Goal: Task Accomplishment & Management: Manage account settings

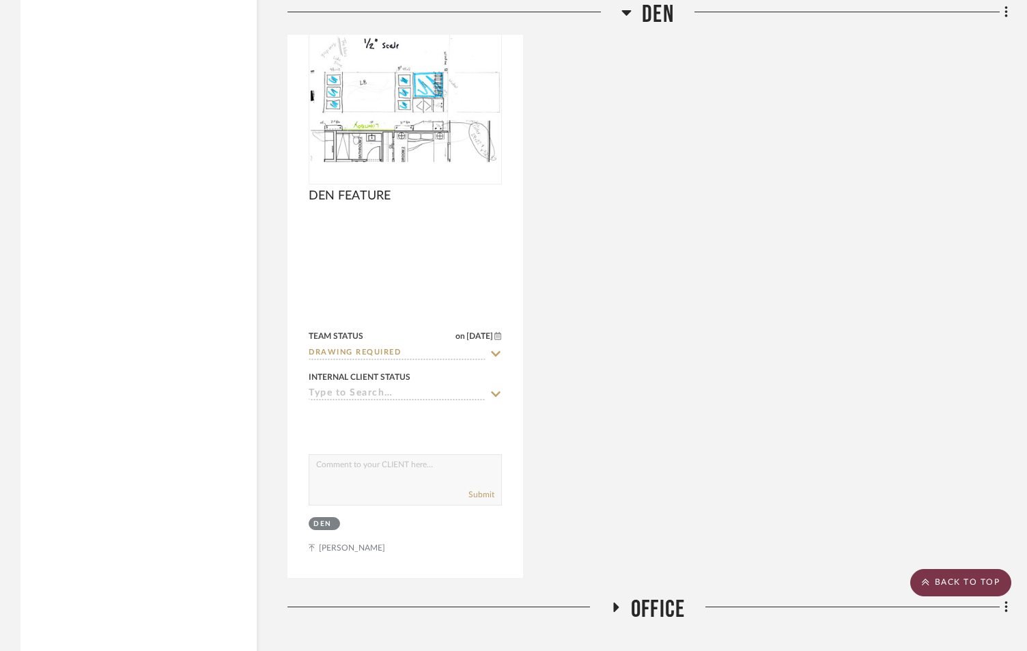
click at [996, 583] on scroll-to-top-button "BACK TO TOP" at bounding box center [960, 582] width 101 height 27
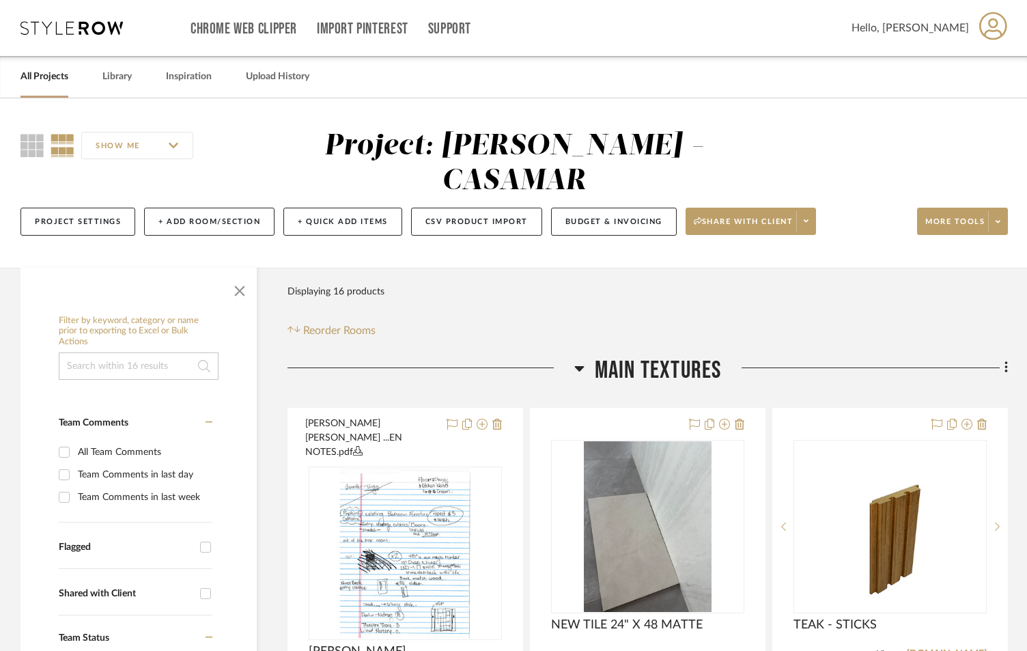
click at [61, 78] on link "All Projects" at bounding box center [44, 77] width 48 height 18
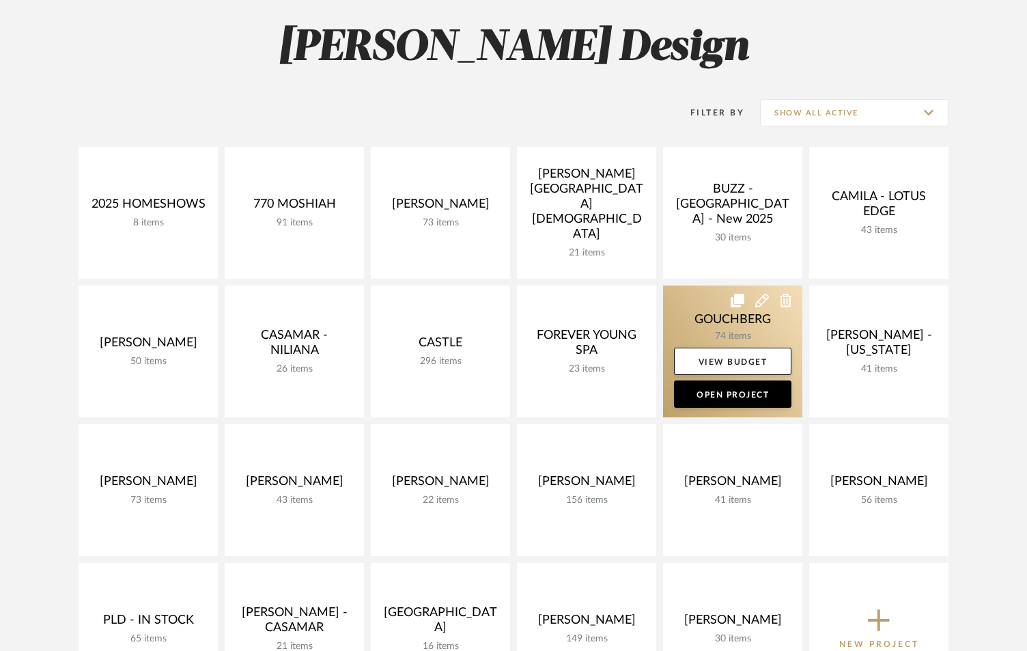
scroll to position [273, 0]
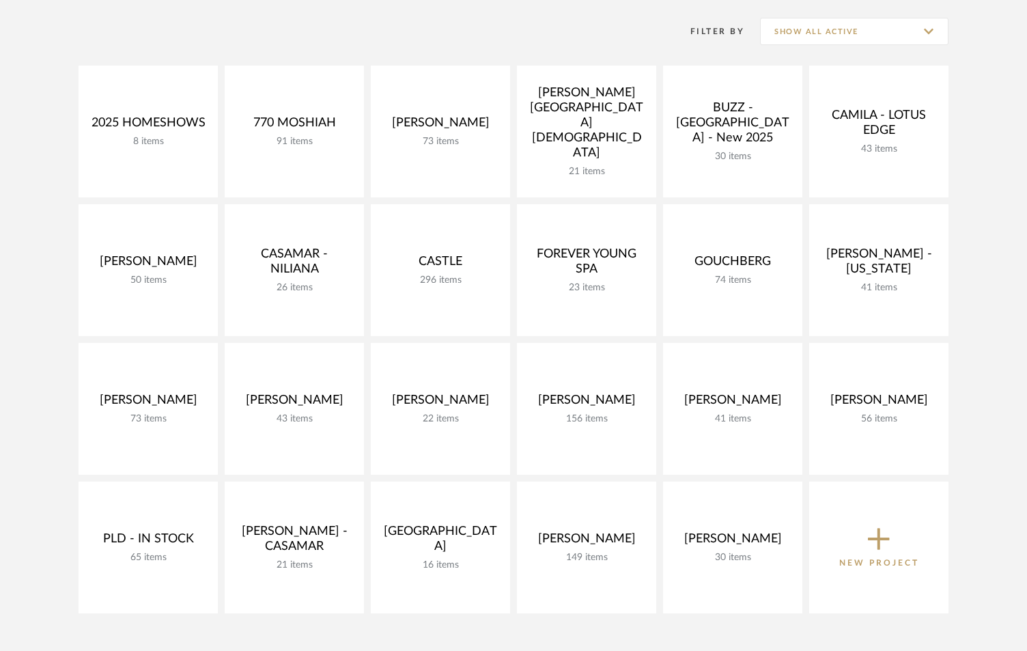
click at [848, 546] on span "New Project" at bounding box center [879, 547] width 80 height 45
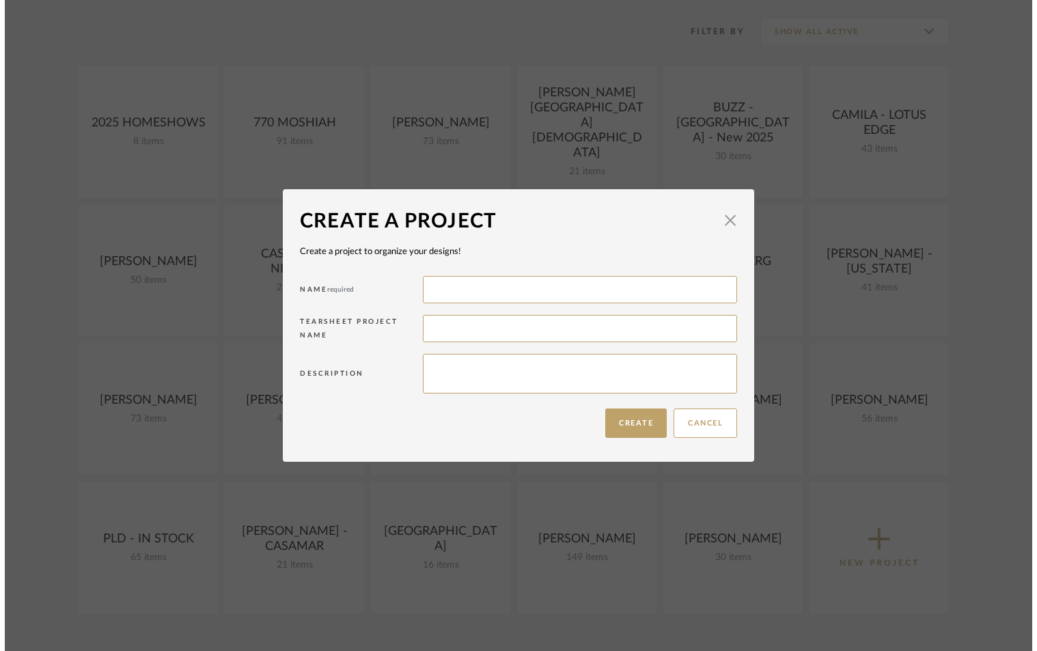
scroll to position [0, 0]
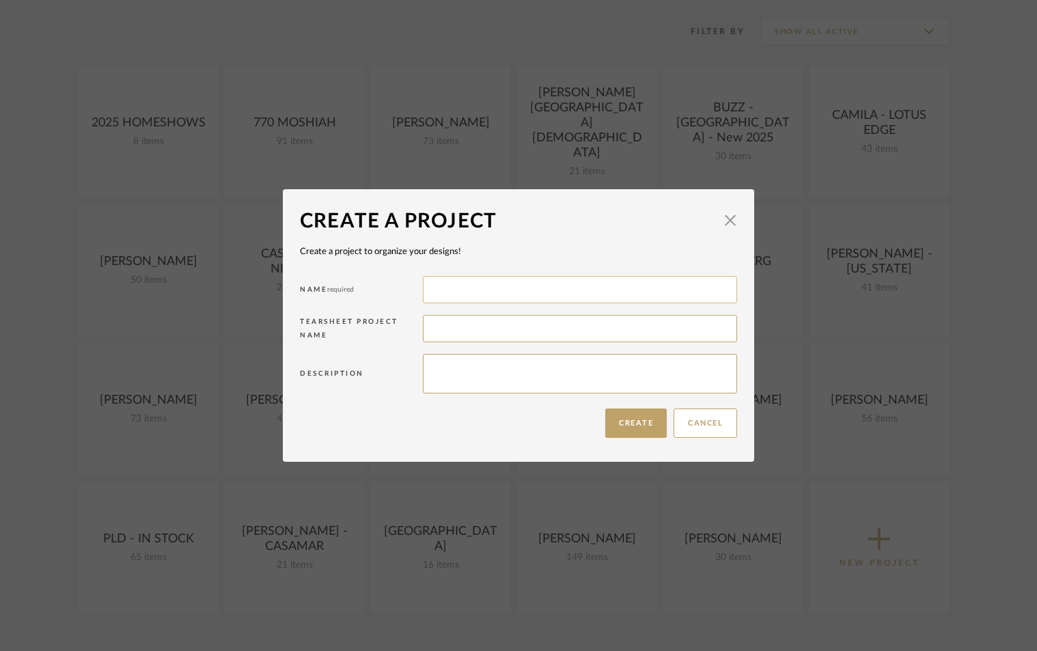
click at [526, 298] on input at bounding box center [580, 289] width 314 height 27
type input "[PERSON_NAME]"
click at [630, 421] on button "Create" at bounding box center [635, 422] width 61 height 29
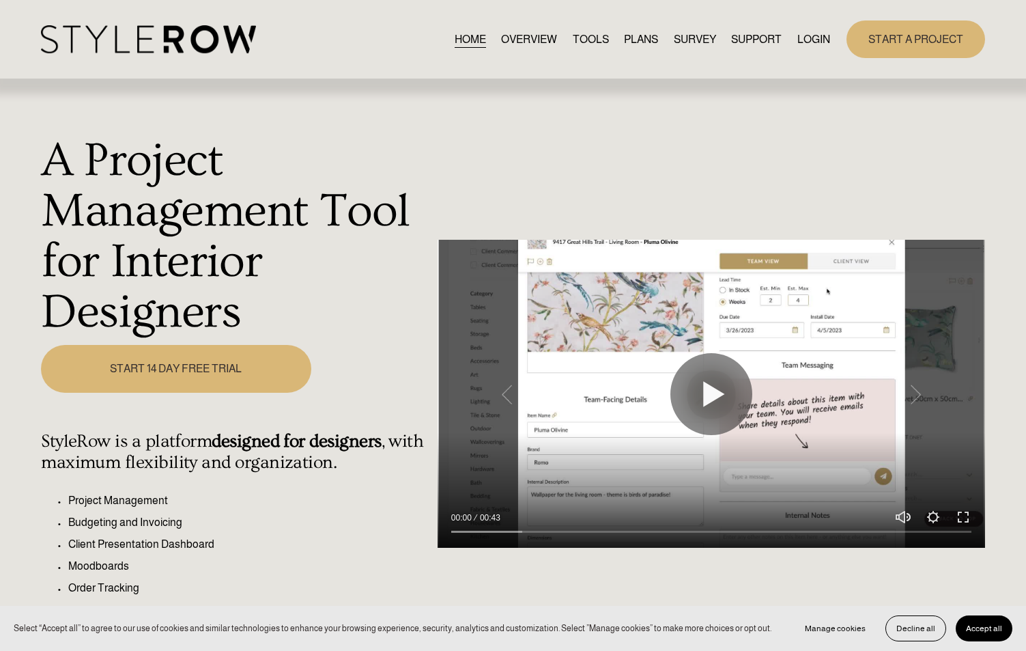
click at [809, 39] on link "LOGIN" at bounding box center [814, 39] width 33 height 18
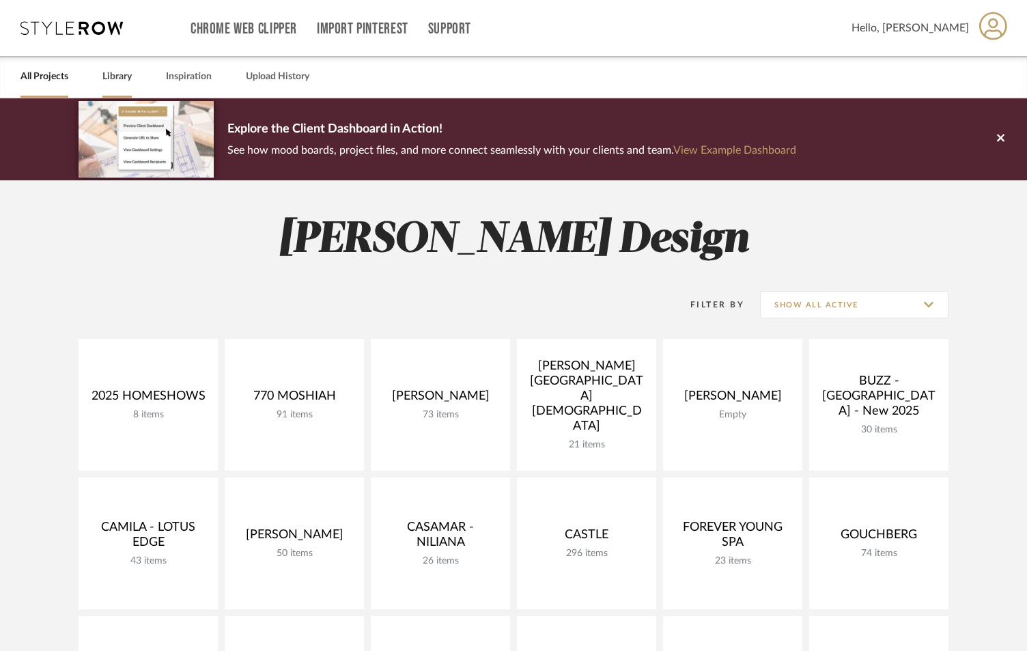
click at [122, 82] on link "Library" at bounding box center [116, 77] width 29 height 18
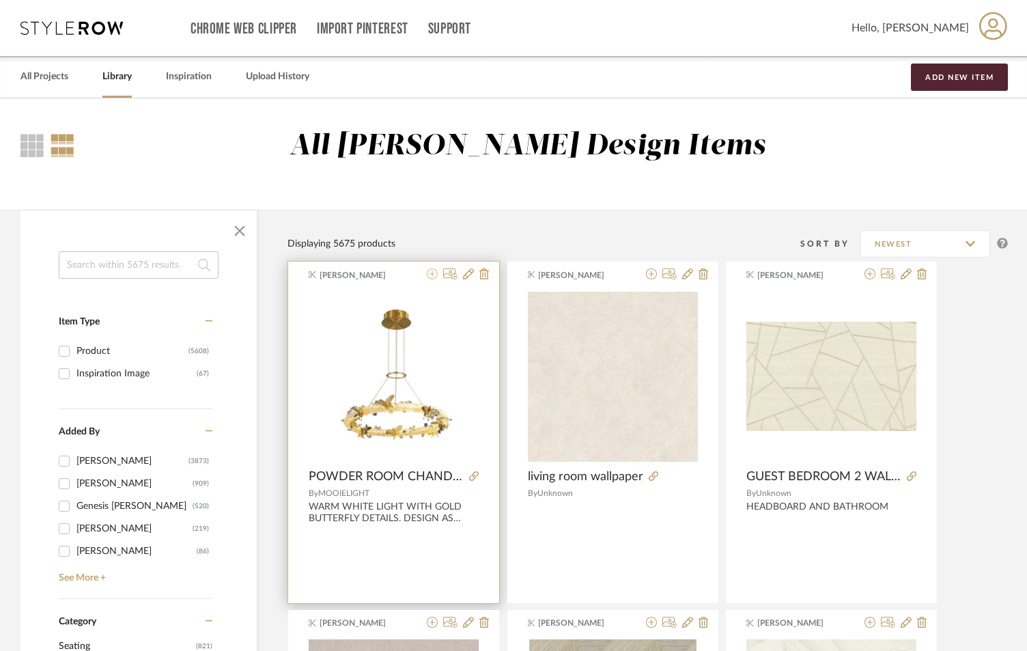
click at [433, 272] on icon at bounding box center [432, 273] width 11 height 11
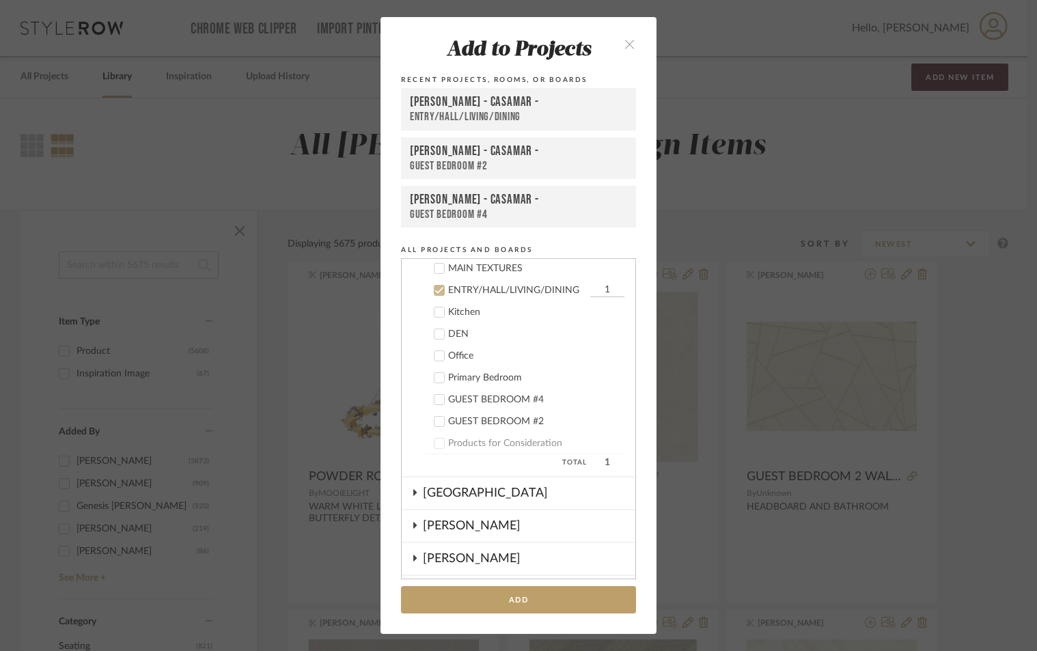
scroll to position [718, 0]
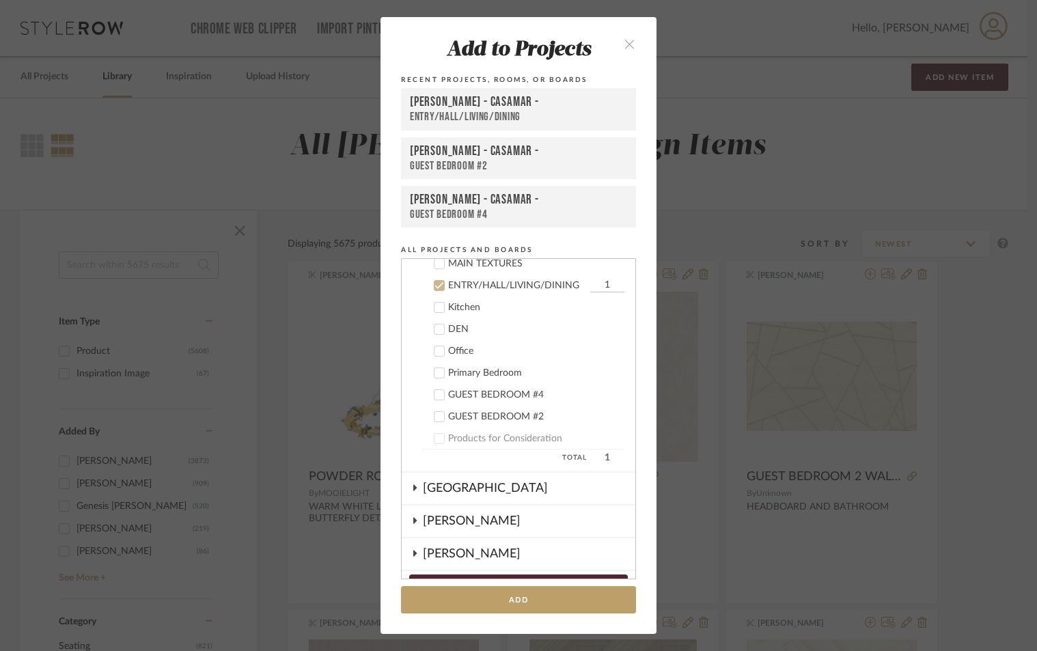
click at [434, 283] on icon at bounding box center [439, 286] width 10 height 10
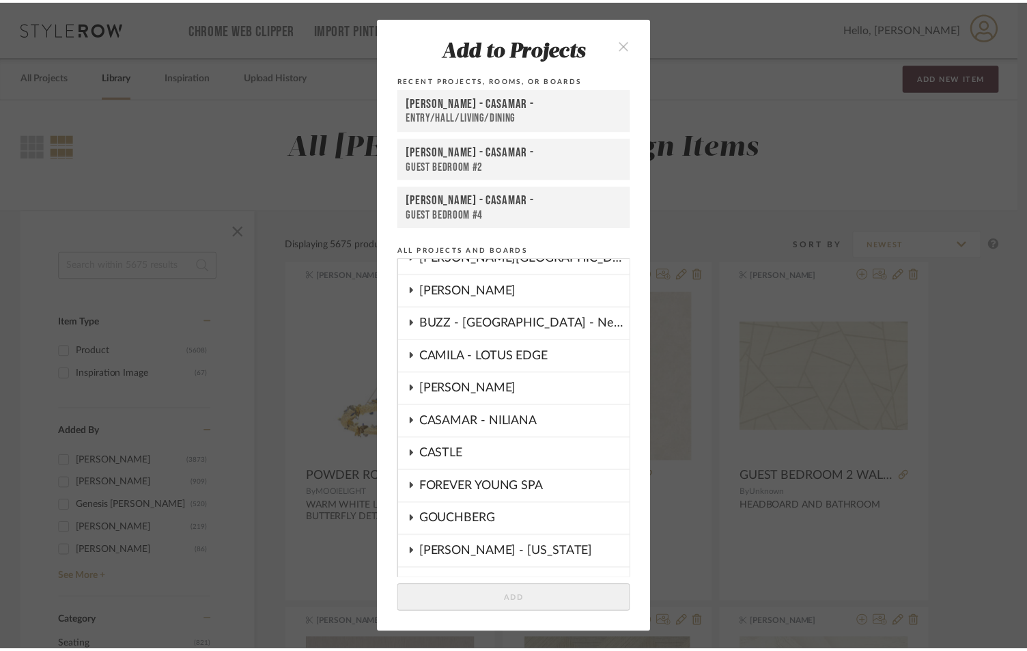
scroll to position [126, 0]
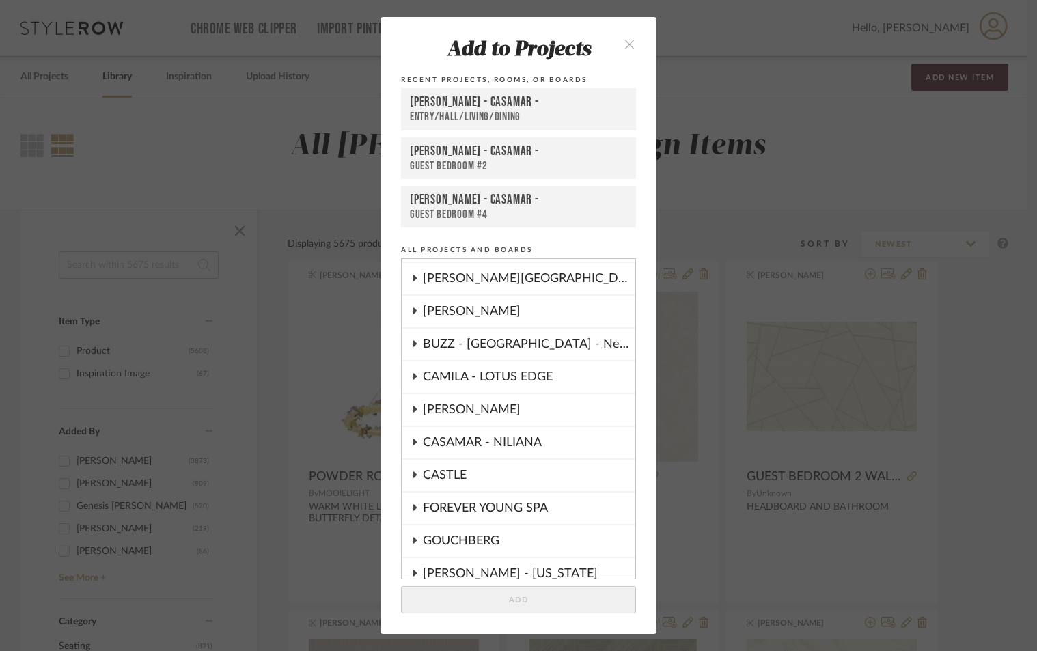
click at [413, 309] on icon at bounding box center [414, 310] width 3 height 6
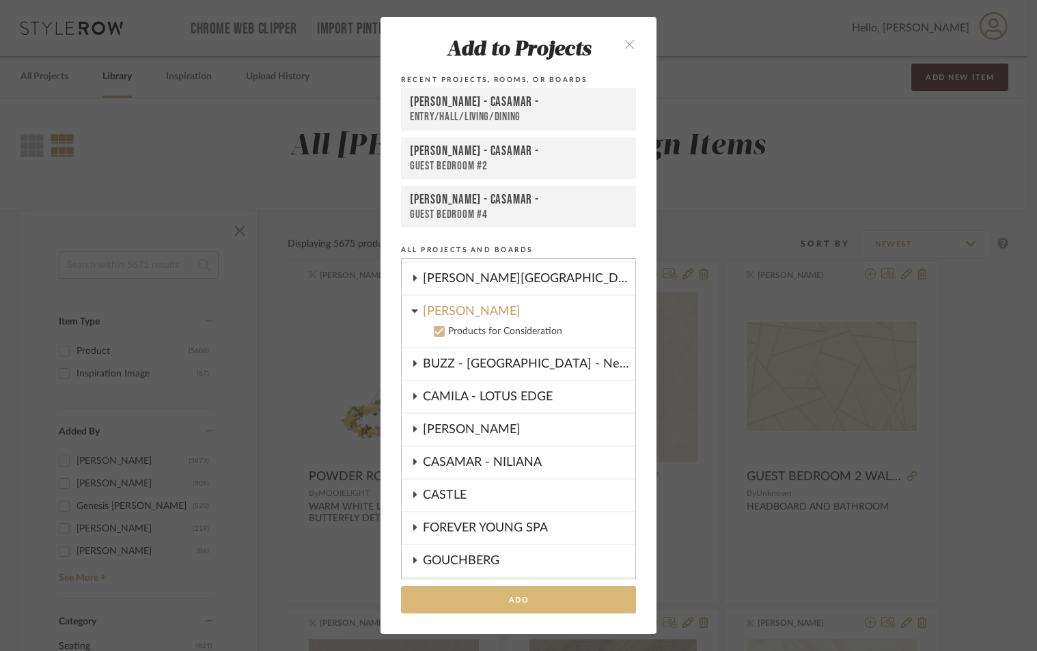
click at [564, 595] on button "Add" at bounding box center [518, 600] width 235 height 28
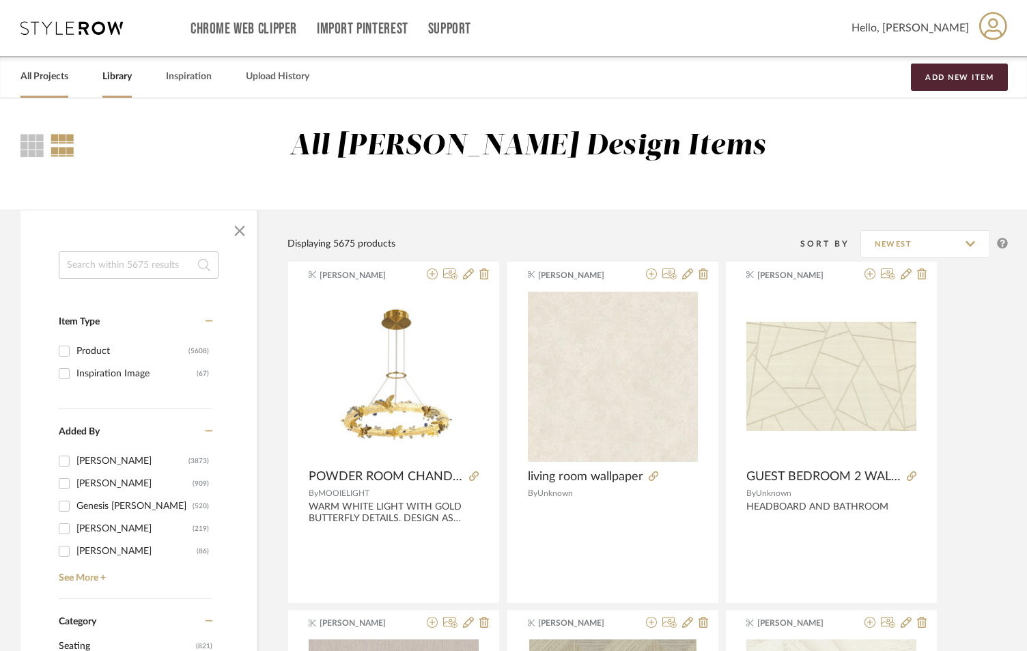
click at [51, 74] on link "All Projects" at bounding box center [44, 77] width 48 height 18
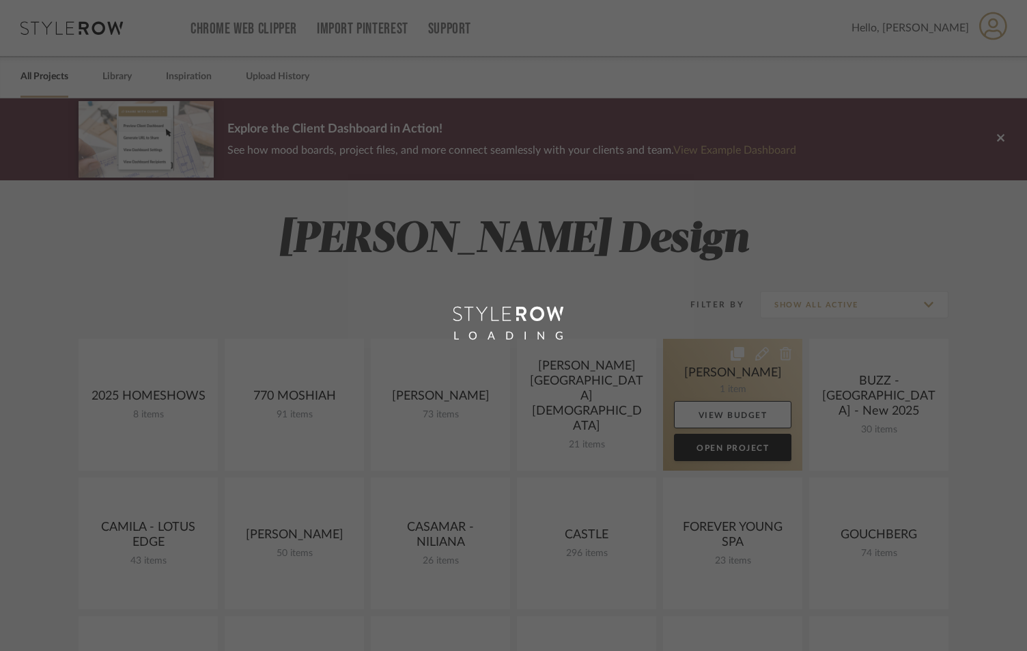
click at [744, 372] on link at bounding box center [732, 405] width 139 height 132
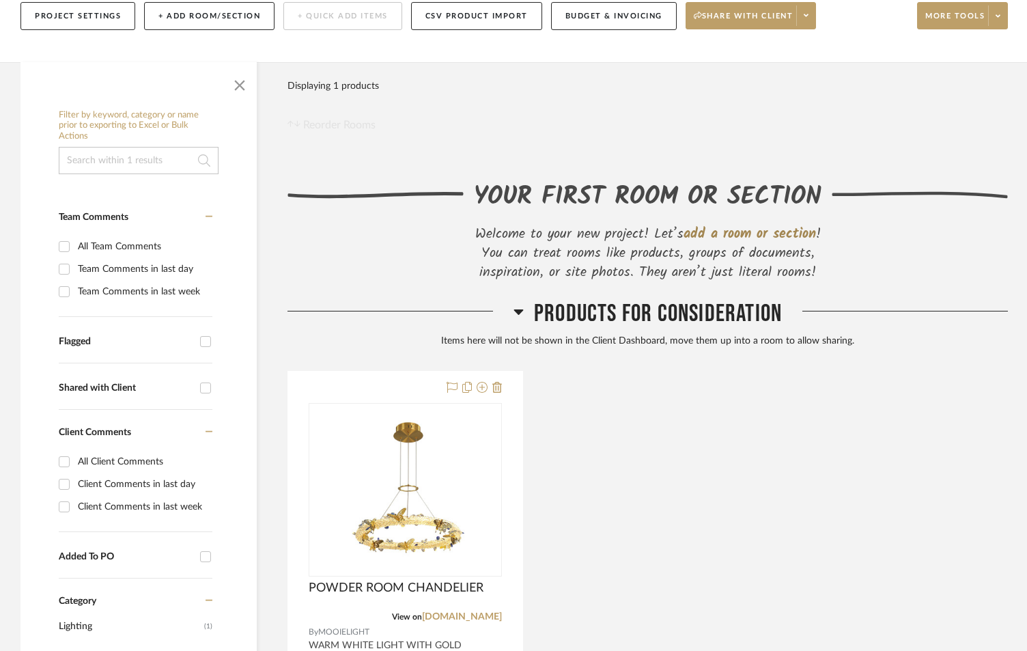
scroll to position [46, 0]
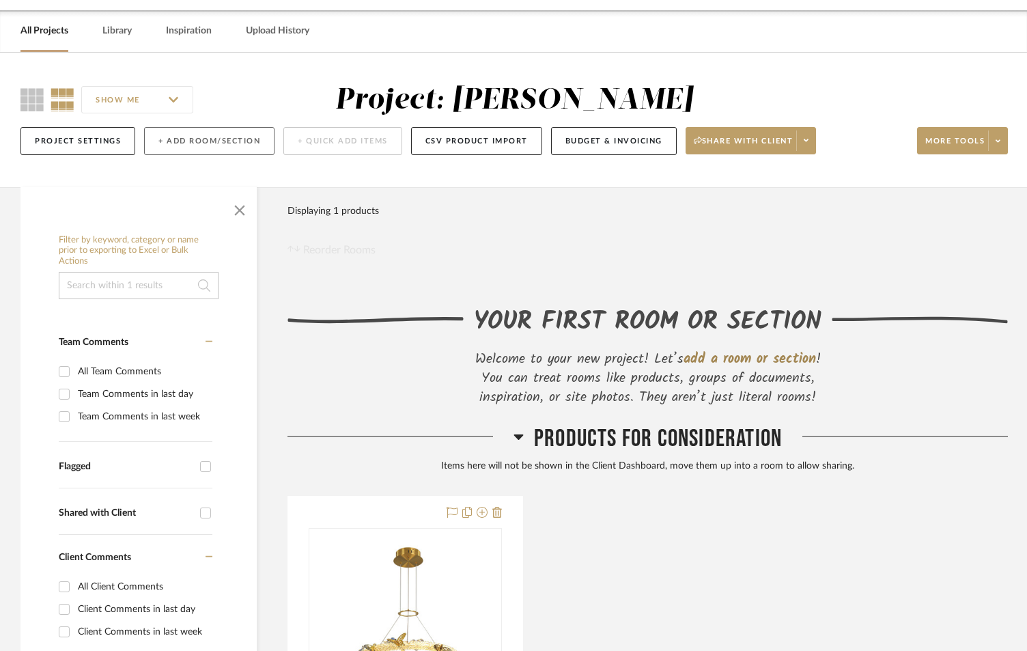
click at [214, 136] on button "+ Add Room/Section" at bounding box center [209, 141] width 130 height 28
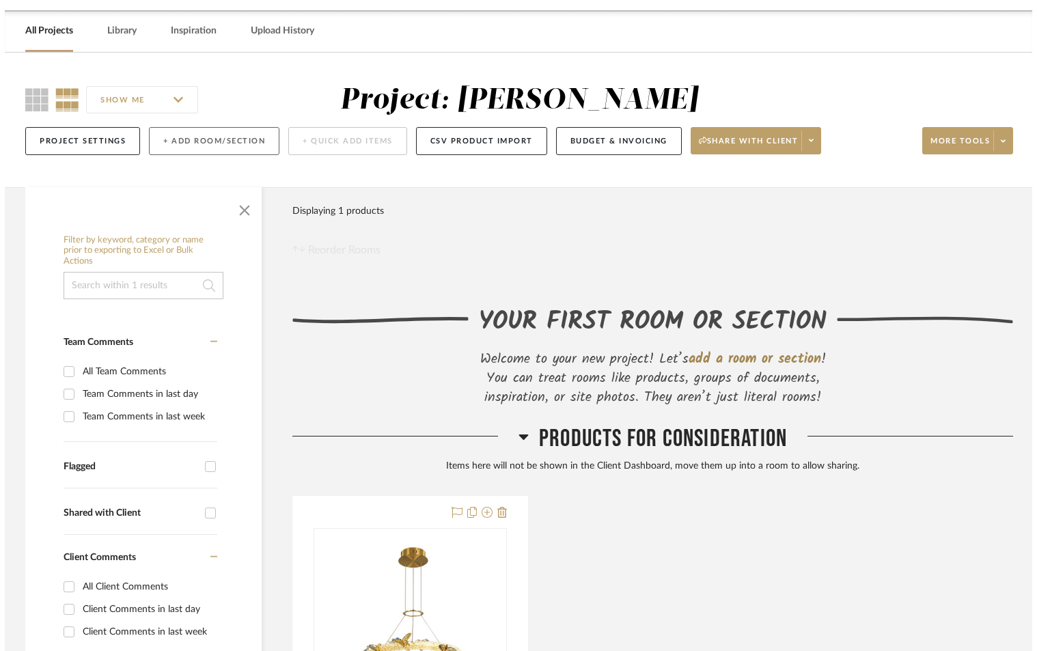
scroll to position [0, 0]
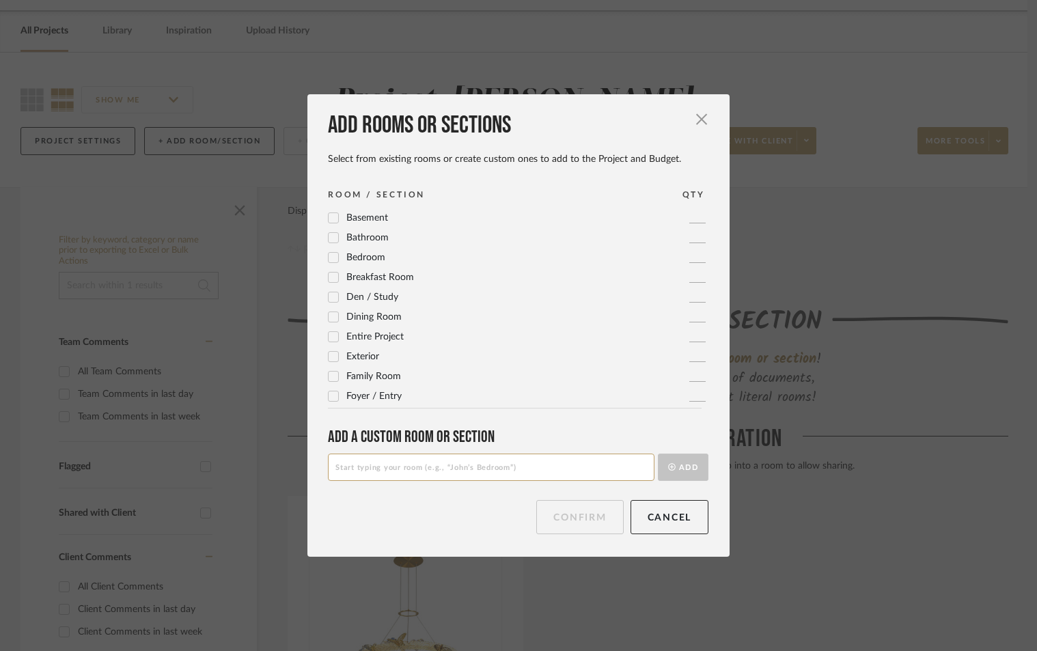
click at [466, 476] on input at bounding box center [491, 466] width 326 height 27
type input "POWDER ROOM"
click at [668, 465] on icon "submit" at bounding box center [672, 467] width 8 height 8
drag, startPoint x: 600, startPoint y: 522, endPoint x: 579, endPoint y: 525, distance: 20.7
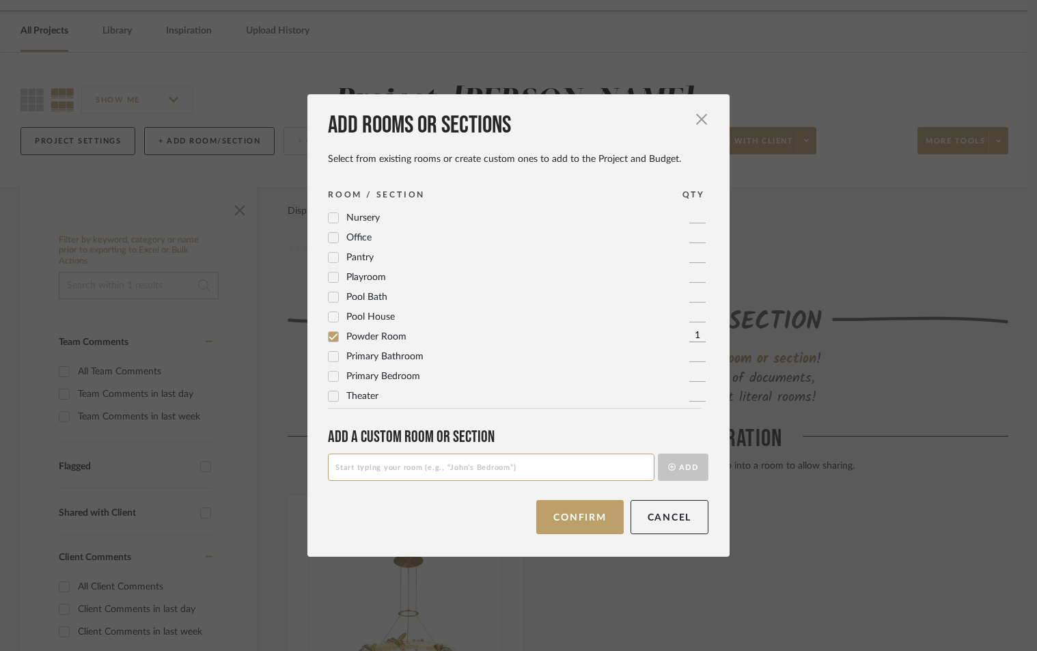
click at [598, 522] on button "Confirm" at bounding box center [579, 517] width 87 height 34
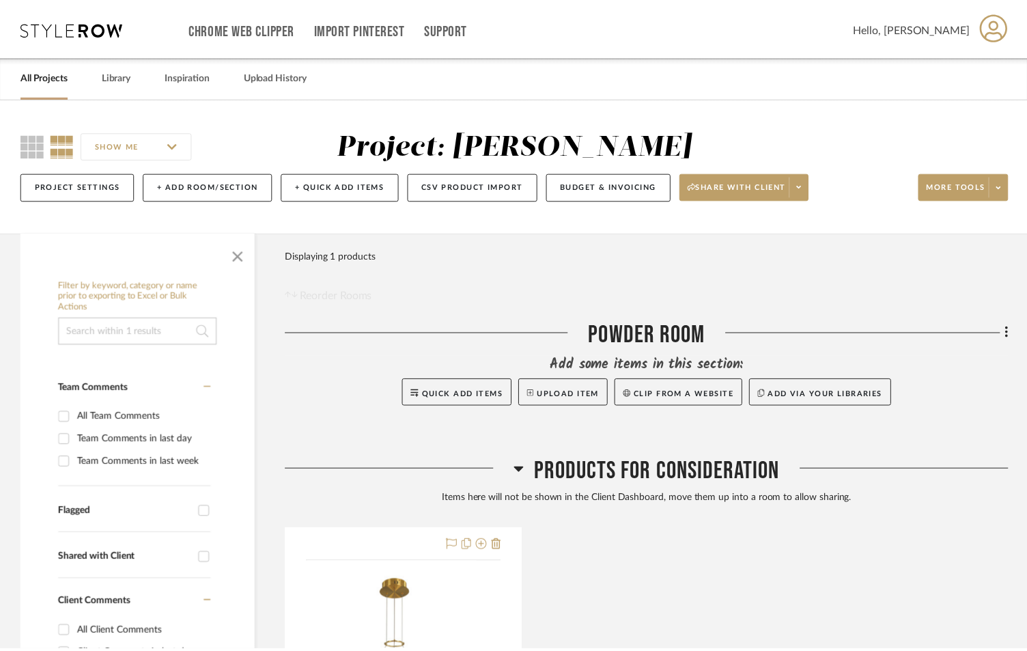
scroll to position [46, 0]
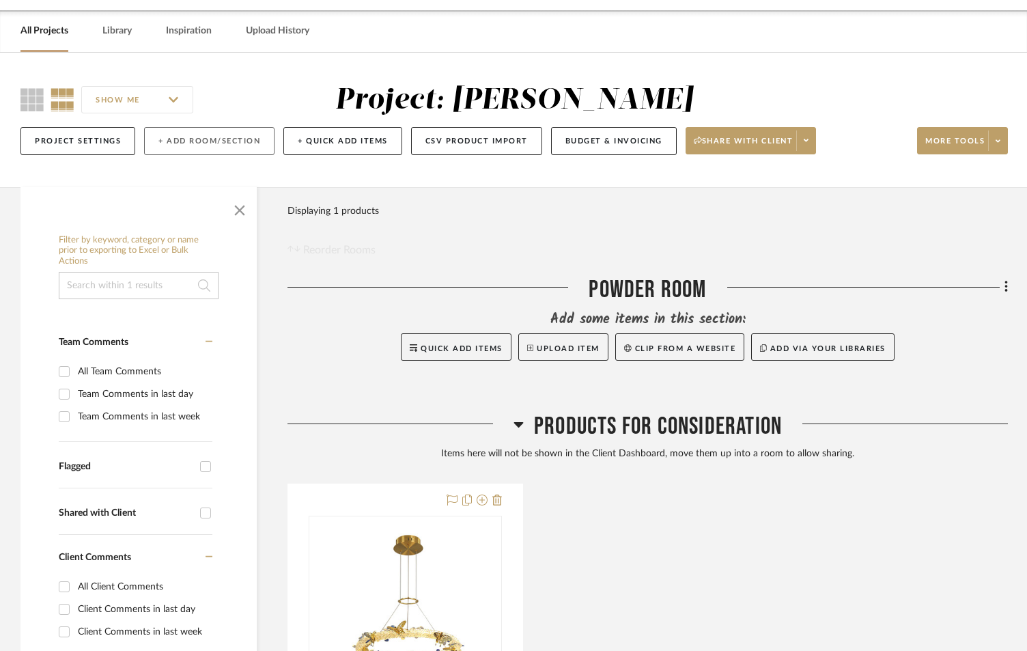
click at [185, 130] on button "+ Add Room/Section" at bounding box center [209, 141] width 130 height 28
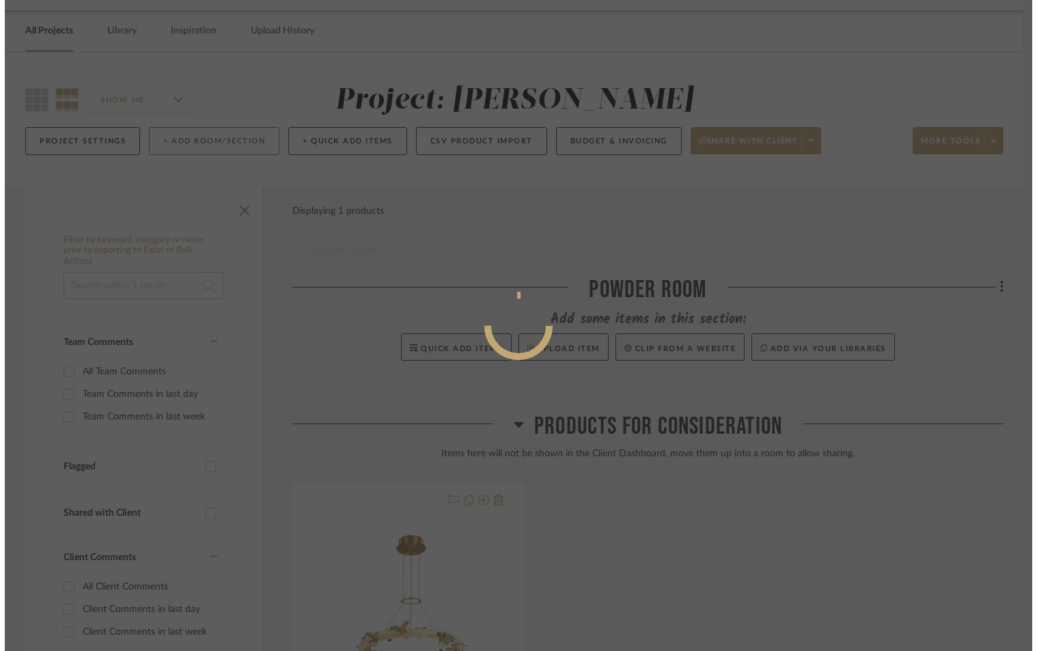
scroll to position [0, 0]
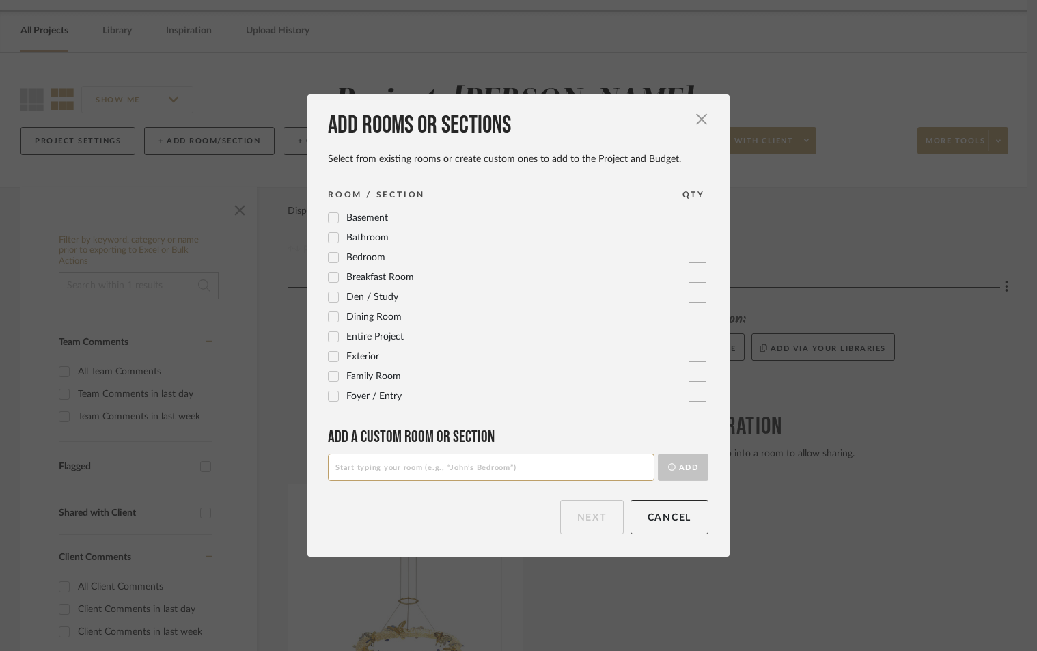
drag, startPoint x: 426, startPoint y: 469, endPoint x: 460, endPoint y: 449, distance: 39.1
click at [426, 468] on input at bounding box center [491, 466] width 326 height 27
type input "LIBRARY"
click at [658, 453] on button "Add" at bounding box center [683, 466] width 51 height 27
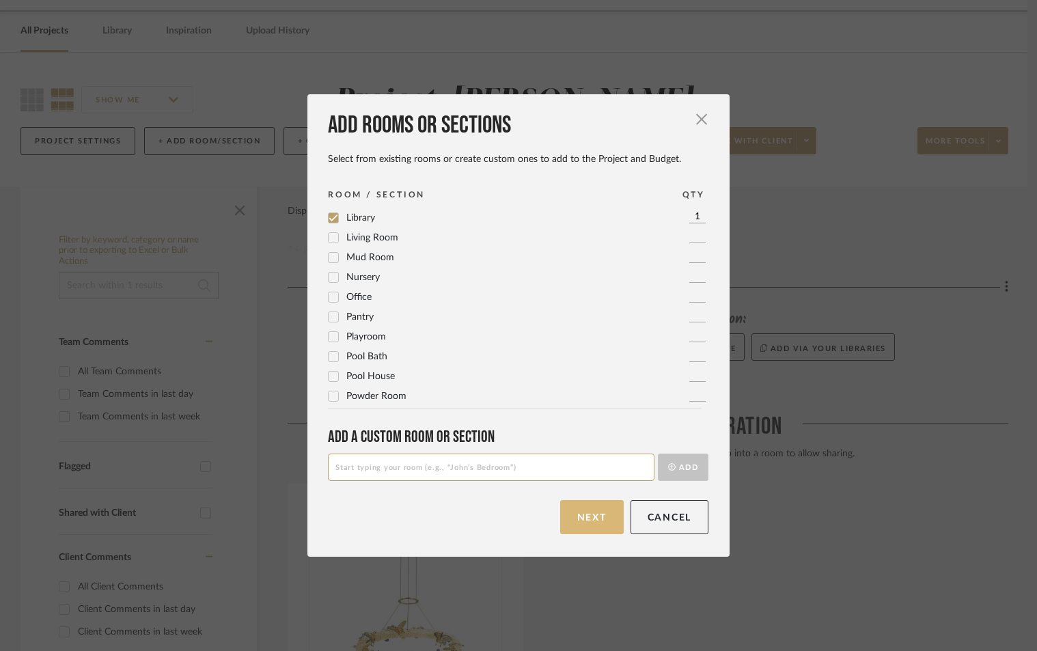
click at [591, 513] on button "Next" at bounding box center [592, 517] width 64 height 34
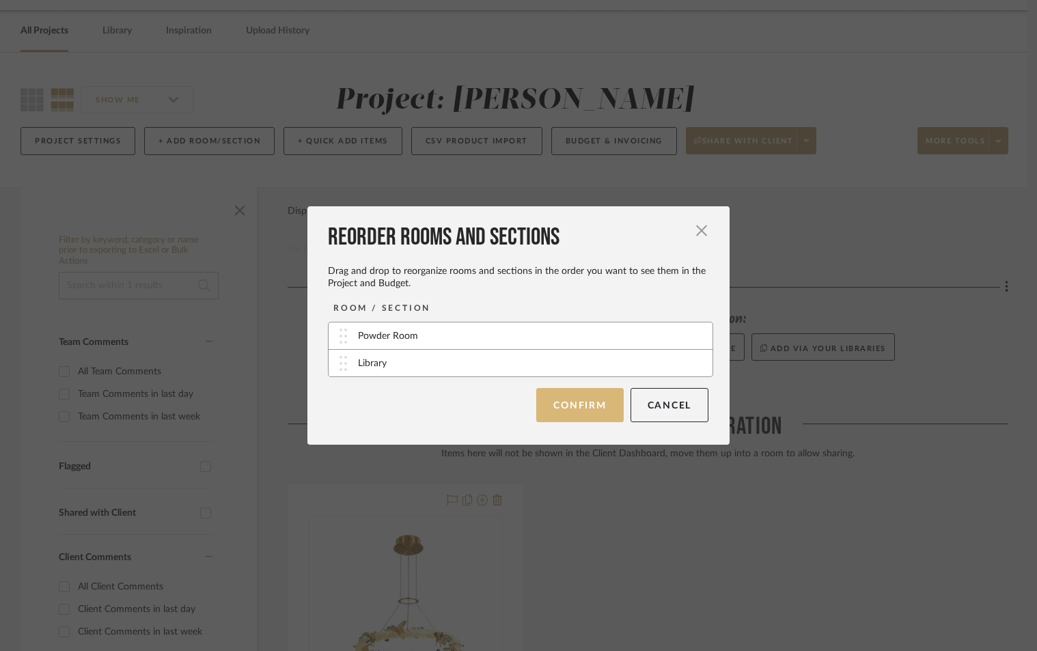
click at [548, 395] on button "Confirm" at bounding box center [579, 405] width 87 height 34
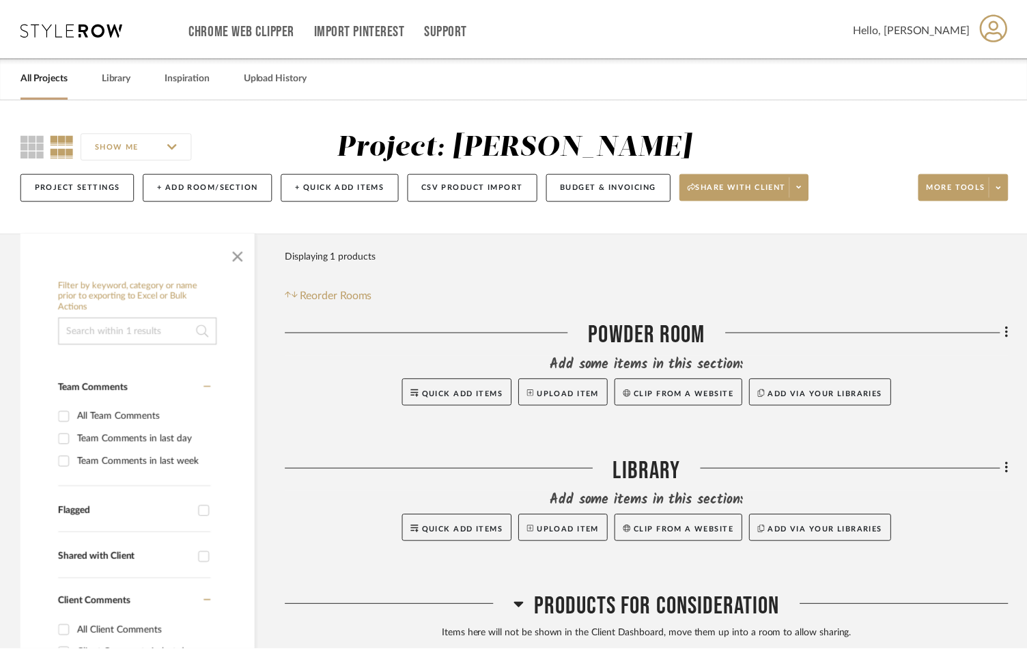
scroll to position [46, 0]
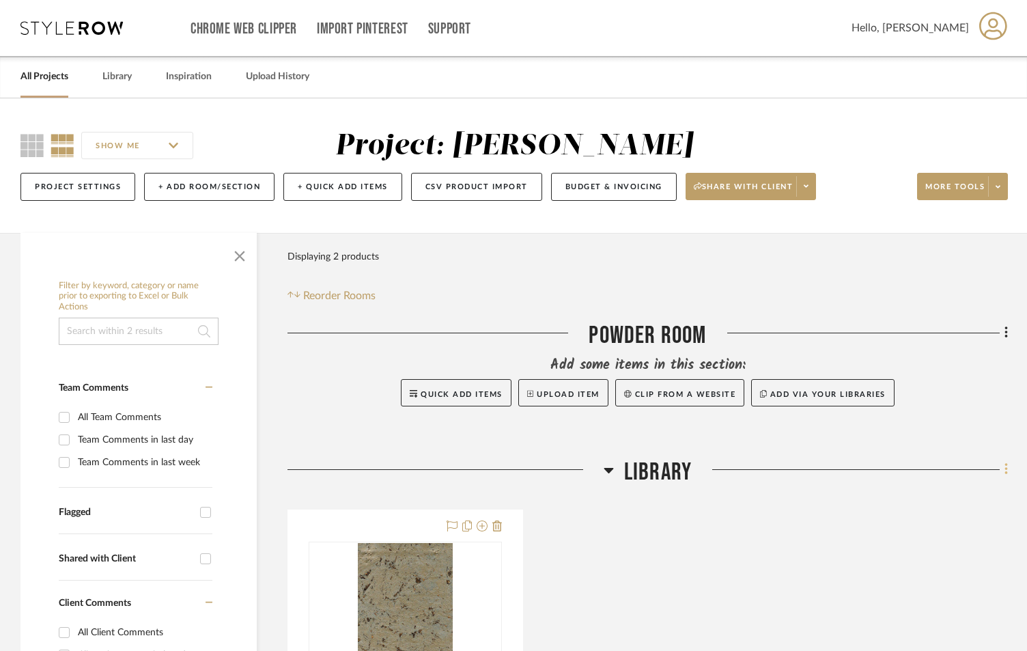
click at [1002, 468] on fa-icon at bounding box center [1004, 471] width 9 height 23
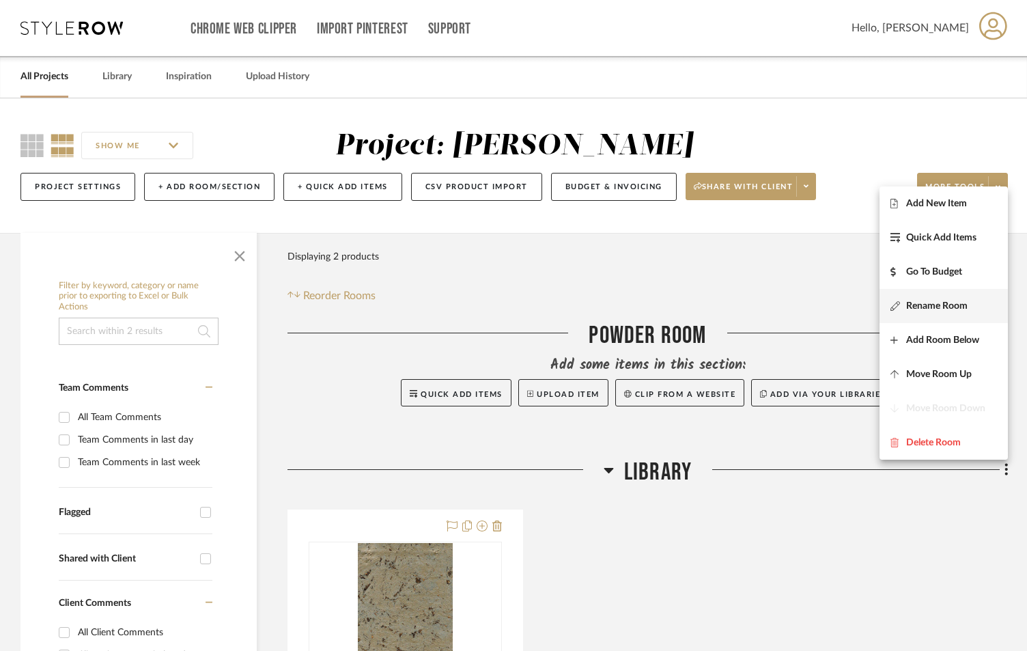
click at [966, 300] on span "Rename Room" at bounding box center [936, 306] width 61 height 12
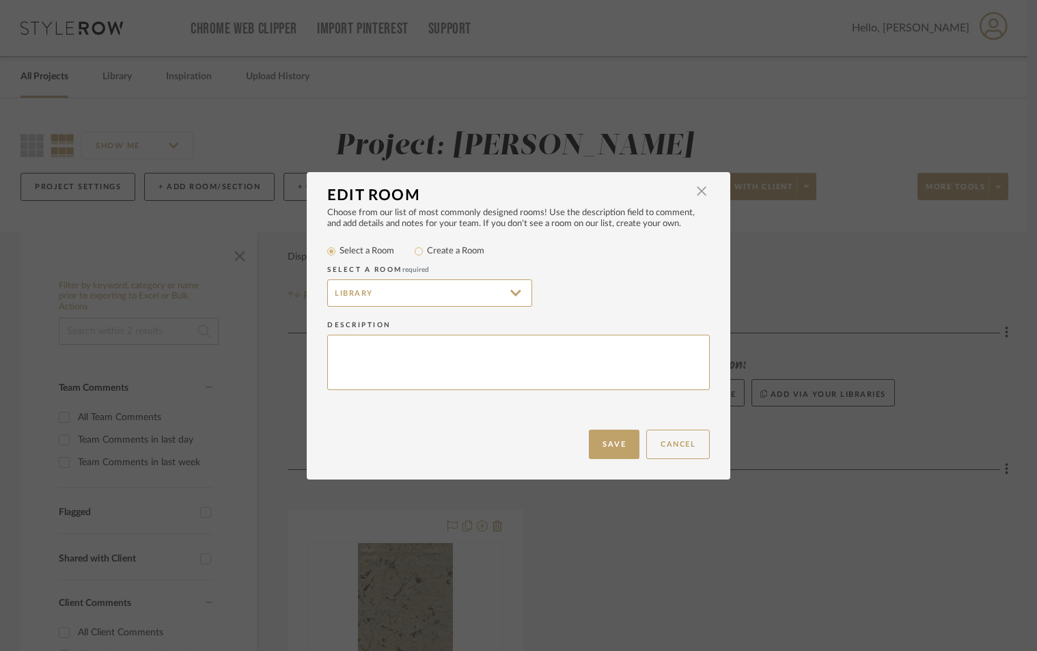
click at [427, 253] on label "Create a Room" at bounding box center [455, 251] width 57 height 14
click at [423, 253] on input "Create a Room" at bounding box center [418, 251] width 16 height 16
radio input "true"
click at [363, 296] on input "Library" at bounding box center [429, 292] width 205 height 27
type input "Library/DEN"
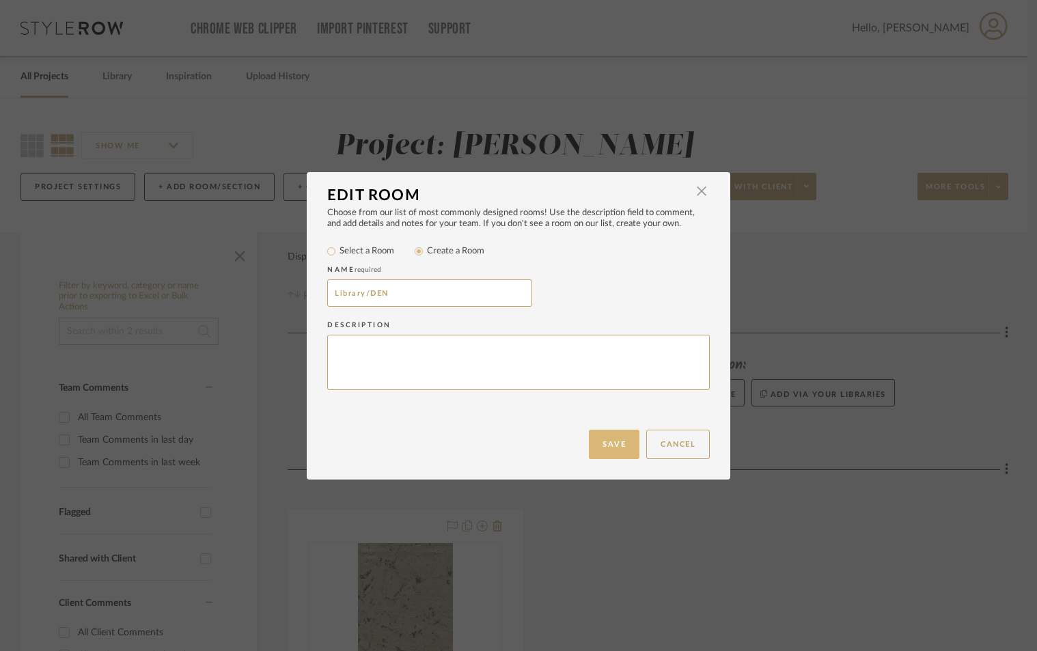
click at [604, 445] on button "Save" at bounding box center [614, 444] width 51 height 29
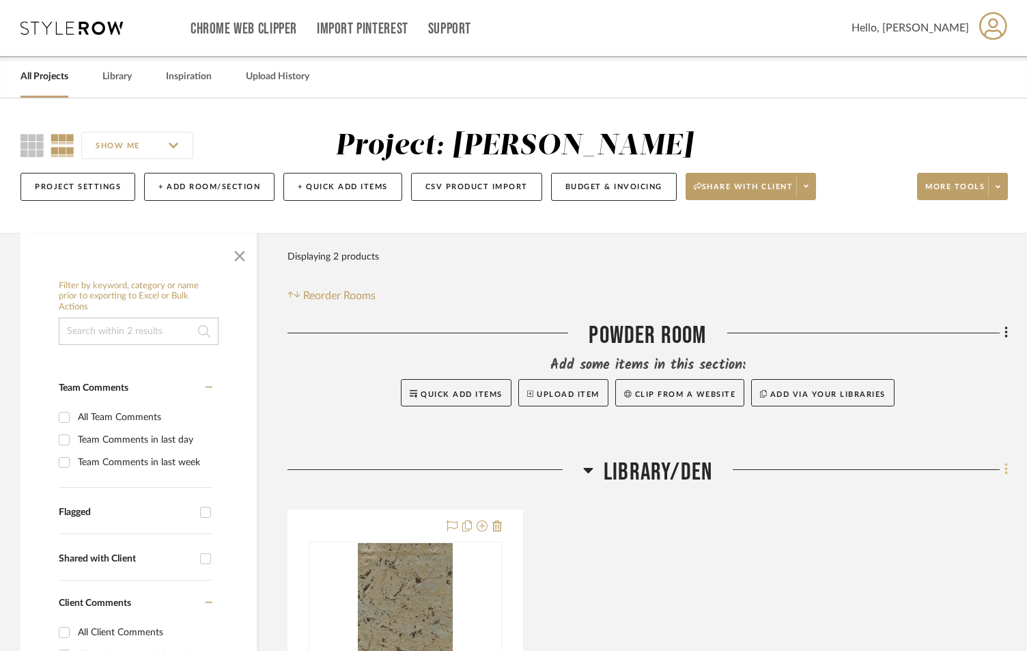
click at [1000, 468] on fa-icon at bounding box center [1004, 471] width 9 height 23
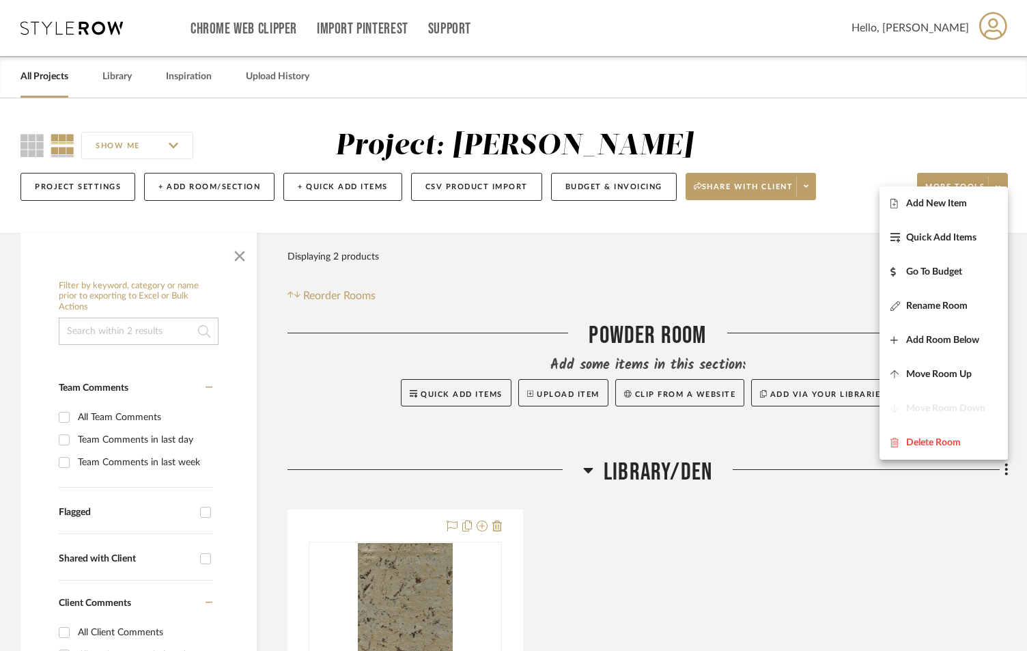
drag, startPoint x: 738, startPoint y: 514, endPoint x: 602, endPoint y: 472, distance: 143.0
click at [732, 510] on div at bounding box center [513, 325] width 1027 height 651
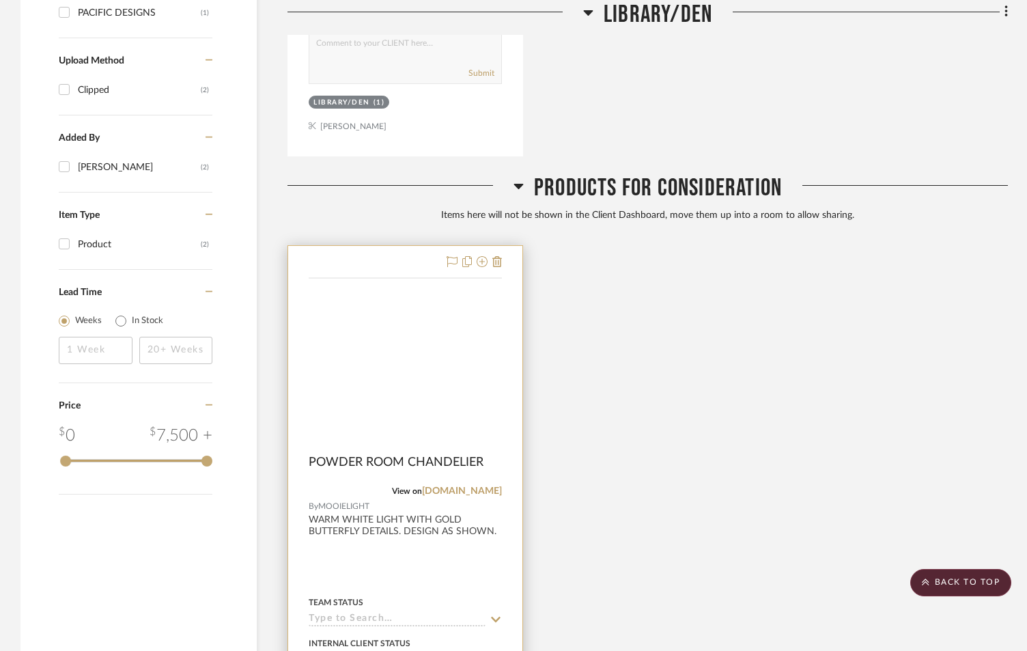
scroll to position [956, 0]
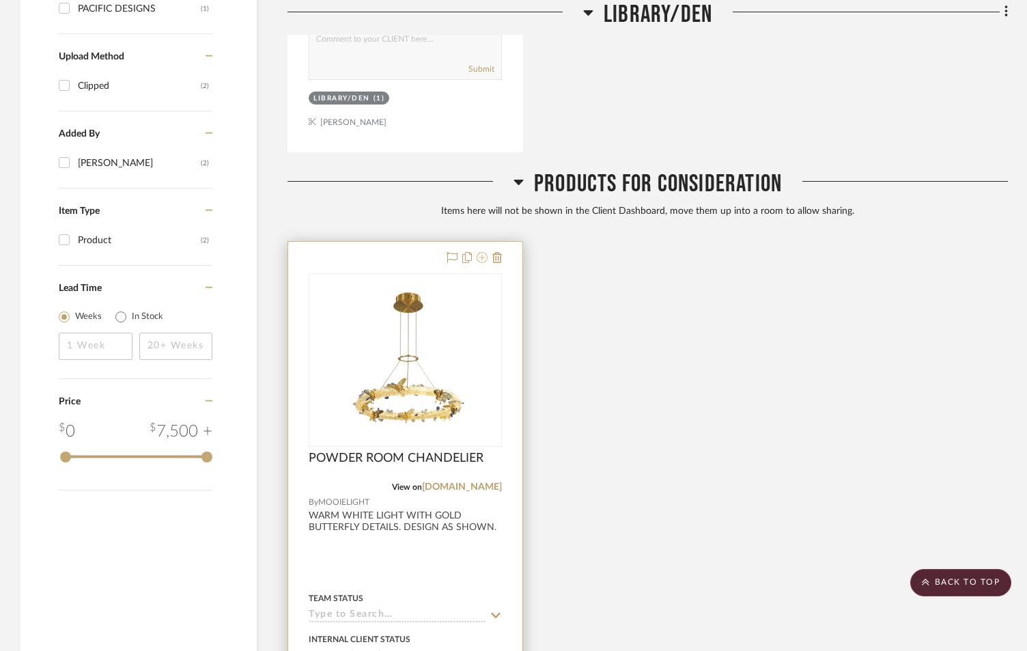
click at [479, 256] on icon at bounding box center [482, 257] width 11 height 11
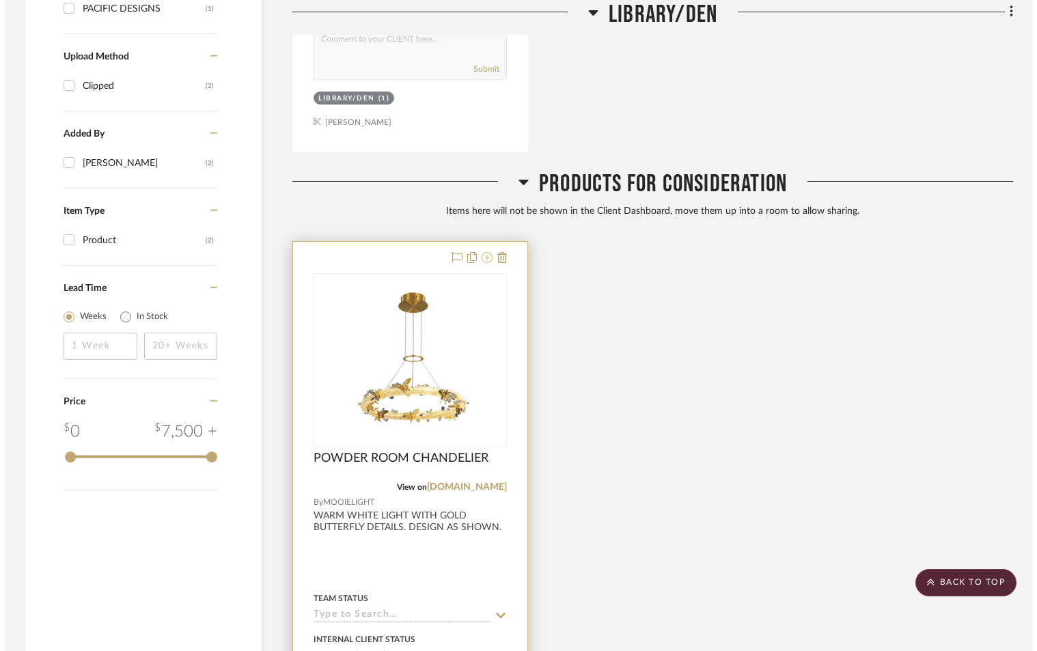
scroll to position [0, 0]
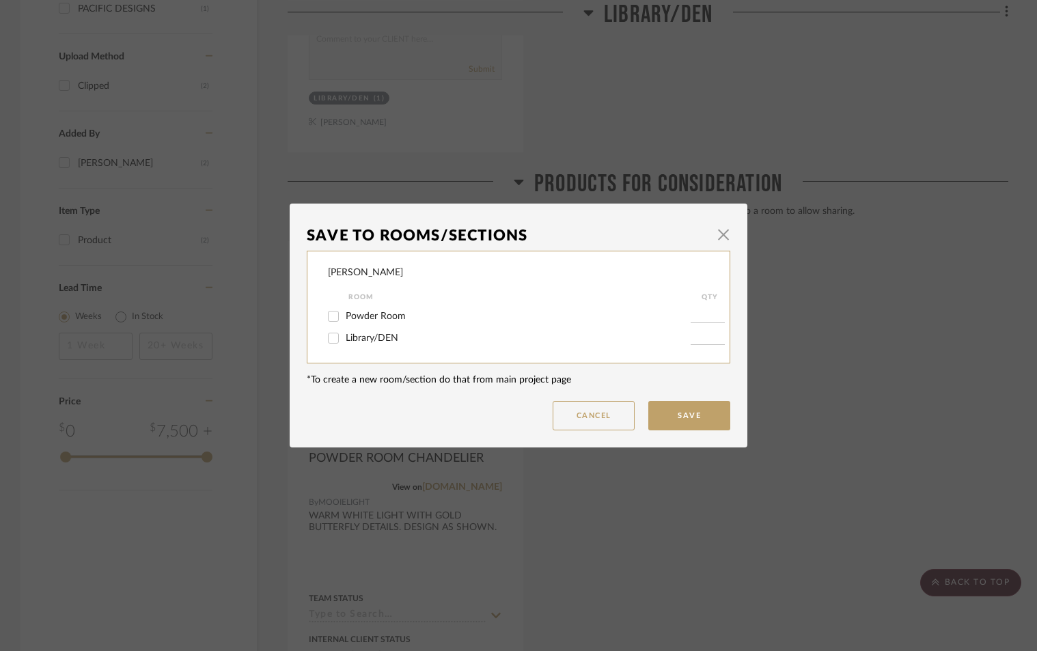
click at [336, 321] on input "Powder Room" at bounding box center [333, 316] width 22 height 22
checkbox input "true"
type input "1"
click at [669, 412] on button "Save" at bounding box center [689, 415] width 82 height 29
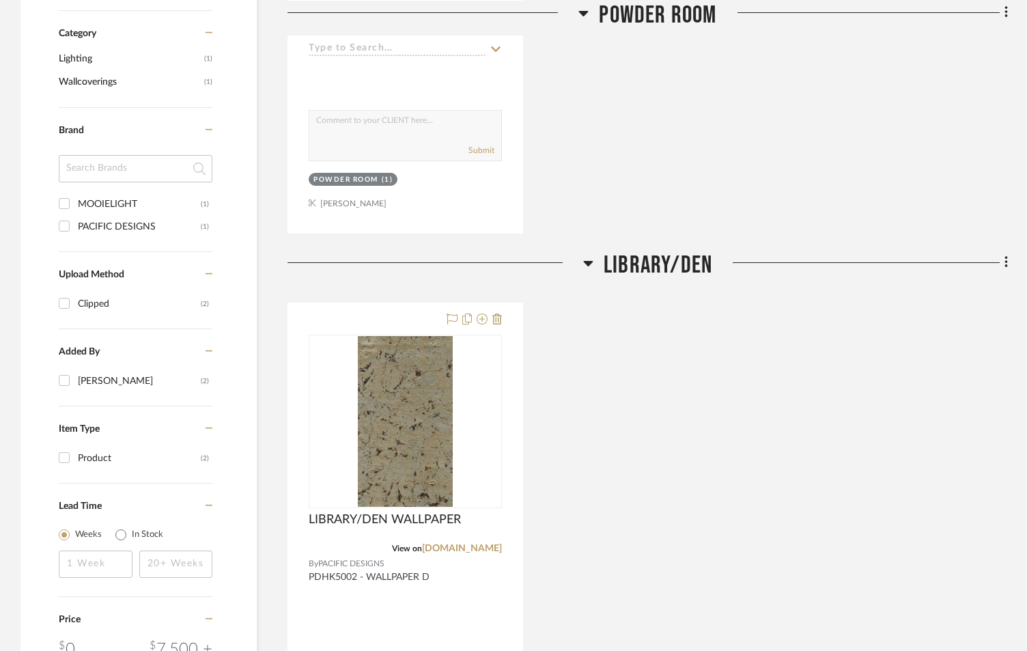
scroll to position [956, 0]
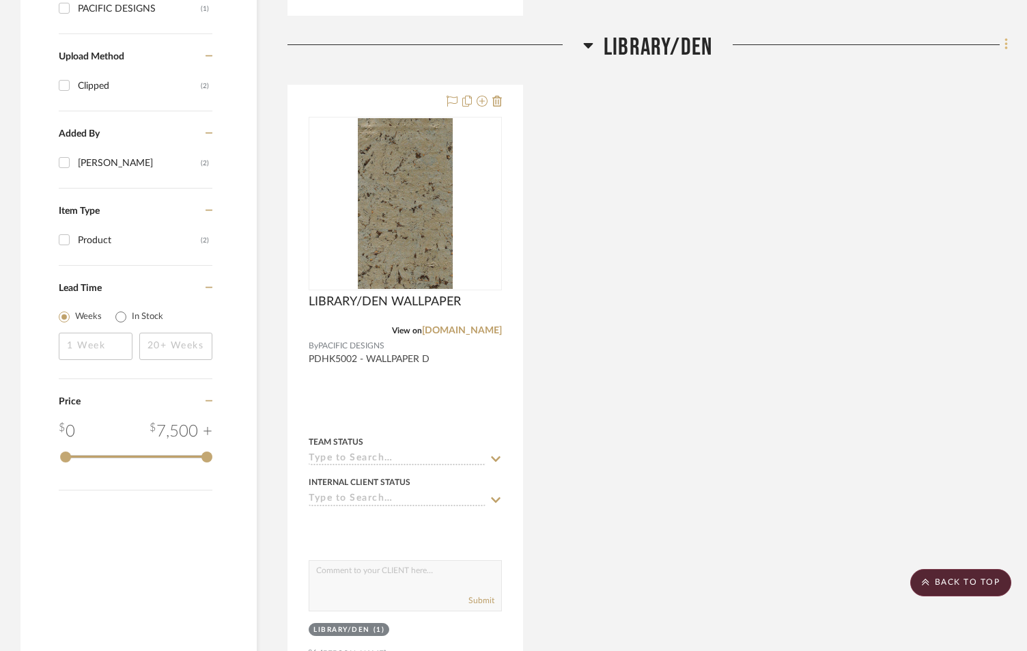
click at [1007, 44] on icon at bounding box center [1006, 45] width 3 height 12
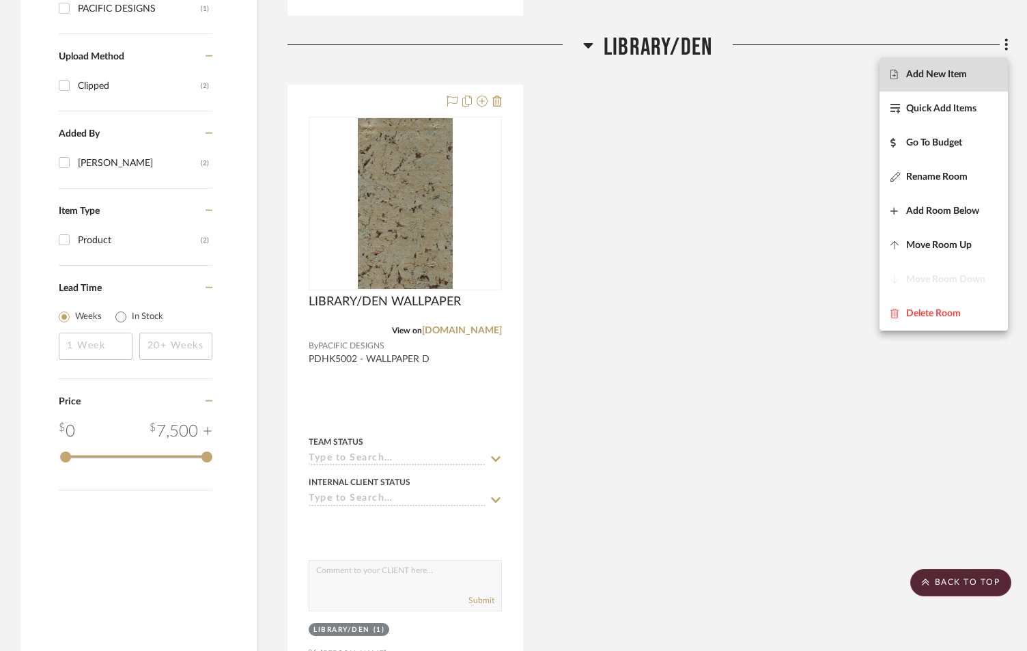
click at [955, 71] on span "Add New Item" at bounding box center [936, 74] width 61 height 12
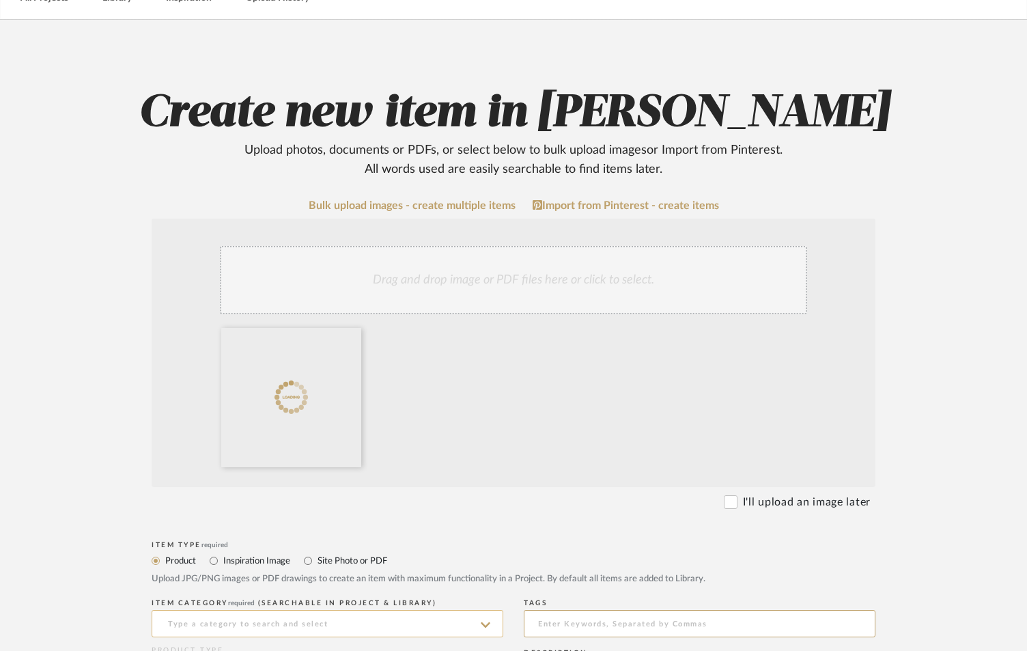
scroll to position [227, 0]
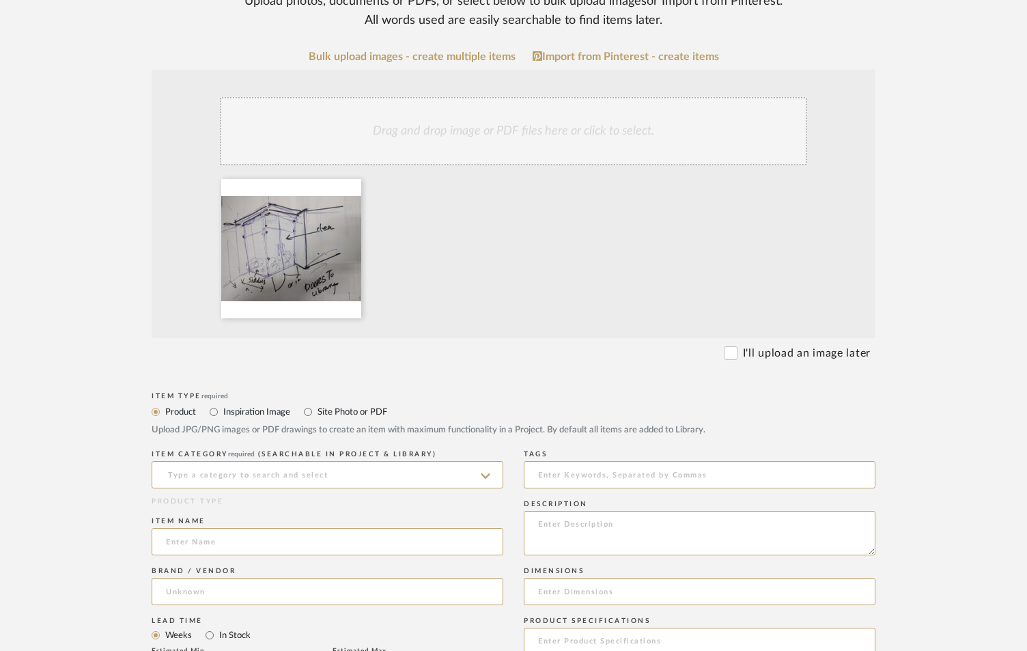
click at [321, 407] on label "Site Photo or PDF" at bounding box center [351, 411] width 71 height 15
click at [316, 407] on input "Site Photo or PDF" at bounding box center [308, 412] width 16 height 16
radio input "true"
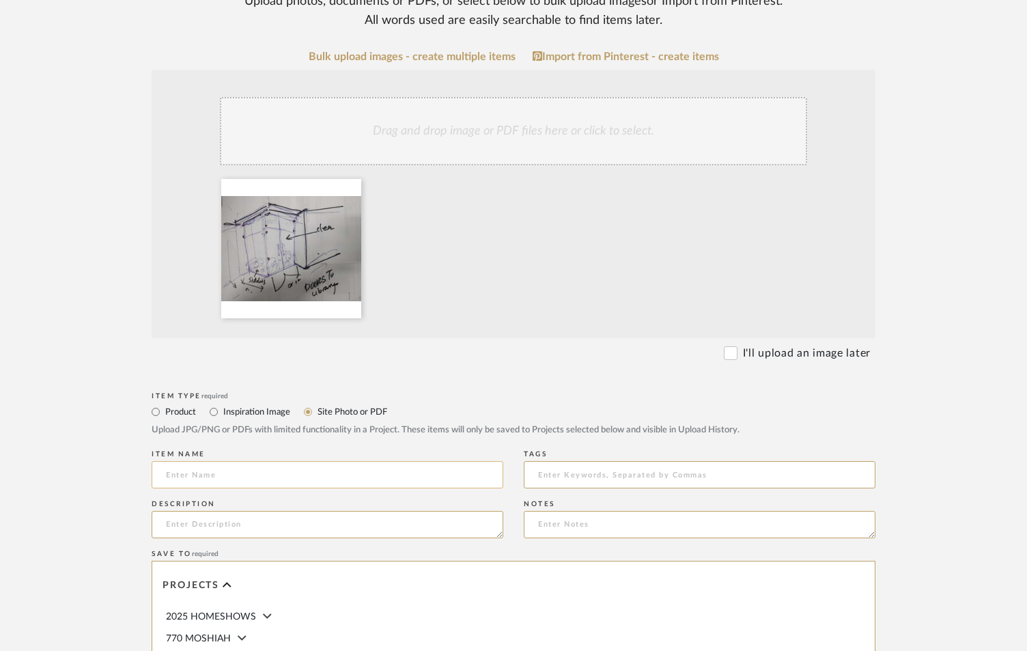
click at [247, 477] on input at bounding box center [328, 474] width 352 height 27
type input "I"
type input "D"
type input "ETCHED FRAMELESS DOORS"
click at [210, 521] on textarea at bounding box center [328, 524] width 352 height 27
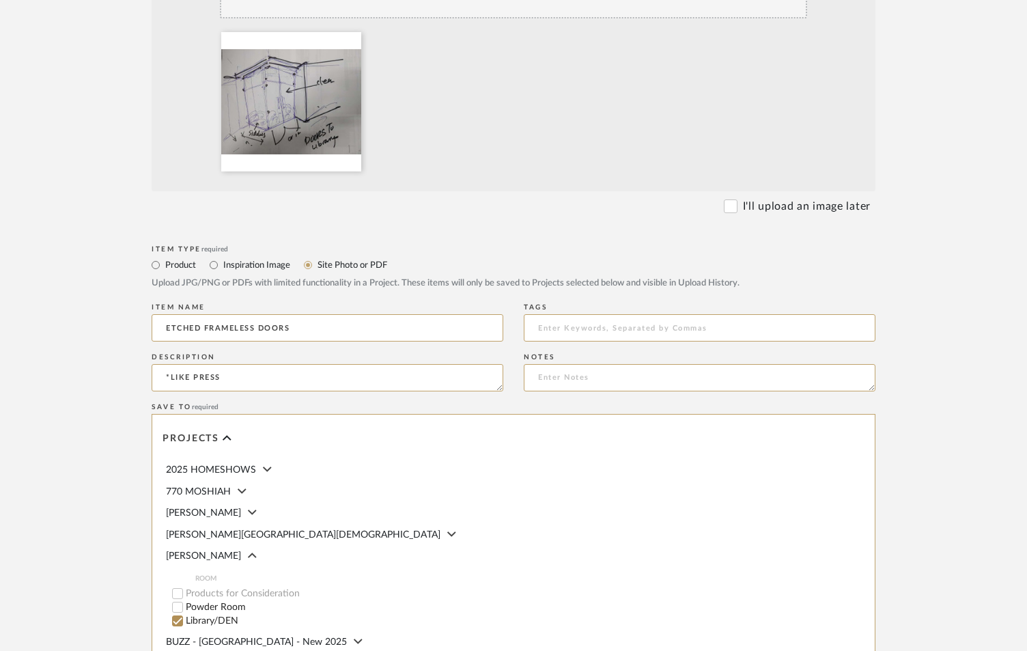
scroll to position [613, 0]
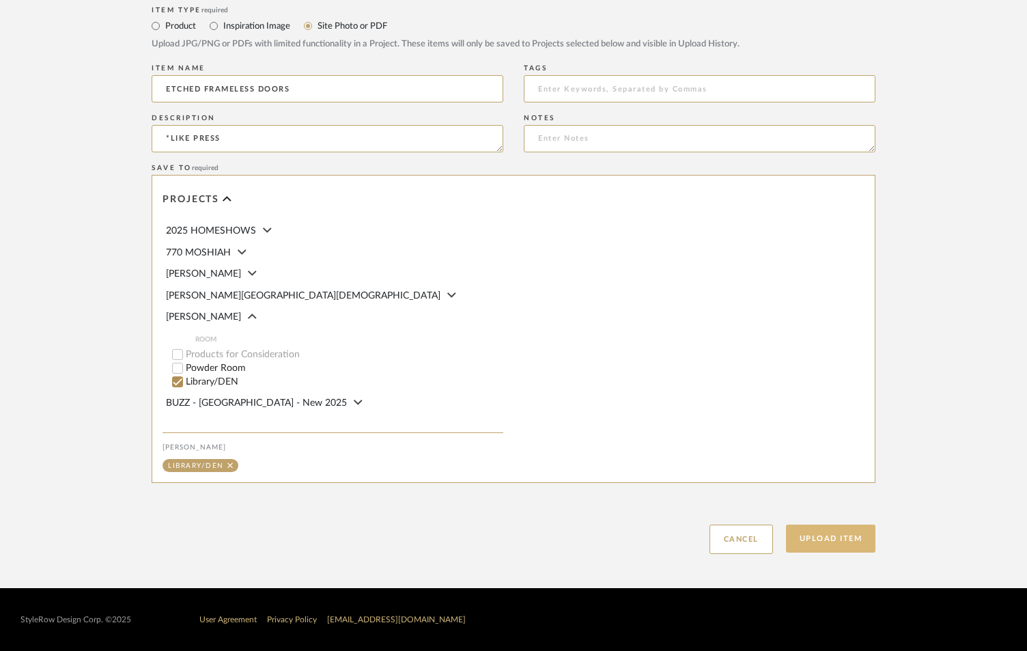
type textarea "*LIKE PRESS"
click at [846, 537] on button "Upload Item" at bounding box center [831, 539] width 90 height 28
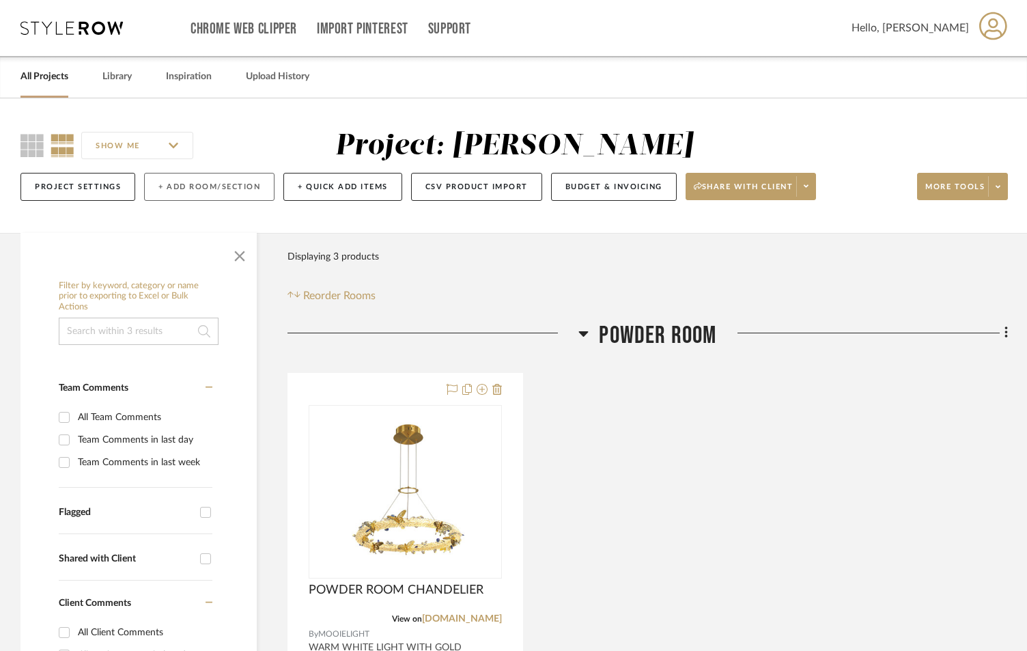
click at [228, 191] on button "+ Add Room/Section" at bounding box center [209, 187] width 130 height 28
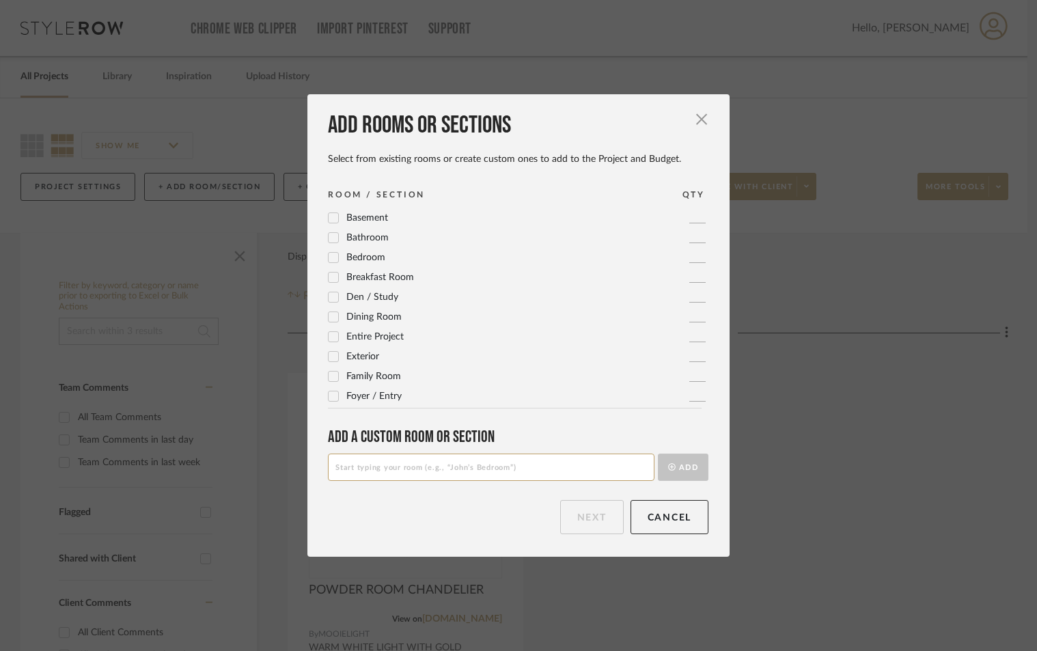
click at [436, 475] on input at bounding box center [491, 466] width 326 height 27
type input "WALLPAPERS"
click at [658, 453] on button "Add" at bounding box center [683, 466] width 51 height 27
click at [603, 518] on button "Next" at bounding box center [592, 517] width 64 height 34
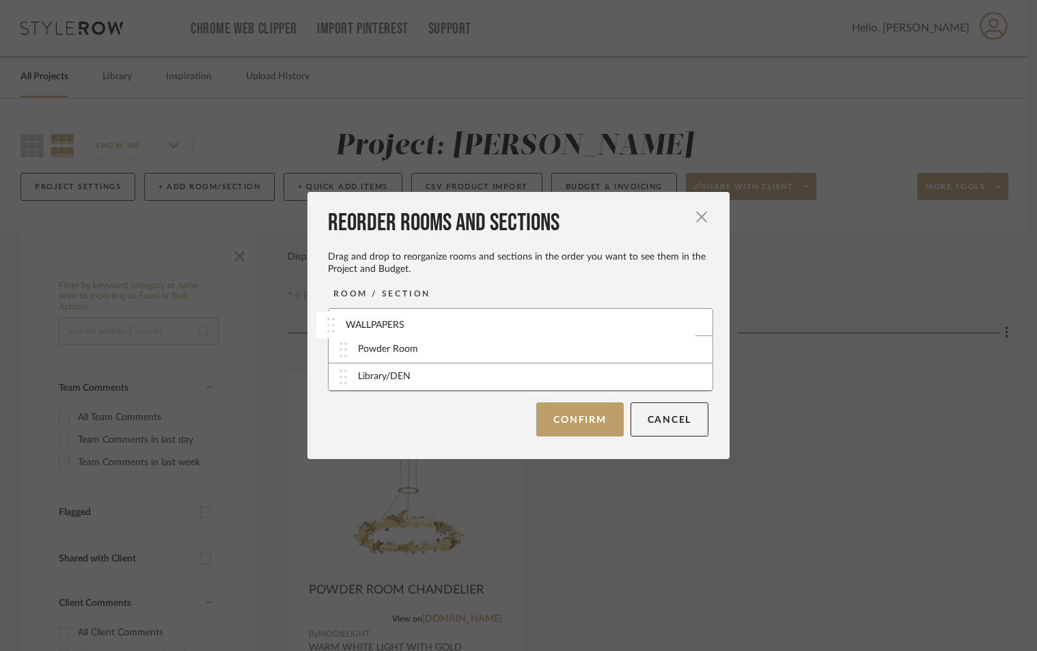
drag, startPoint x: 463, startPoint y: 379, endPoint x: 460, endPoint y: 332, distance: 47.2
click at [562, 412] on button "Confirm" at bounding box center [579, 419] width 87 height 34
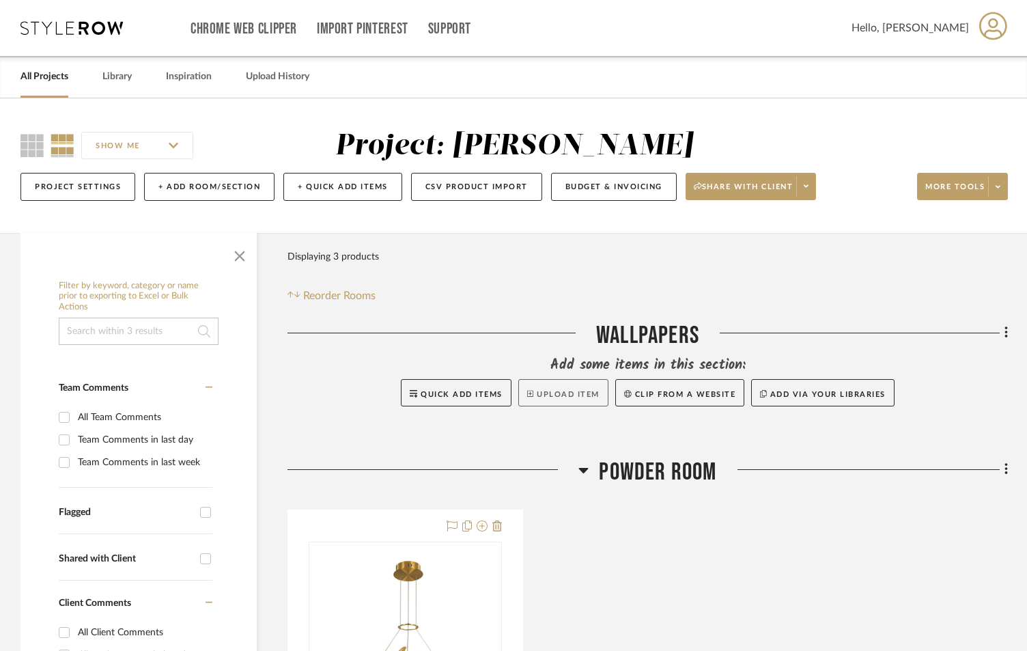
click at [551, 391] on button "Upload Item" at bounding box center [563, 392] width 90 height 27
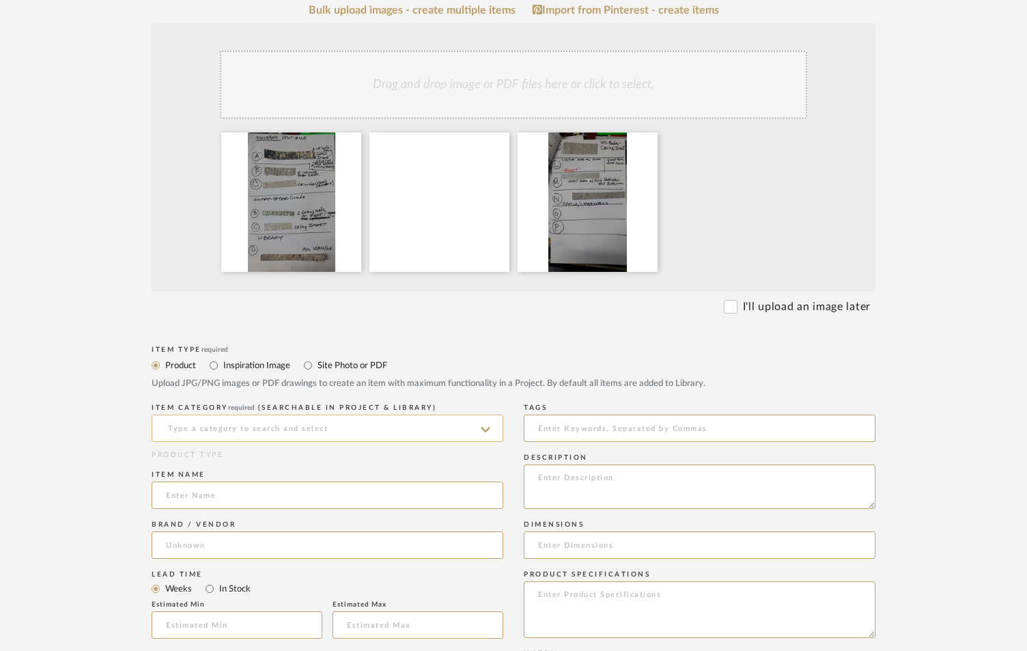
scroll to position [319, 0]
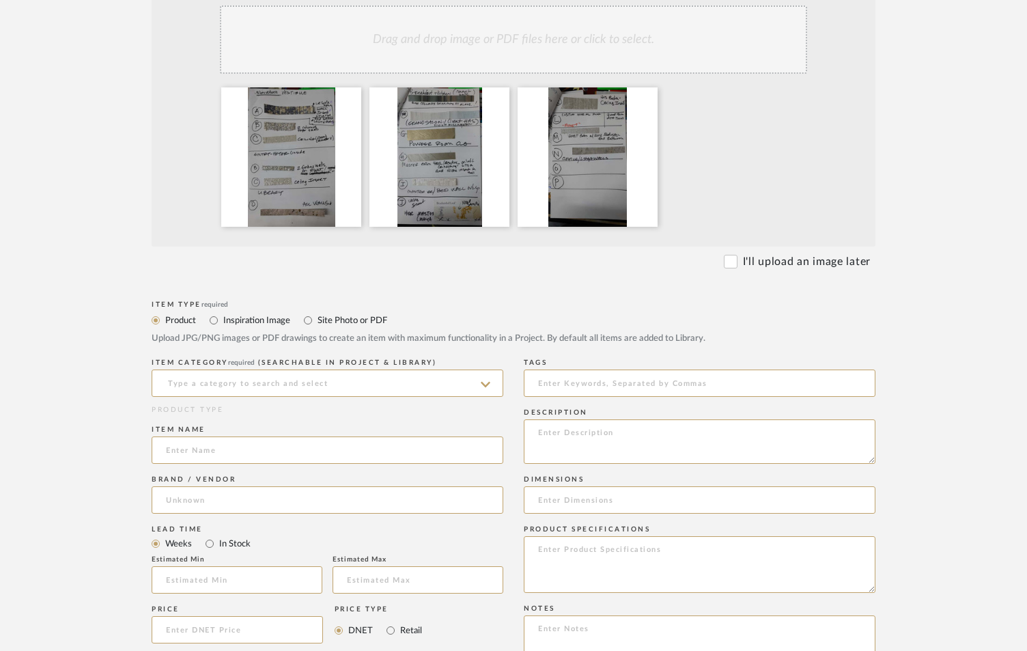
click at [335, 320] on label "Site Photo or PDF" at bounding box center [351, 320] width 71 height 15
click at [316, 320] on input "Site Photo or PDF" at bounding box center [308, 320] width 16 height 16
radio input "true"
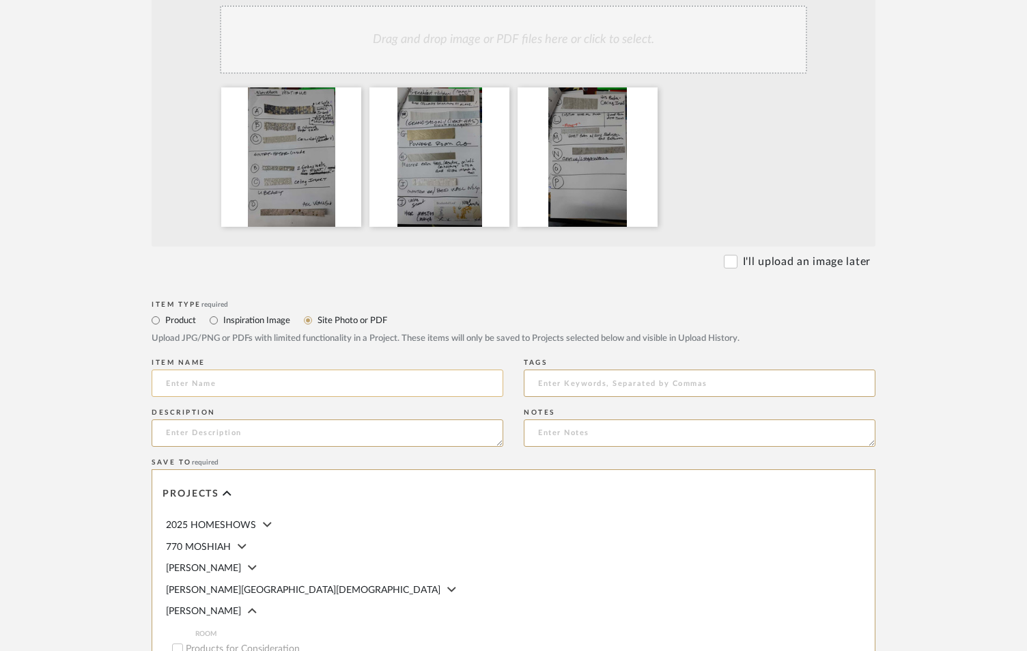
drag, startPoint x: 310, startPoint y: 383, endPoint x: 304, endPoint y: 374, distance: 10.8
click at [307, 378] on input at bounding box center [328, 382] width 352 height 27
type input "WALLPAPER GUIDE"
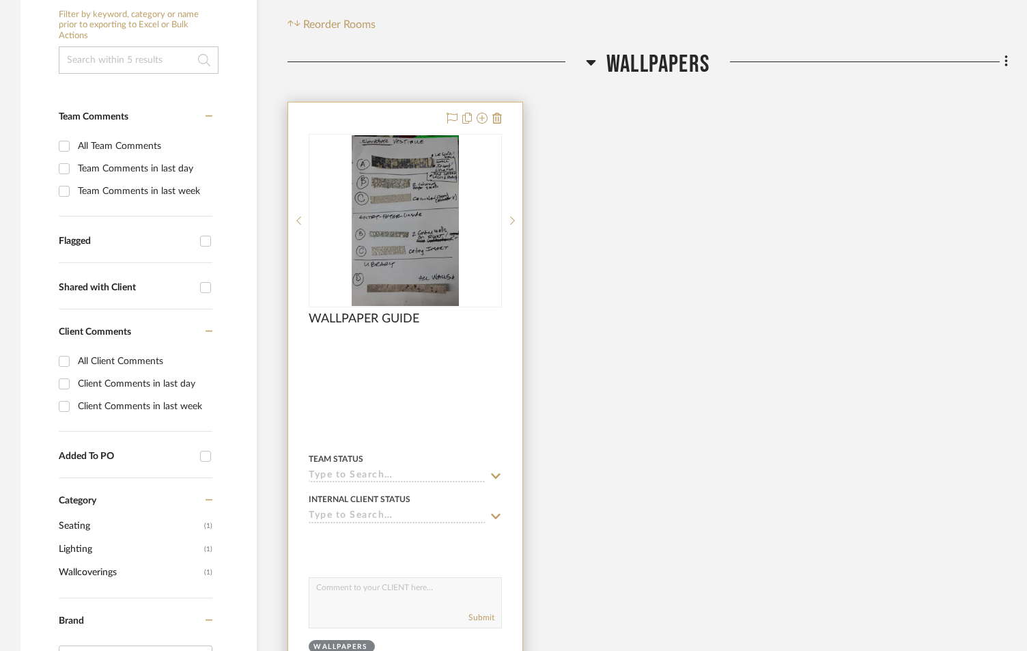
scroll to position [273, 0]
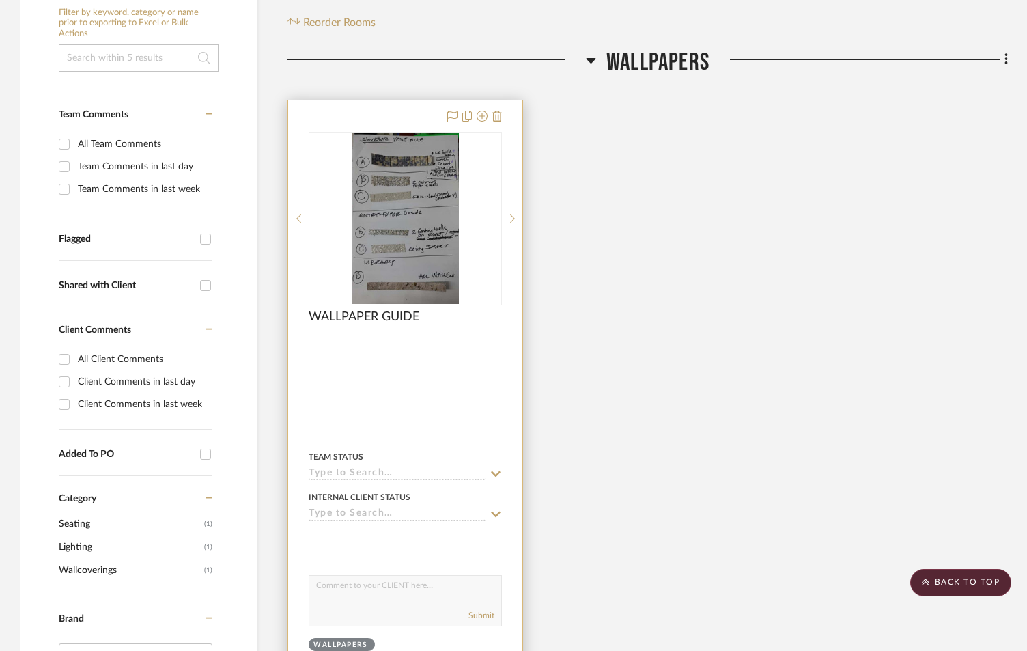
click at [449, 471] on input at bounding box center [397, 474] width 177 height 13
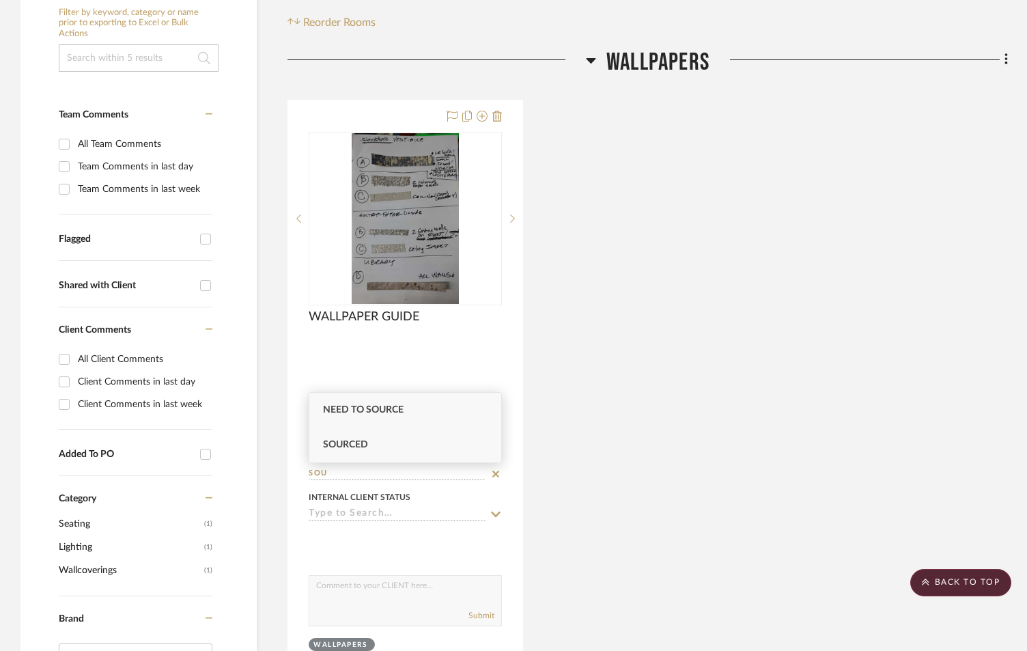
type input "SOU"
click at [448, 430] on div "Sourced" at bounding box center [405, 445] width 192 height 35
type input "[DATE]"
type input "Sourced"
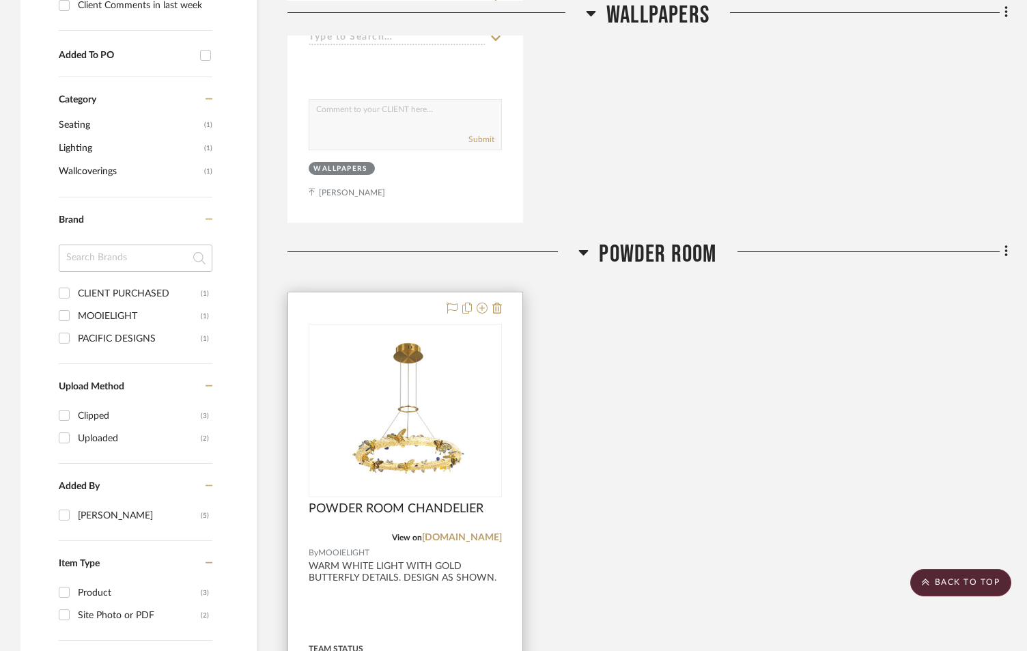
scroll to position [956, 0]
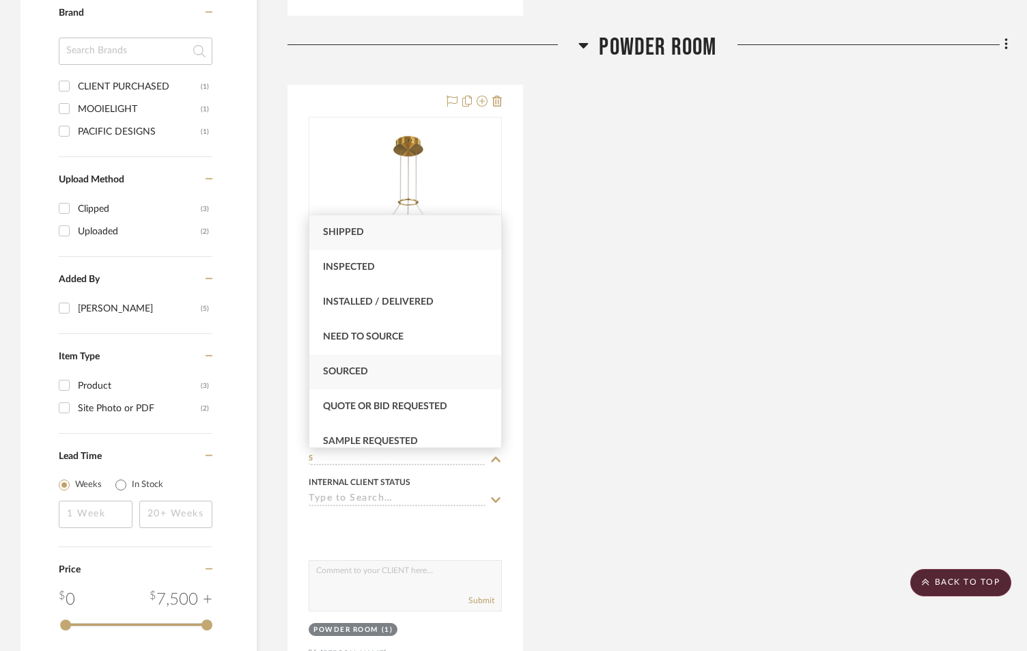
type input "S"
click at [342, 367] on span "Sourced" at bounding box center [345, 372] width 45 height 10
type input "[DATE]"
type input "Sourced"
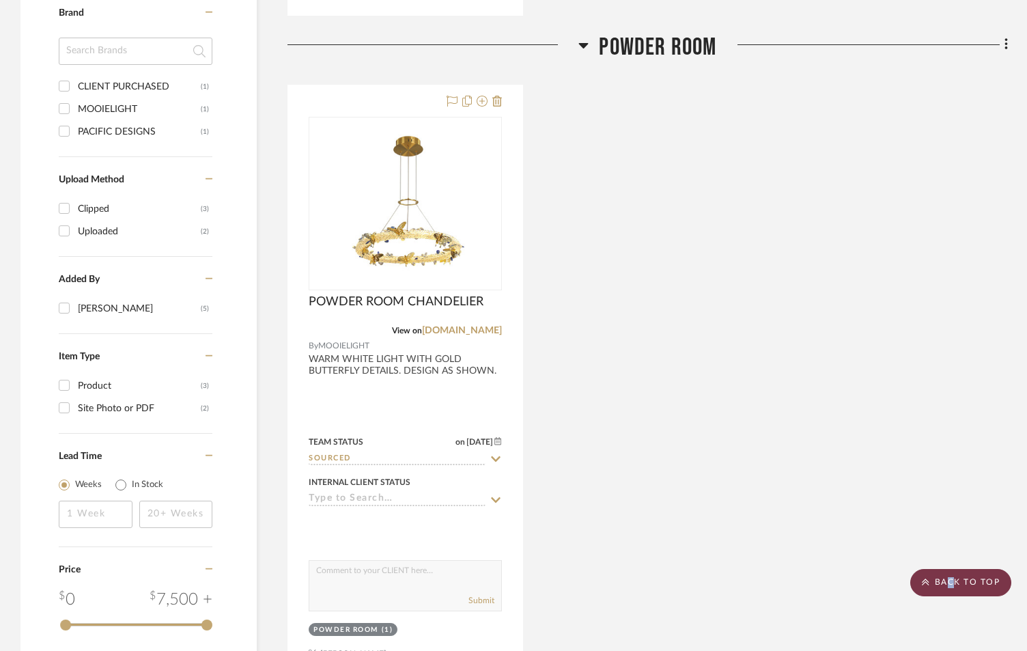
click at [946, 592] on scroll-to-top-button "BACK TO TOP" at bounding box center [960, 582] width 101 height 27
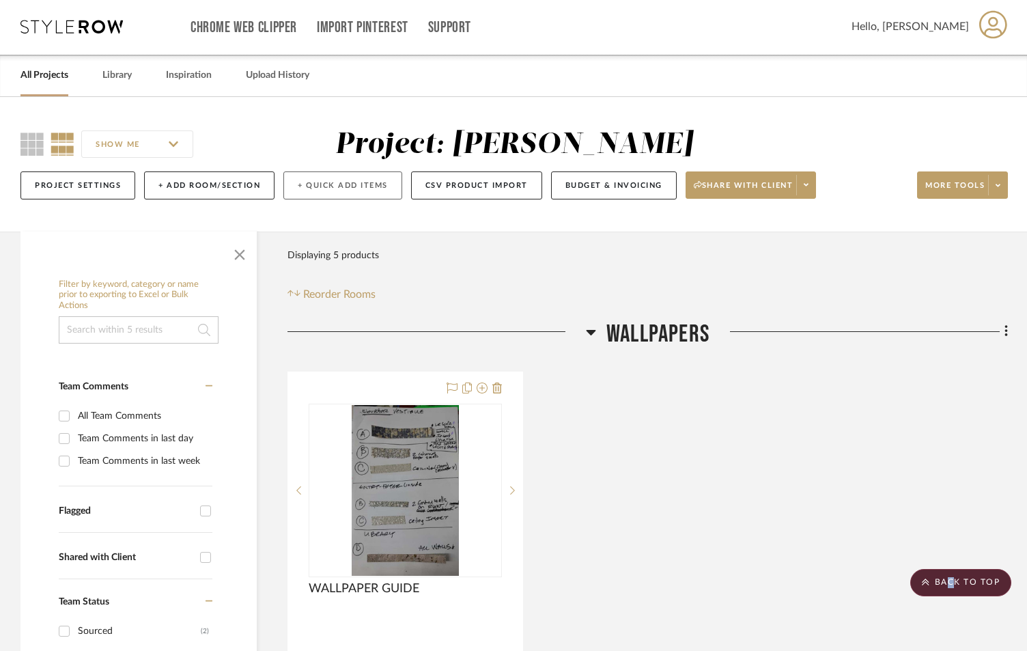
scroll to position [0, 0]
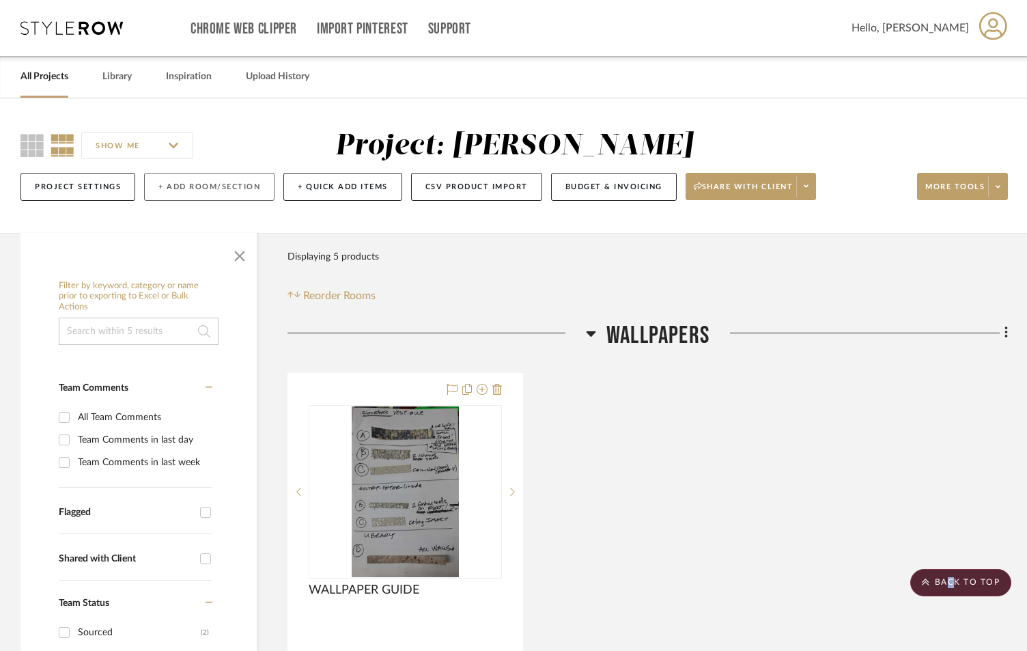
click at [196, 184] on button "+ Add Room/Section" at bounding box center [209, 187] width 130 height 28
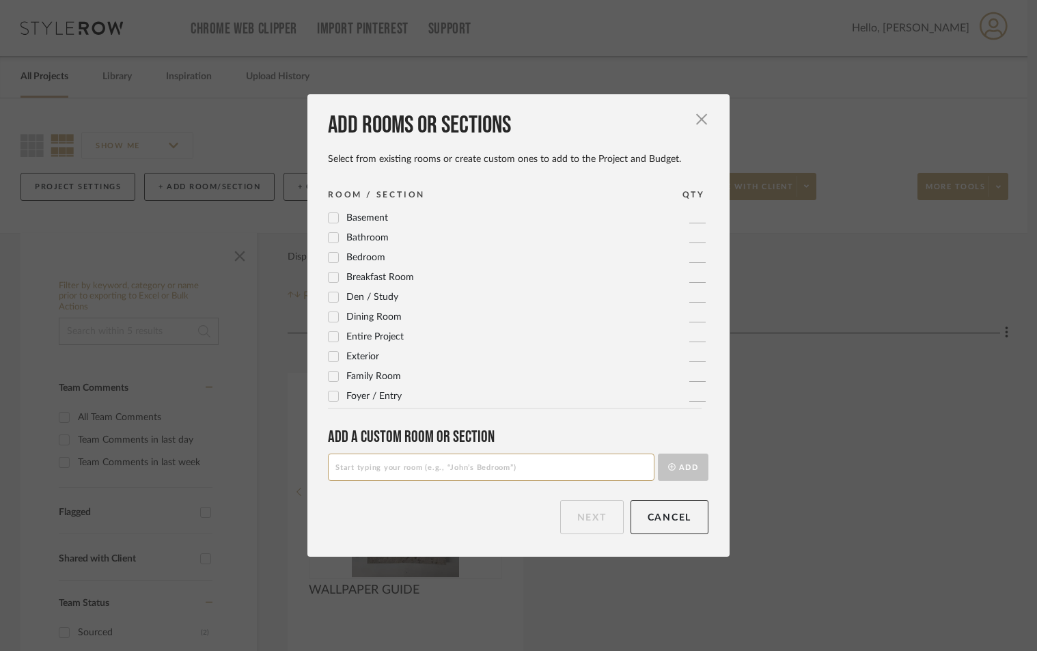
click at [376, 469] on input at bounding box center [491, 466] width 326 height 27
type input "MASTER BATH HIS/HERS"
click at [658, 453] on button "Add" at bounding box center [683, 466] width 51 height 27
click at [596, 511] on button "Next" at bounding box center [592, 517] width 64 height 34
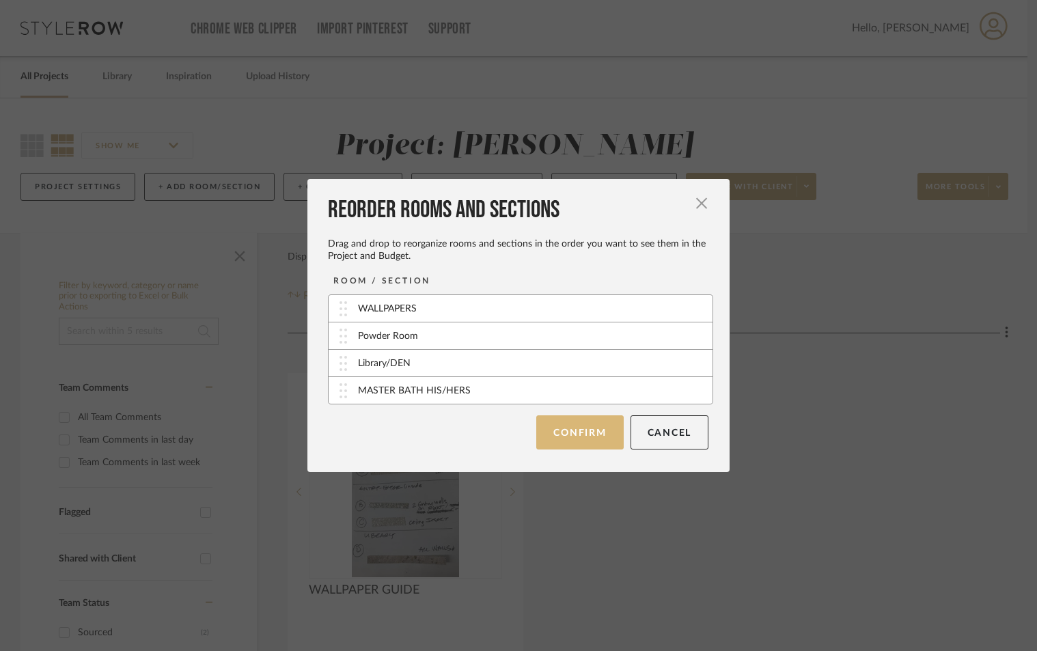
click at [557, 430] on button "Confirm" at bounding box center [579, 432] width 87 height 34
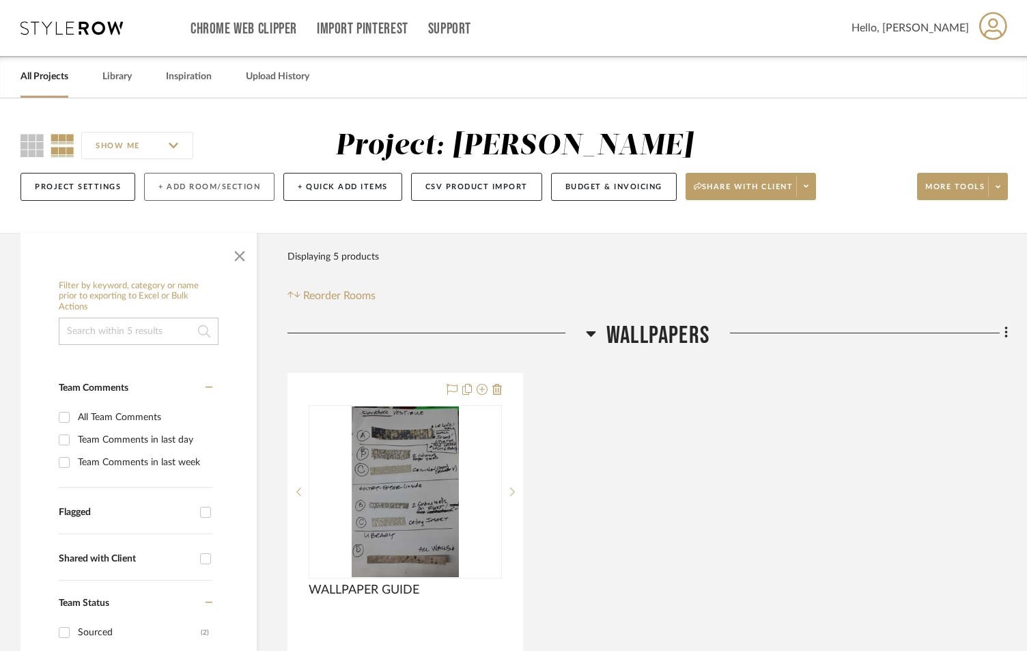
click at [242, 174] on button "+ Add Room/Section" at bounding box center [209, 187] width 130 height 28
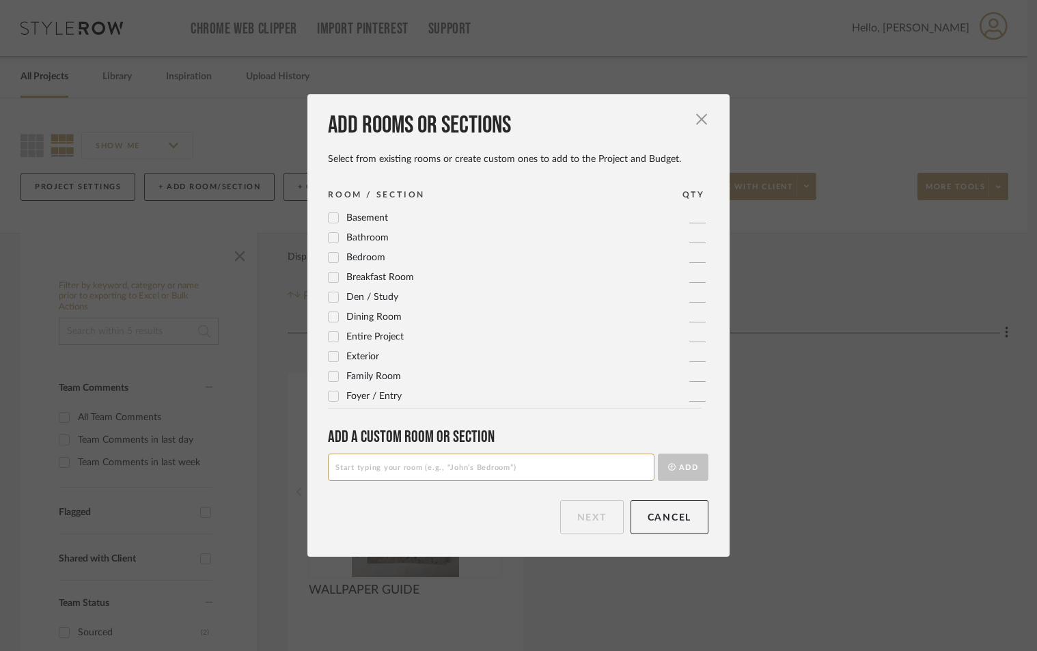
drag, startPoint x: 675, startPoint y: 518, endPoint x: 445, endPoint y: 315, distance: 306.8
click at [668, 512] on button "Cancel" at bounding box center [669, 517] width 79 height 34
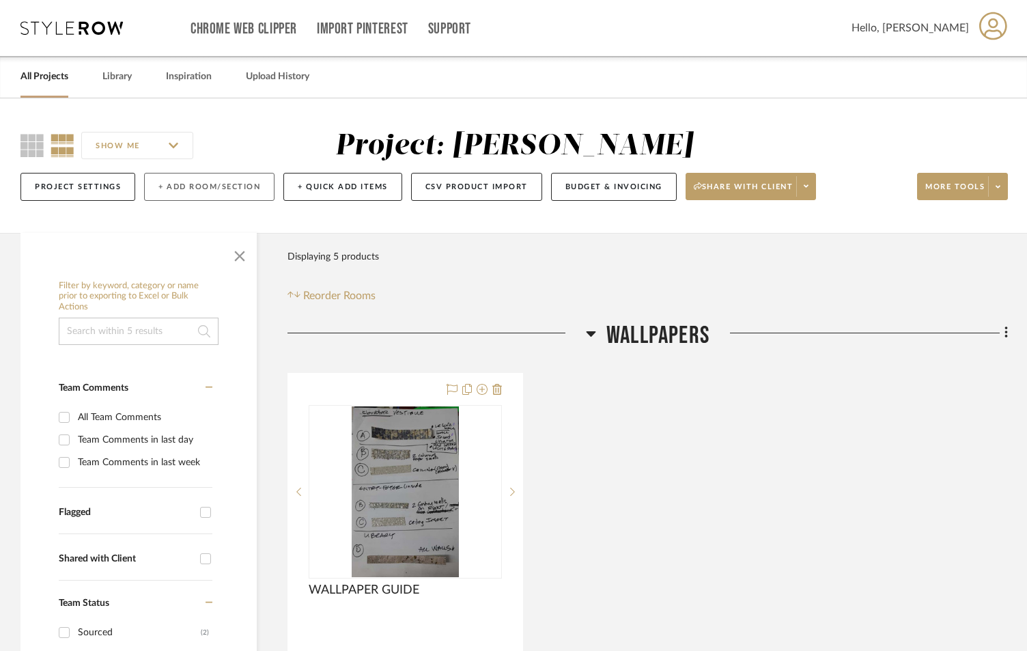
click at [201, 190] on button "+ Add Room/Section" at bounding box center [209, 187] width 130 height 28
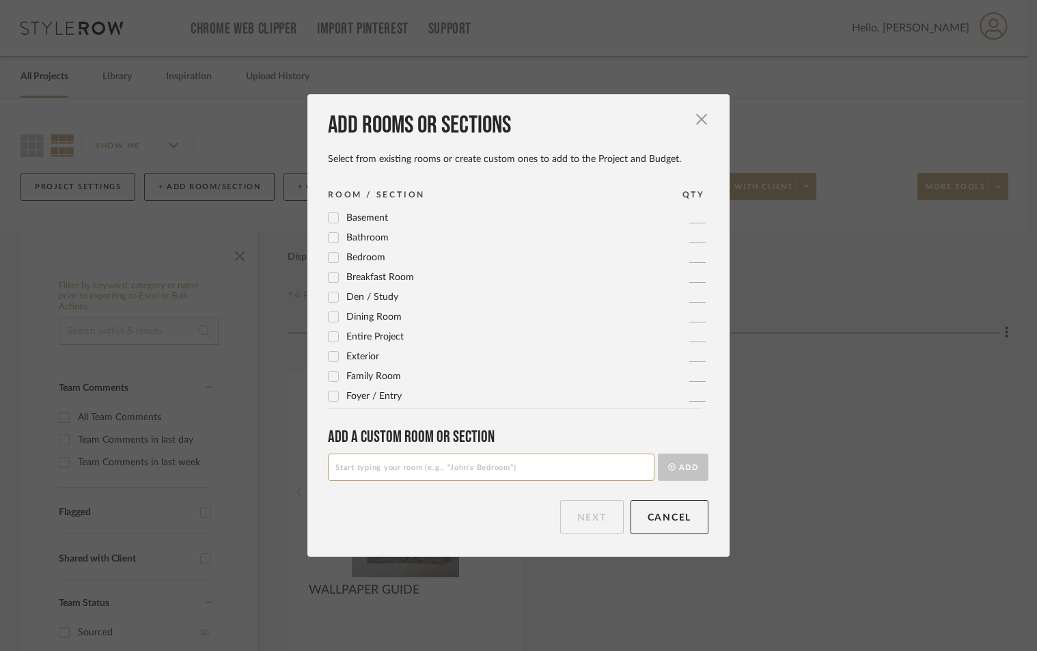
click at [419, 473] on input at bounding box center [491, 466] width 326 height 27
type input "GUEST ROOM - 2 TWIN BEDS"
click at [658, 453] on button "Add" at bounding box center [683, 466] width 51 height 27
click at [589, 505] on button "Next" at bounding box center [592, 517] width 64 height 34
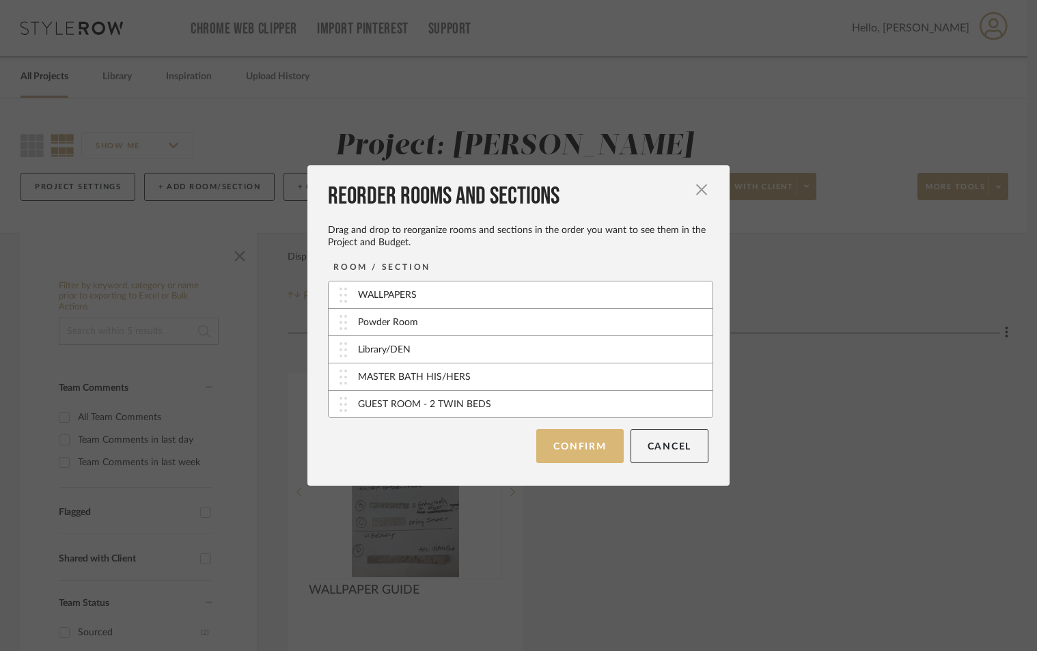
click at [563, 436] on button "Confirm" at bounding box center [579, 446] width 87 height 34
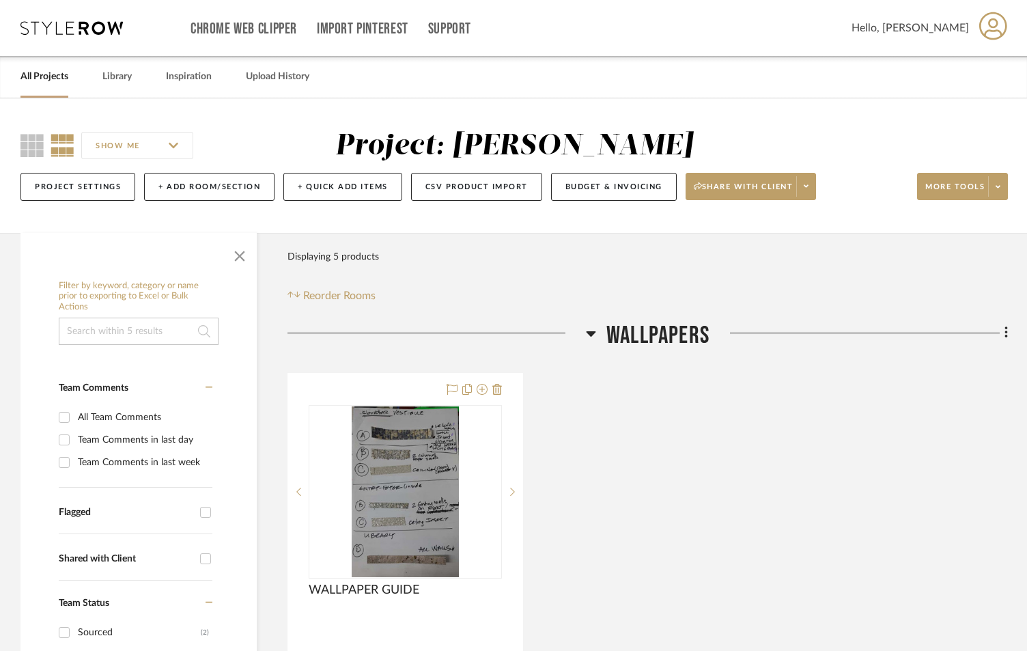
click at [591, 333] on icon at bounding box center [592, 333] width 10 height 5
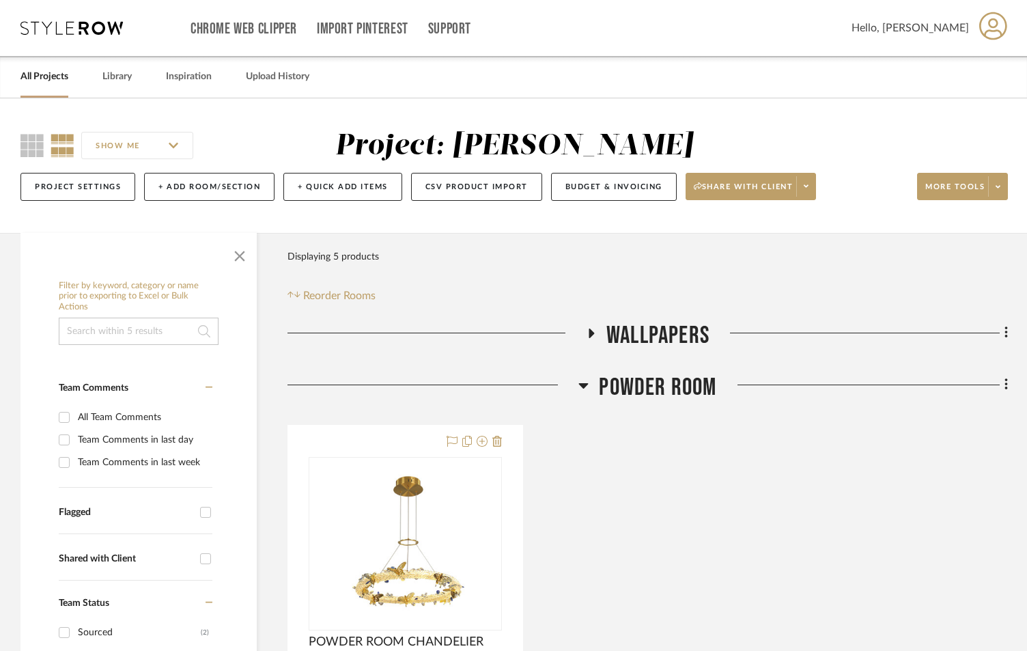
click at [582, 389] on icon at bounding box center [583, 385] width 10 height 16
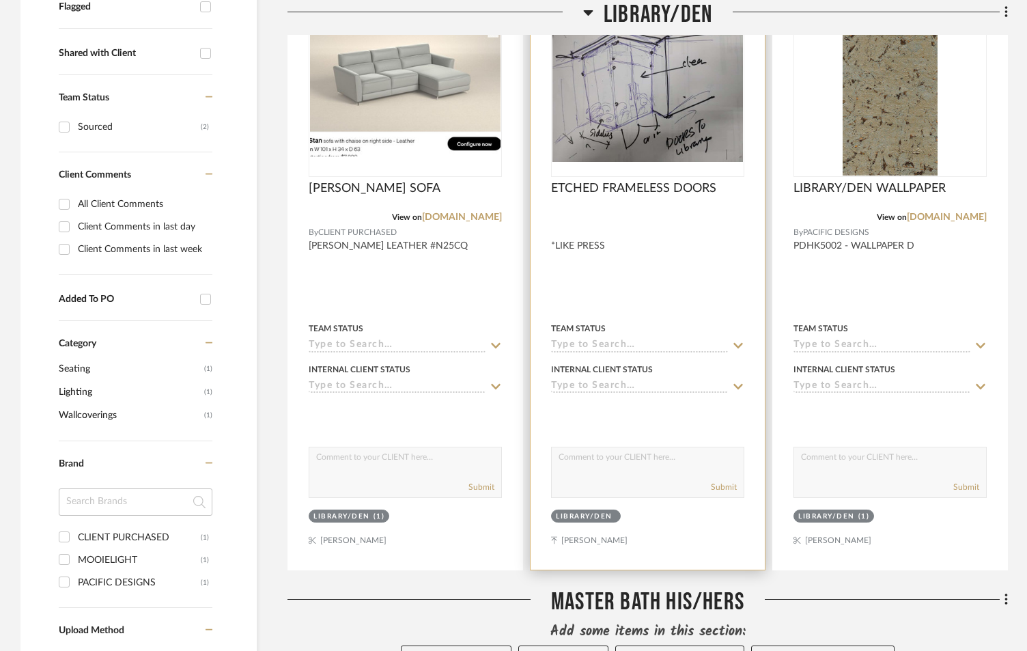
scroll to position [546, 0]
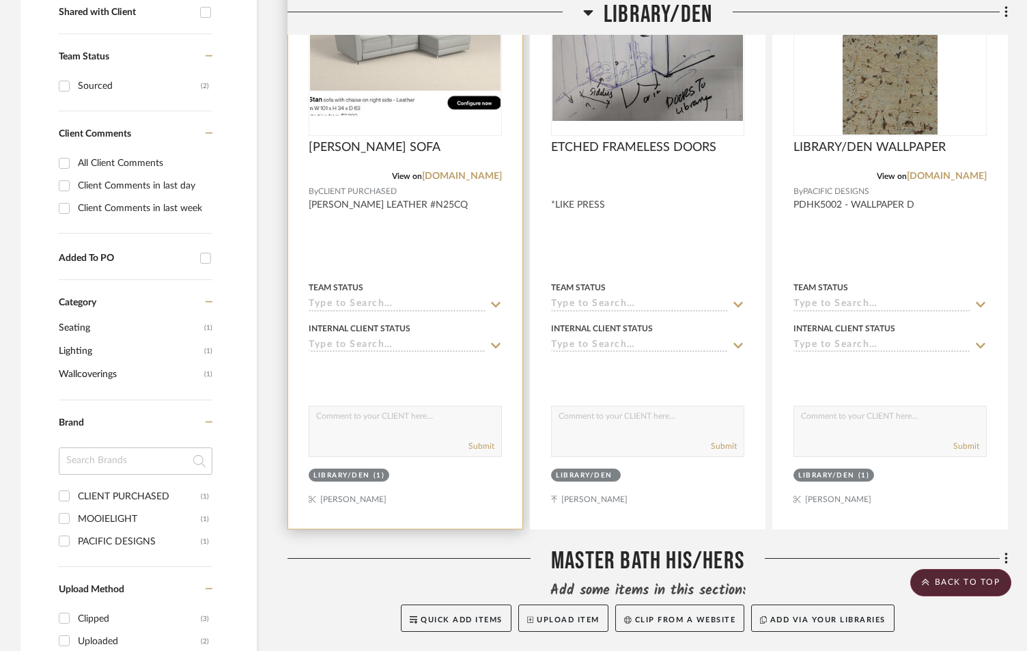
click at [412, 304] on input at bounding box center [397, 304] width 177 height 13
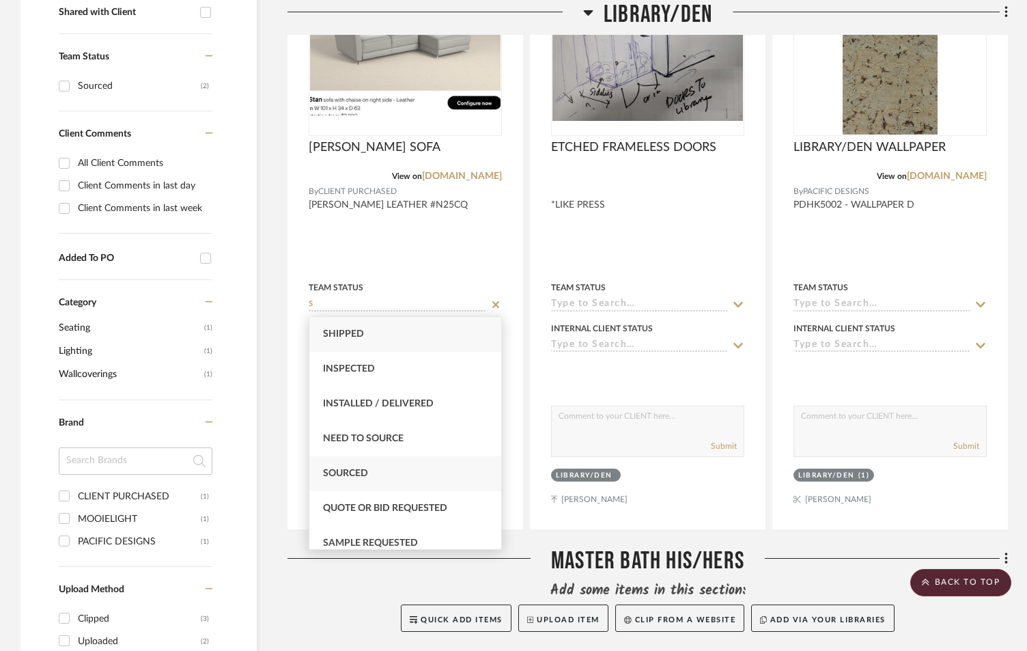
type input "S"
click at [393, 476] on div "Sourced" at bounding box center [405, 473] width 192 height 35
type input "9/22/2025"
type input "Sourced"
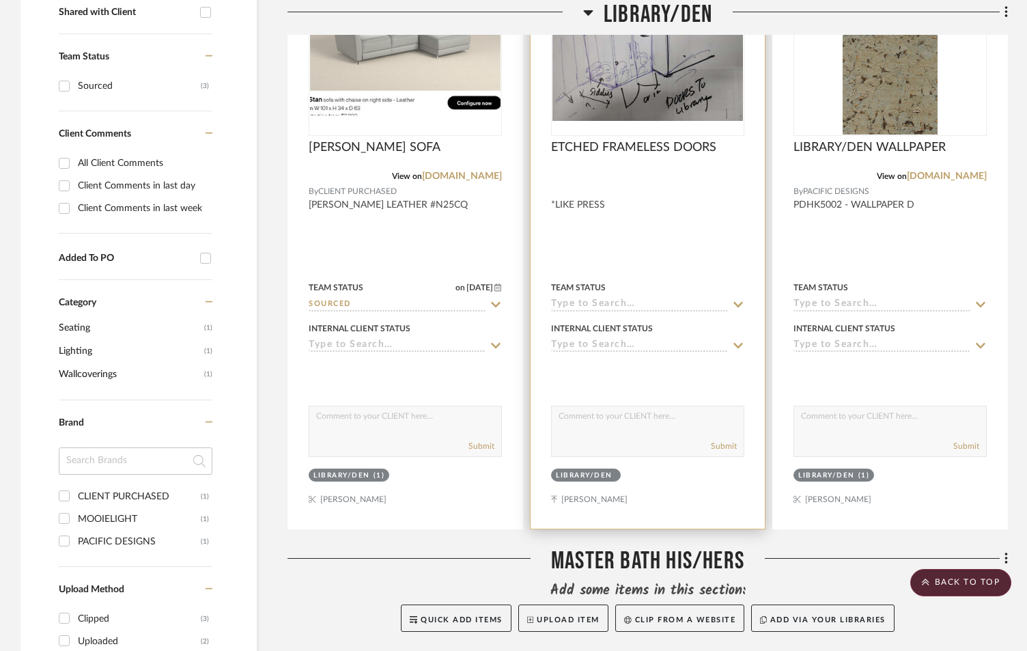
click at [613, 298] on input at bounding box center [639, 304] width 177 height 13
type input "A"
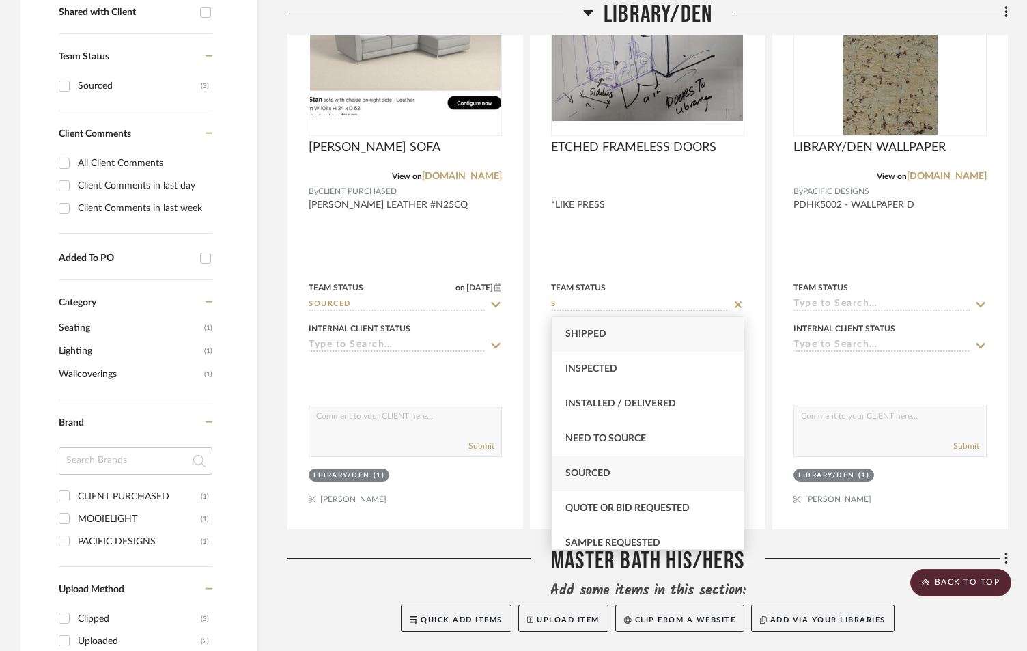
type input "S"
click at [593, 466] on div "Sourced" at bounding box center [648, 473] width 192 height 35
type input "9/22/2025"
type input "Sourced"
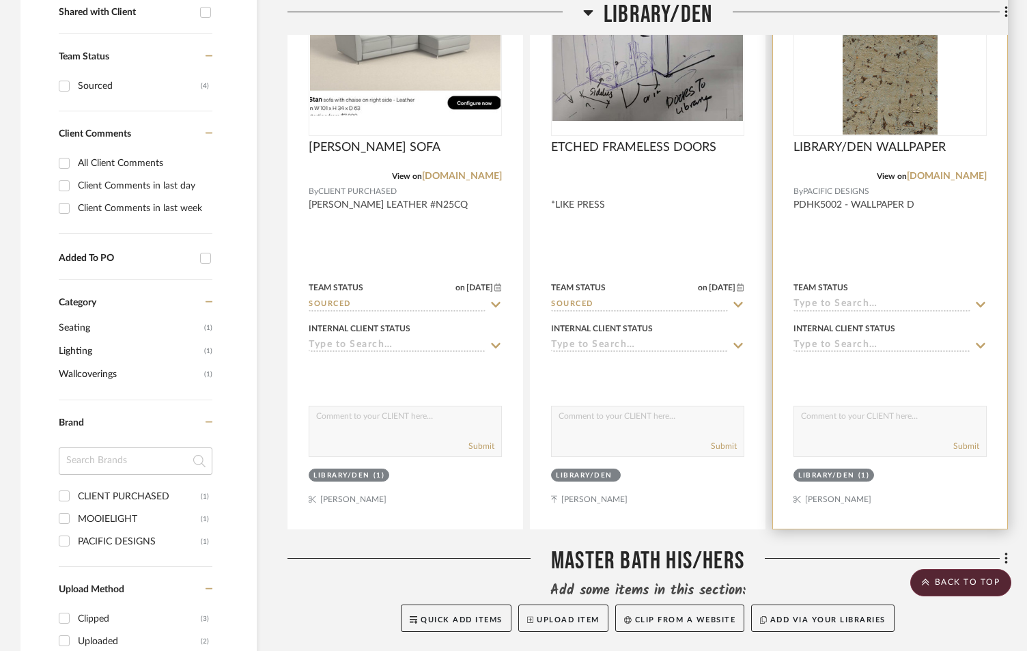
click at [825, 307] on input at bounding box center [882, 304] width 177 height 13
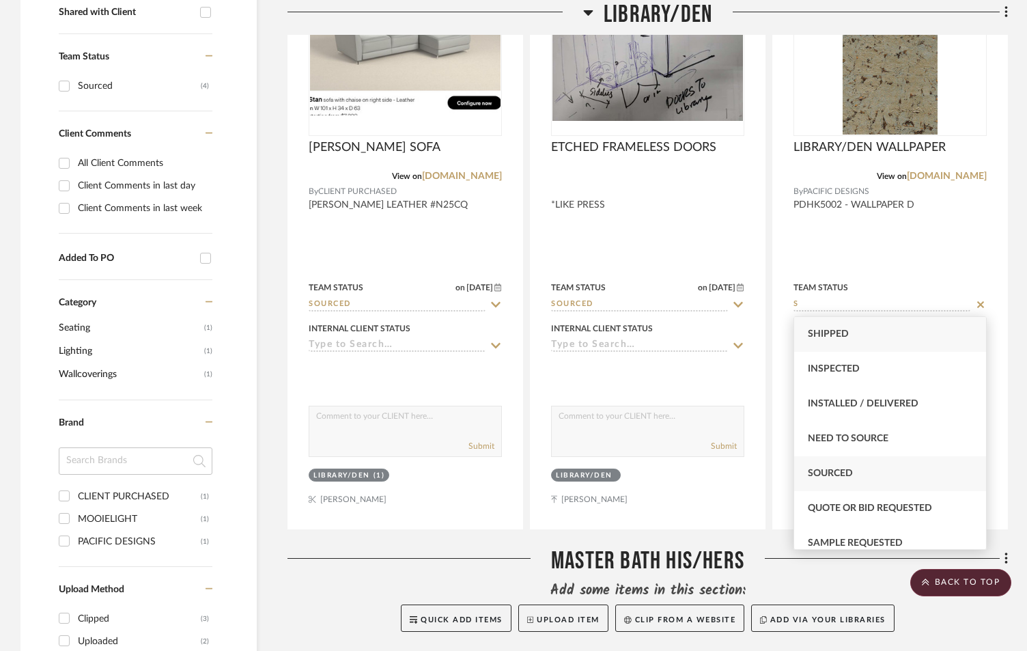
type input "S"
click at [832, 467] on div "Sourced" at bounding box center [890, 473] width 192 height 35
type input "9/22/2025"
type input "Sourced"
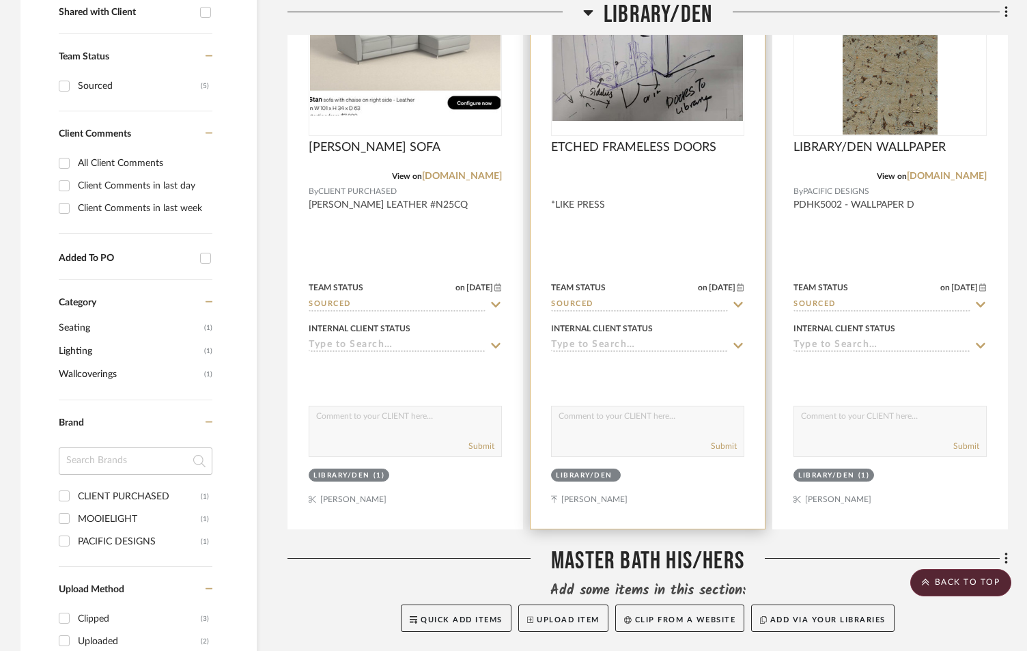
scroll to position [865, 0]
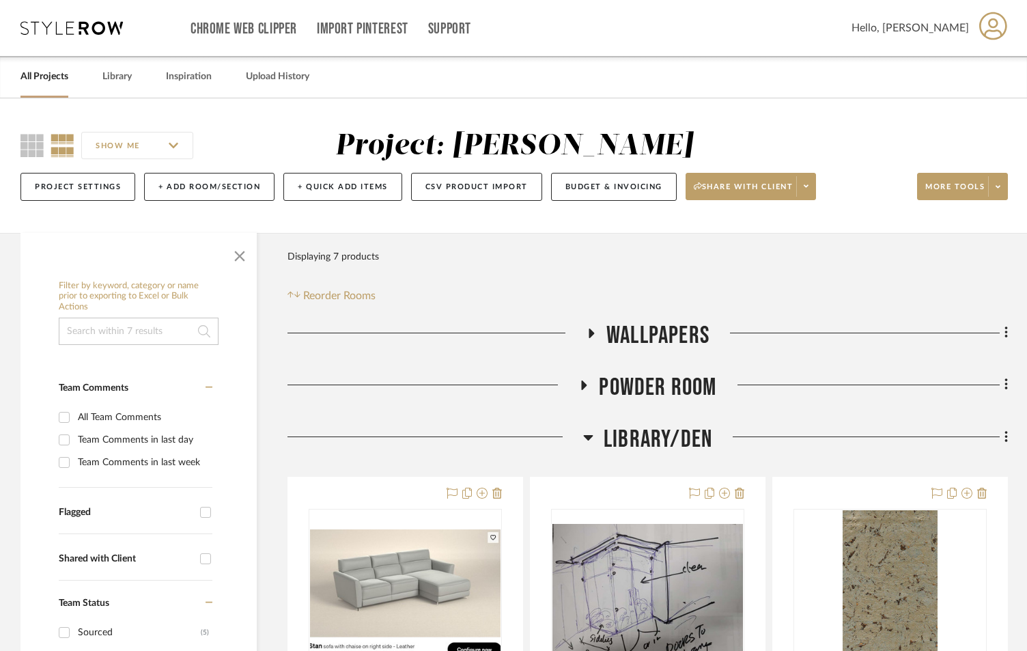
drag, startPoint x: 590, startPoint y: 430, endPoint x: 593, endPoint y: 440, distance: 11.3
click at [591, 432] on icon at bounding box center [588, 437] width 10 height 16
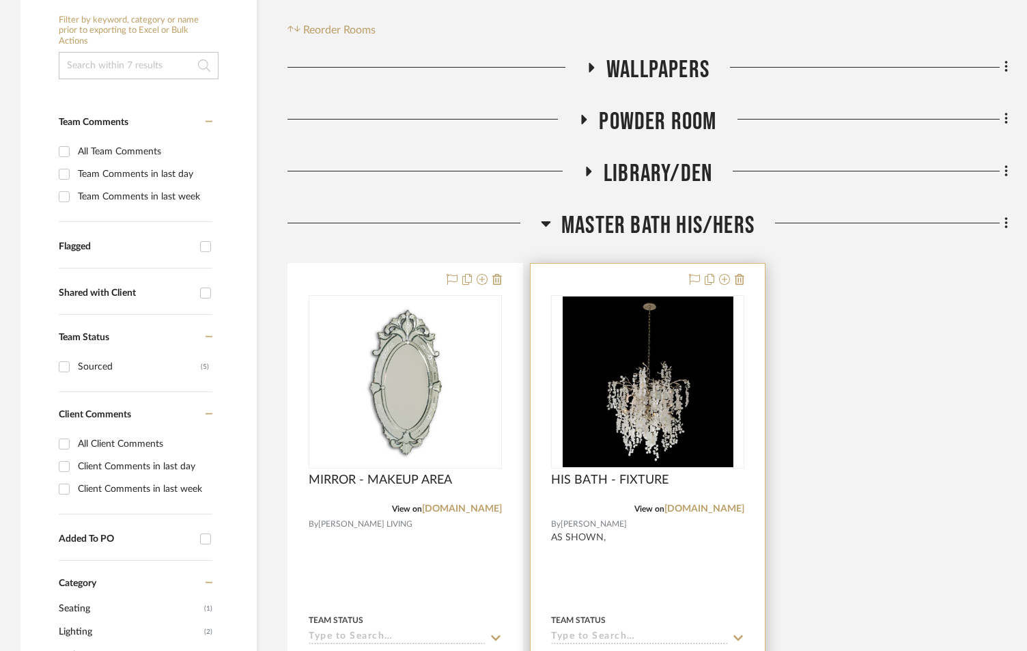
scroll to position [273, 0]
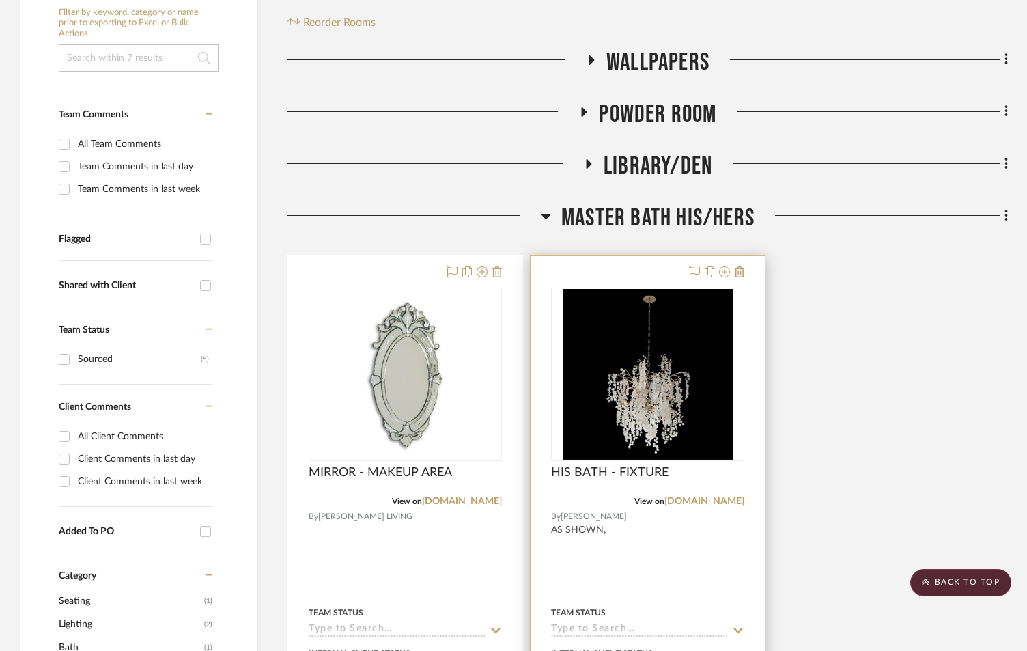
click at [611, 626] on input at bounding box center [639, 630] width 177 height 13
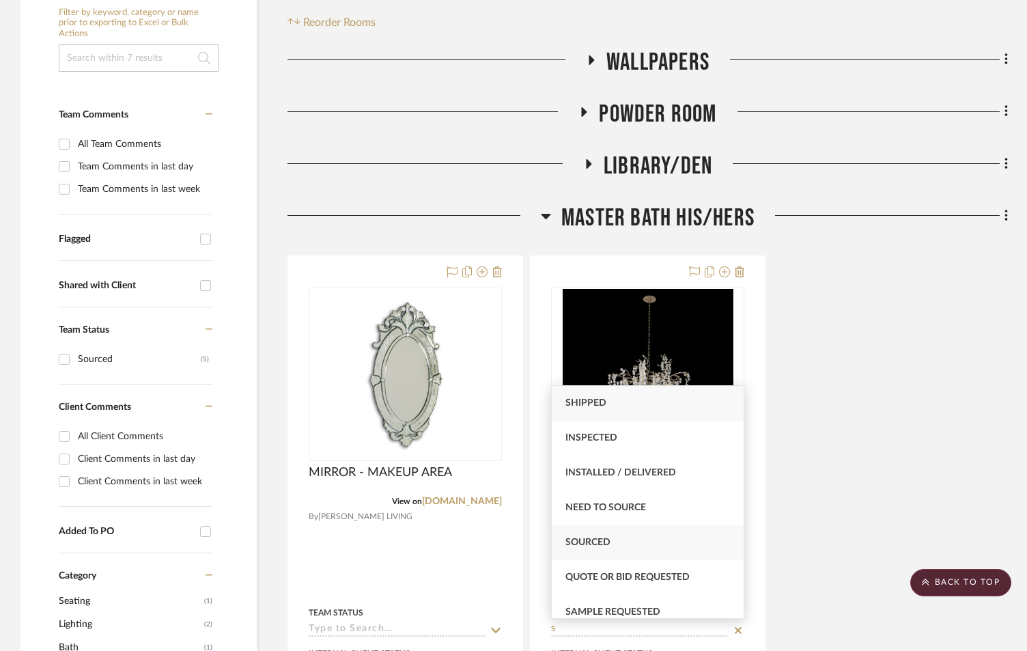
type input "S"
drag, startPoint x: 604, startPoint y: 540, endPoint x: 598, endPoint y: 540, distance: 6.9
click at [604, 540] on span "Sourced" at bounding box center [587, 542] width 45 height 10
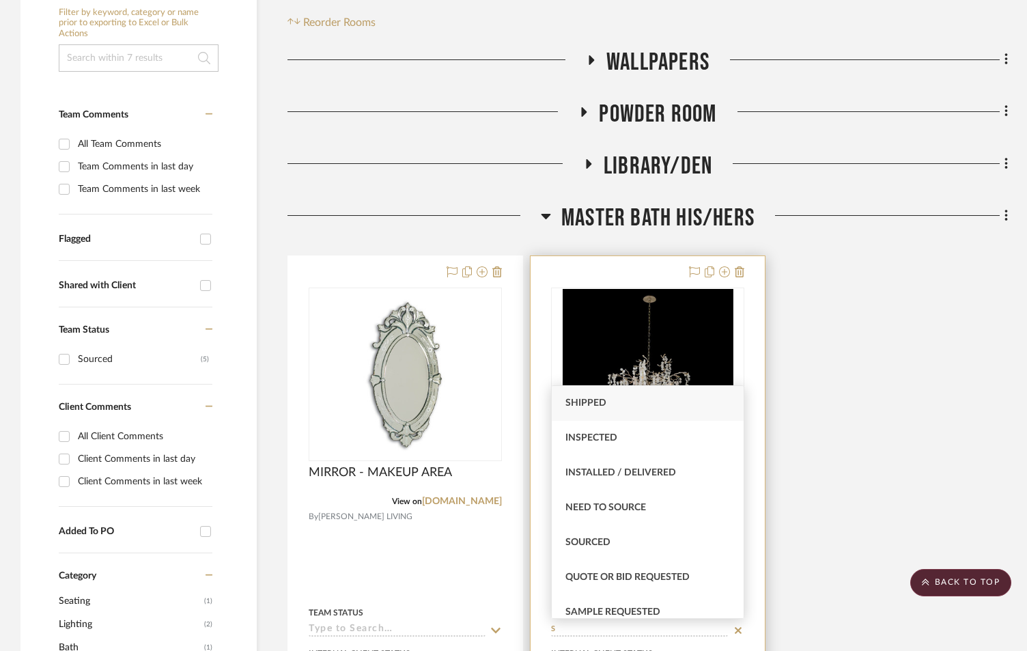
type input "[DATE]"
type input "Sourced"
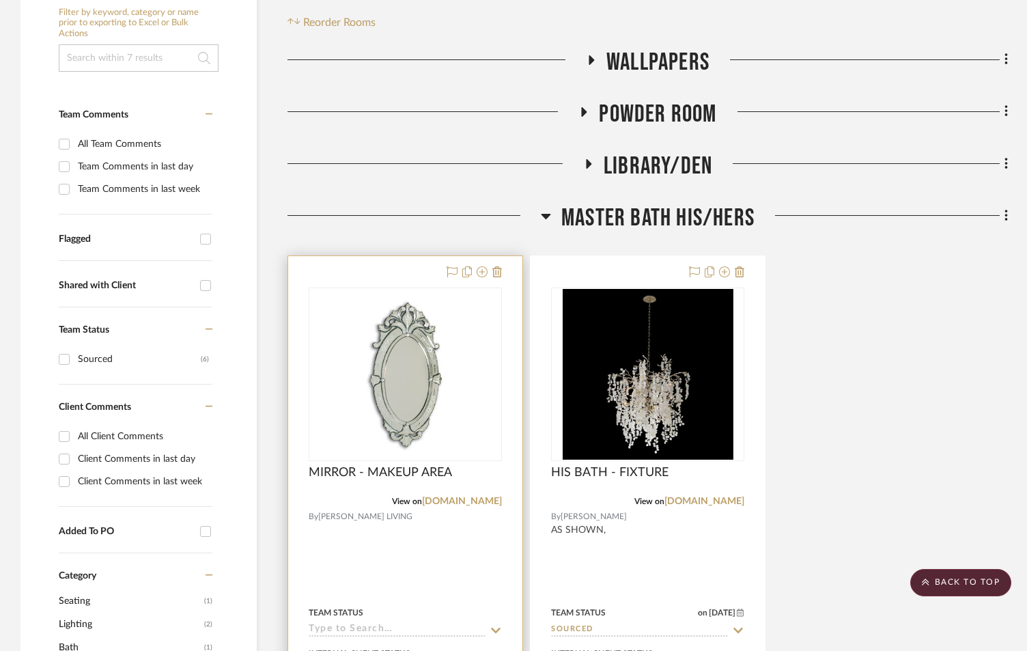
click at [391, 621] on div "Team Status" at bounding box center [405, 620] width 193 height 33
click at [388, 628] on input at bounding box center [397, 630] width 177 height 13
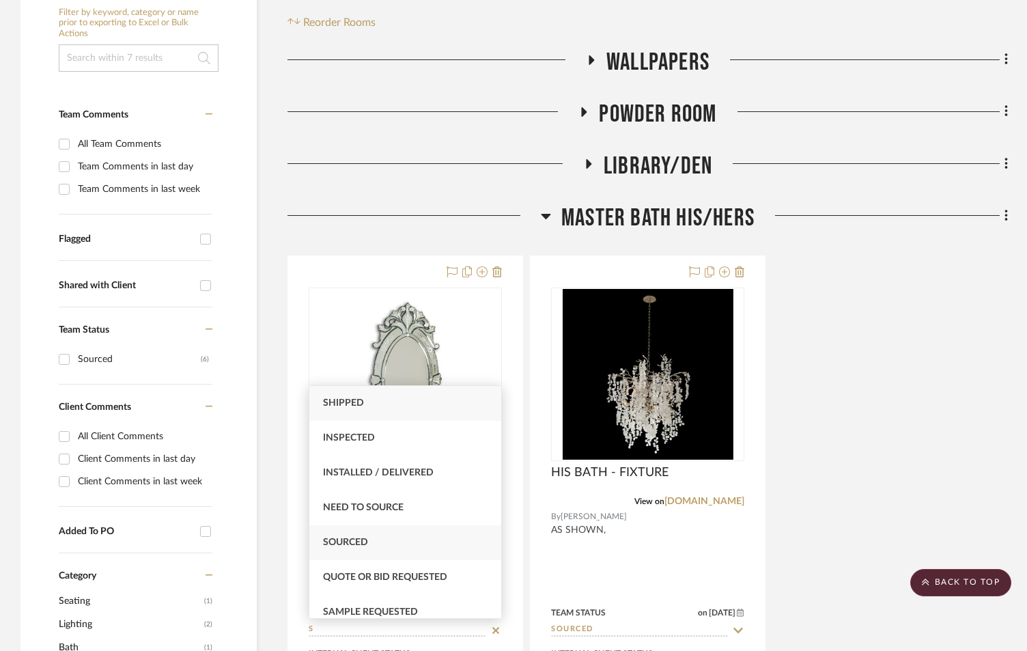
type input "S"
click at [358, 537] on span "Sourced" at bounding box center [345, 542] width 45 height 10
type input "[DATE]"
type input "Sourced"
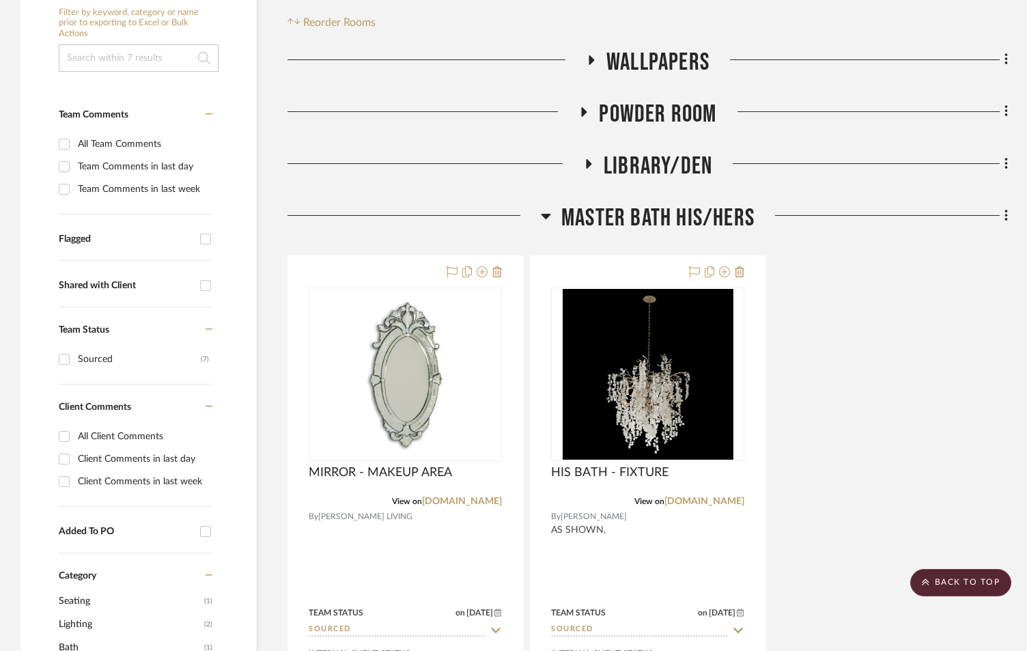
click at [841, 487] on div "MIRROR - MAKEUP AREA View on [DOMAIN_NAME] By [PERSON_NAME] LIVING Team Status …" at bounding box center [648, 554] width 721 height 599
click at [538, 216] on div at bounding box center [414, 221] width 253 height 35
click at [545, 215] on icon at bounding box center [547, 216] width 10 height 5
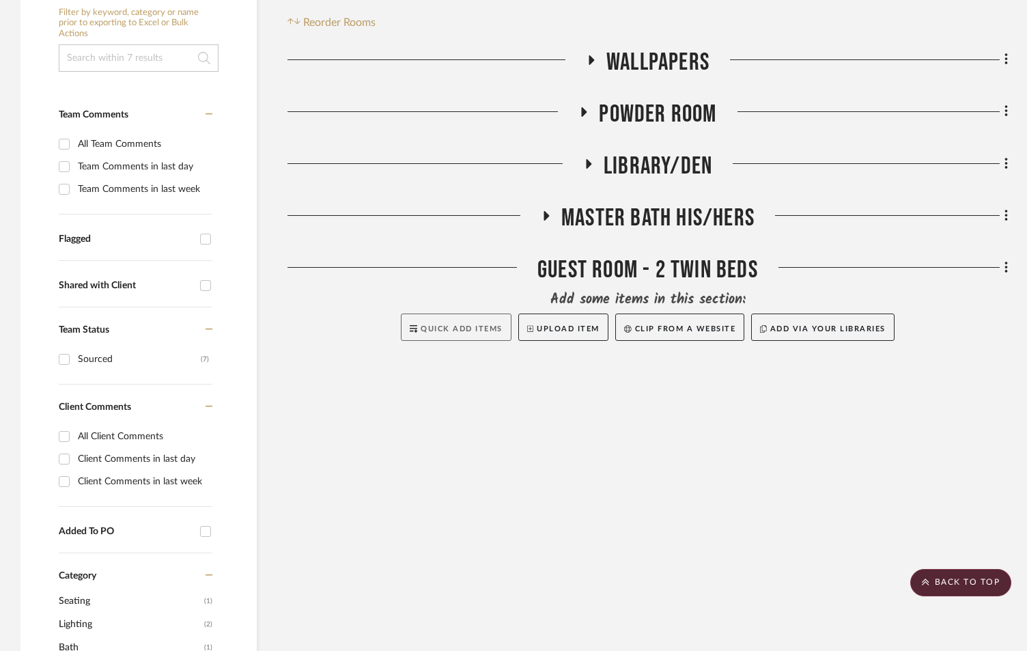
click at [449, 321] on button "Quick Add Items" at bounding box center [456, 326] width 111 height 27
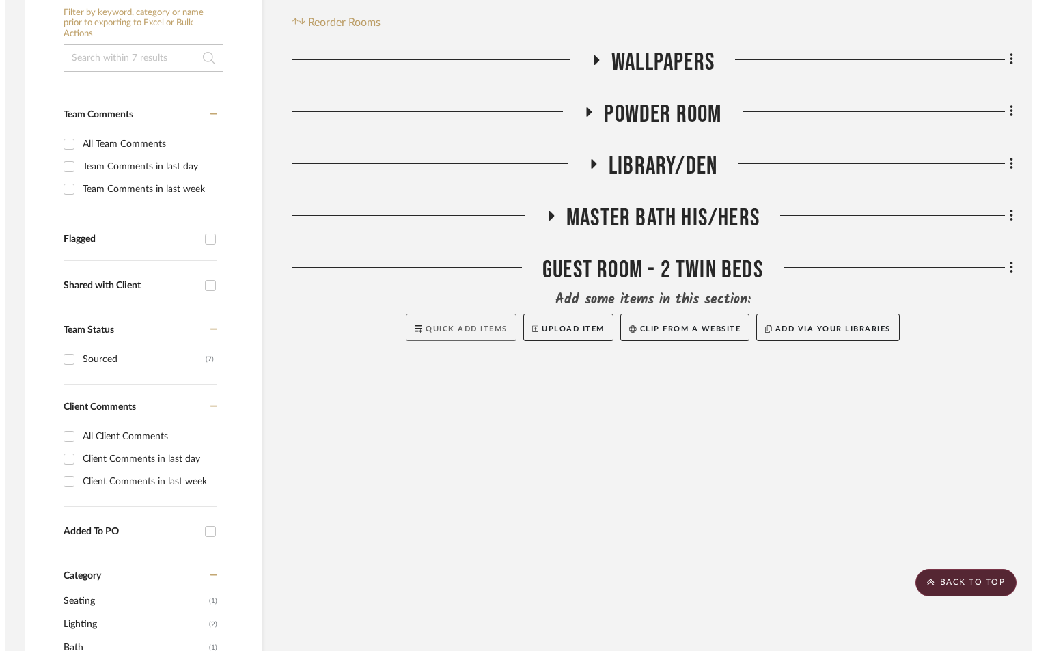
scroll to position [0, 0]
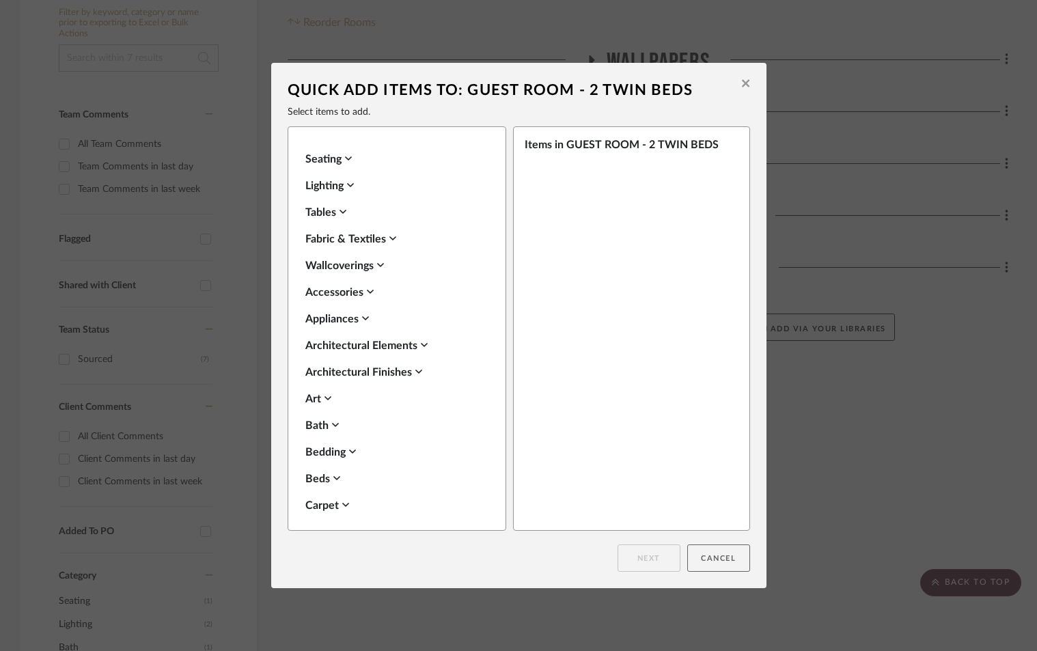
drag, startPoint x: 723, startPoint y: 564, endPoint x: 726, endPoint y: 557, distance: 8.3
click at [726, 559] on button "Cancel" at bounding box center [718, 557] width 63 height 27
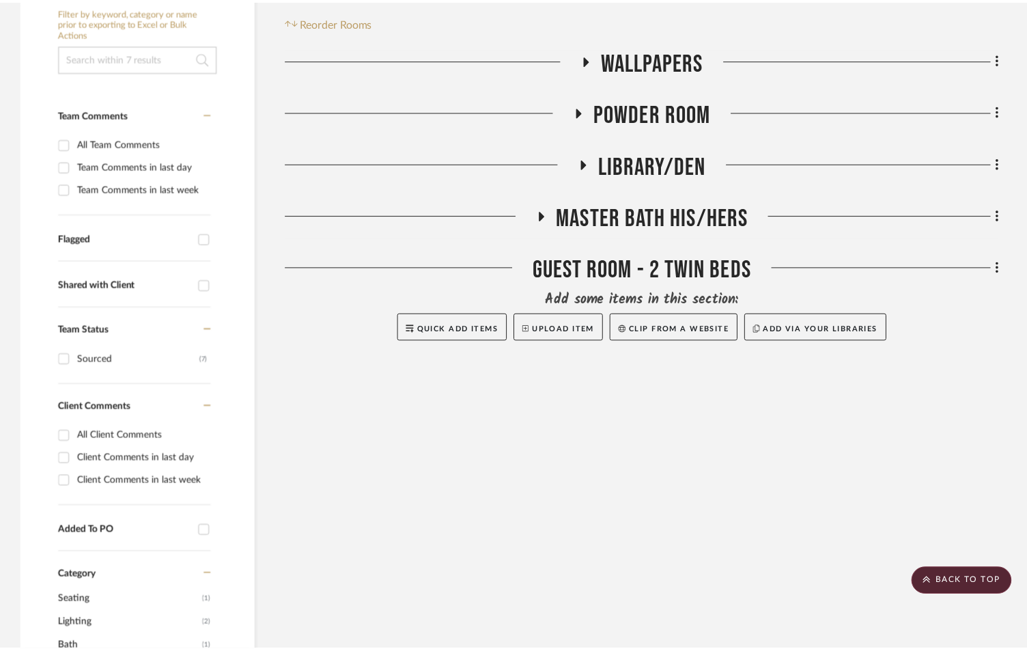
scroll to position [273, 0]
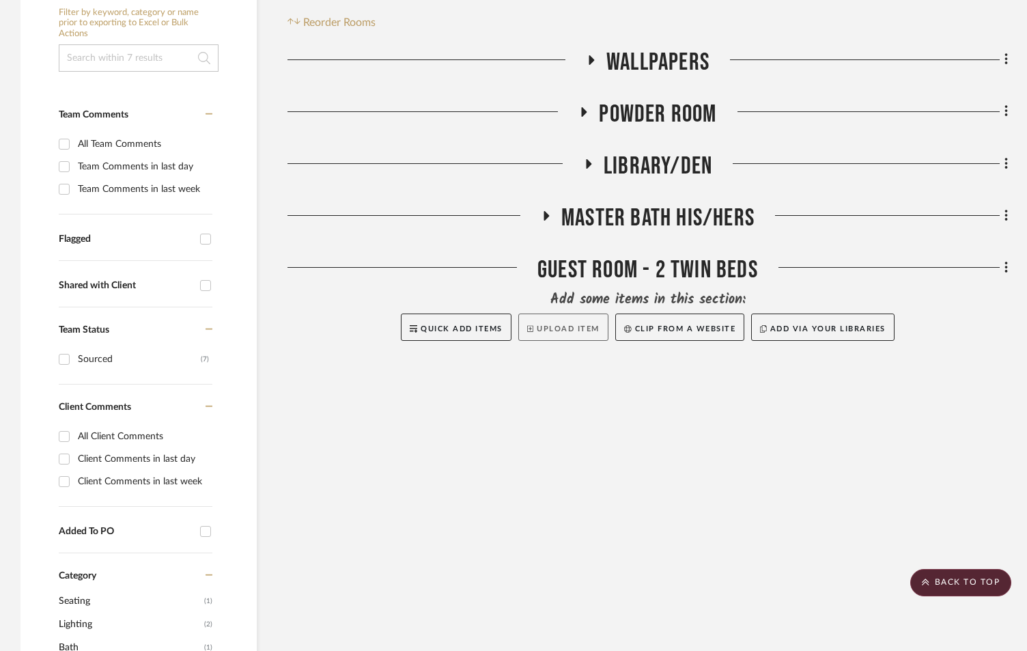
click at [548, 327] on button "Upload Item" at bounding box center [563, 326] width 90 height 27
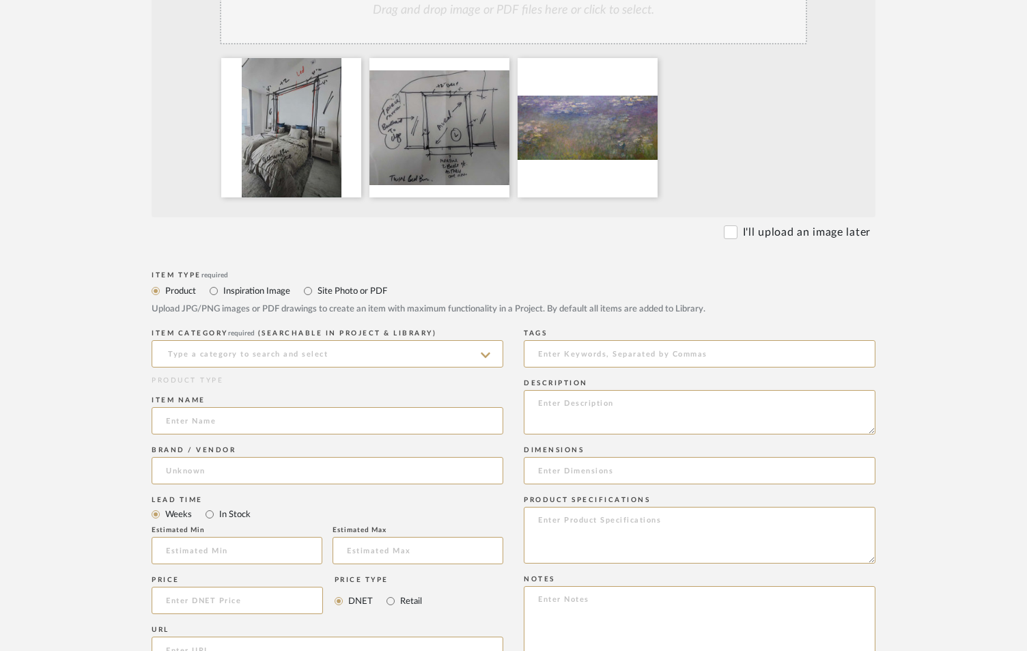
scroll to position [364, 0]
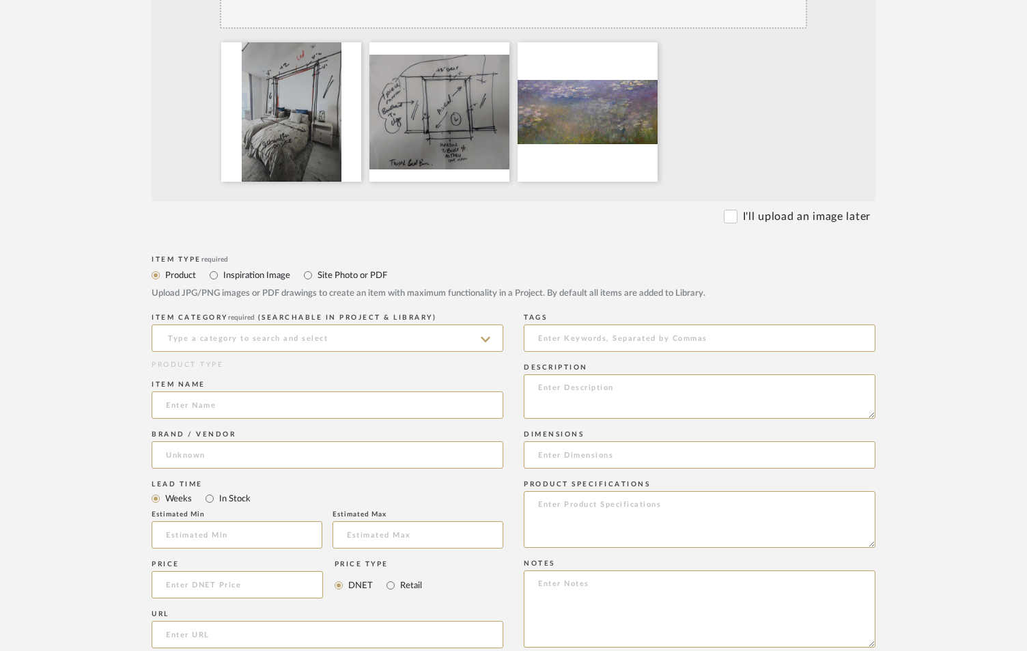
click at [358, 275] on label "Site Photo or PDF" at bounding box center [351, 275] width 71 height 15
click at [316, 275] on input "Site Photo or PDF" at bounding box center [308, 275] width 16 height 16
radio input "true"
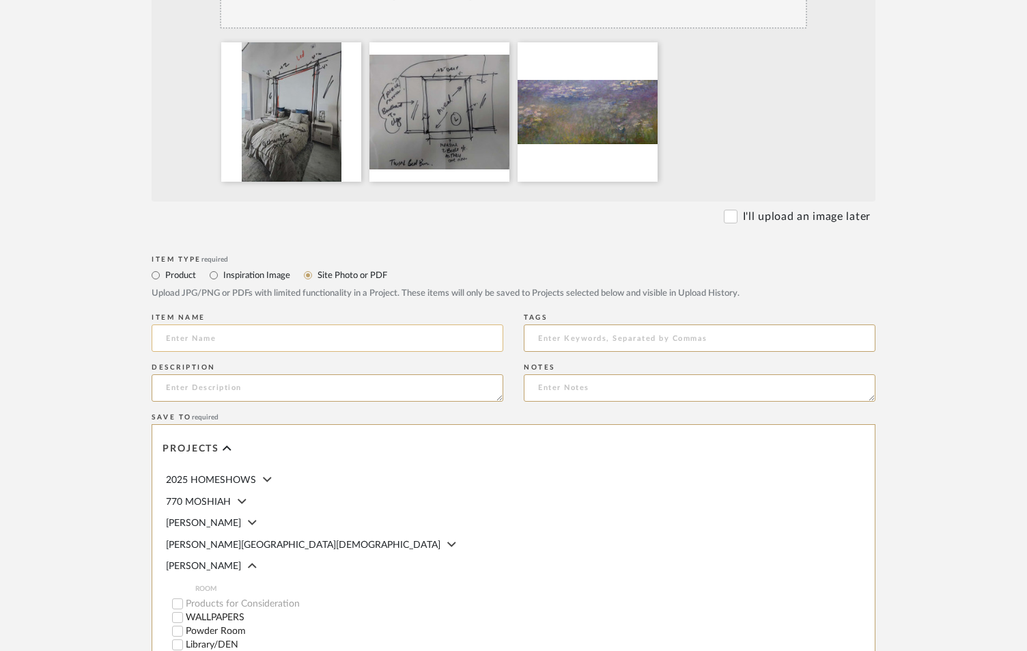
click at [345, 337] on input at bounding box center [328, 337] width 352 height 27
type input "SKETCHES"
click at [410, 393] on textarea at bounding box center [328, 387] width 352 height 27
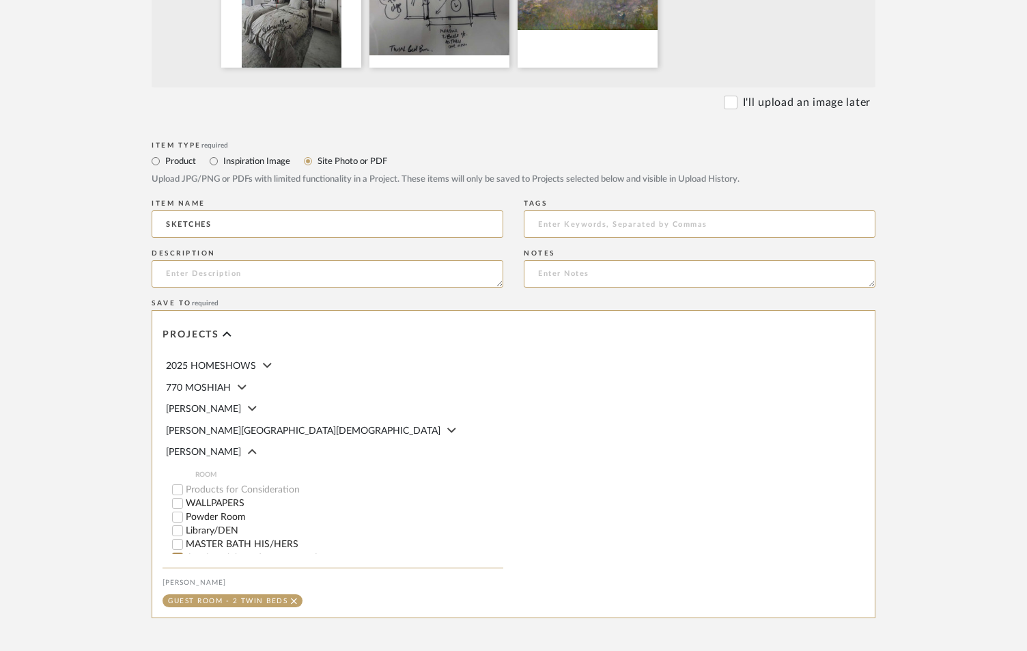
scroll to position [613, 0]
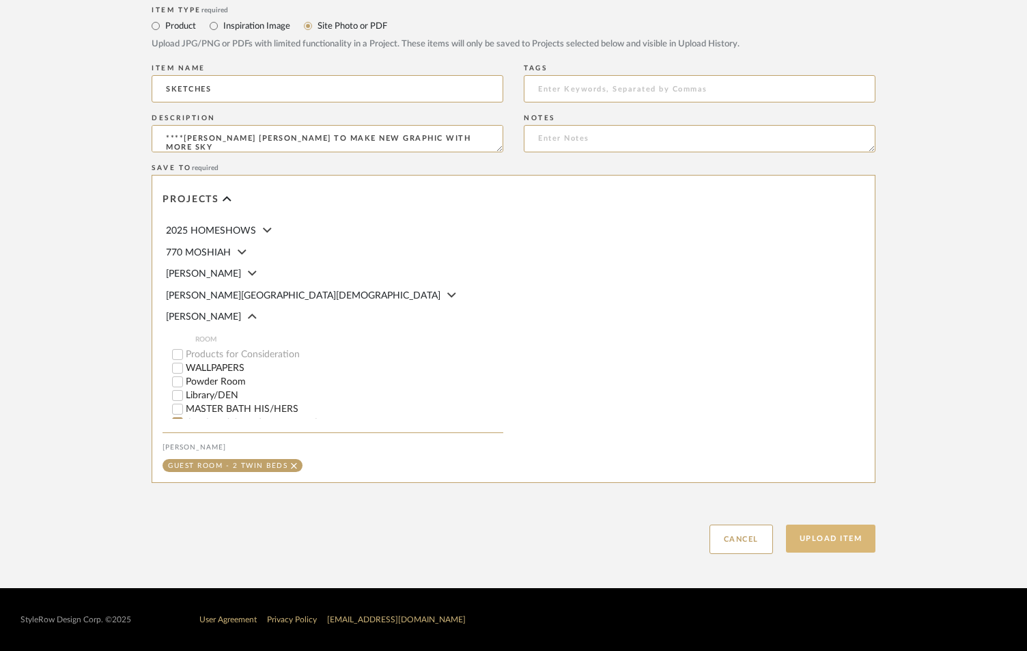
type textarea "****[PERSON_NAME] [PERSON_NAME] TO MAKE NEW GRAPHIC WITH MORE SKY"
click at [833, 539] on button "Upload Item" at bounding box center [831, 539] width 90 height 28
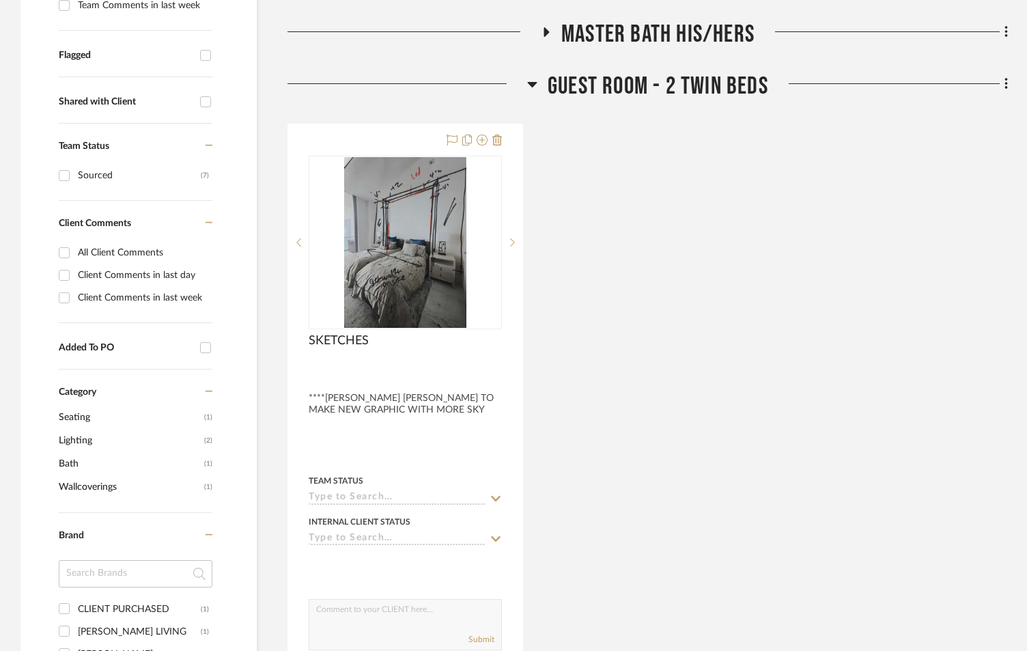
scroll to position [529, 0]
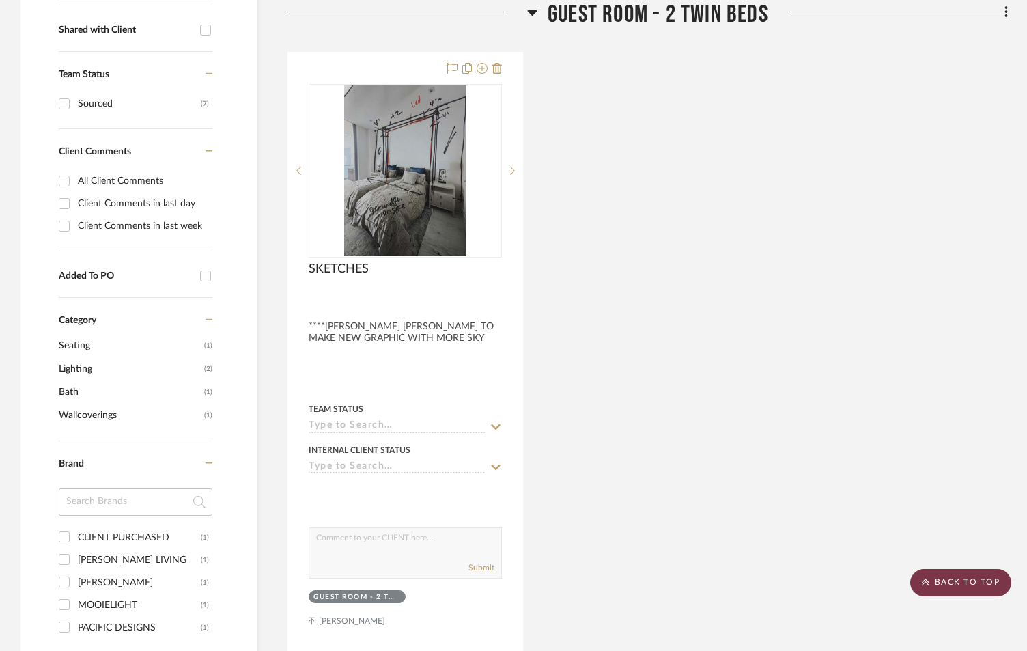
click at [933, 577] on scroll-to-top-button "BACK TO TOP" at bounding box center [960, 582] width 101 height 27
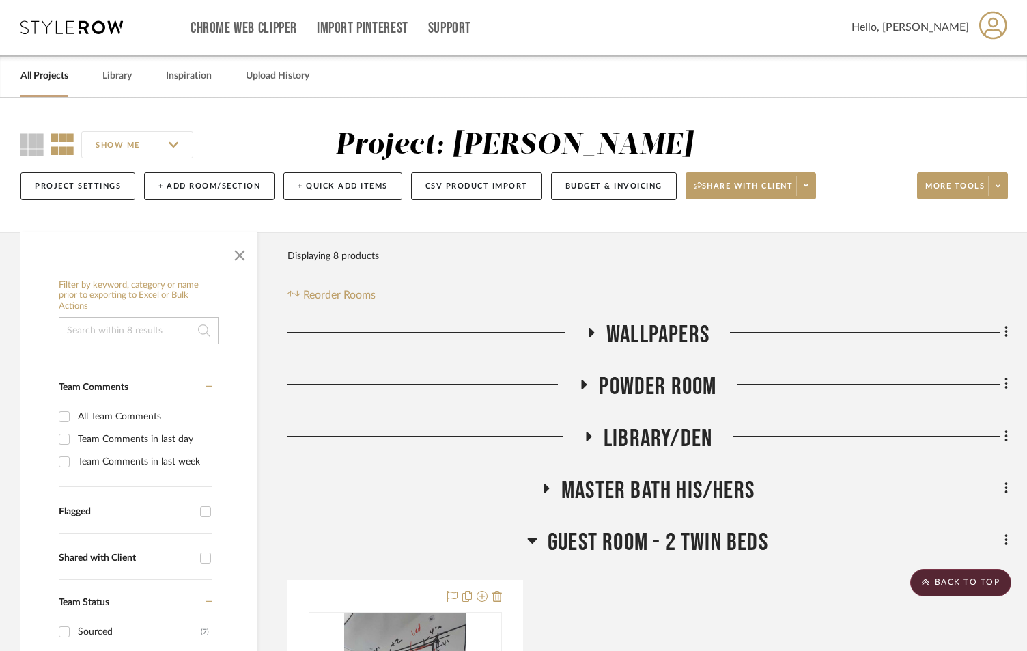
scroll to position [0, 0]
click at [175, 186] on button "+ Add Room/Section" at bounding box center [209, 187] width 130 height 28
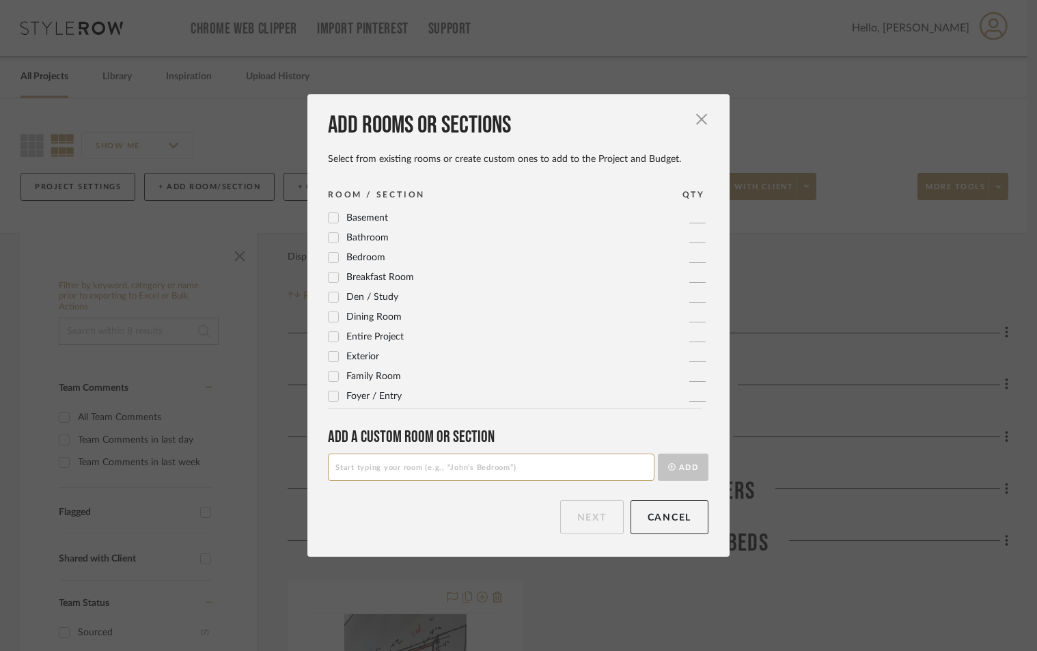
click at [350, 468] on input at bounding box center [491, 466] width 326 height 27
type input "OFFICE / BEDROOM 3"
drag, startPoint x: 677, startPoint y: 470, endPoint x: 546, endPoint y: 538, distance: 148.5
click at [676, 470] on button "Add" at bounding box center [683, 466] width 51 height 27
click at [577, 518] on button "Next" at bounding box center [592, 517] width 64 height 34
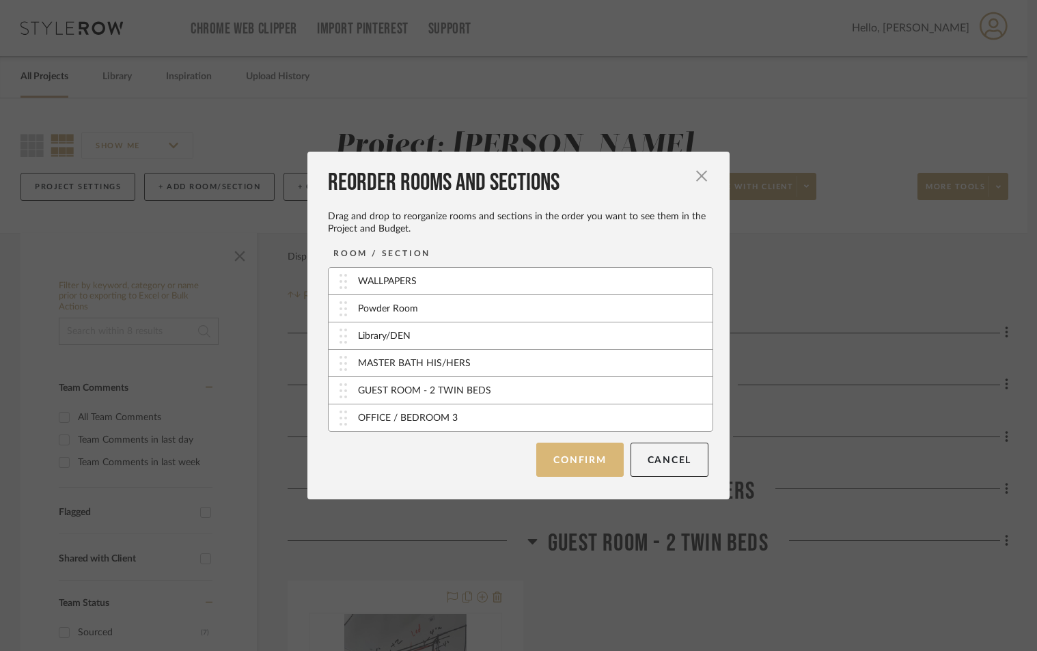
click at [591, 462] on button "Confirm" at bounding box center [579, 460] width 87 height 34
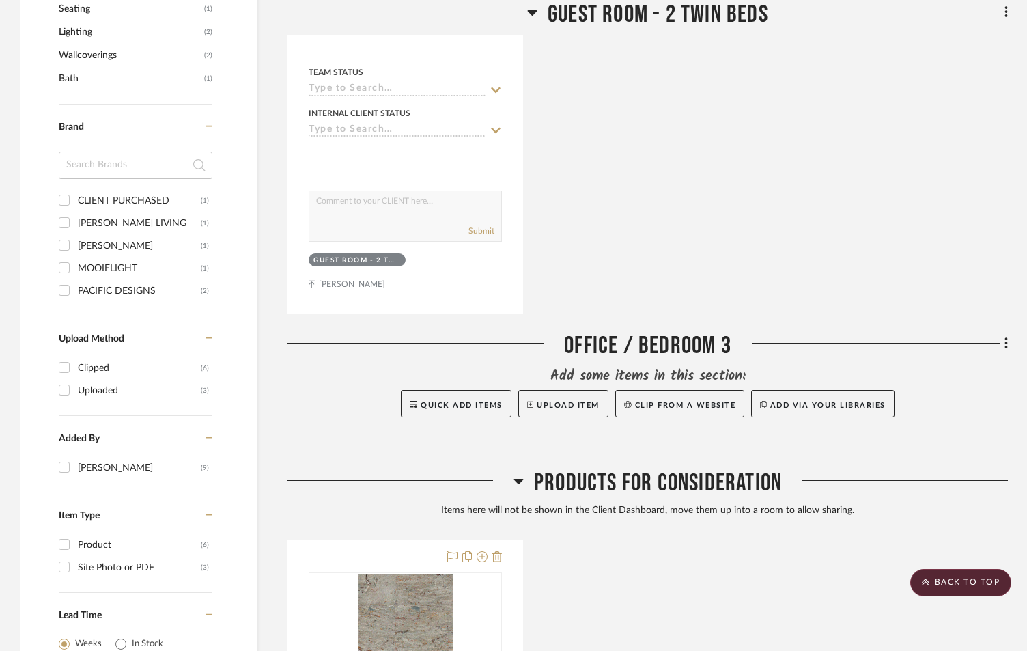
scroll to position [1184, 0]
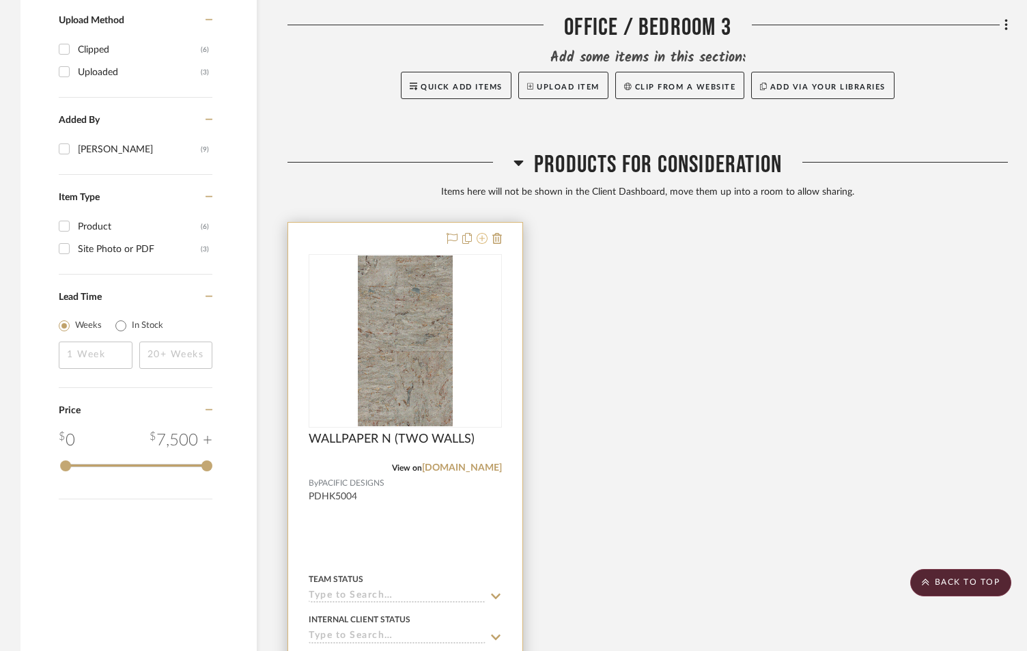
click at [482, 238] on icon at bounding box center [482, 238] width 11 height 11
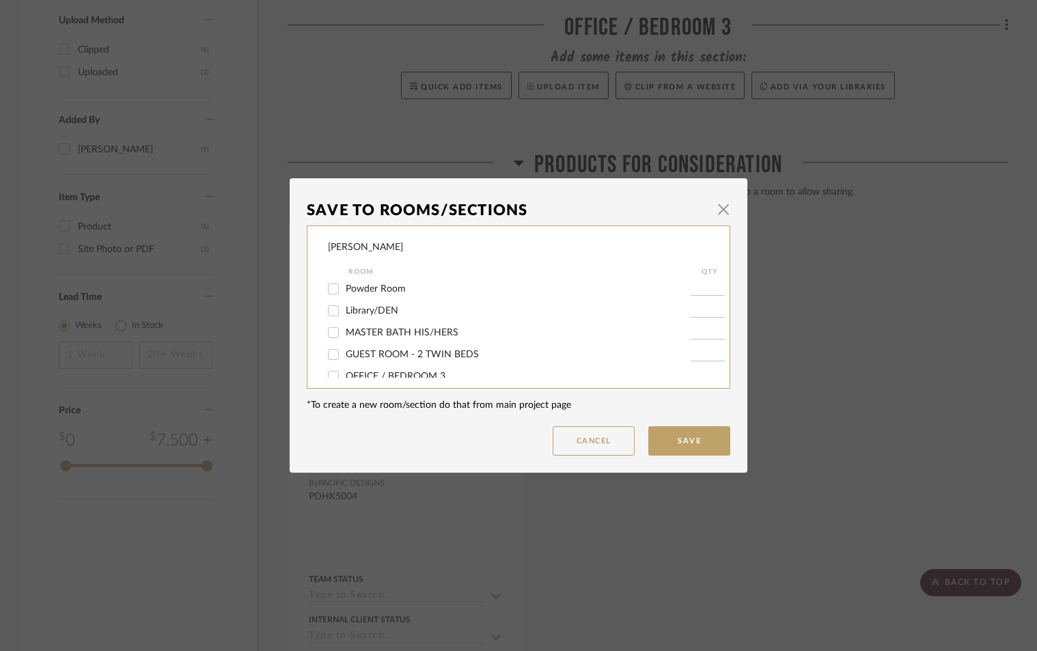
scroll to position [37, 0]
click at [384, 360] on span "OFFICE / BEDROOM 3" at bounding box center [396, 364] width 100 height 10
click at [344, 360] on input "OFFICE / BEDROOM 3" at bounding box center [333, 363] width 22 height 22
checkbox input "true"
type input "1"
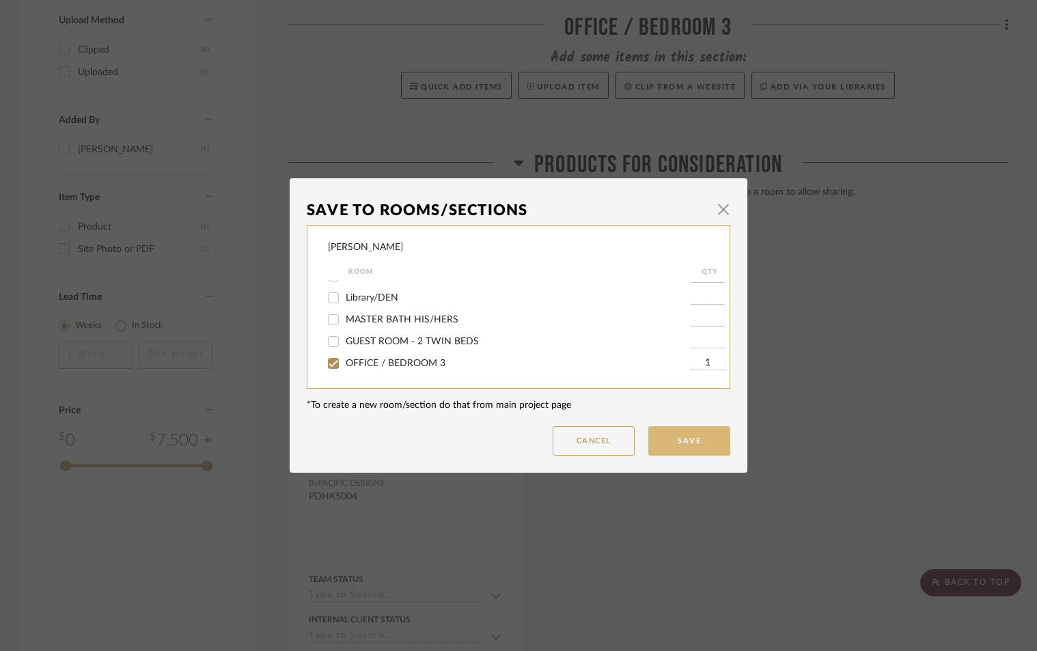
click at [691, 440] on button "Save" at bounding box center [689, 440] width 82 height 29
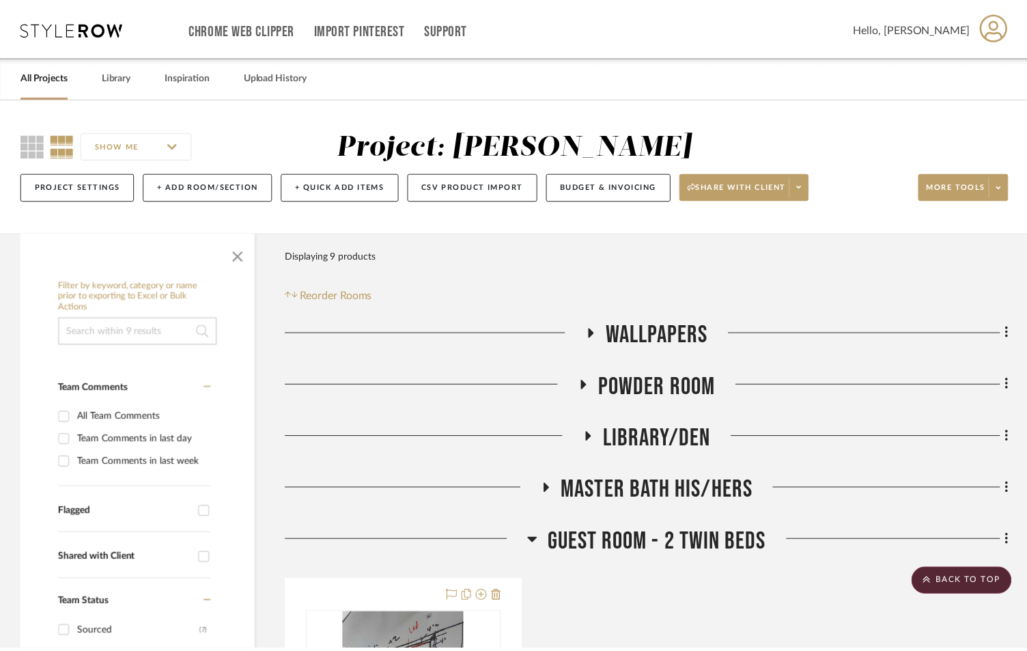
scroll to position [1184, 0]
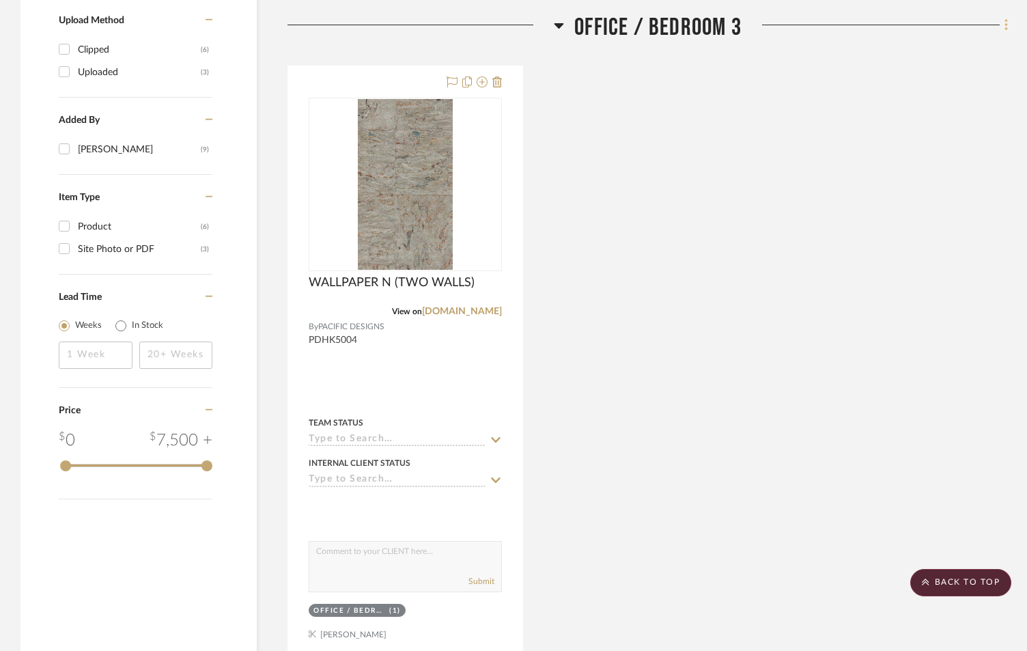
click at [1005, 29] on icon at bounding box center [1007, 25] width 4 height 15
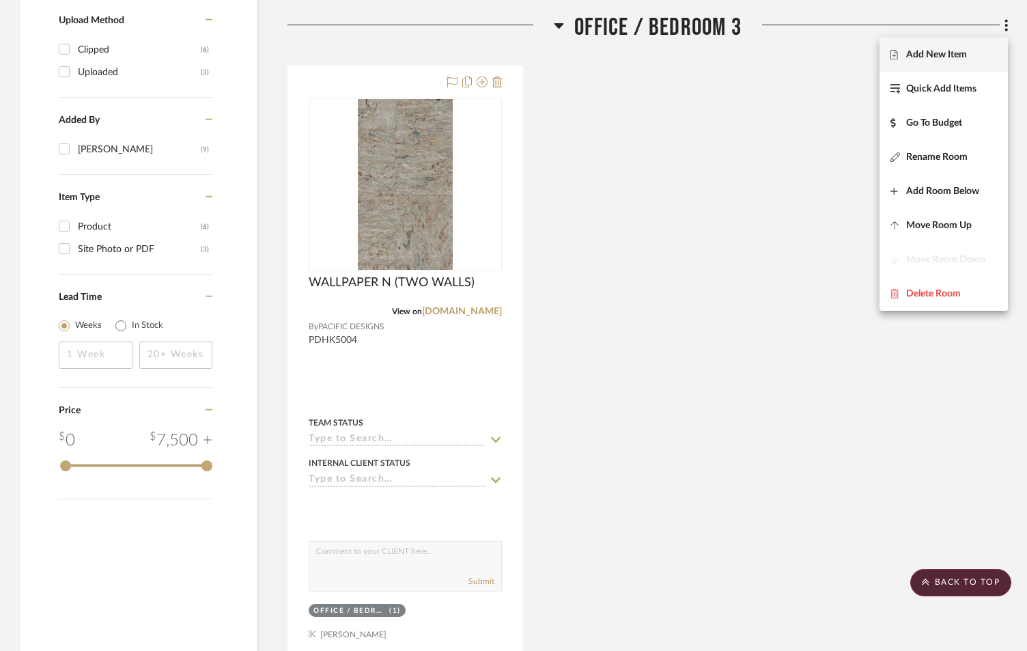
click at [955, 55] on span "Add New Item" at bounding box center [936, 55] width 61 height 12
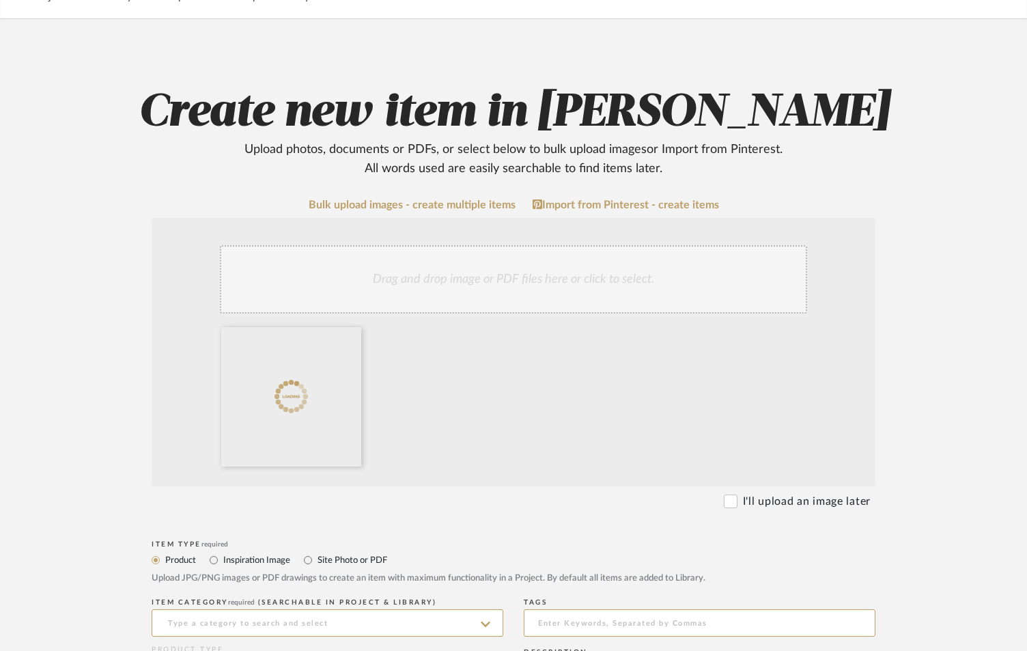
scroll to position [273, 0]
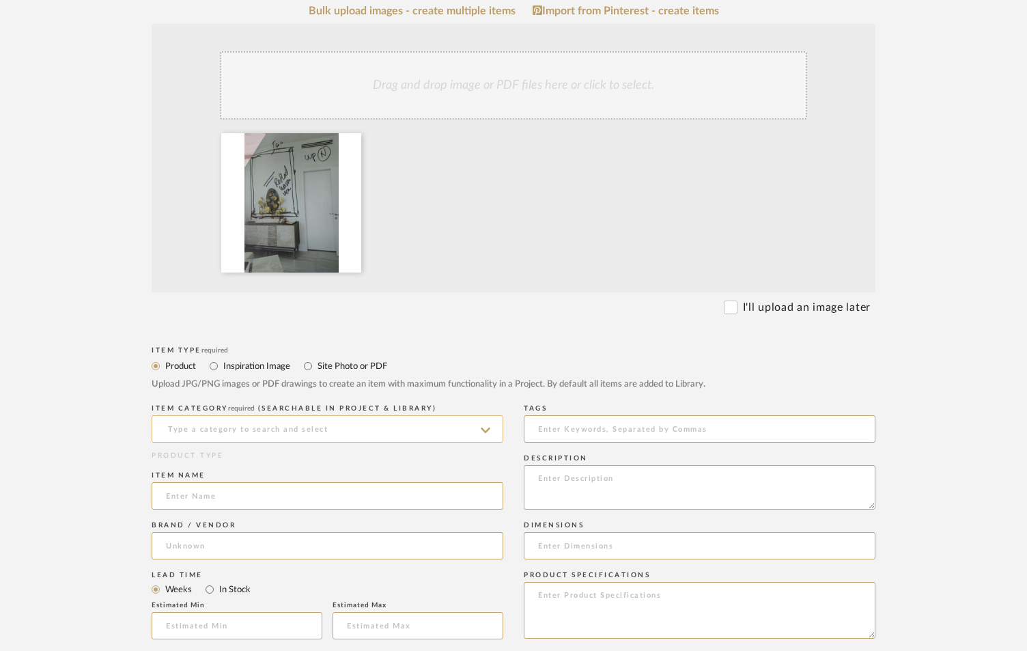
click at [382, 433] on input at bounding box center [328, 428] width 352 height 27
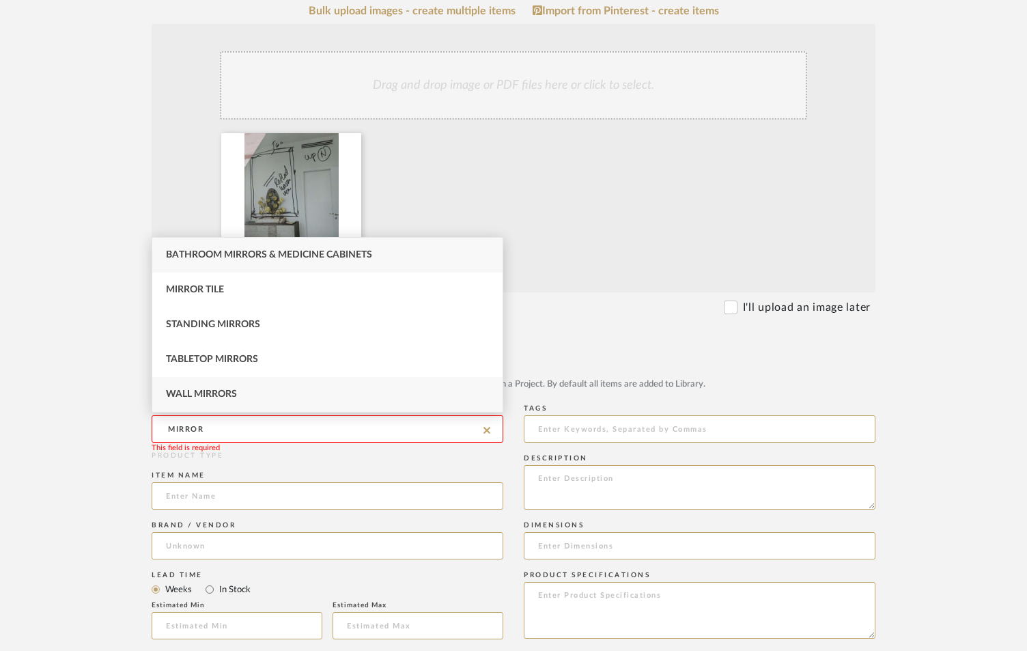
click at [241, 393] on div "Wall Mirrors" at bounding box center [327, 394] width 350 height 35
type input "Wall Mirrors"
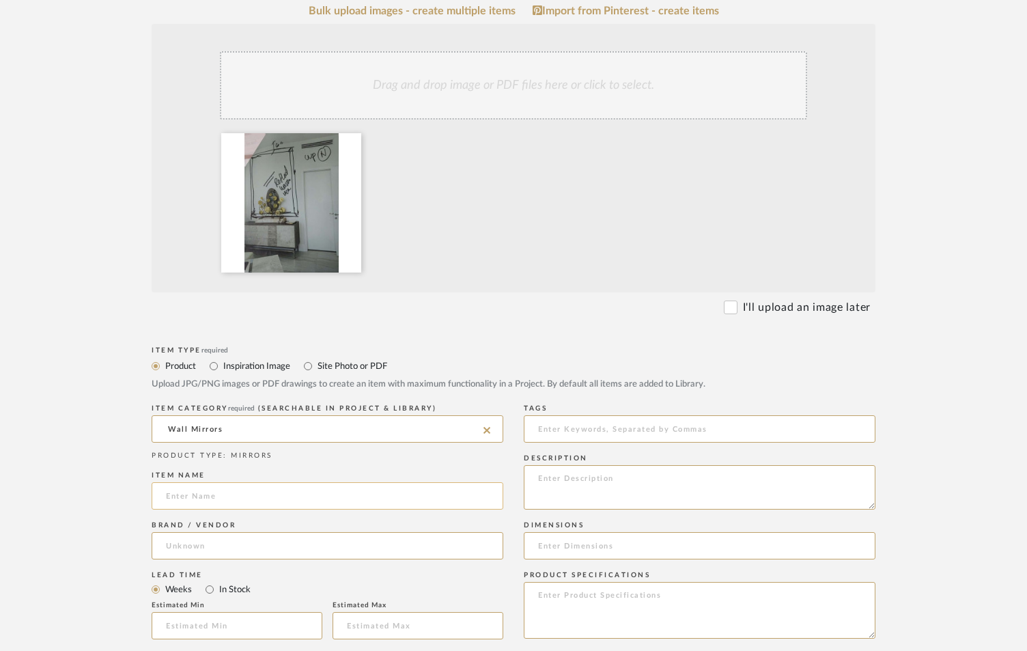
click at [234, 491] on input at bounding box center [328, 495] width 352 height 27
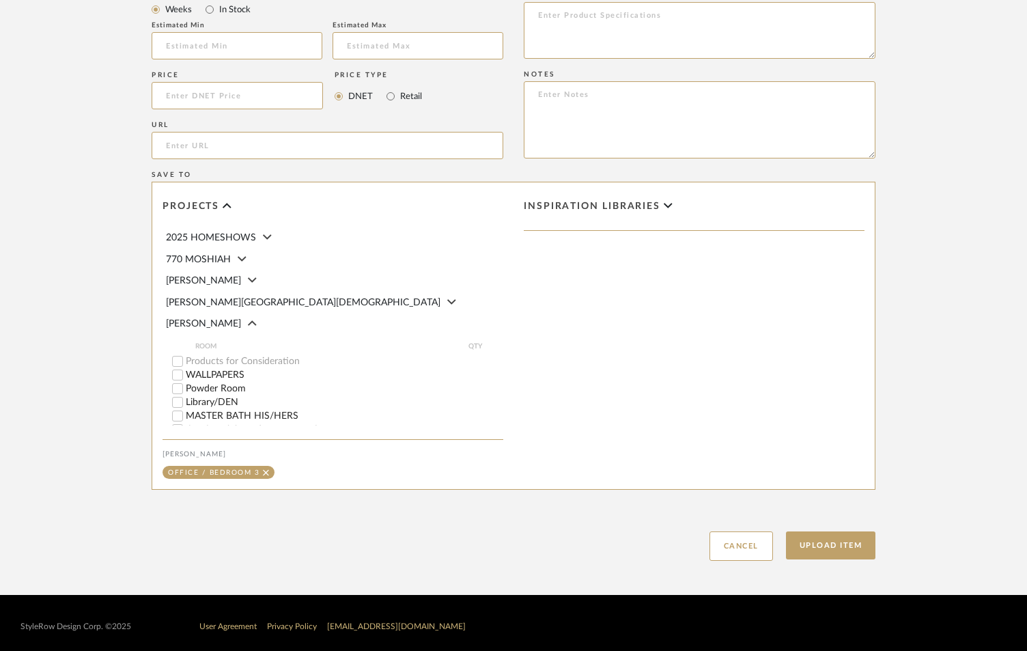
scroll to position [860, 0]
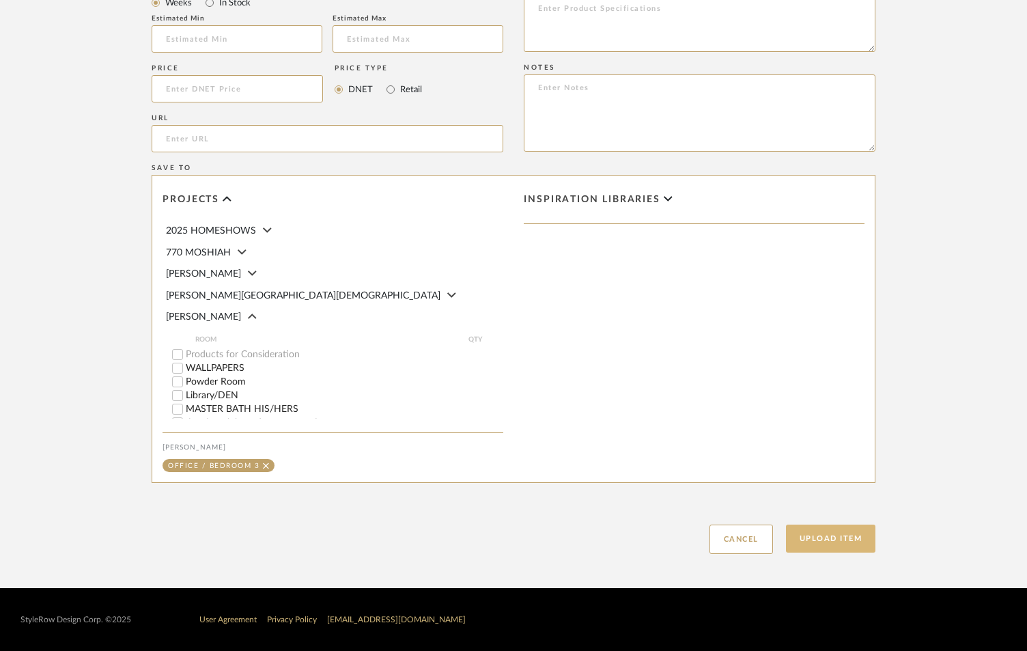
type input "OFFICE MIRROR TO REFLECT VIEW"
click at [847, 537] on button "Upload Item" at bounding box center [831, 539] width 90 height 28
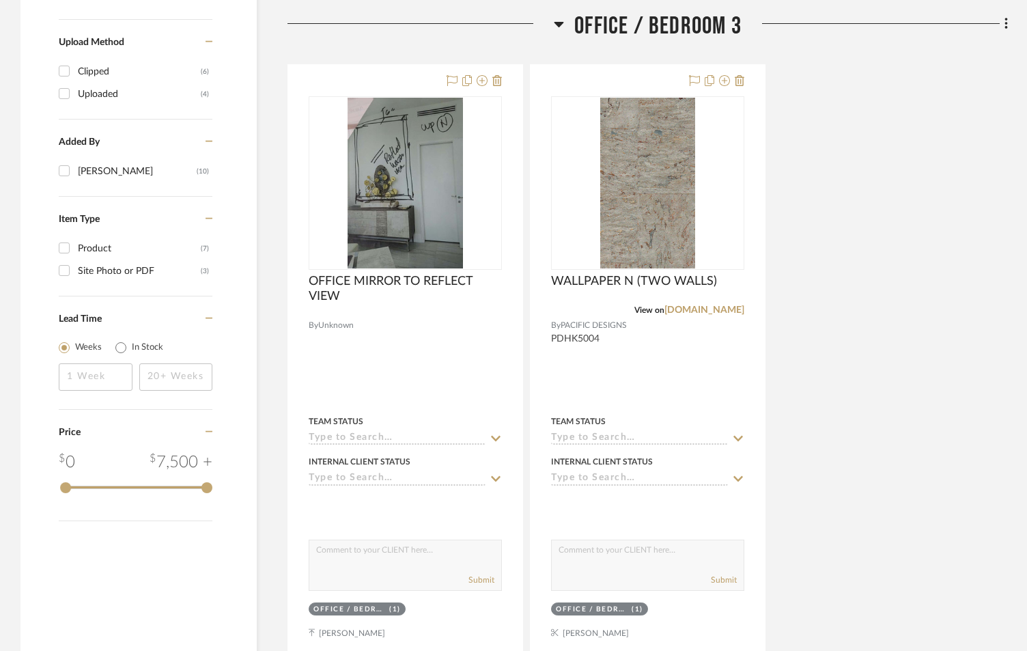
scroll to position [1197, 0]
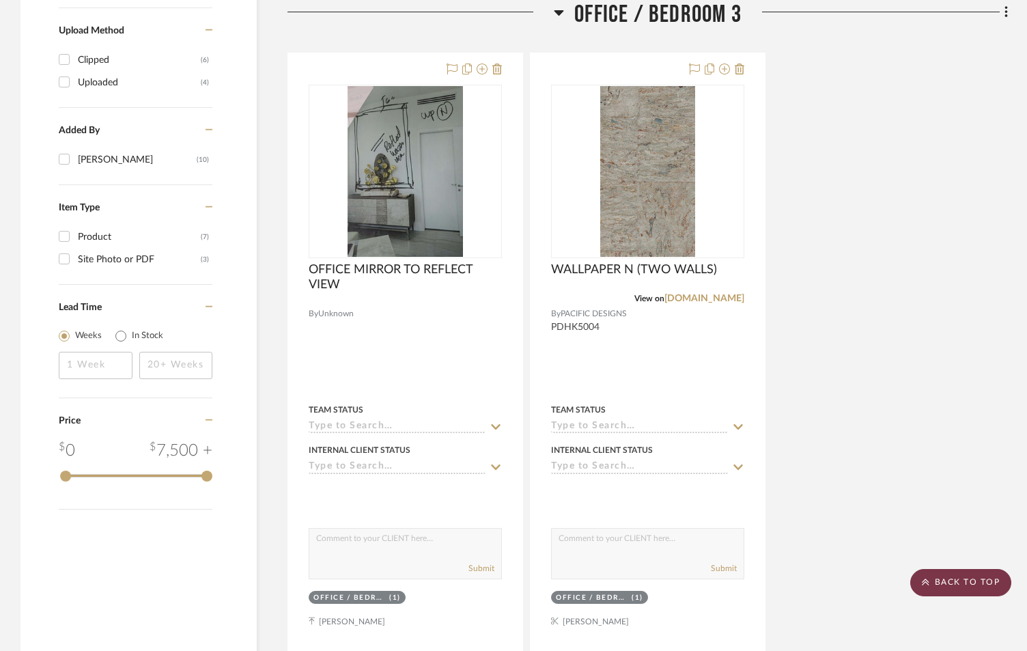
click at [957, 588] on scroll-to-top-button "BACK TO TOP" at bounding box center [960, 582] width 101 height 27
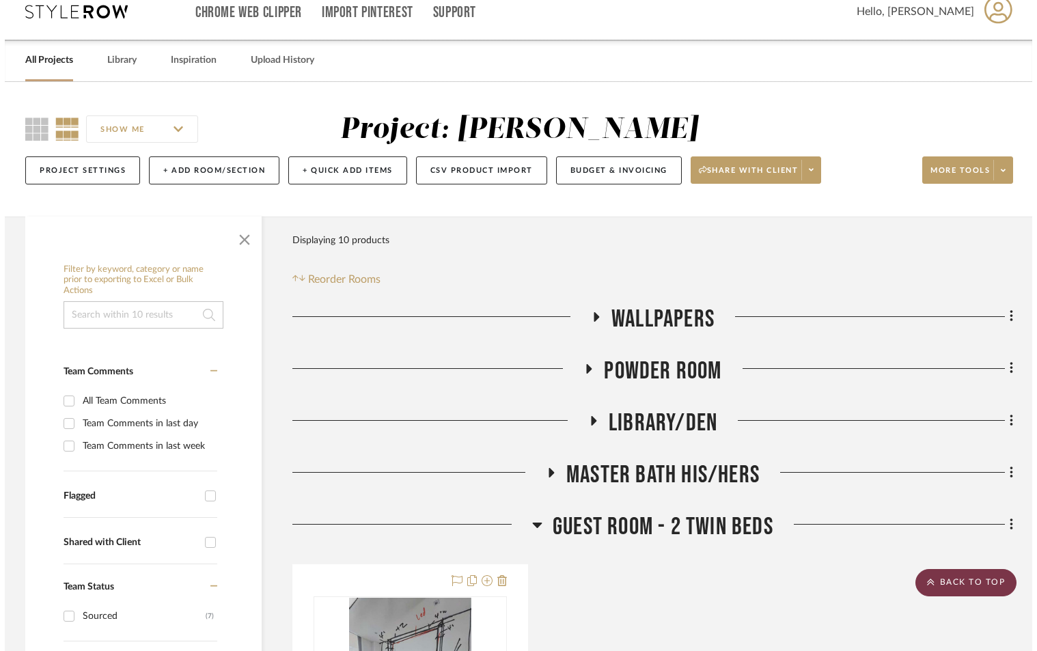
scroll to position [0, 0]
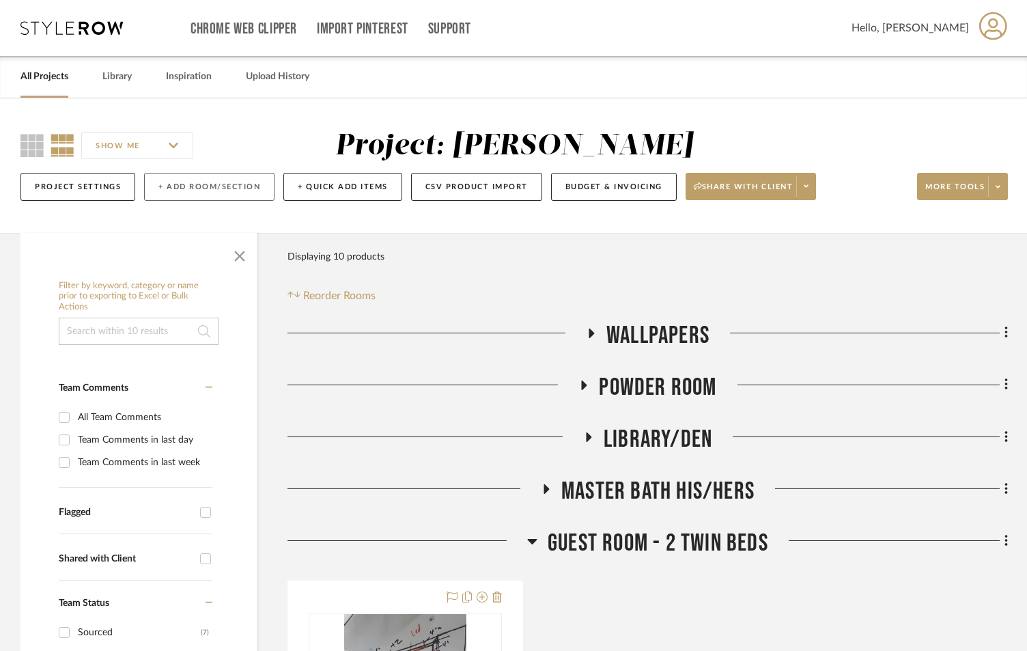
click at [229, 180] on button "+ Add Room/Section" at bounding box center [209, 187] width 130 height 28
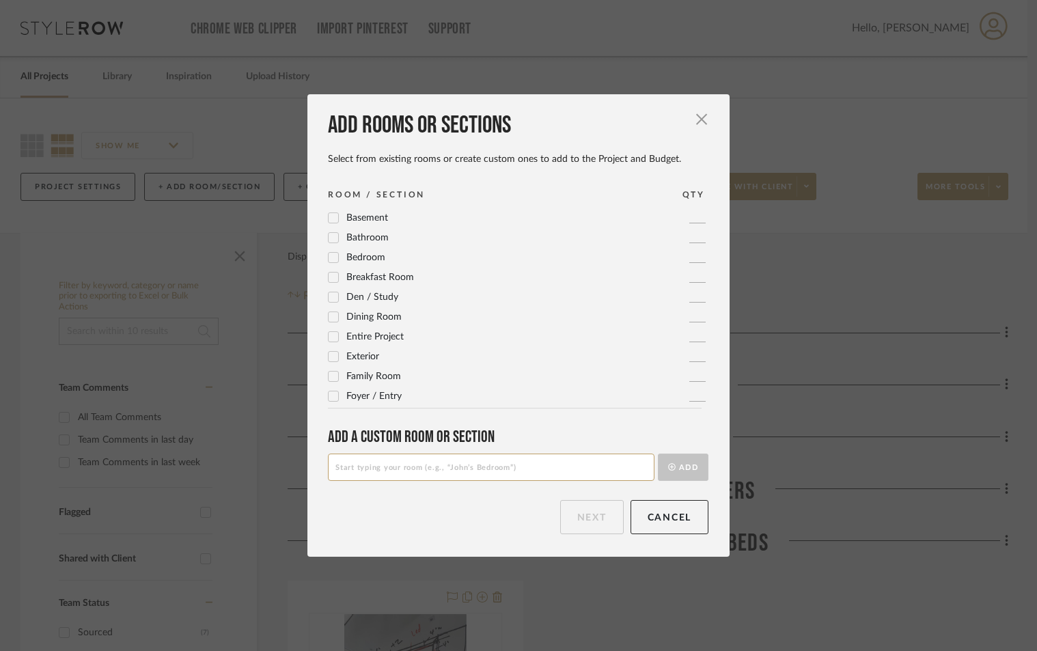
click at [405, 466] on input at bounding box center [491, 466] width 326 height 27
type input "BEDROOM 2 - KING BED"
drag, startPoint x: 671, startPoint y: 471, endPoint x: 609, endPoint y: 515, distance: 75.8
click at [670, 471] on button "Add" at bounding box center [683, 466] width 51 height 27
click at [588, 509] on button "Next" at bounding box center [592, 517] width 64 height 34
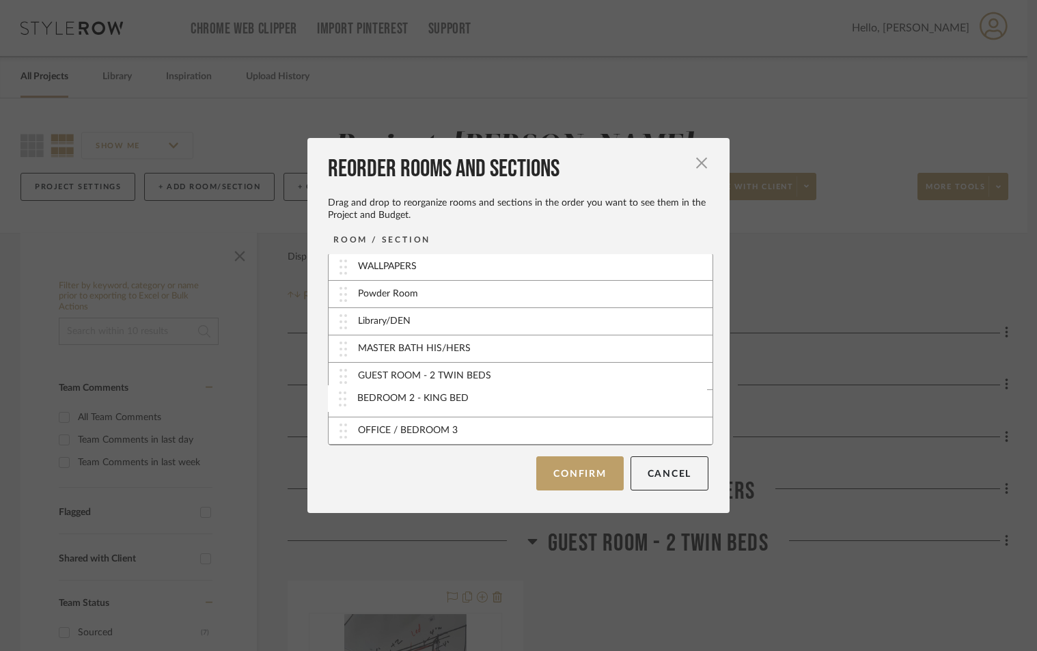
drag, startPoint x: 499, startPoint y: 439, endPoint x: 503, endPoint y: 406, distance: 33.7
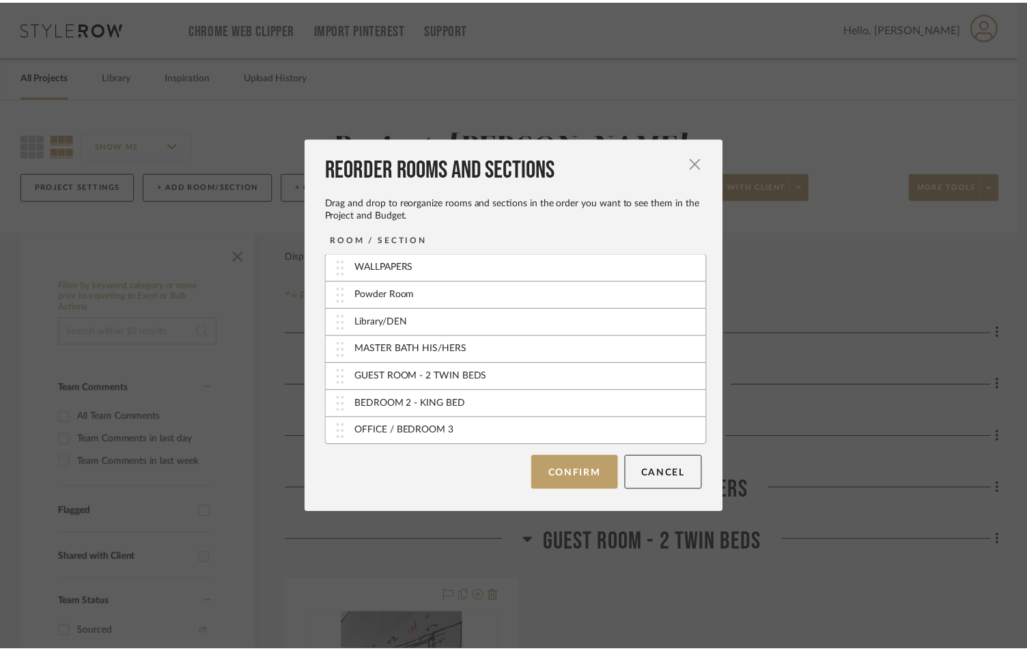
scroll to position [1, 0]
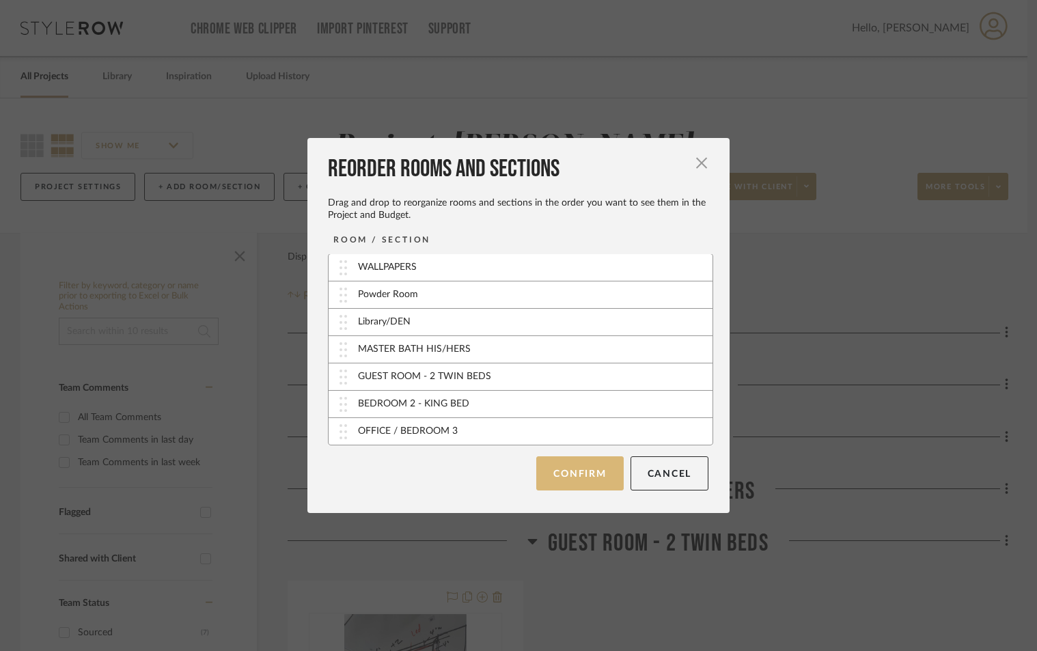
click at [587, 468] on button "Confirm" at bounding box center [579, 473] width 87 height 34
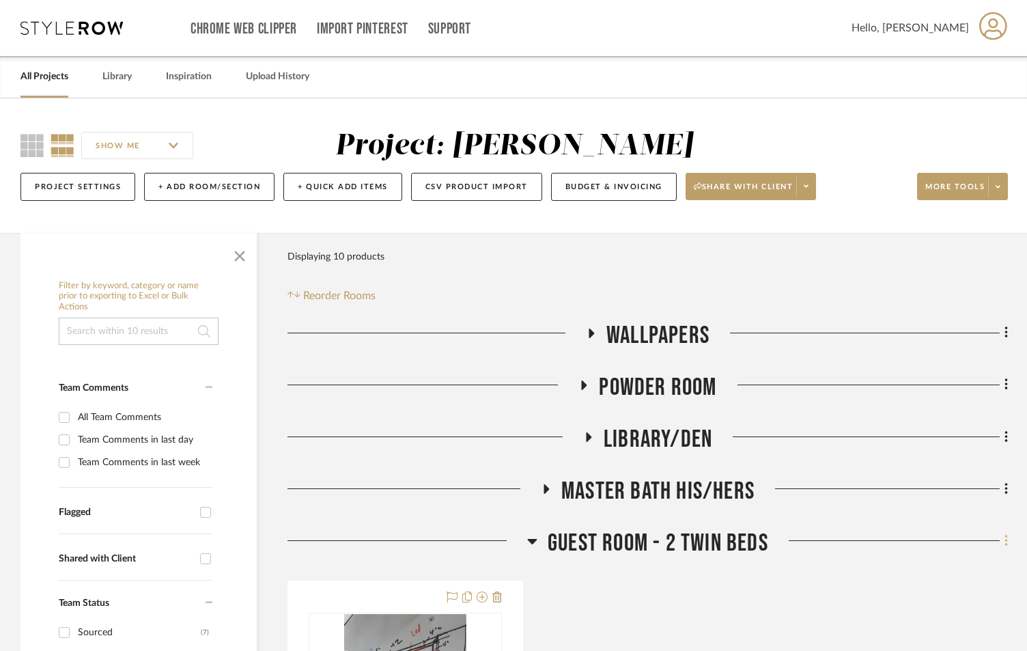
click at [1007, 542] on icon at bounding box center [1006, 541] width 3 height 12
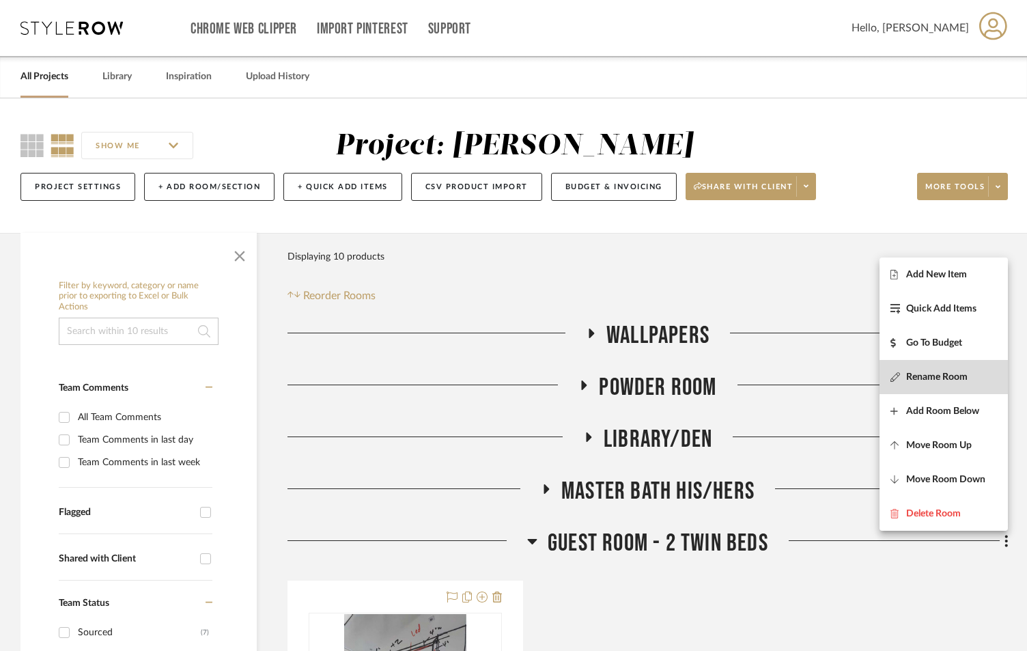
click at [951, 380] on span "Rename Room" at bounding box center [936, 378] width 61 height 12
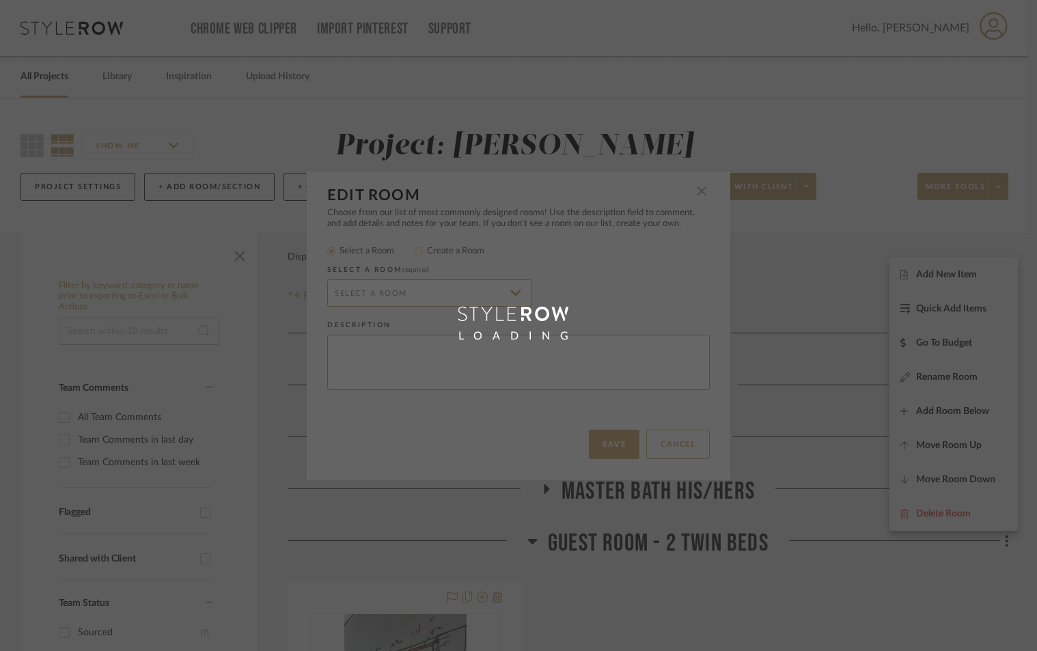
radio input "false"
radio input "true"
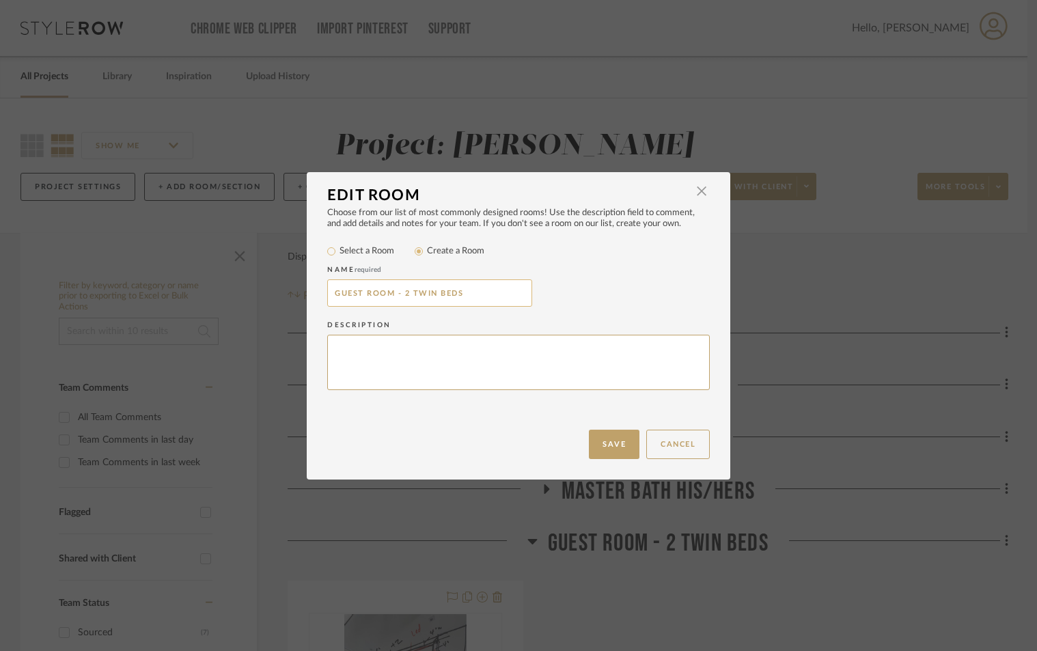
click at [382, 306] on input "GUEST ROOM - 2 TWIN BEDS" at bounding box center [429, 292] width 205 height 27
click at [391, 294] on input "GUEST ROOM - 2 TWIN BEDS" at bounding box center [429, 292] width 205 height 27
type input "GUEST ROOM 4 - 2 TWIN BEDS"
click at [608, 444] on button "Save" at bounding box center [614, 444] width 51 height 29
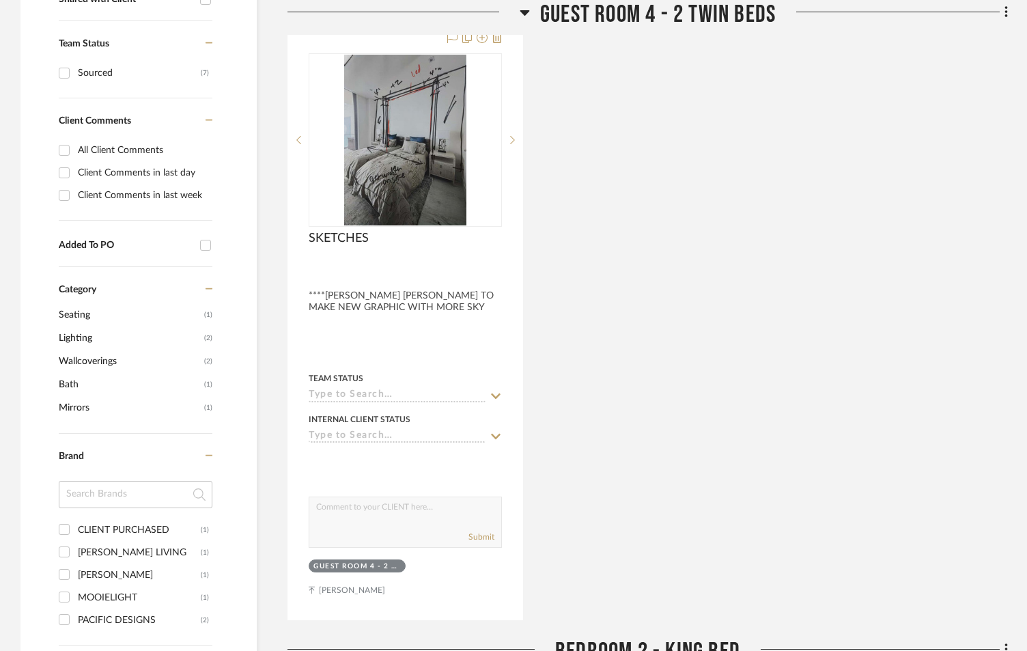
scroll to position [774, 0]
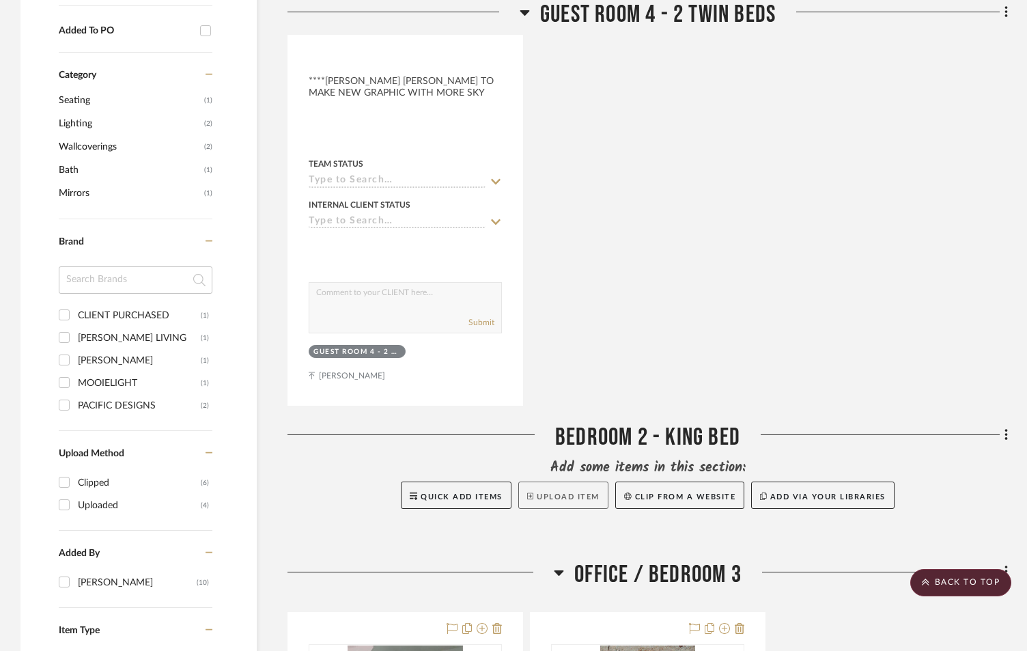
click at [570, 501] on button "Upload Item" at bounding box center [563, 494] width 90 height 27
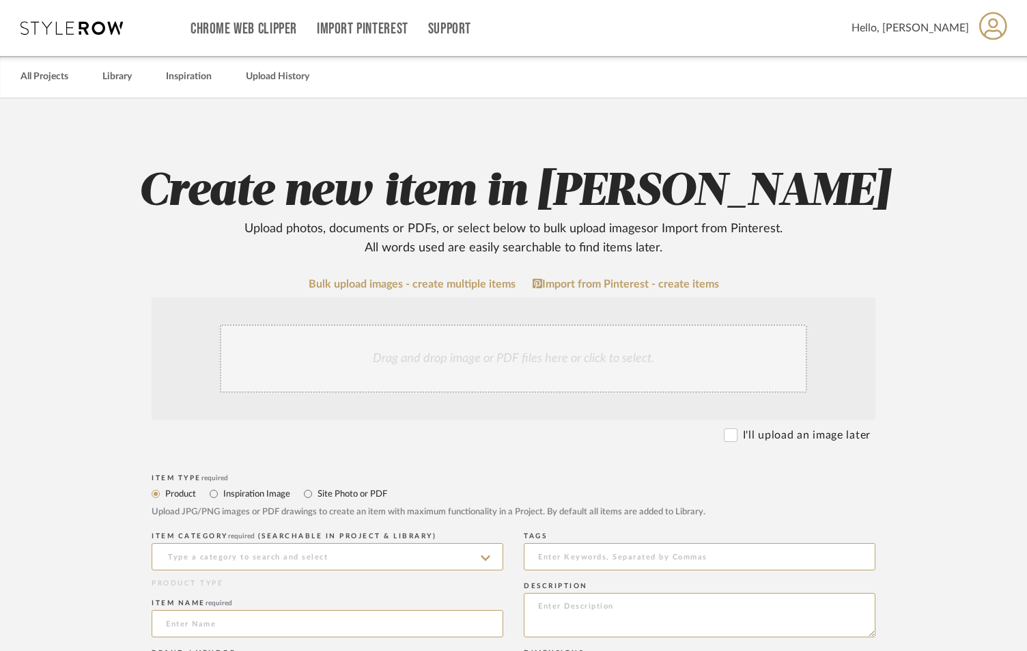
click at [779, 438] on label "I'll upload an image later" at bounding box center [807, 435] width 128 height 16
click at [738, 438] on input "I'll upload an image later" at bounding box center [731, 435] width 14 height 14
checkbox input "true"
click at [341, 561] on input at bounding box center [328, 556] width 352 height 27
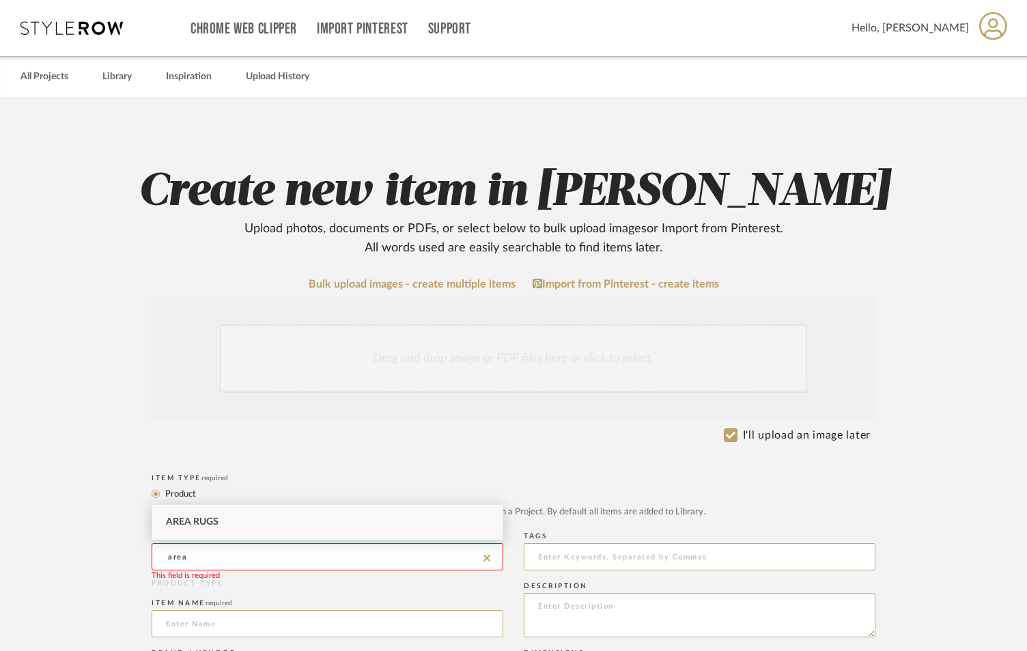
click at [249, 516] on div "Area Rugs" at bounding box center [327, 522] width 350 height 35
type input "Area Rugs"
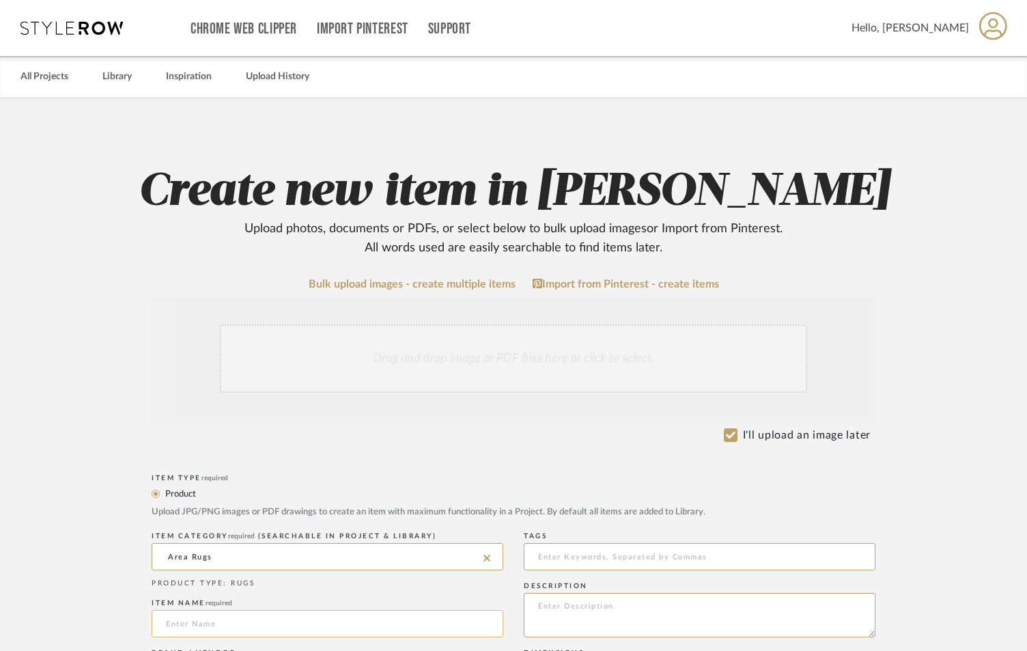
click at [250, 628] on input at bounding box center [328, 623] width 352 height 27
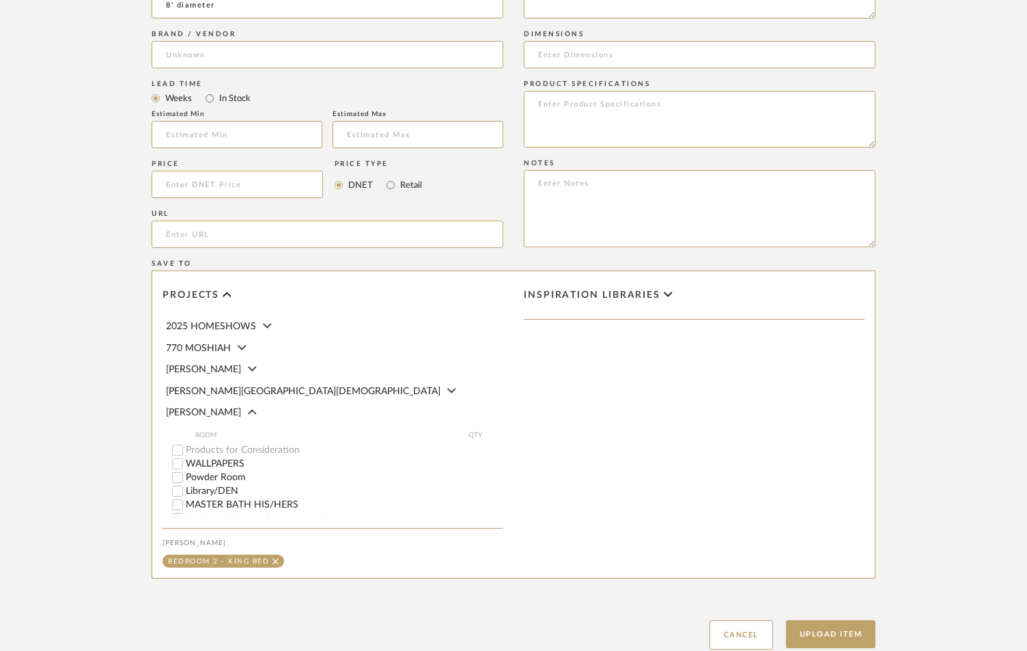
scroll to position [637, 0]
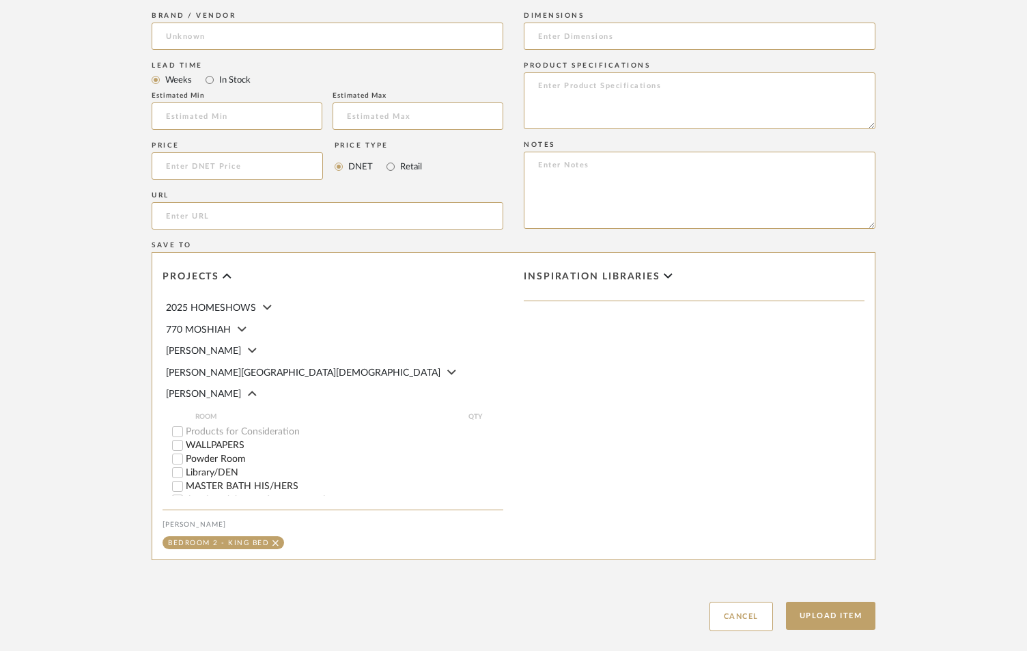
type input "8' diameter"
click at [784, 605] on div "Upload Item Cancel" at bounding box center [514, 599] width 724 height 63
click at [831, 609] on button "Upload Item" at bounding box center [831, 616] width 90 height 28
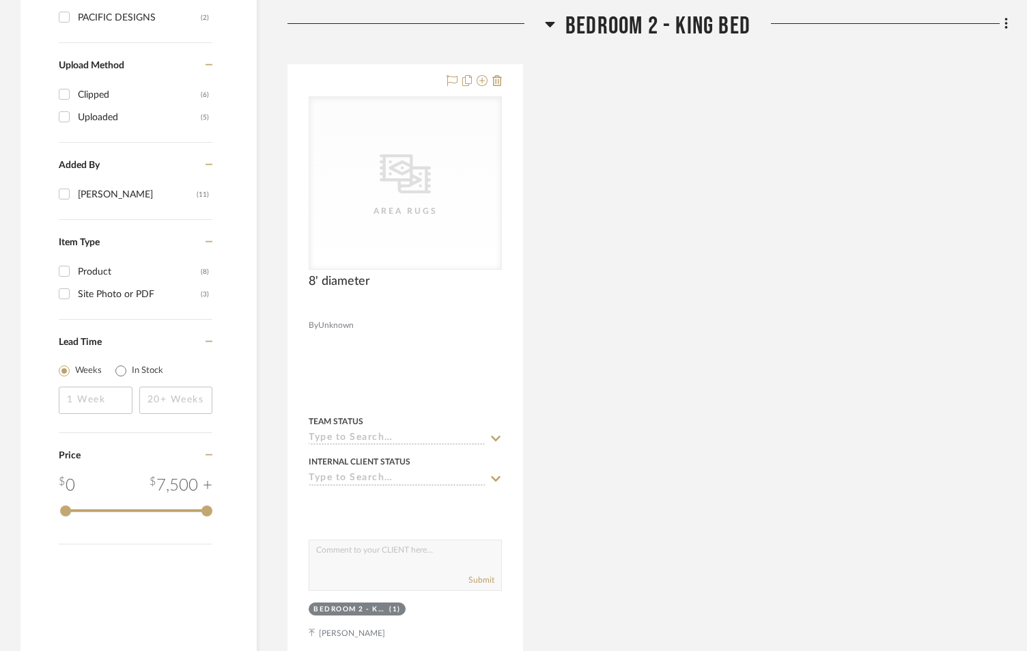
scroll to position [1197, 0]
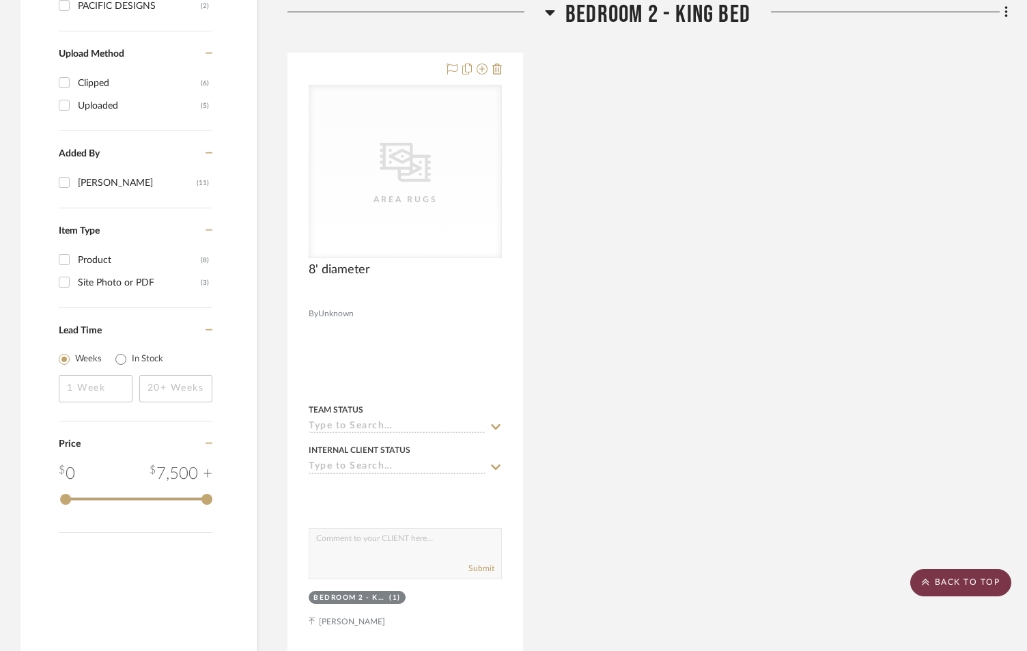
click at [957, 578] on scroll-to-top-button "BACK TO TOP" at bounding box center [960, 582] width 101 height 27
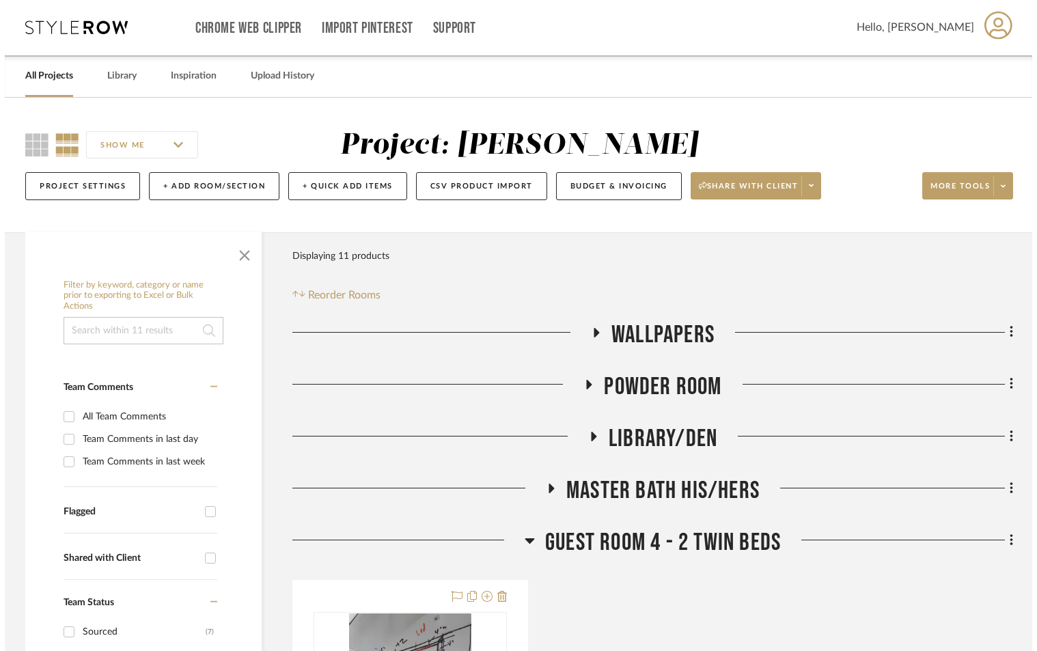
scroll to position [0, 0]
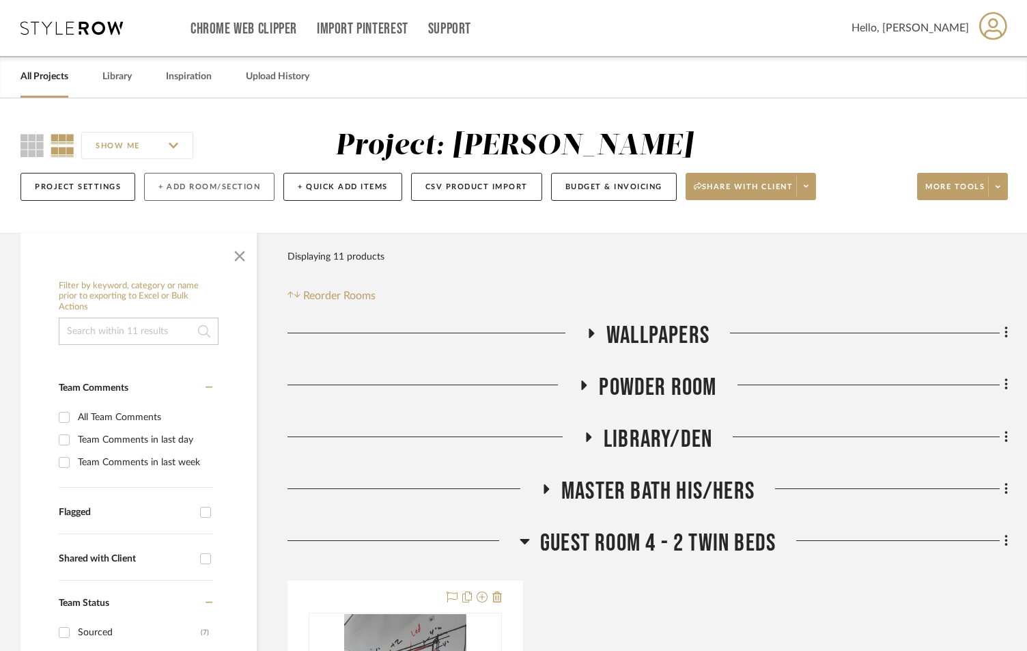
click at [208, 188] on button "+ Add Room/Section" at bounding box center [209, 187] width 130 height 28
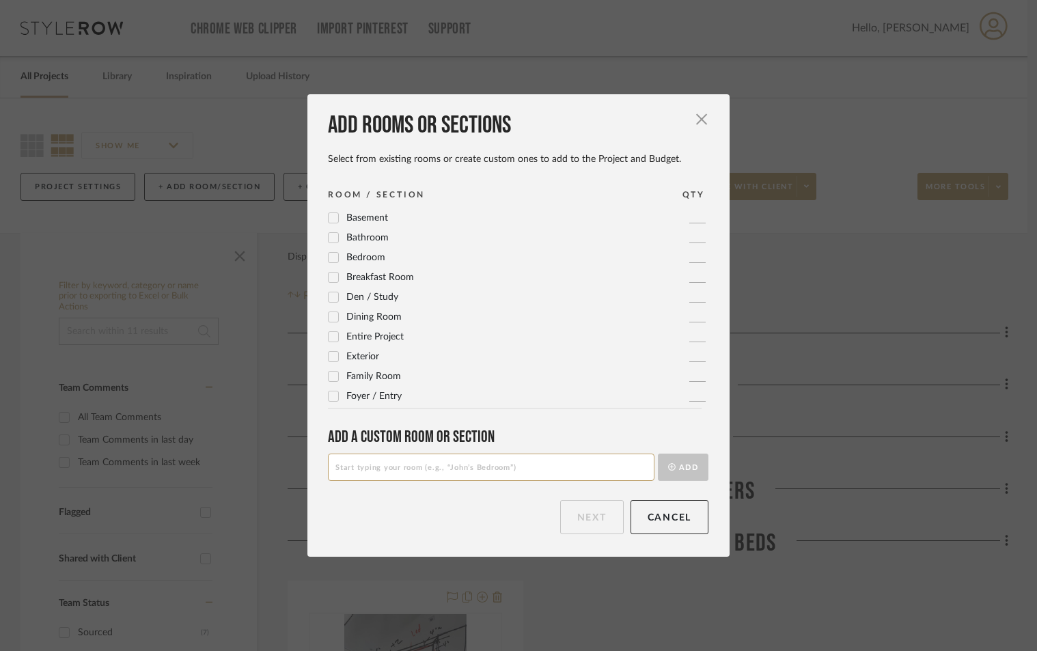
drag, startPoint x: 461, startPoint y: 466, endPoint x: 466, endPoint y: 443, distance: 23.7
click at [466, 456] on input at bounding box center [491, 466] width 326 height 27
type input "GRAND SALON"
drag, startPoint x: 677, startPoint y: 463, endPoint x: 670, endPoint y: 469, distance: 8.7
click at [676, 463] on button "Add" at bounding box center [683, 466] width 51 height 27
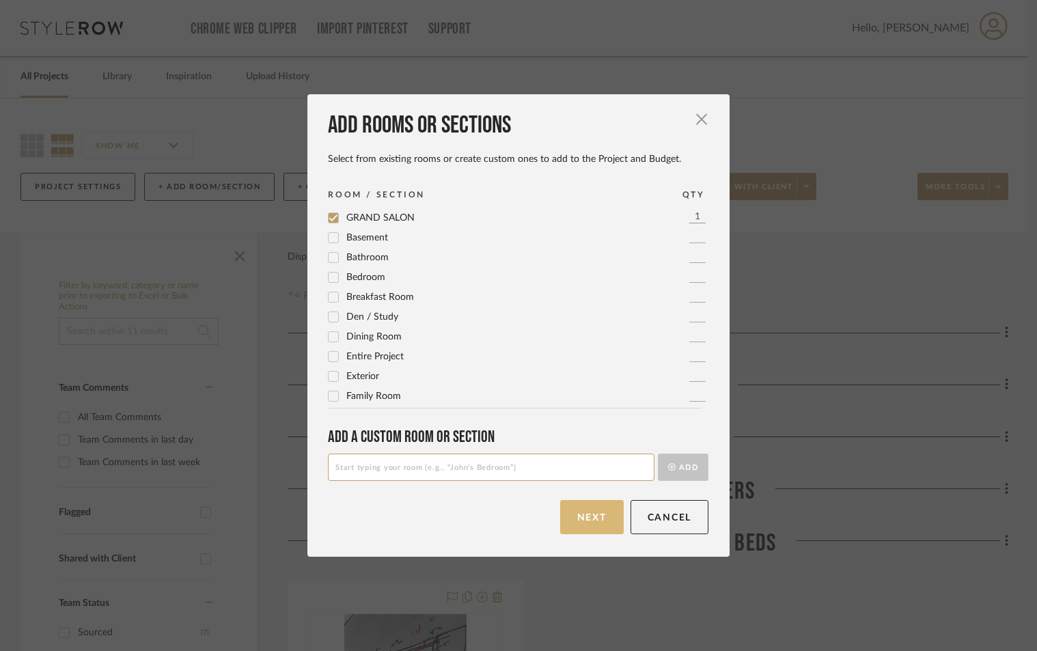
click at [599, 511] on button "Next" at bounding box center [592, 517] width 64 height 34
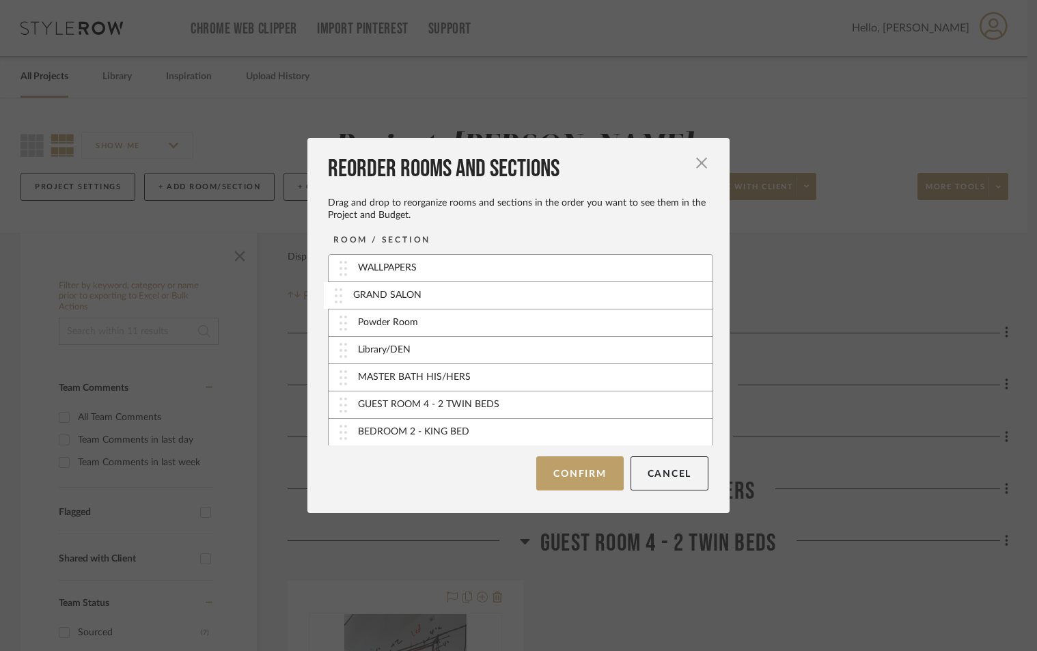
drag, startPoint x: 436, startPoint y: 436, endPoint x: 436, endPoint y: 300, distance: 135.9
click at [576, 473] on button "Confirm" at bounding box center [579, 473] width 87 height 34
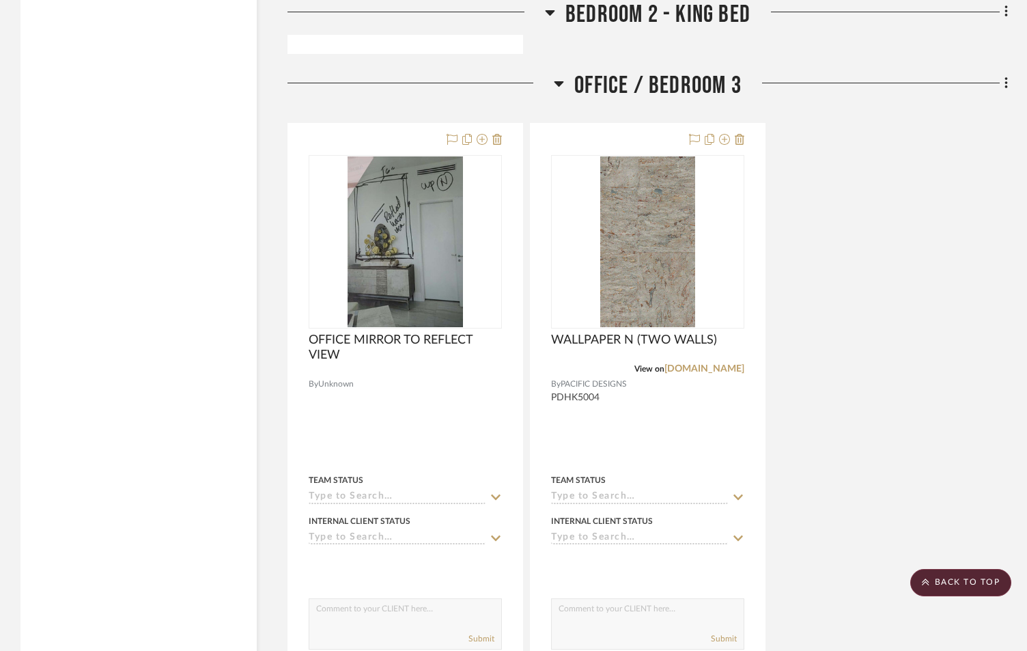
scroll to position [2092, 0]
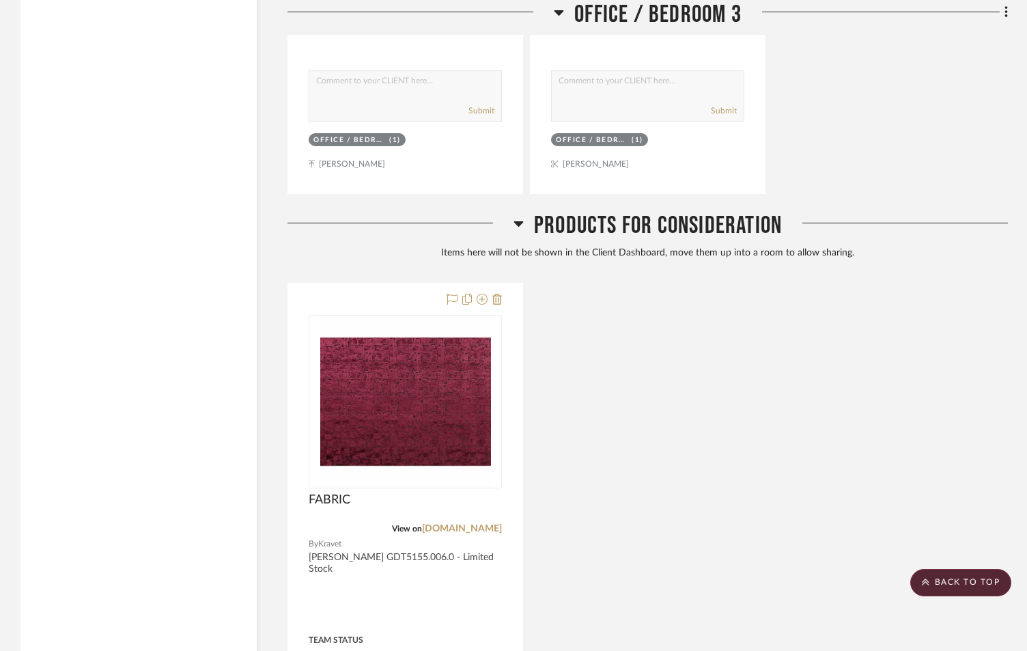
scroll to position [2504, 0]
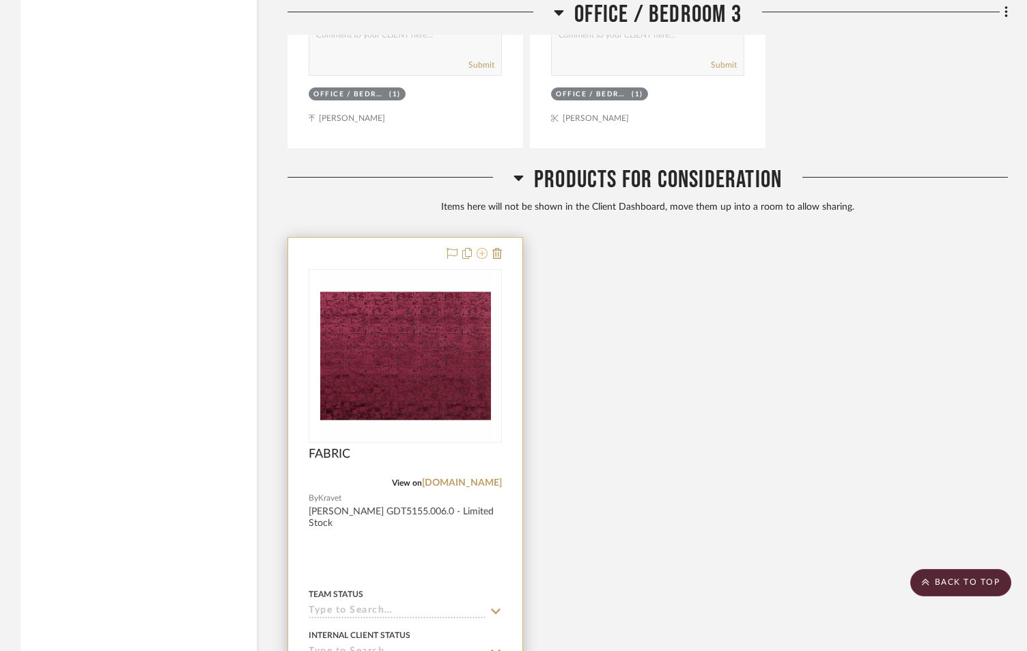
click at [481, 256] on icon at bounding box center [482, 253] width 11 height 11
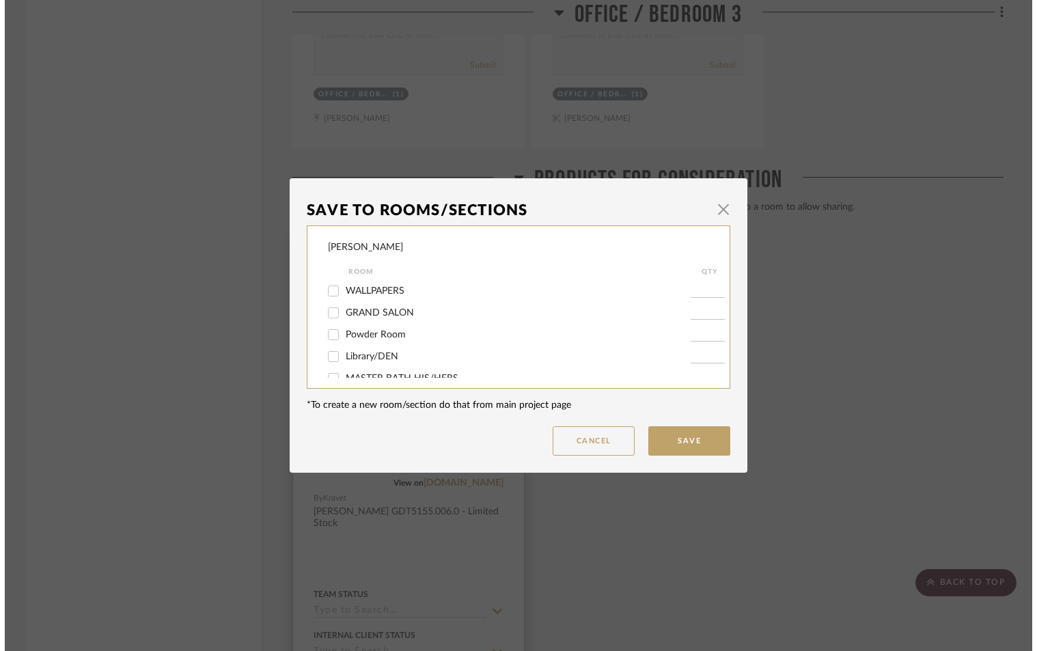
scroll to position [0, 0]
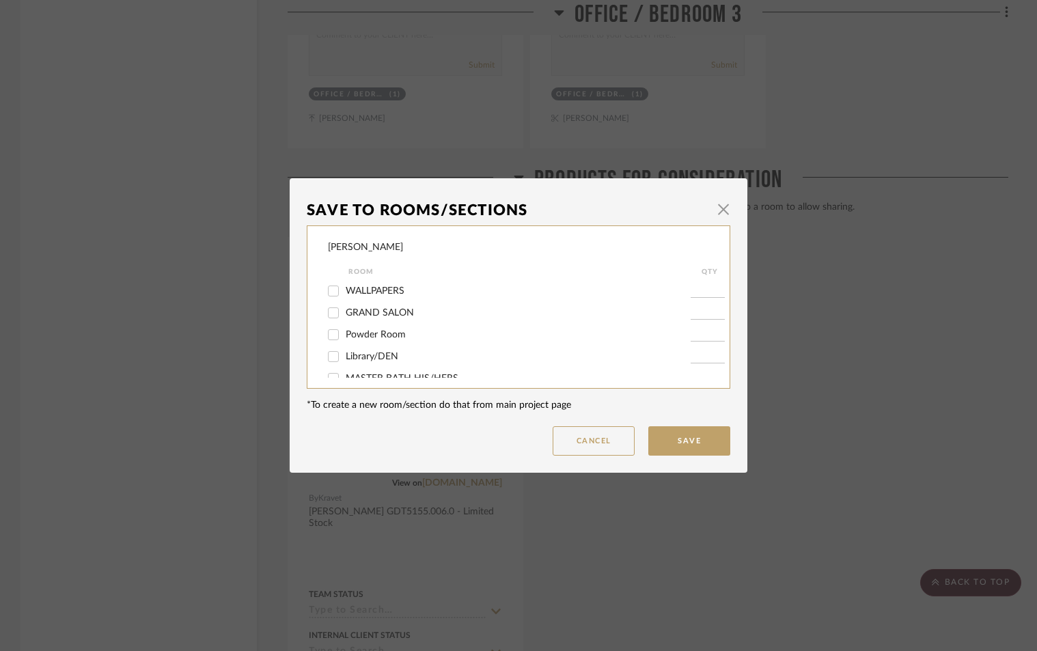
click at [348, 311] on span "GRAND SALON" at bounding box center [380, 313] width 68 height 10
click at [344, 311] on input "GRAND SALON" at bounding box center [333, 313] width 22 height 22
checkbox input "true"
type input "1"
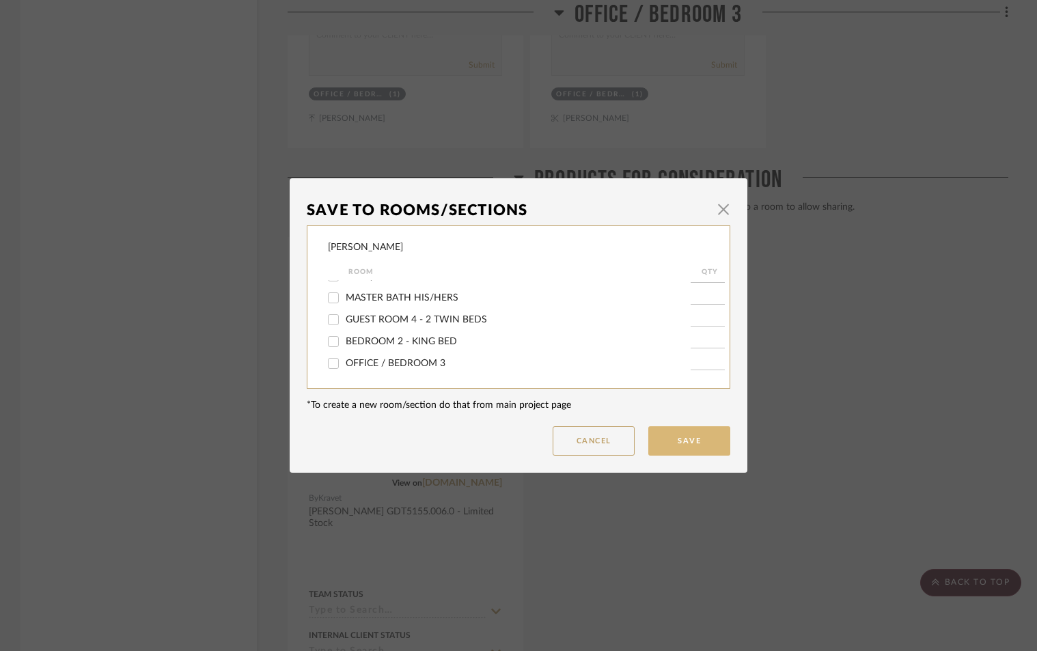
click at [698, 442] on button "Save" at bounding box center [689, 440] width 82 height 29
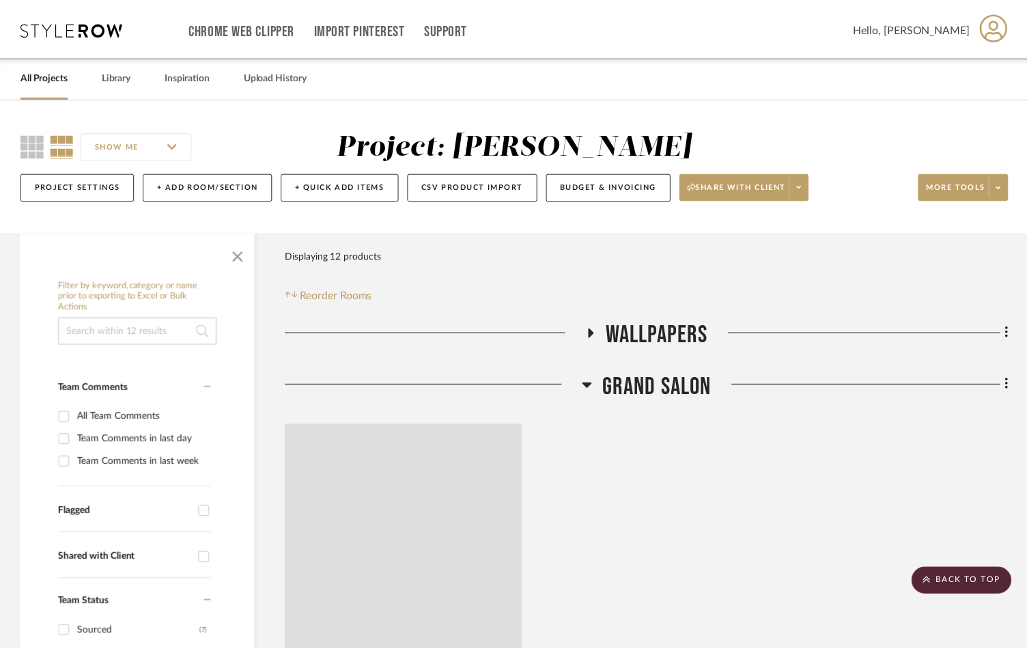
scroll to position [2504, 0]
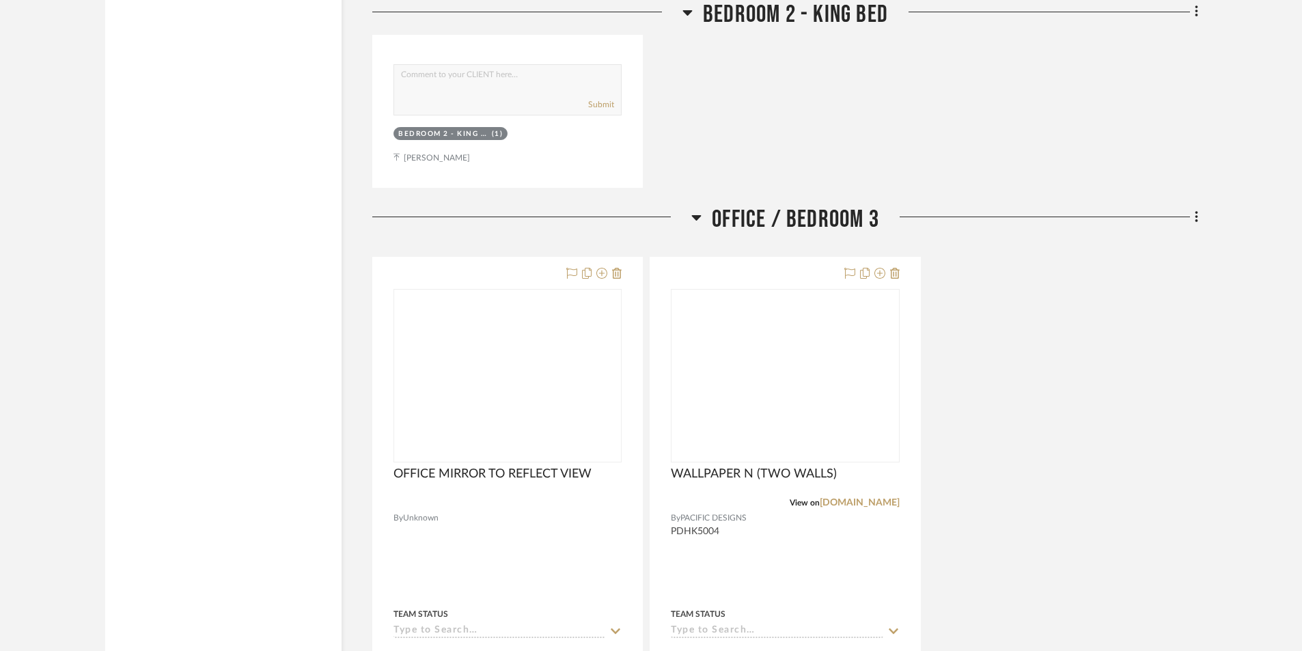
scroll to position [3214, 0]
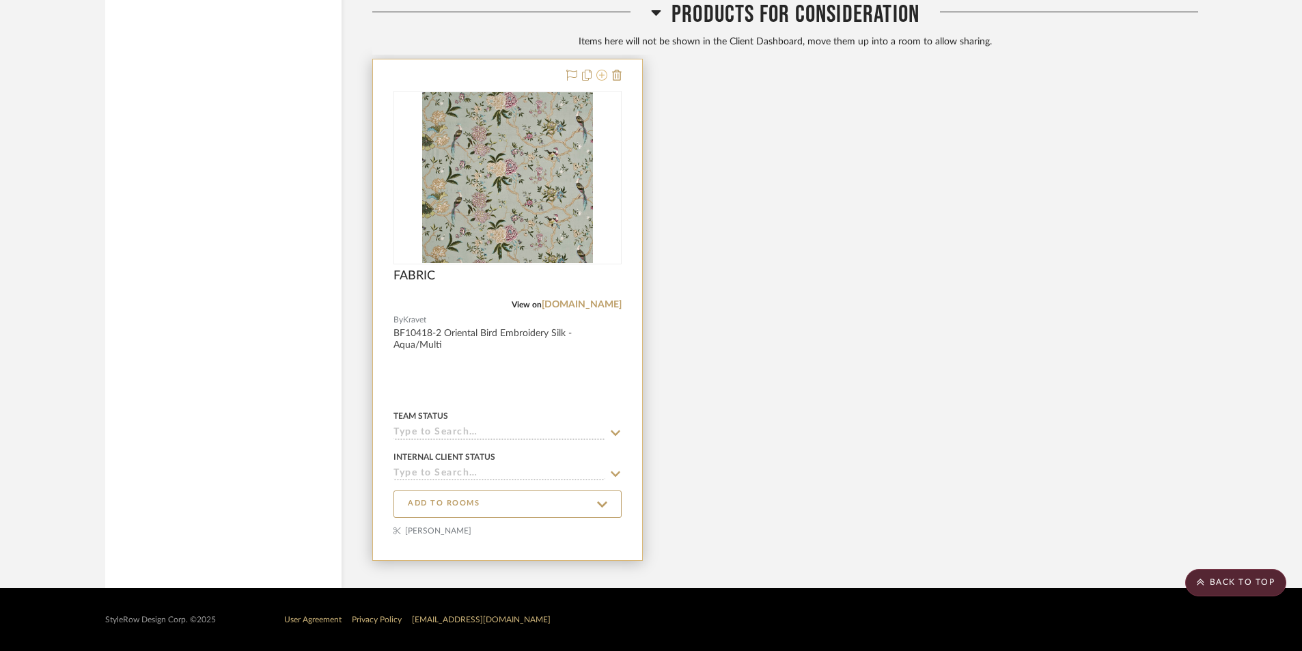
click at [601, 81] on icon at bounding box center [601, 75] width 11 height 11
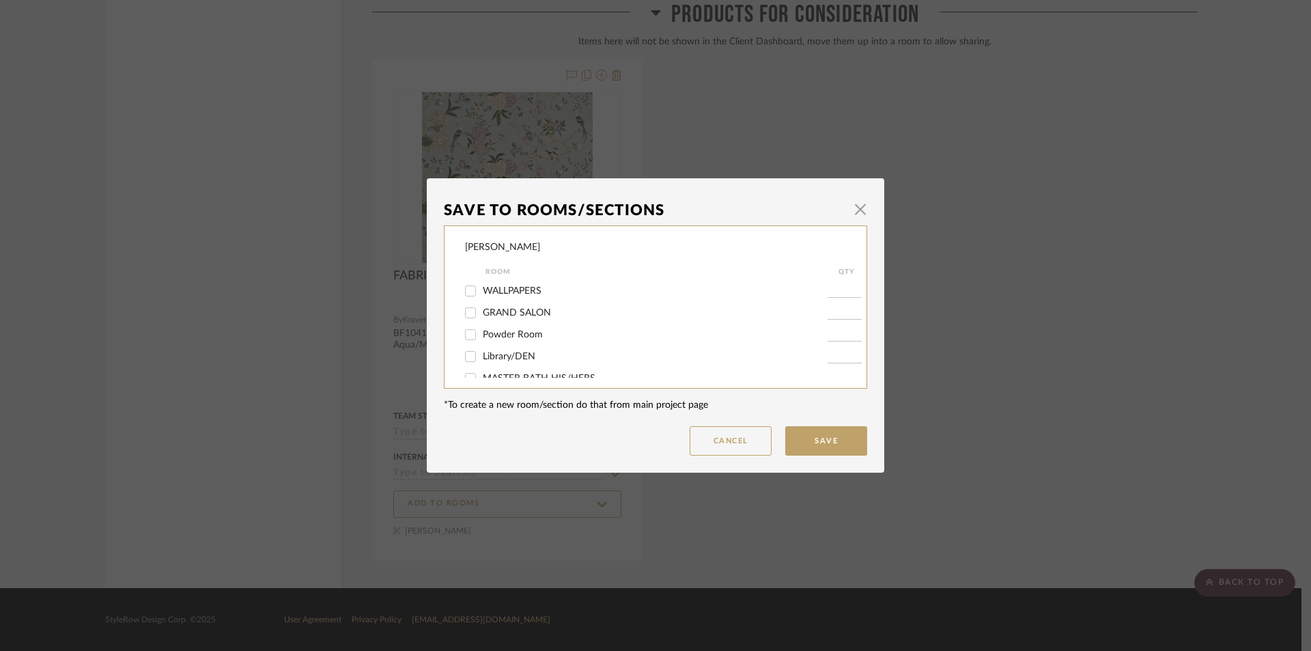
click at [508, 308] on span "GRAND SALON" at bounding box center [517, 313] width 68 height 10
click at [481, 308] on input "GRAND SALON" at bounding box center [471, 313] width 22 height 22
checkbox input "true"
type input "1"
click at [838, 439] on button "Save" at bounding box center [826, 440] width 82 height 29
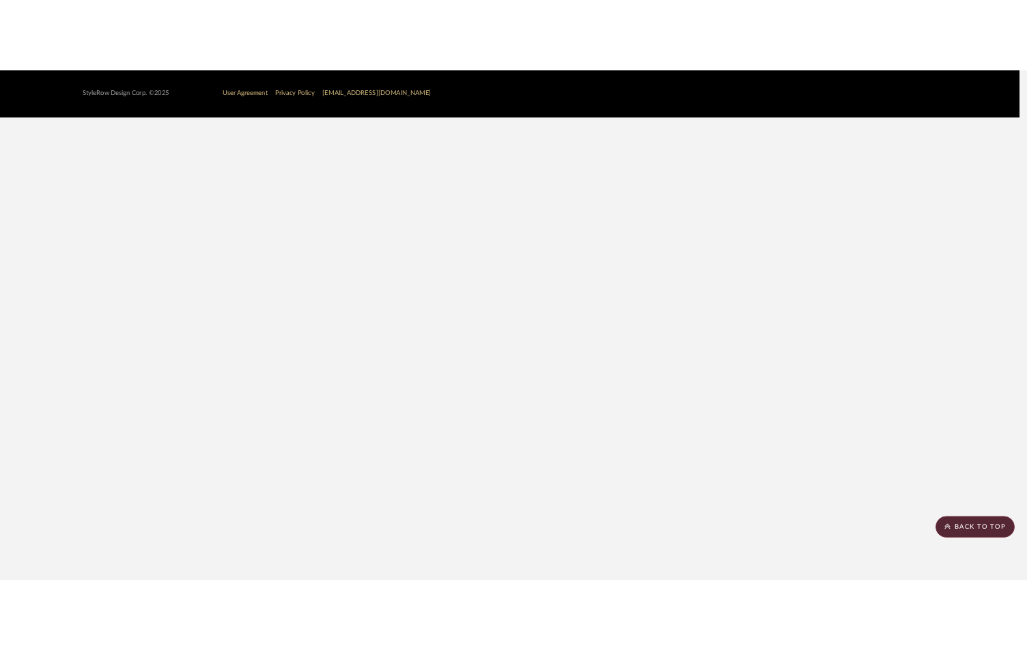
scroll to position [2623, 0]
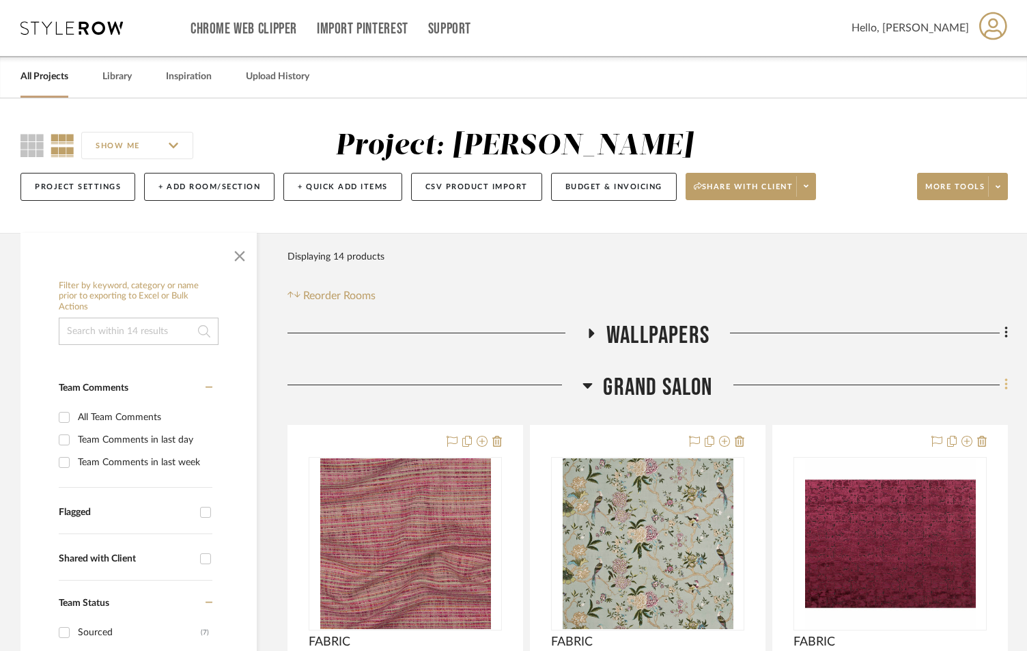
click at [1007, 389] on icon at bounding box center [1006, 385] width 3 height 12
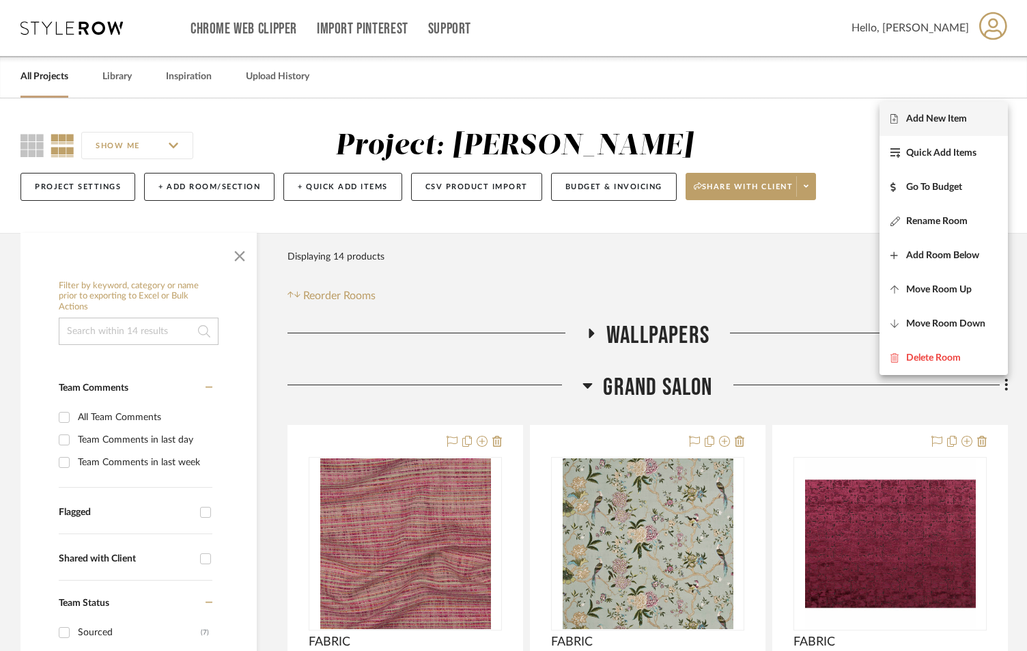
click at [967, 121] on span "Add New Item" at bounding box center [936, 119] width 61 height 12
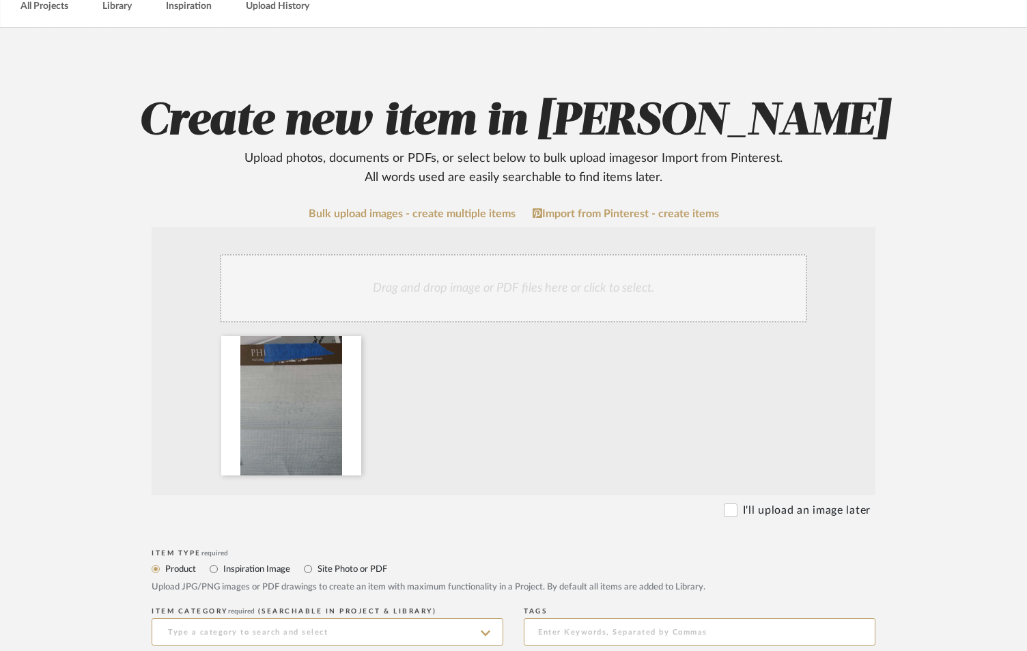
scroll to position [319, 0]
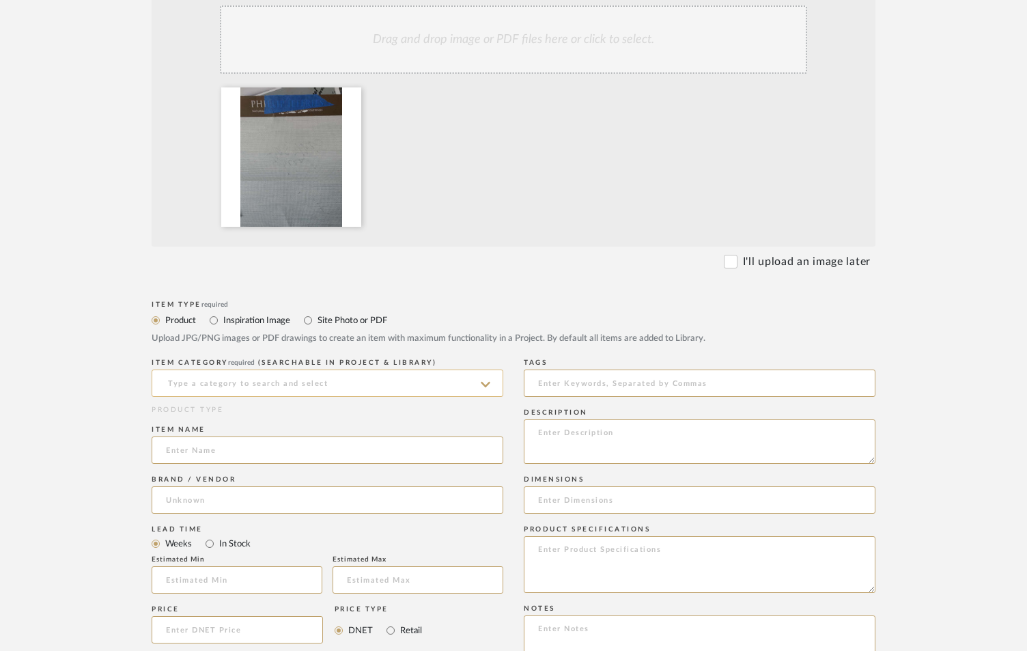
click at [259, 384] on input at bounding box center [328, 382] width 352 height 27
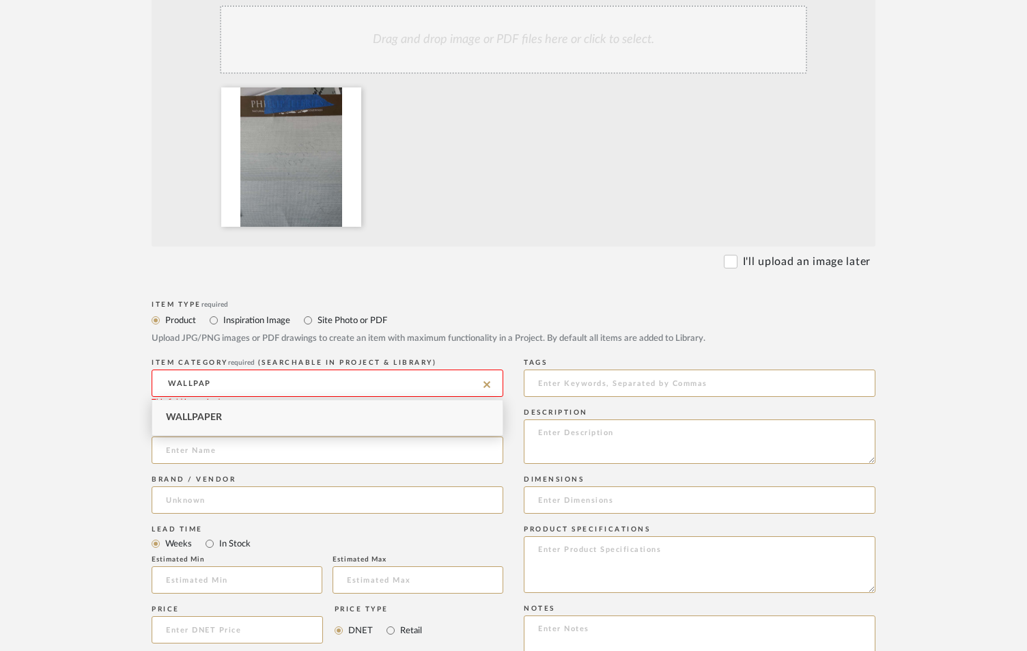
click at [260, 412] on div "Wallpaper" at bounding box center [327, 417] width 350 height 35
type input "Wallpaper"
click at [207, 447] on input at bounding box center [328, 449] width 352 height 27
type input "CLIENTS WALLPAPER"
click at [610, 438] on textarea at bounding box center [700, 441] width 352 height 44
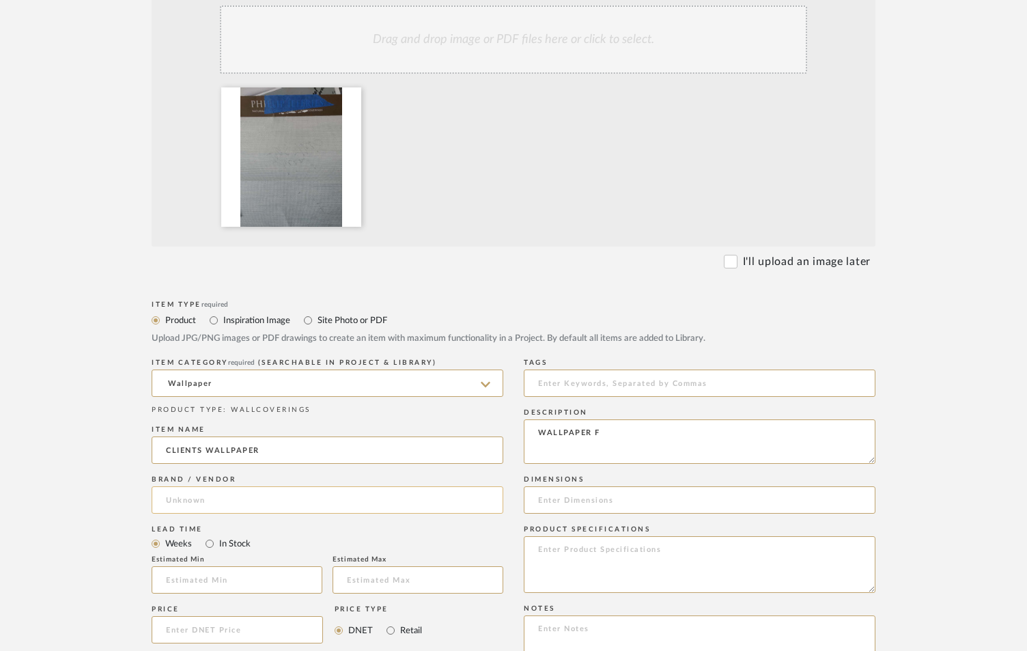
type textarea "WALLPAPER F"
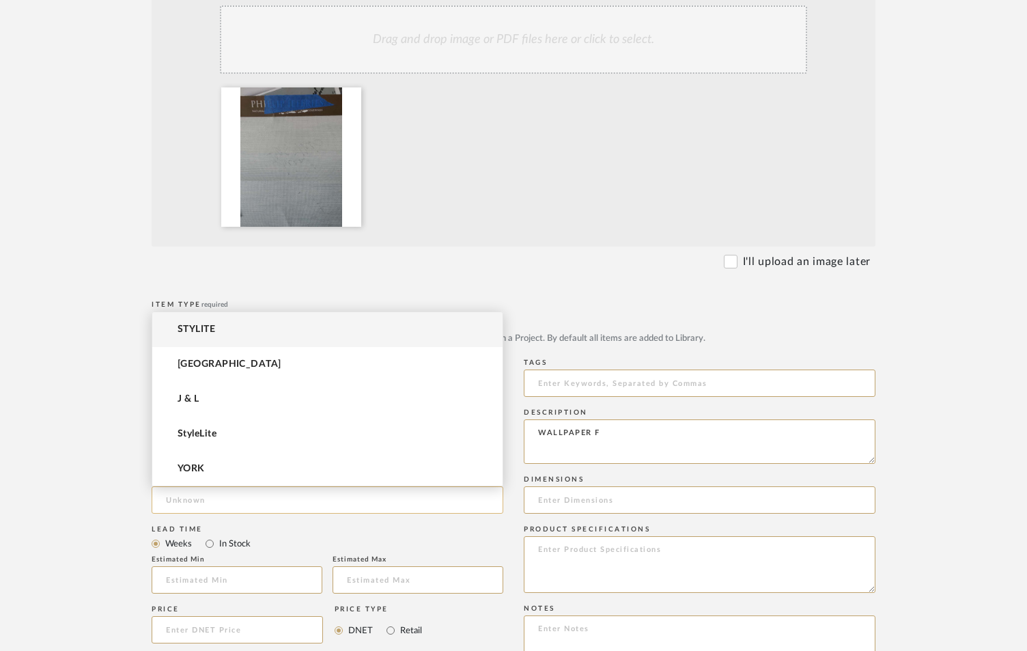
click at [322, 506] on input at bounding box center [328, 499] width 352 height 27
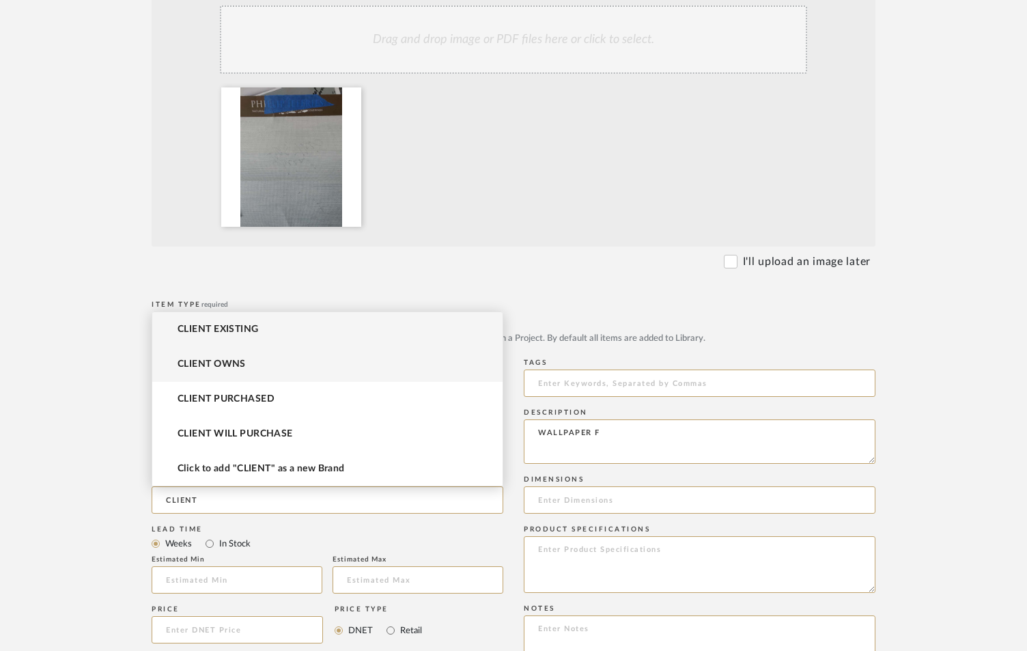
click at [238, 360] on span "CLIENT OWNS" at bounding box center [212, 365] width 68 height 12
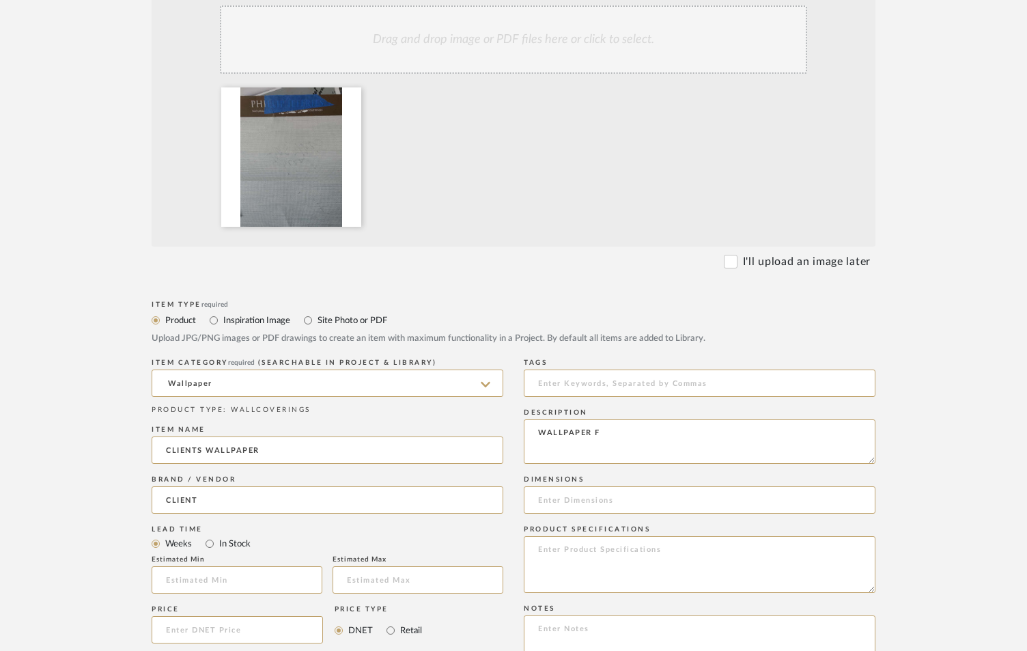
type input "CLIENT OWNS"
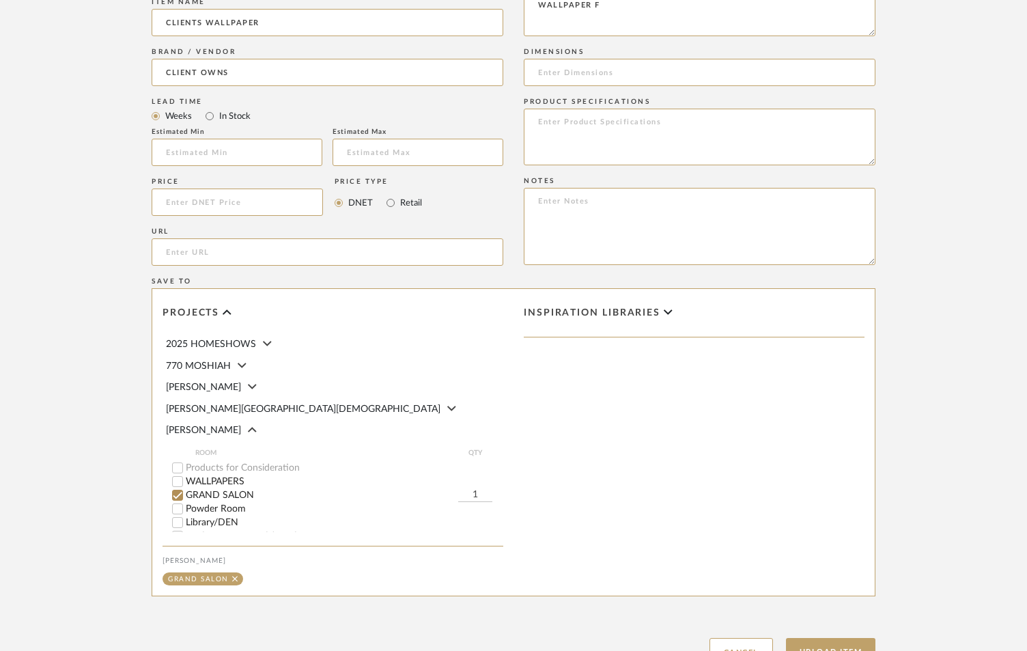
scroll to position [860, 0]
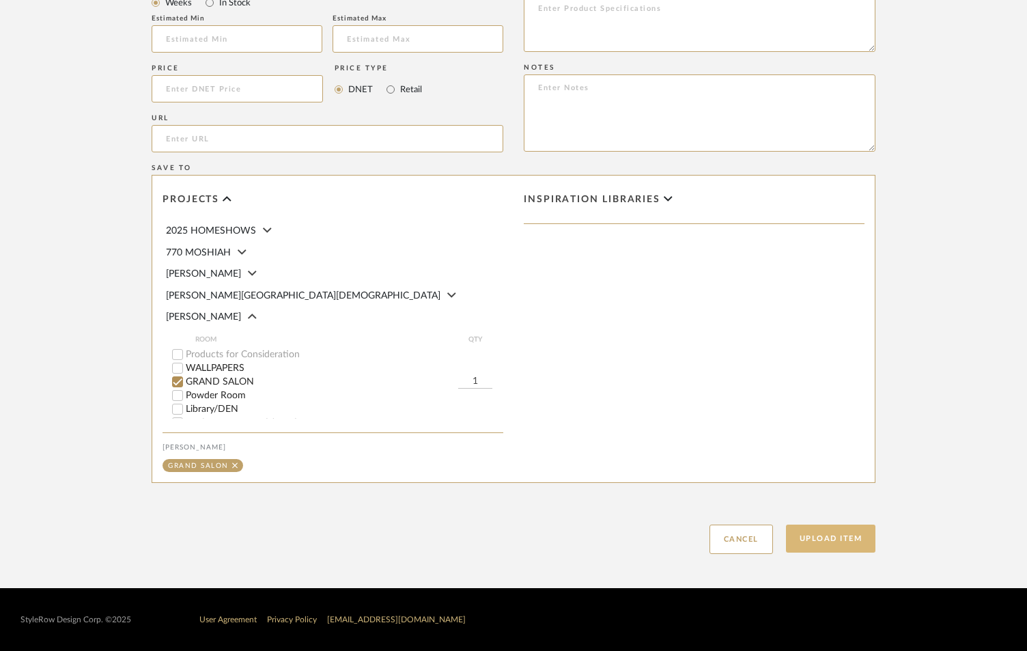
click at [817, 539] on button "Upload Item" at bounding box center [831, 539] width 90 height 28
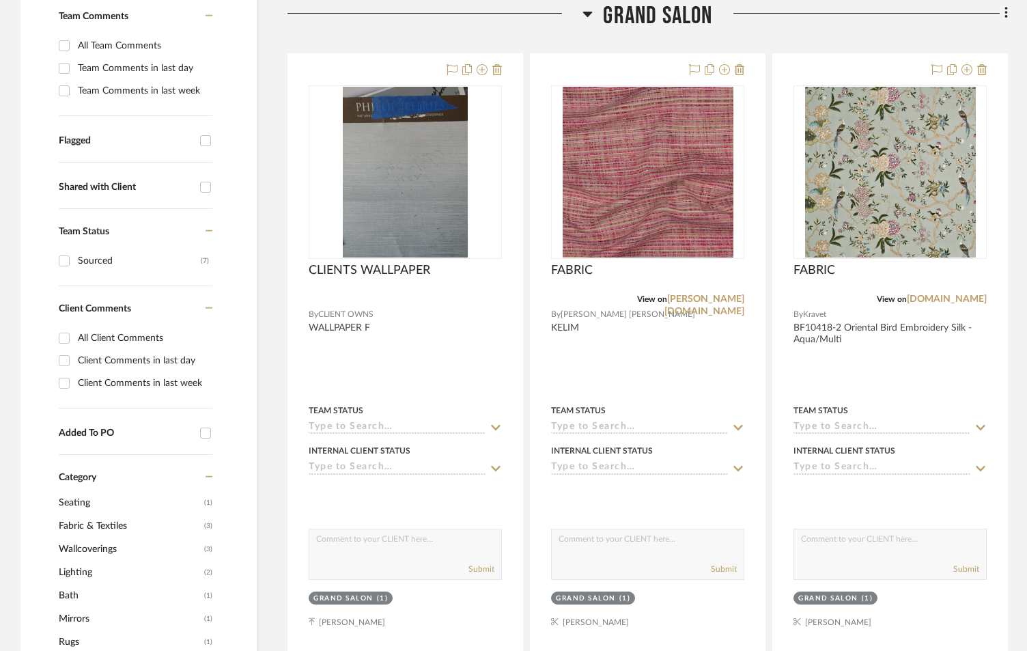
scroll to position [373, 0]
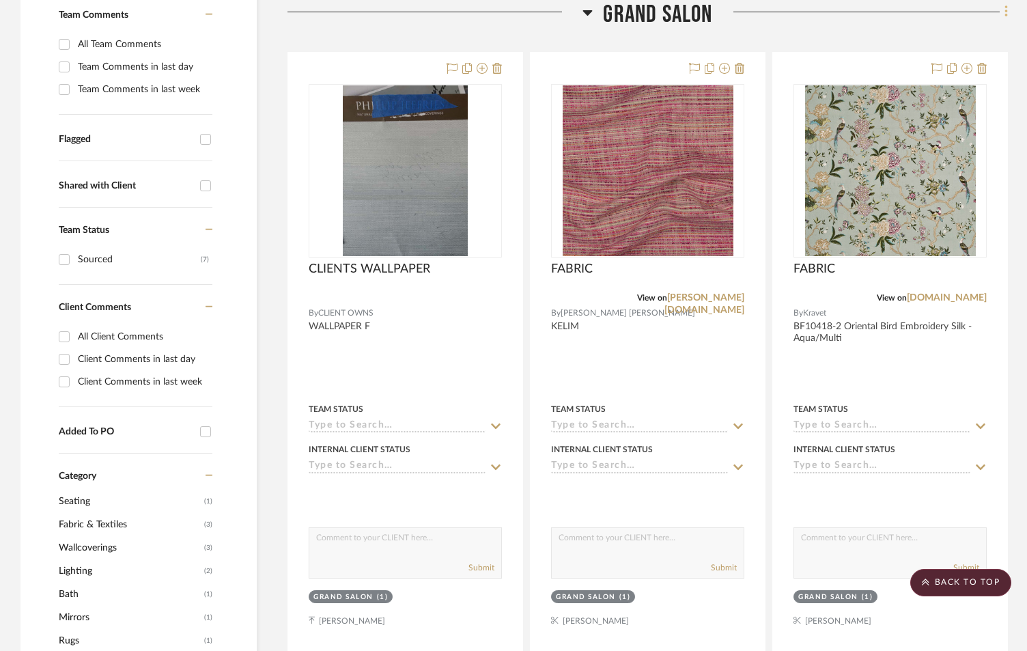
click at [1000, 12] on fa-icon at bounding box center [1004, 13] width 9 height 23
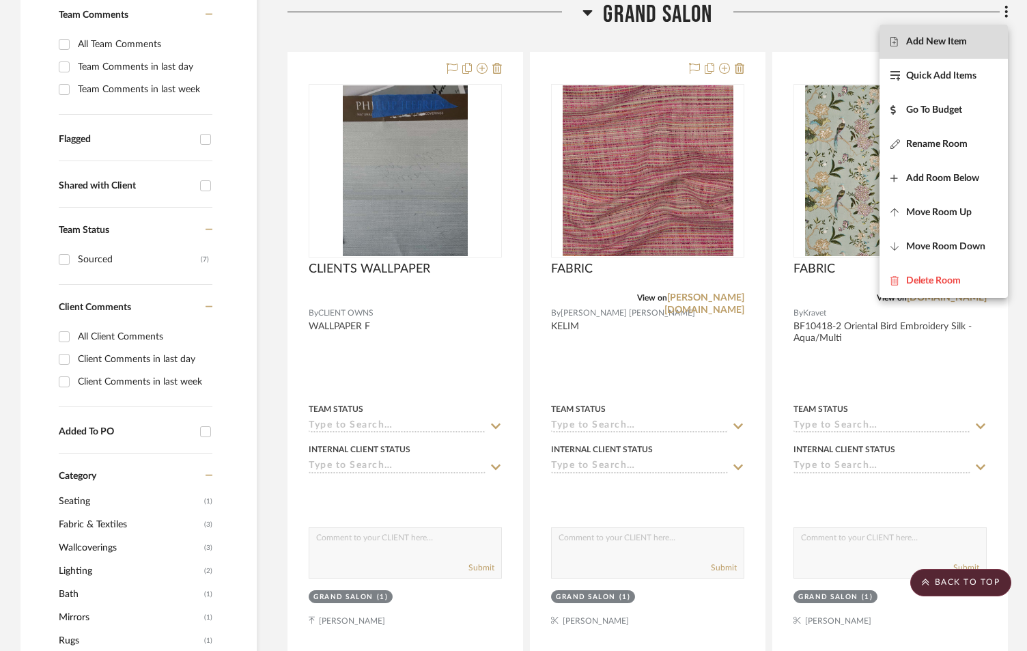
click at [940, 44] on span "Add New Item" at bounding box center [936, 42] width 61 height 12
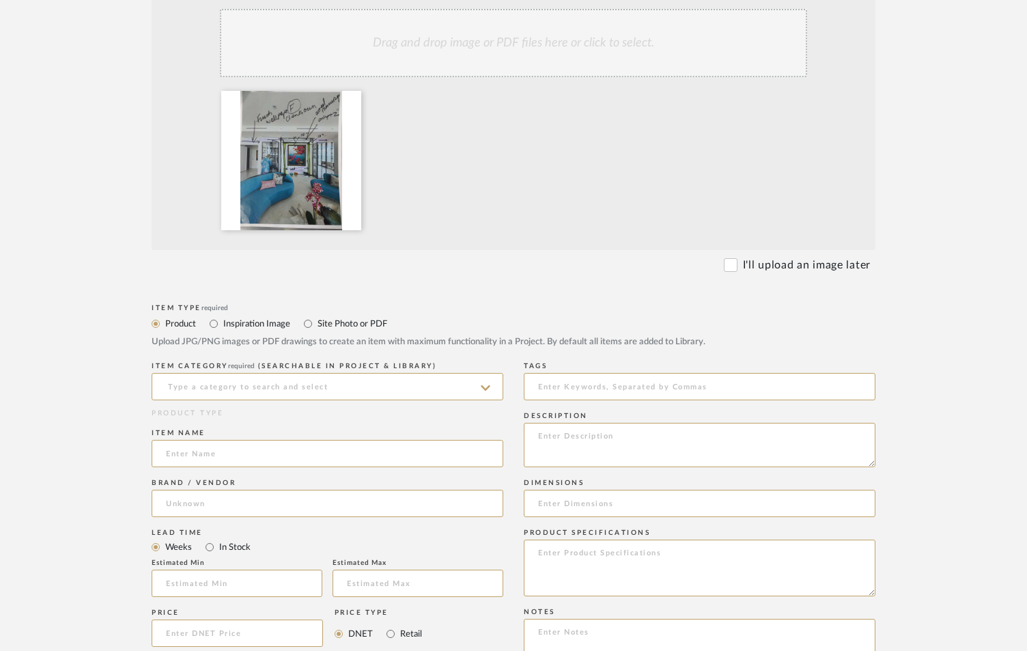
scroll to position [319, 0]
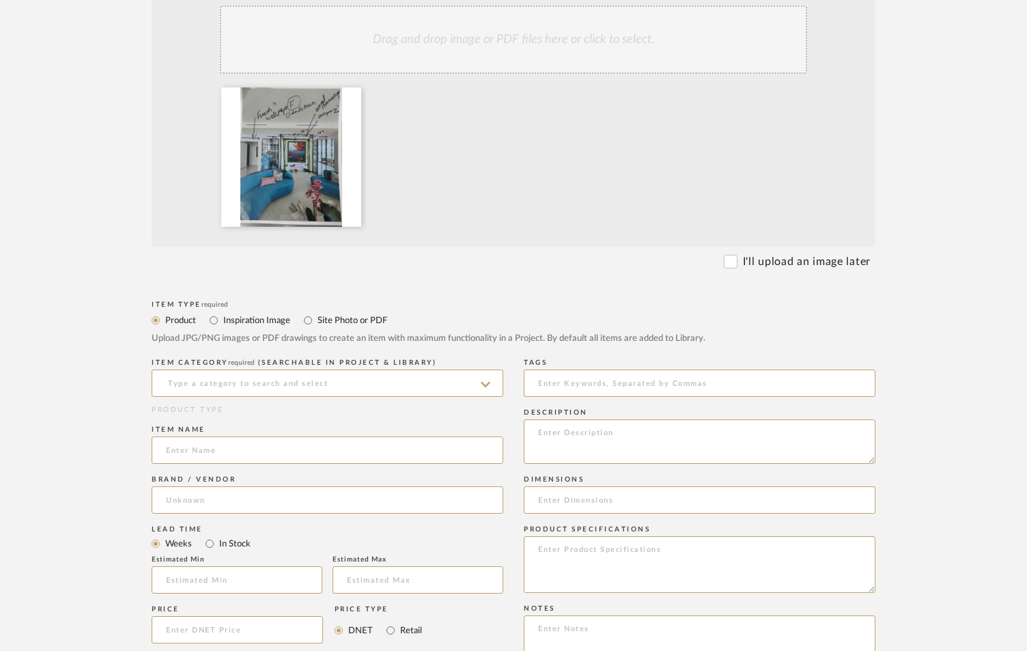
click at [322, 320] on label "Site Photo or PDF" at bounding box center [351, 320] width 71 height 15
click at [316, 320] on input "Site Photo or PDF" at bounding box center [308, 320] width 16 height 16
radio input "true"
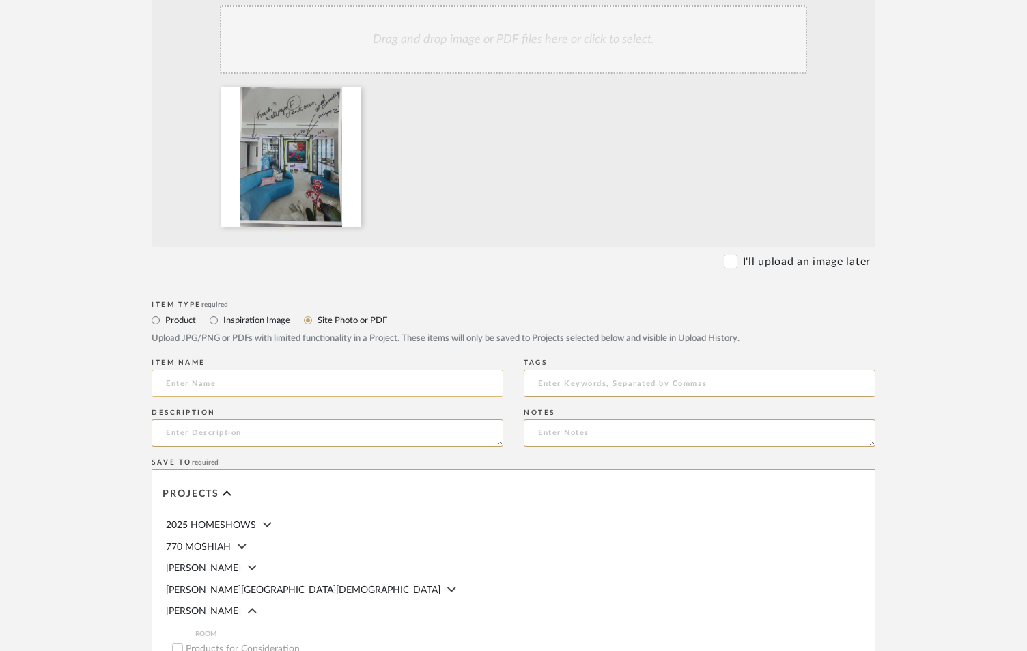
drag, startPoint x: 310, startPoint y: 381, endPoint x: 290, endPoint y: 377, distance: 20.2
click at [309, 382] on input at bounding box center [328, 382] width 352 height 27
type input "CONTINUE WALLPAPER"
click at [230, 430] on textarea at bounding box center [328, 432] width 352 height 27
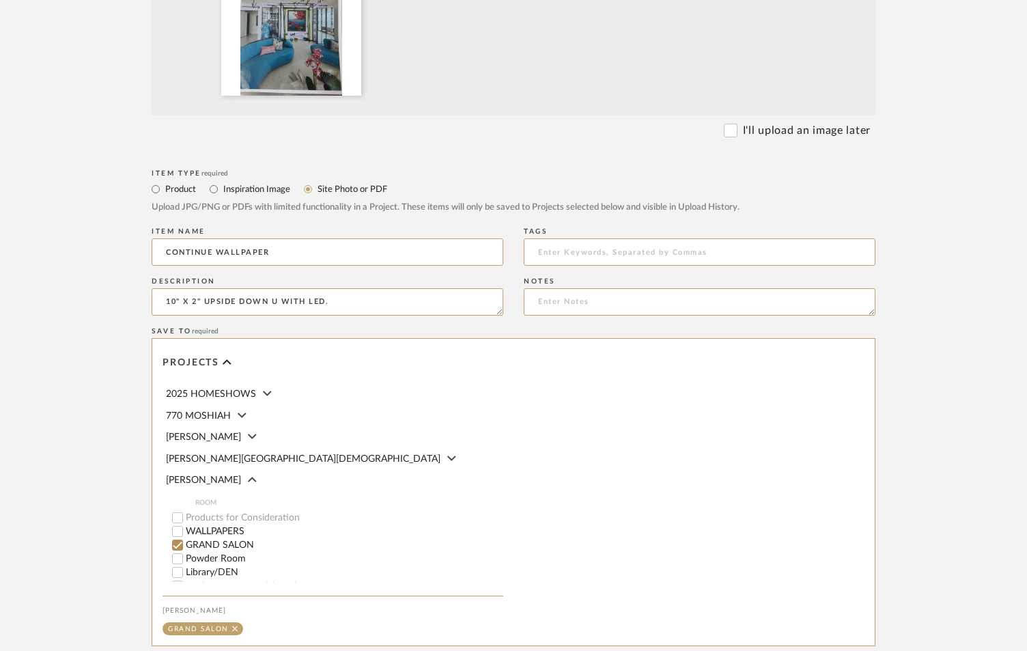
scroll to position [613, 0]
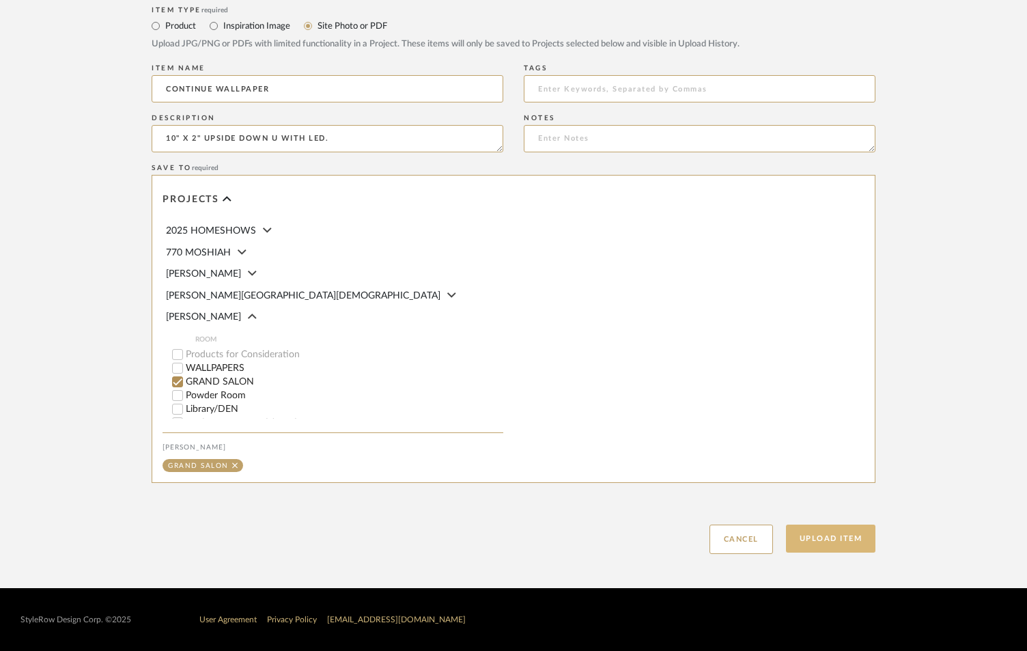
type textarea "10" X 2" UPSIDE DOWN U WITH LED."
click at [840, 531] on button "Upload Item" at bounding box center [831, 539] width 90 height 28
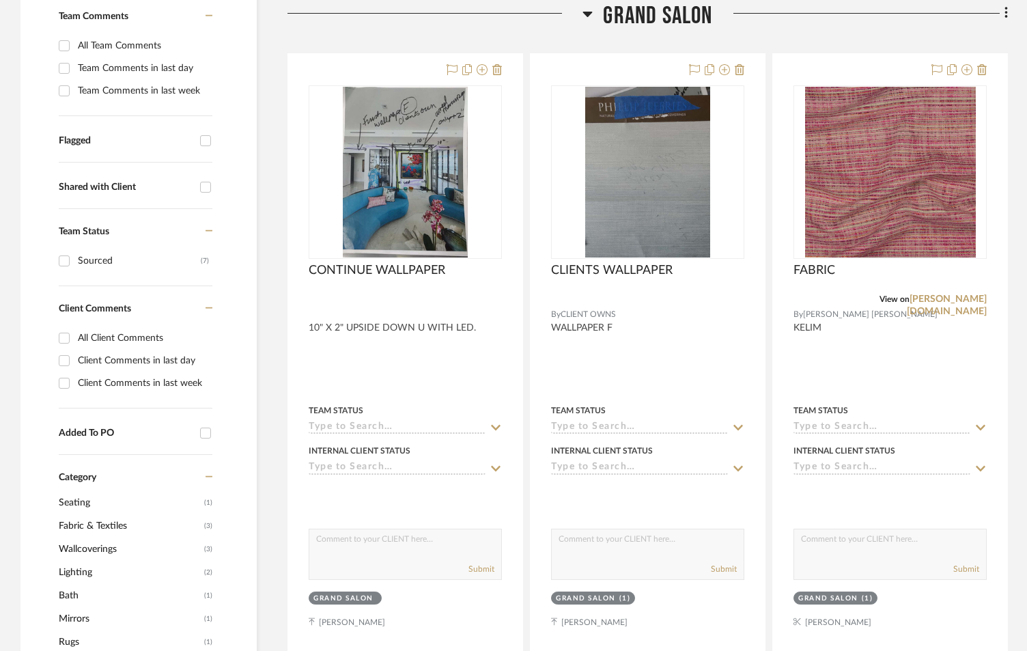
scroll to position [373, 0]
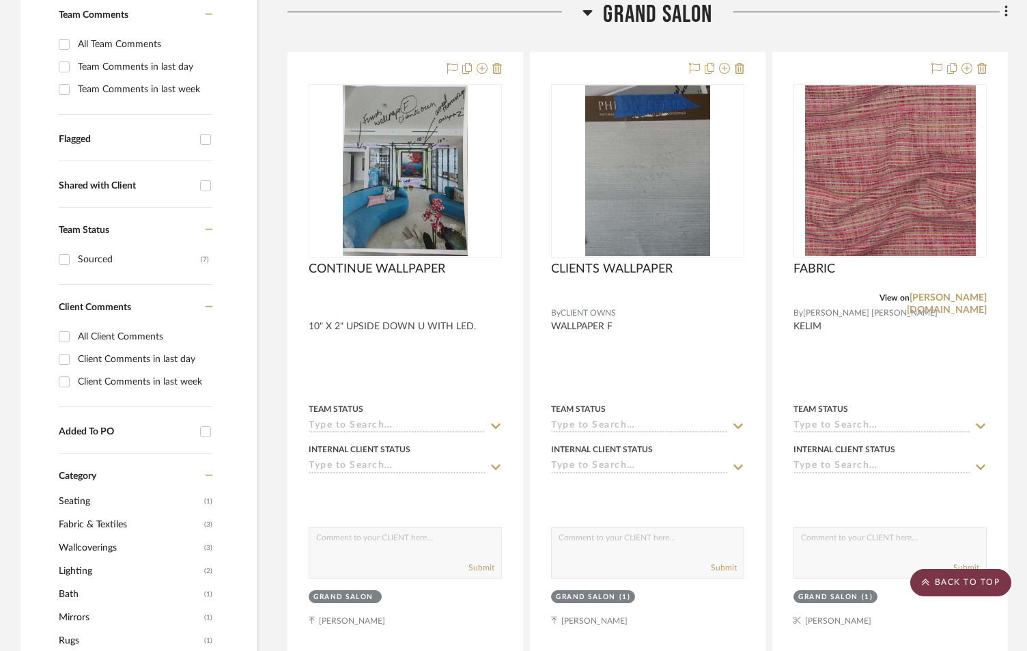
click at [957, 583] on scroll-to-top-button "BACK TO TOP" at bounding box center [960, 582] width 101 height 27
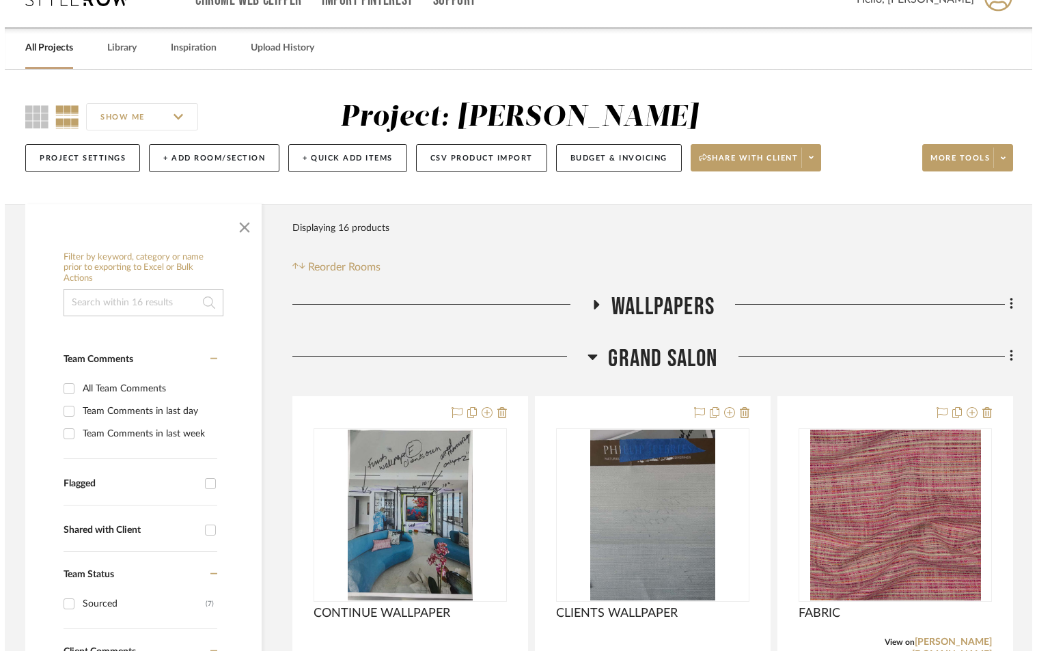
scroll to position [0, 0]
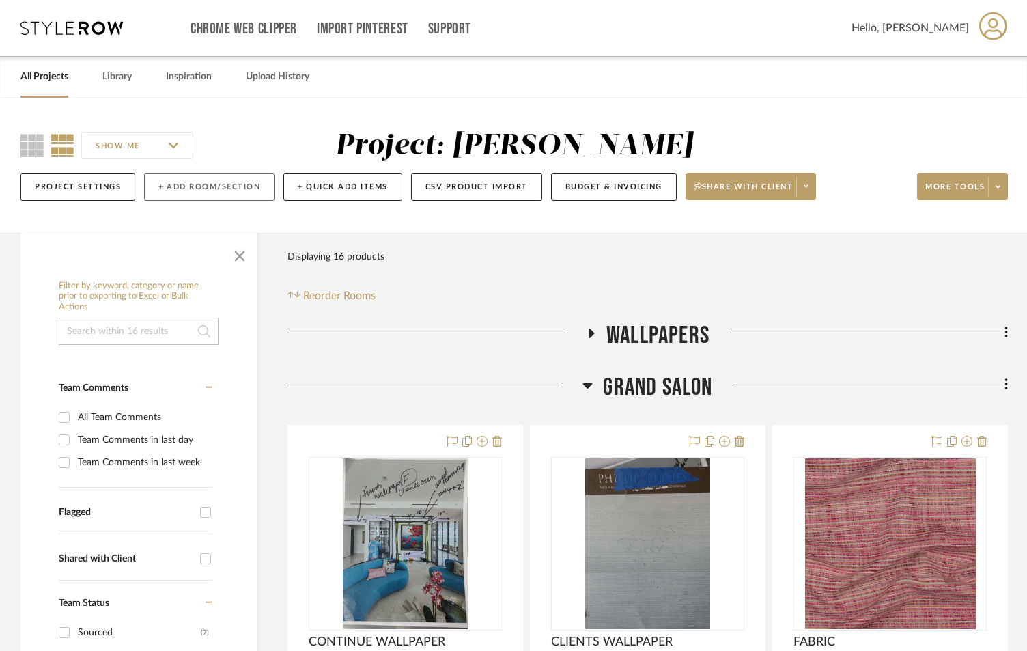
click at [182, 178] on button "+ Add Room/Section" at bounding box center [209, 187] width 130 height 28
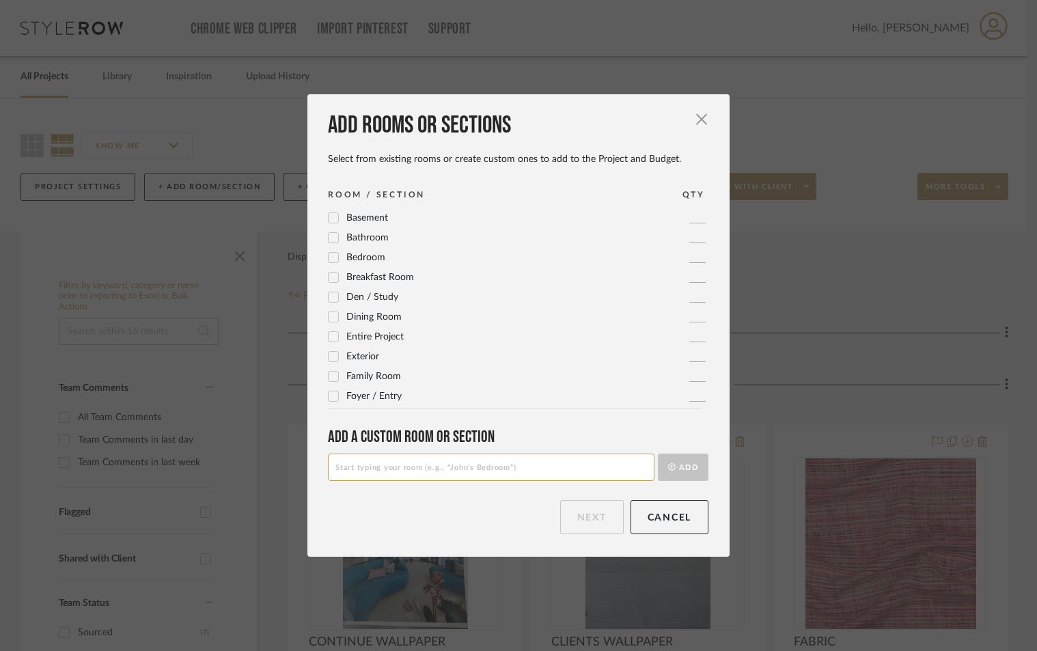
click at [459, 469] on input at bounding box center [491, 466] width 326 height 27
type input "KITCHEN/FAMILY/BREAKFAST"
click at [658, 453] on button "Add" at bounding box center [683, 466] width 51 height 27
click at [590, 514] on button "Next" at bounding box center [592, 517] width 64 height 34
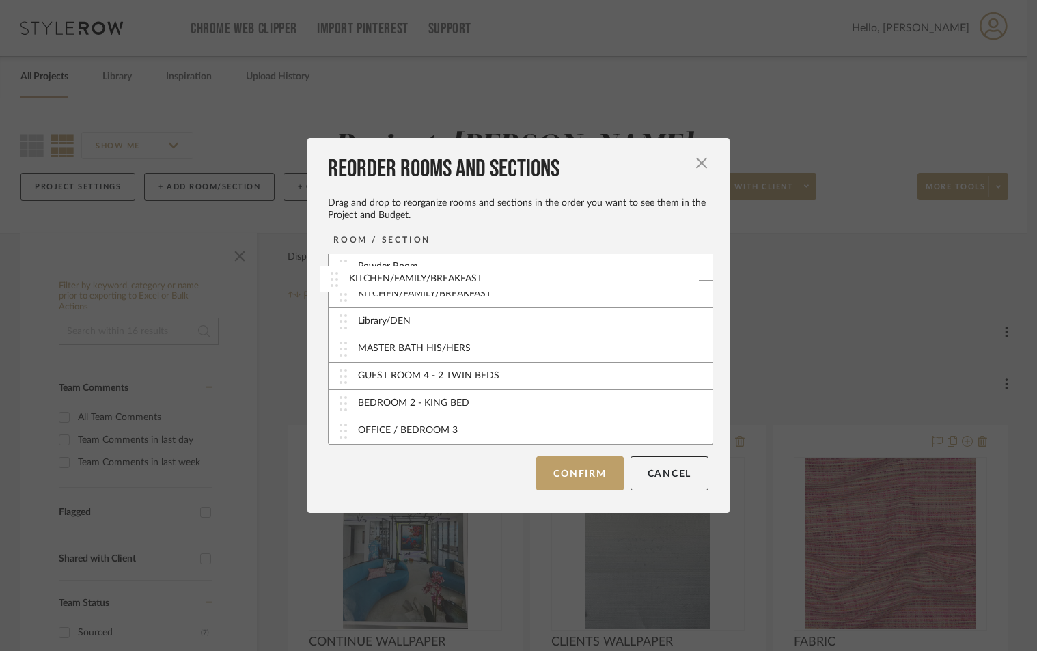
drag, startPoint x: 466, startPoint y: 434, endPoint x: 462, endPoint y: 281, distance: 152.4
drag, startPoint x: 473, startPoint y: 348, endPoint x: 472, endPoint y: 322, distance: 26.0
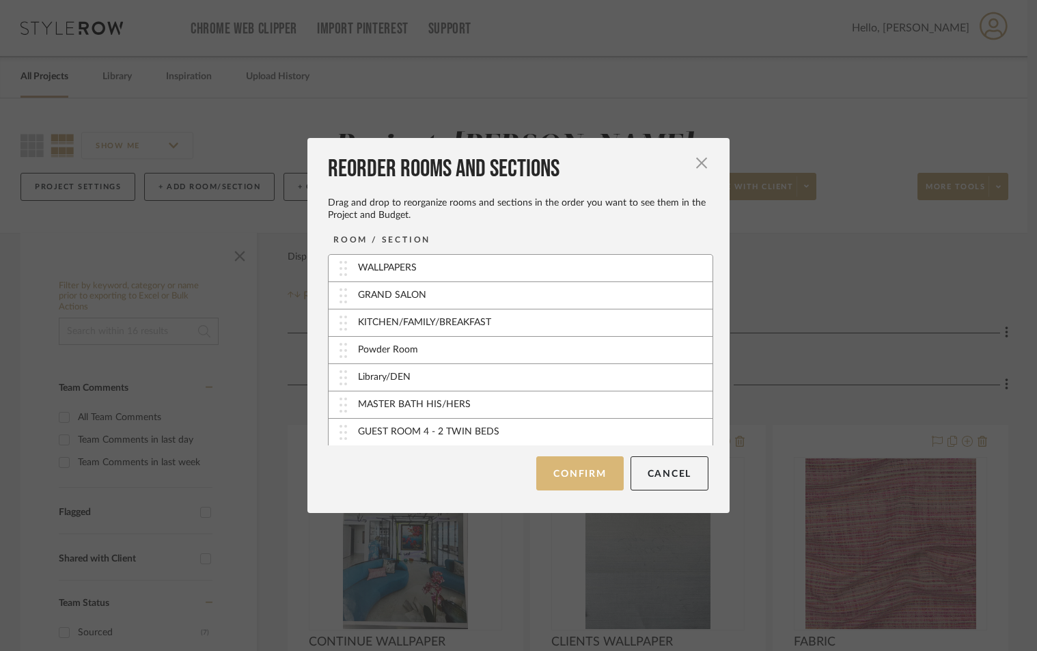
click at [594, 473] on button "Confirm" at bounding box center [579, 473] width 87 height 34
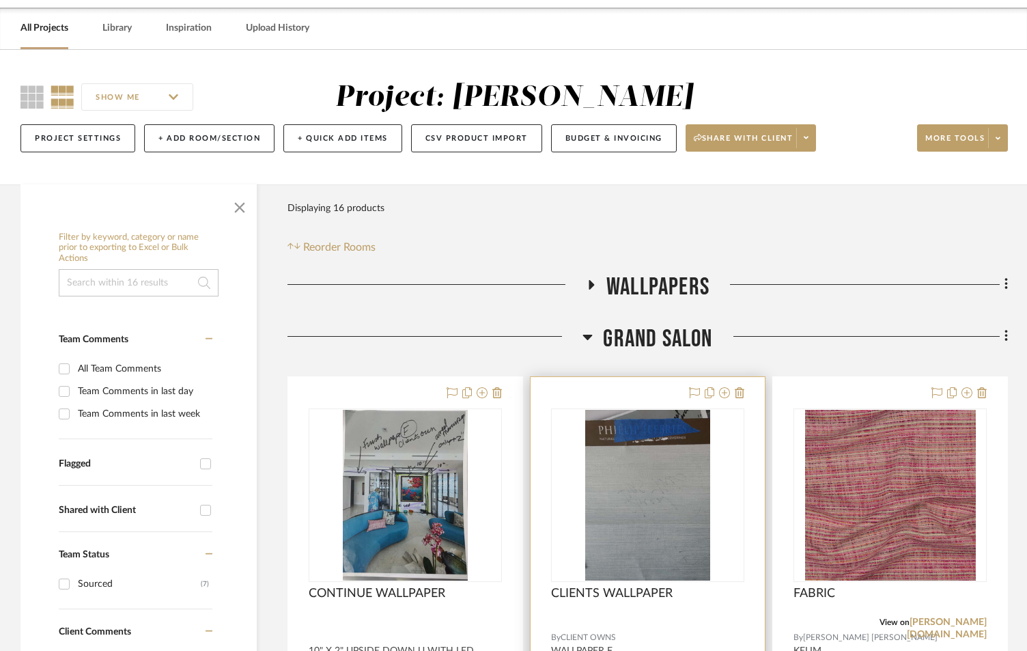
scroll to position [364, 0]
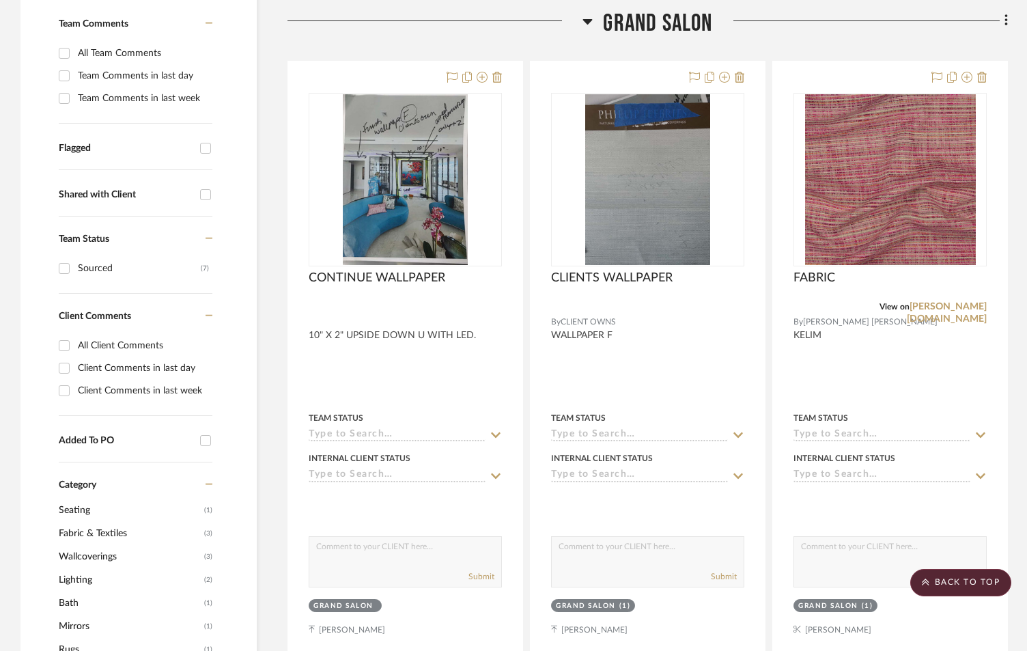
click at [587, 19] on icon at bounding box center [588, 21] width 10 height 5
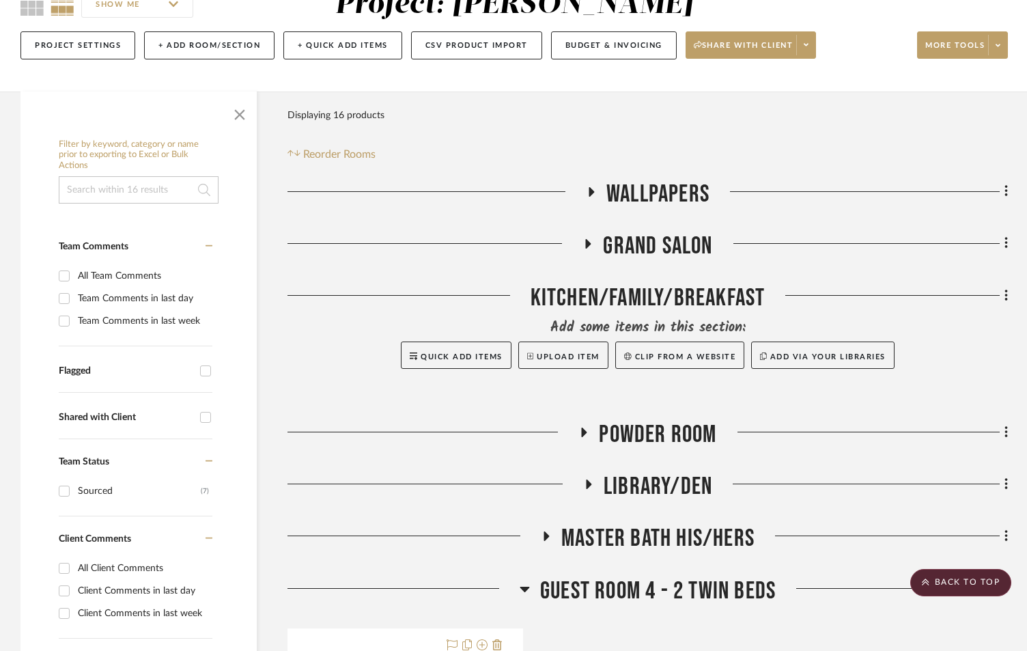
scroll to position [137, 0]
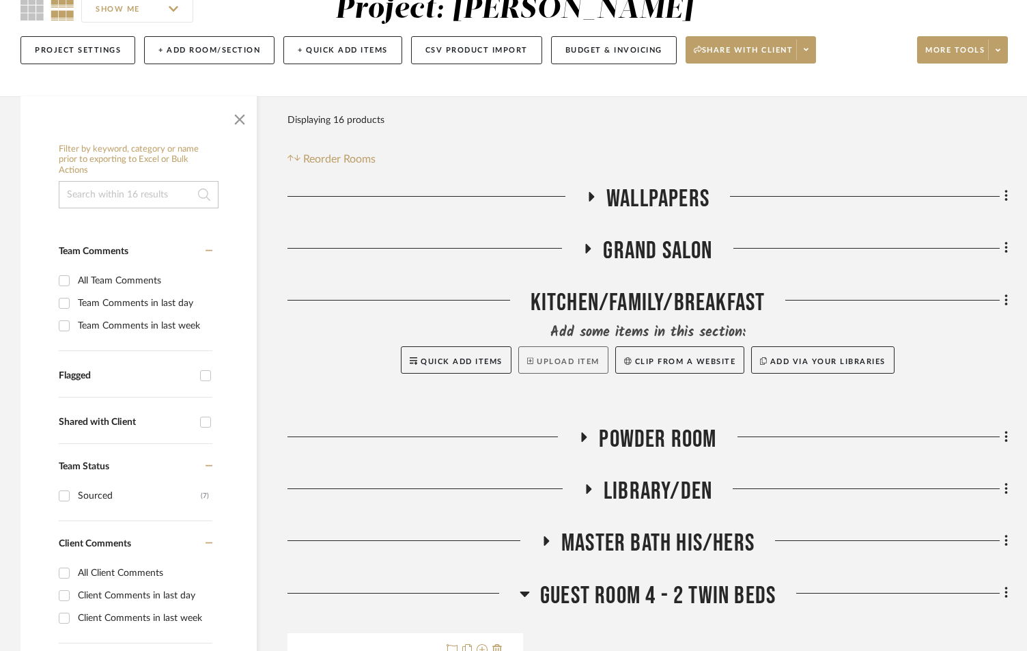
click at [550, 361] on button "Upload Item" at bounding box center [563, 359] width 90 height 27
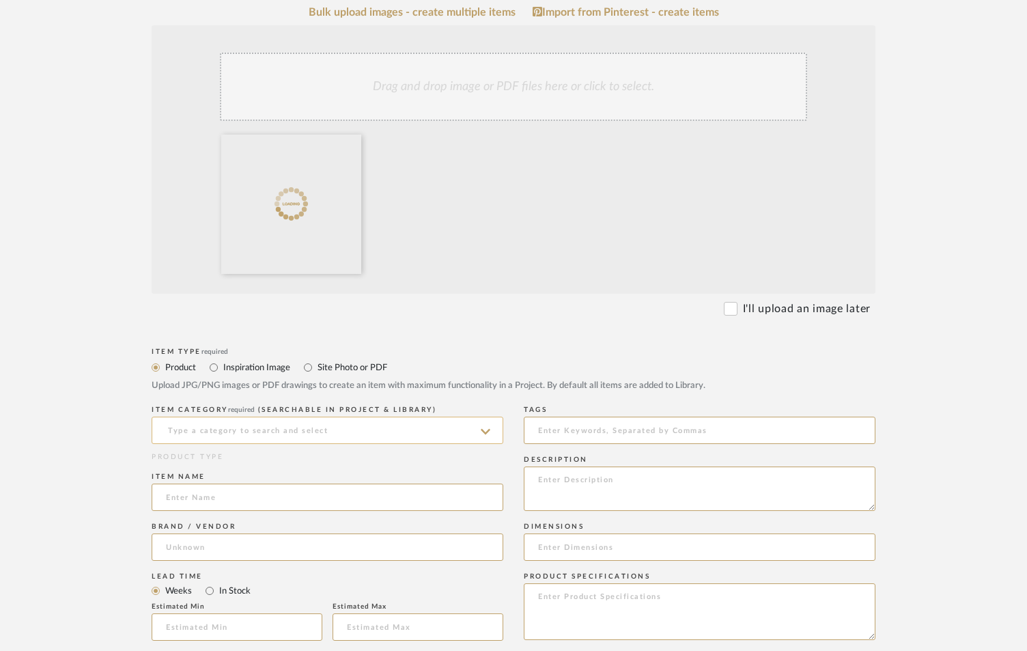
scroll to position [273, 0]
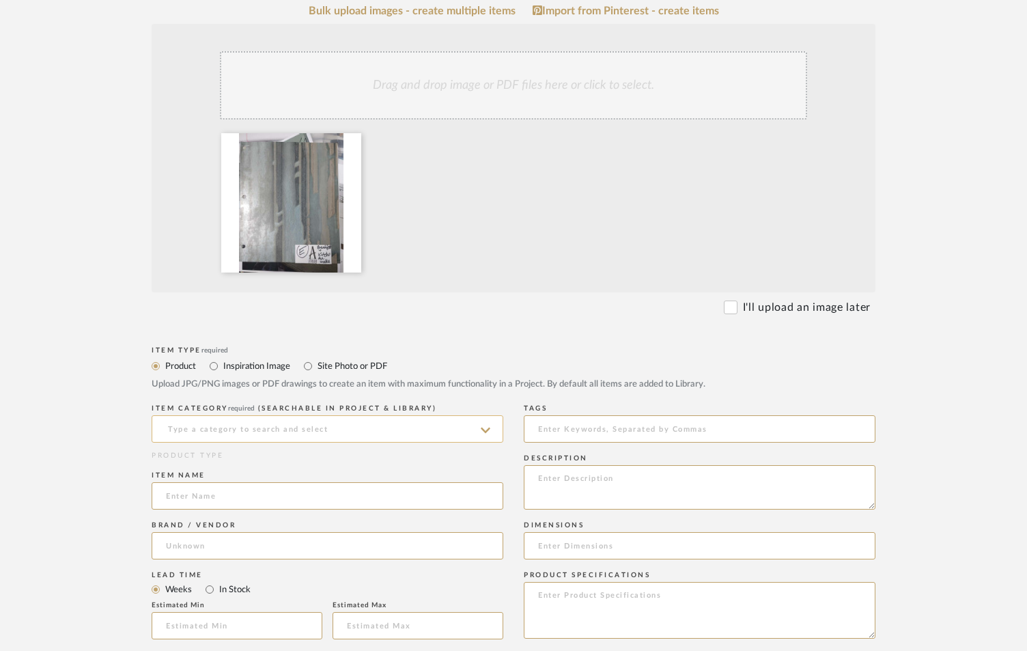
click at [305, 420] on input at bounding box center [328, 428] width 352 height 27
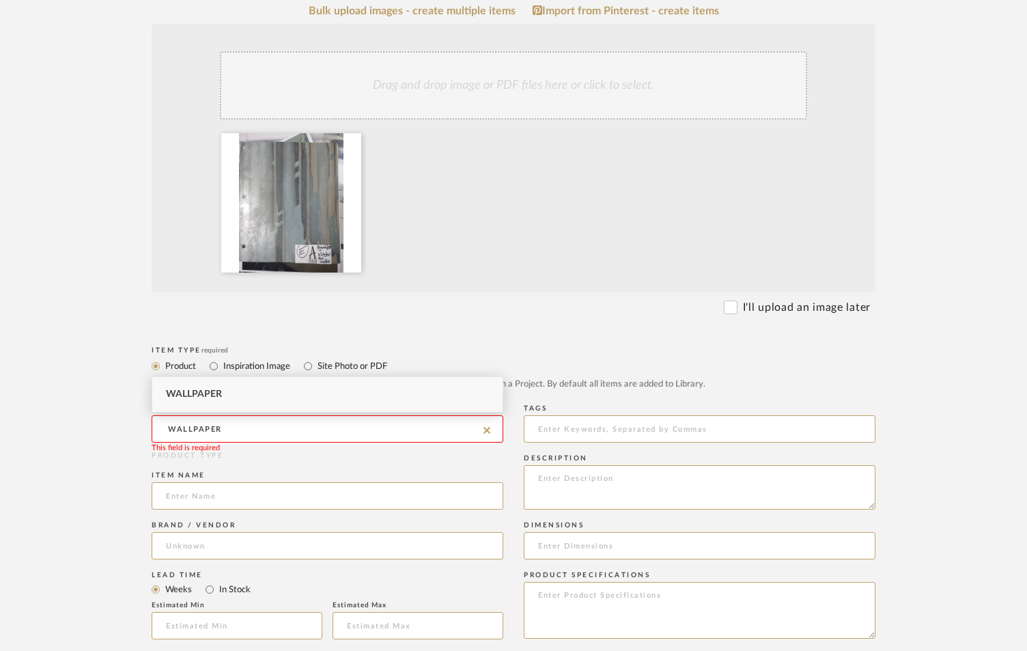
click at [277, 385] on div "Wallpaper" at bounding box center [327, 394] width 350 height 35
type input "Wallpaper"
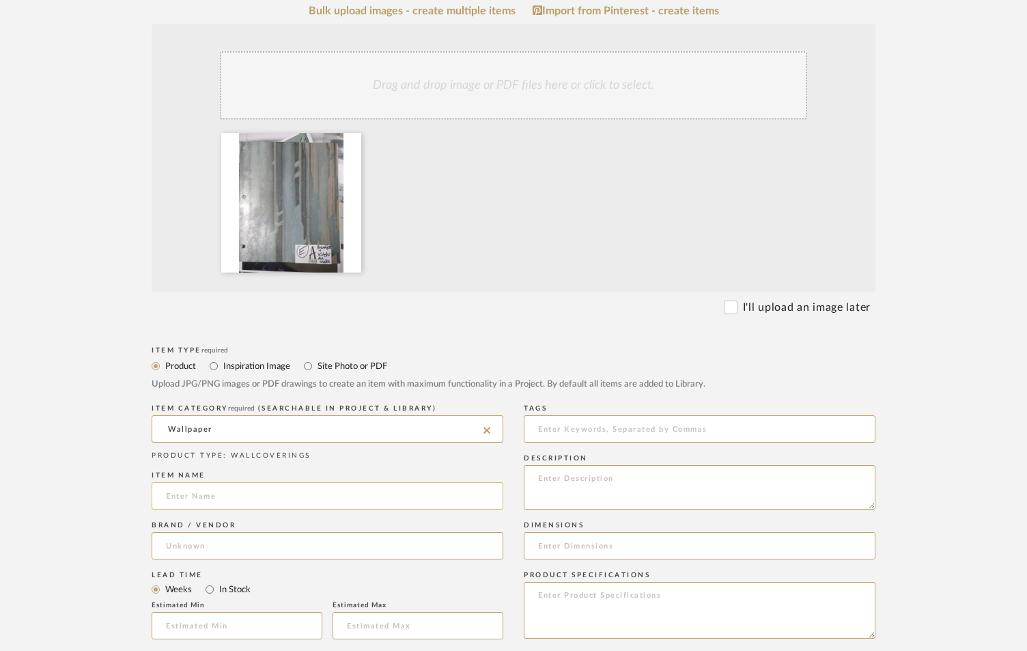
click at [233, 495] on input at bounding box center [328, 495] width 352 height 27
type input "C"
type input "WALLPAPER"
click at [292, 550] on input at bounding box center [328, 545] width 352 height 27
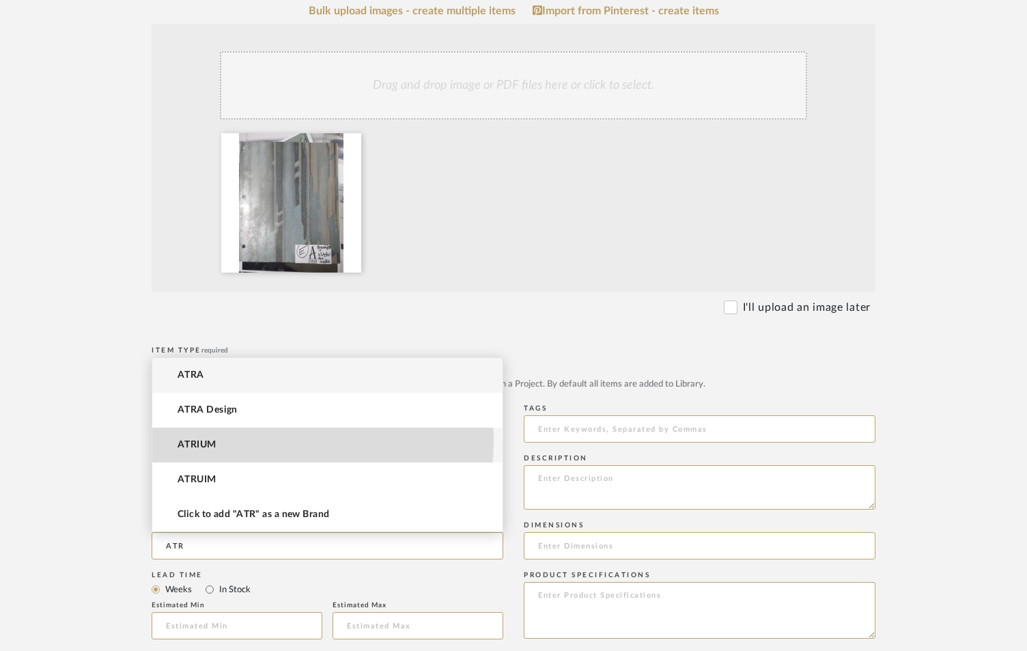
click at [217, 439] on mat-option "ATRIUM" at bounding box center [327, 445] width 350 height 35
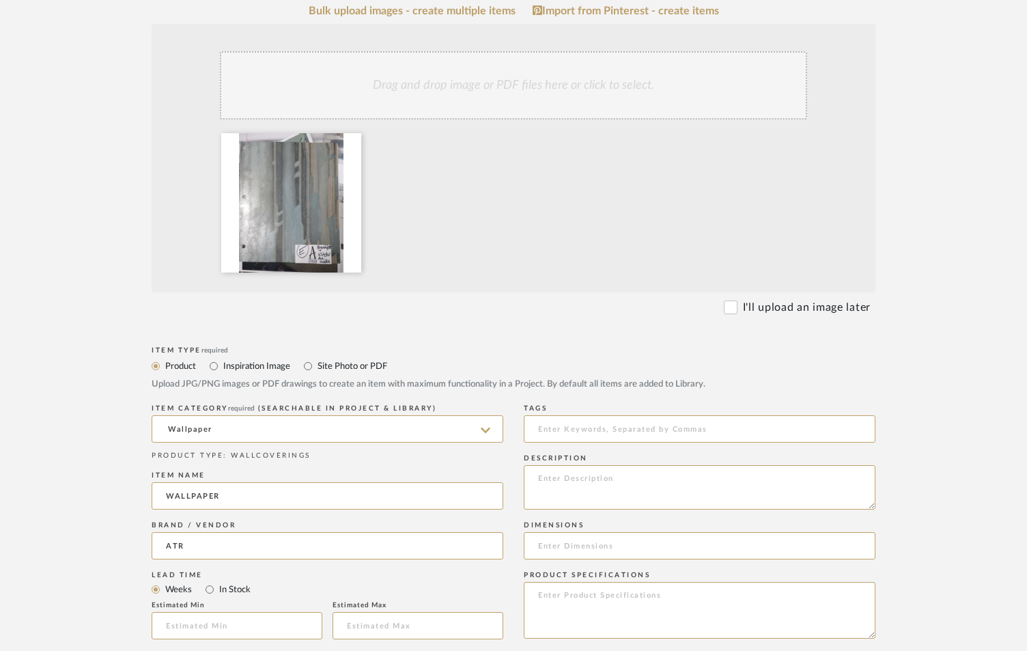
type input "ATRIUM"
click at [644, 490] on textarea at bounding box center [700, 487] width 352 height 44
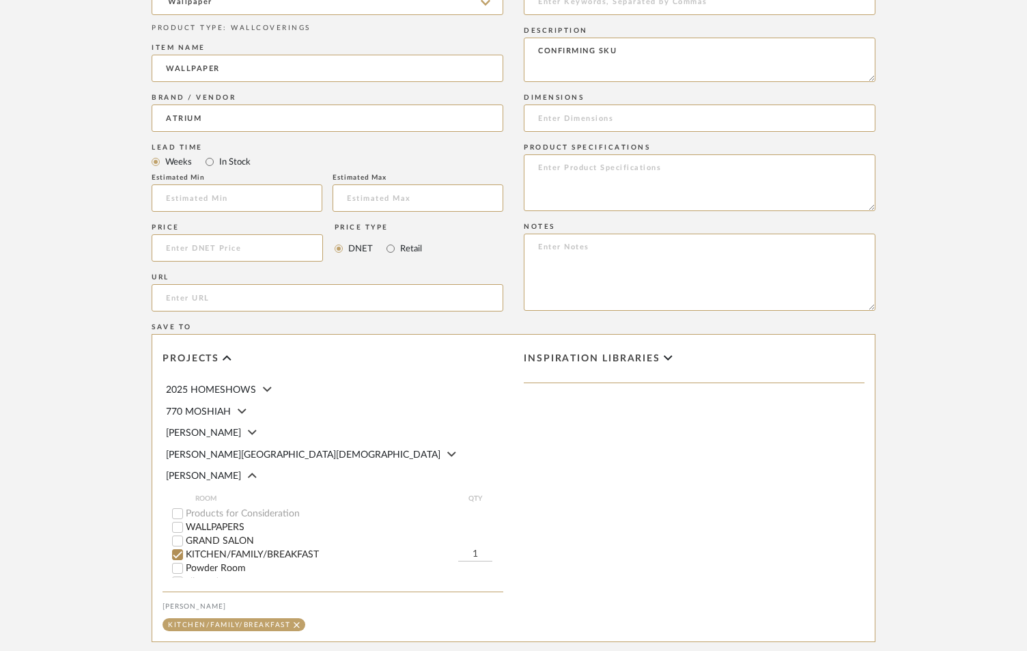
scroll to position [860, 0]
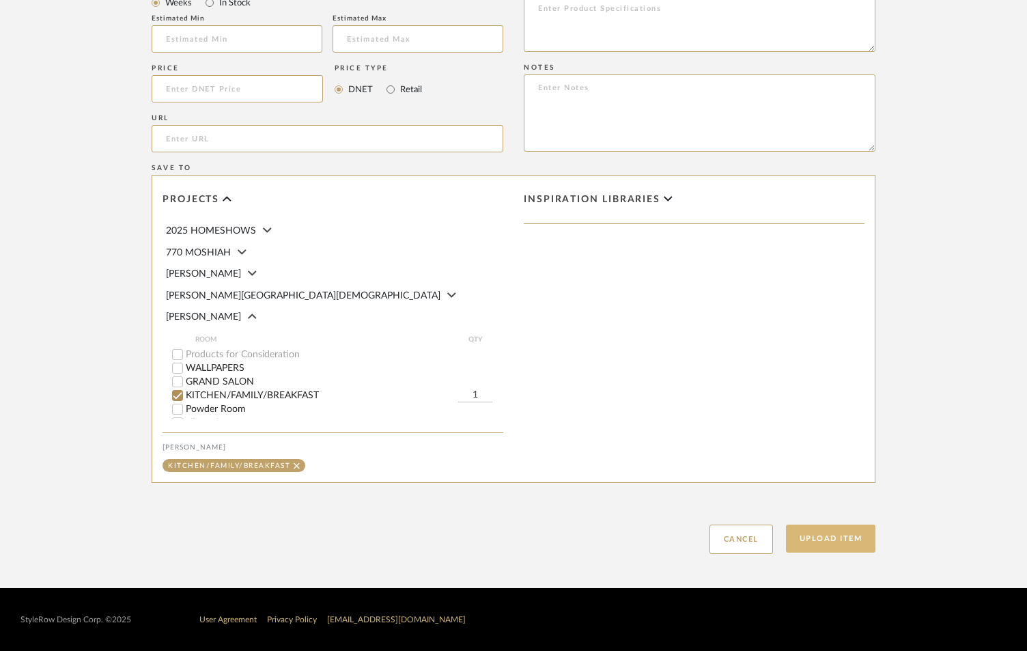
type textarea "CONFIRMING SKU"
click at [829, 542] on button "Upload Item" at bounding box center [831, 539] width 90 height 28
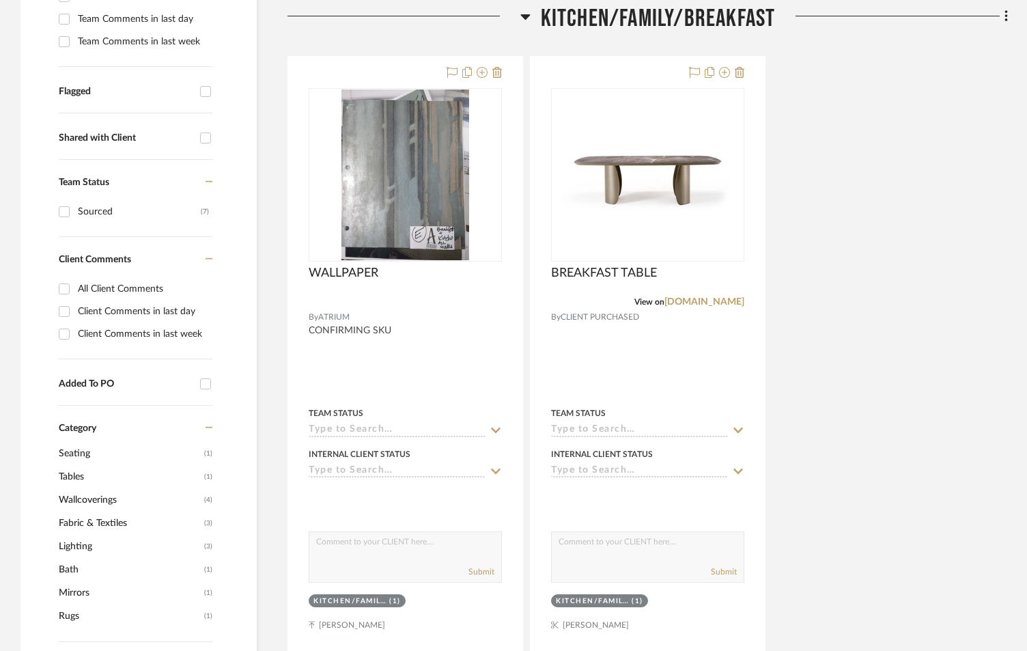
scroll to position [425, 0]
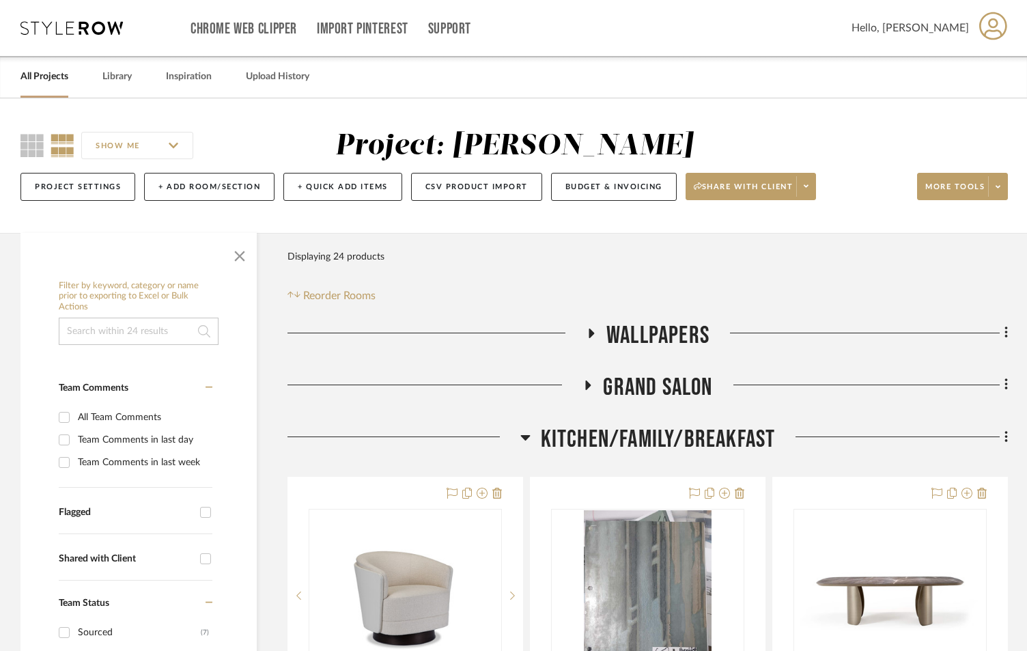
click at [526, 435] on icon at bounding box center [525, 437] width 10 height 5
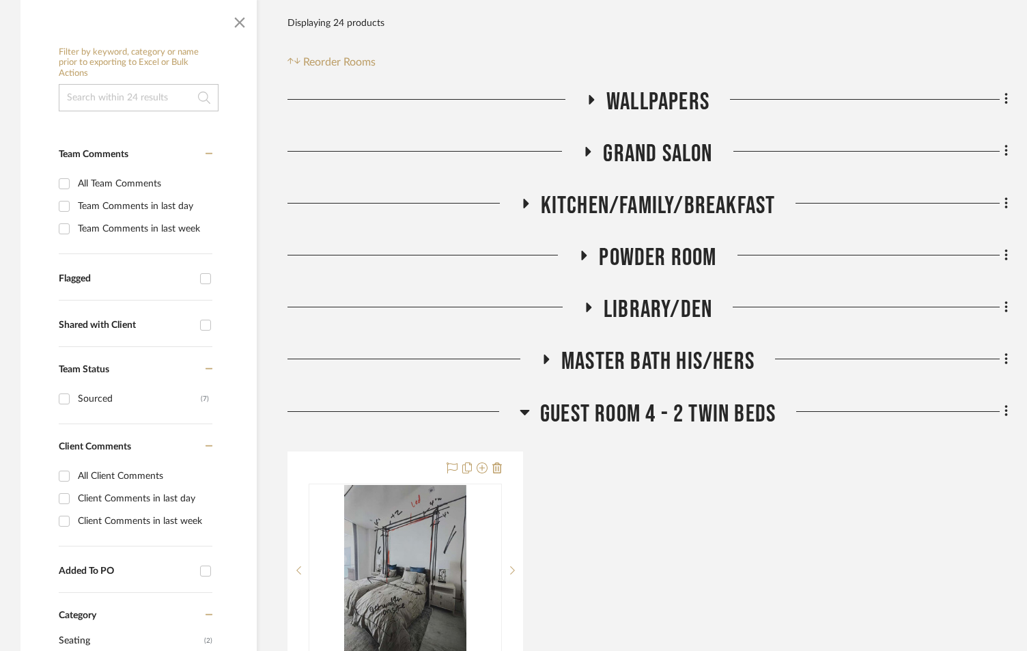
scroll to position [273, 0]
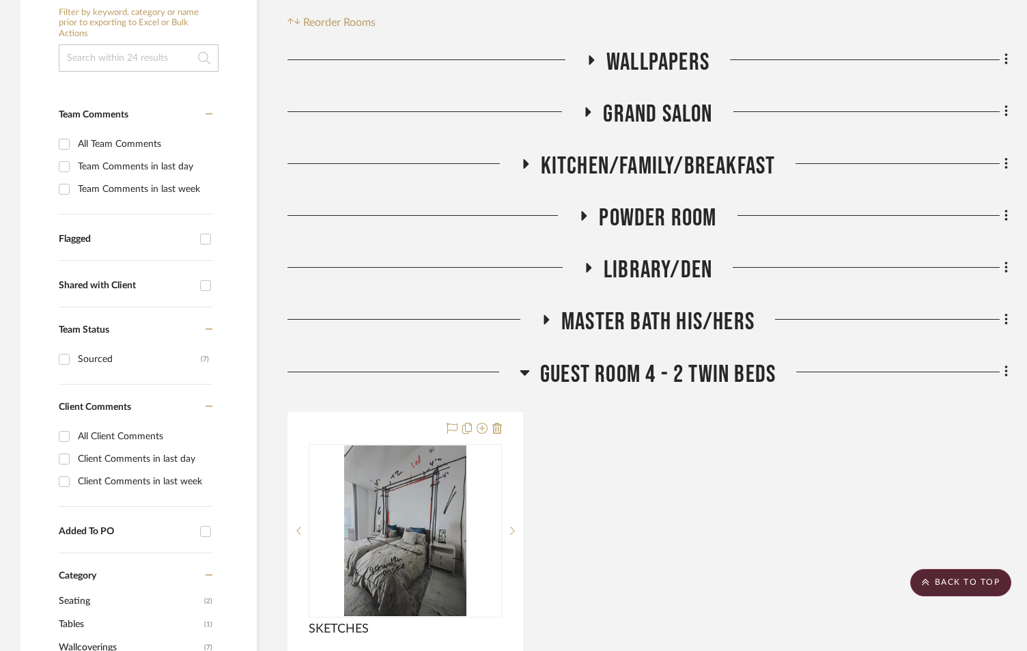
click at [547, 318] on icon at bounding box center [546, 320] width 16 height 10
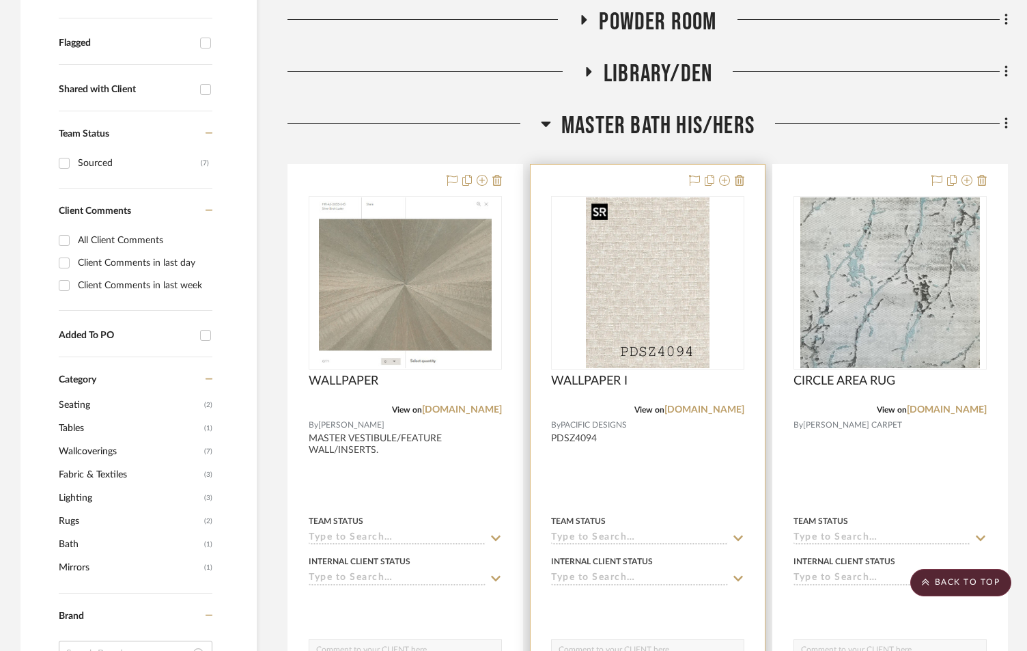
scroll to position [501, 0]
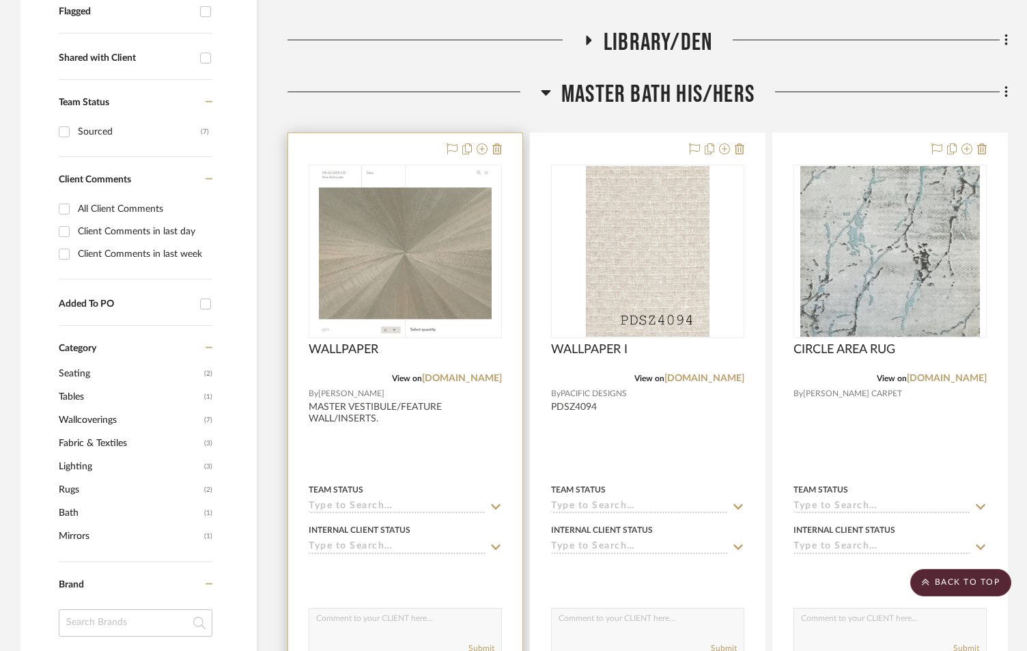
click at [442, 578] on div at bounding box center [405, 574] width 193 height 27
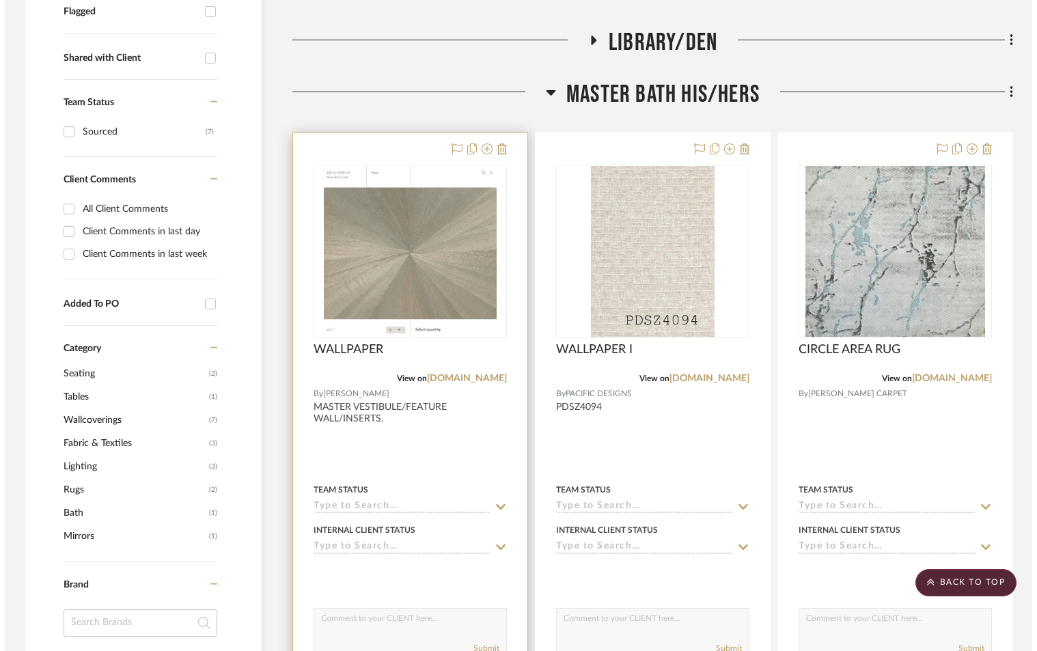
scroll to position [0, 0]
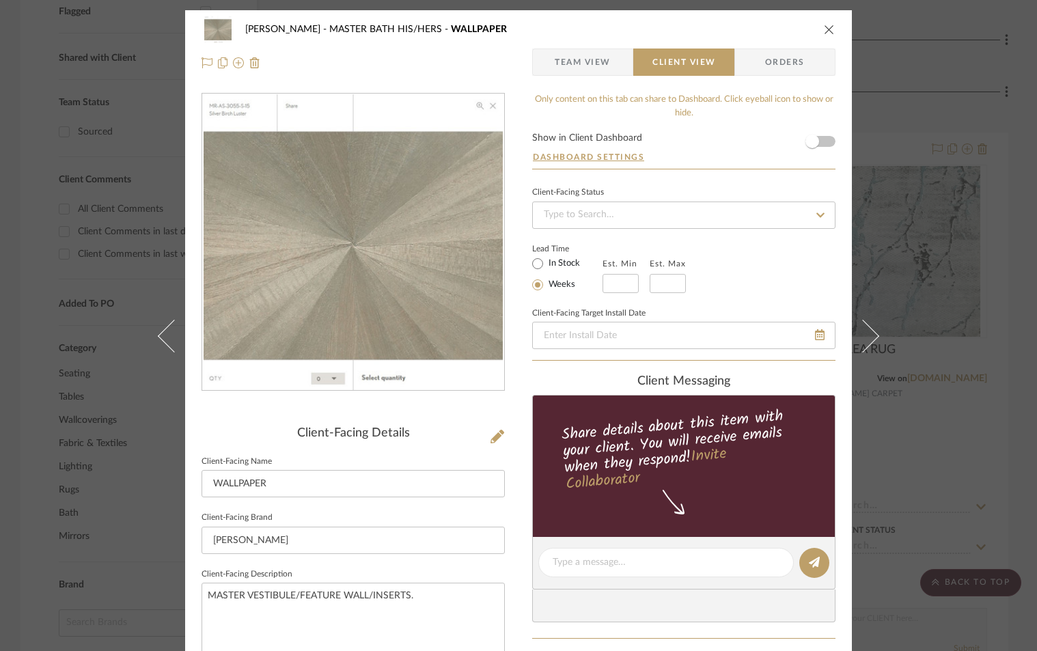
click at [560, 59] on span "Team View" at bounding box center [583, 61] width 56 height 27
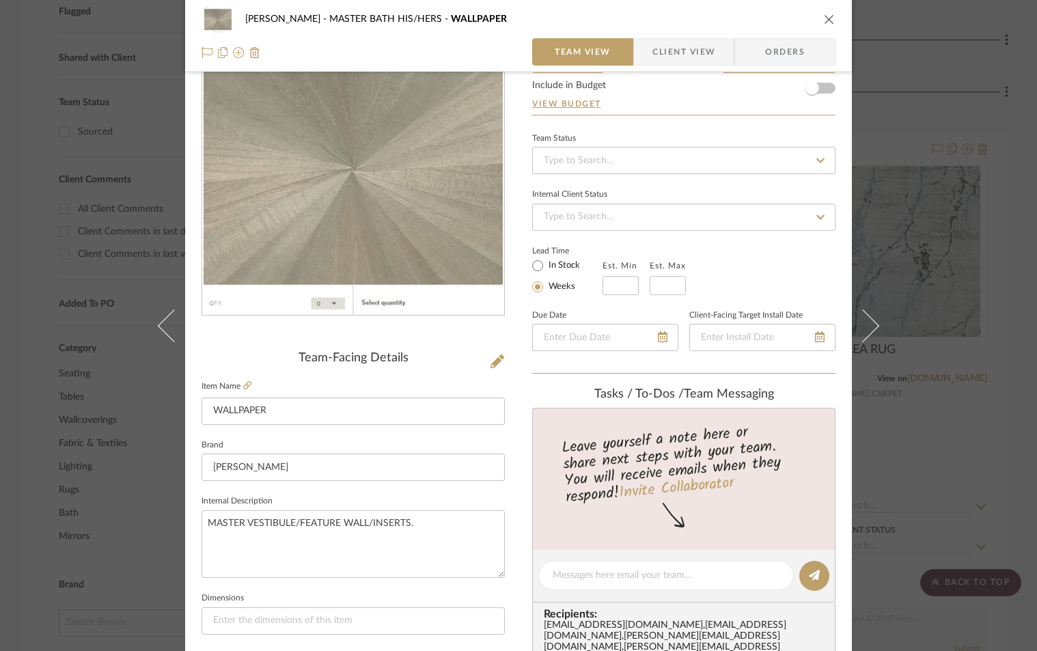
scroll to position [182, 0]
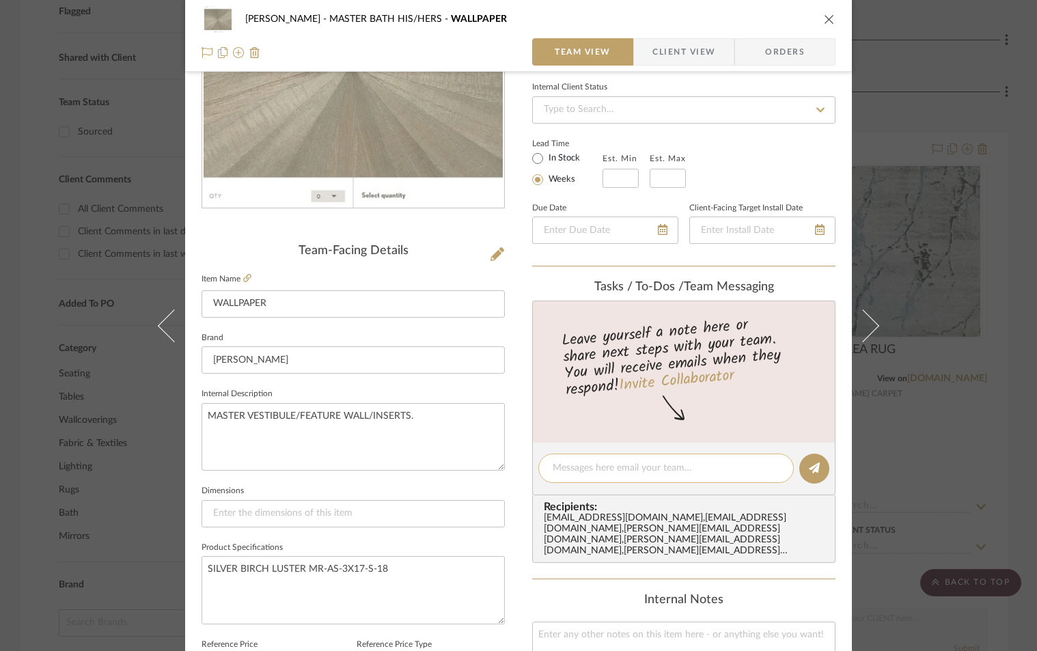
click at [648, 469] on textarea at bounding box center [666, 468] width 227 height 14
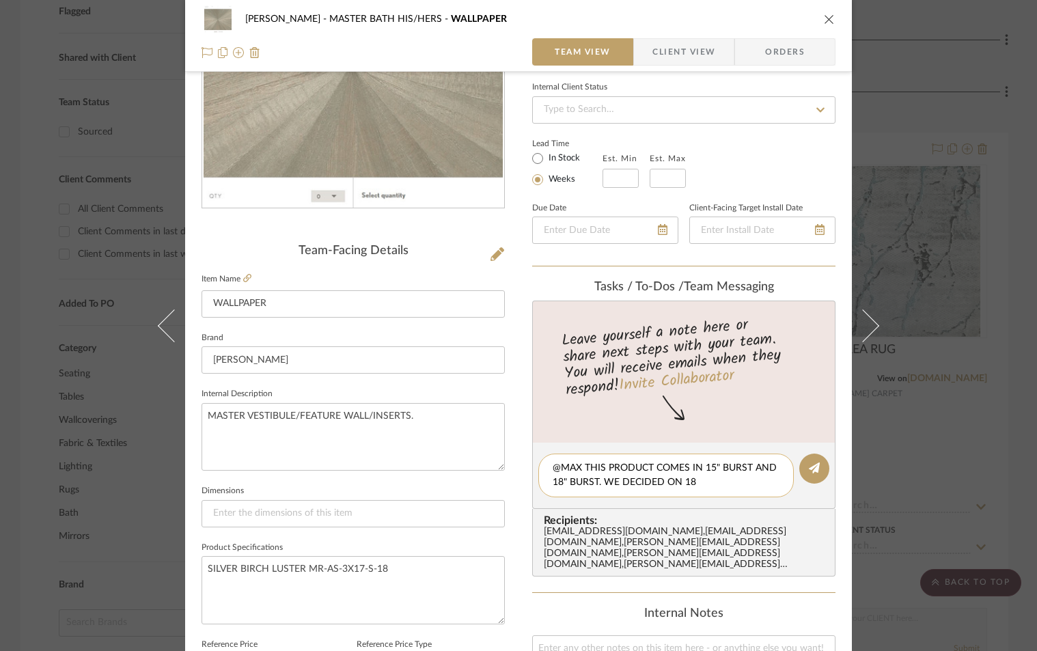
type textarea "@MAX THIS PRODUCT COMES IN 15" BURST AND 18" BURST. WE DECIDED ON 18""
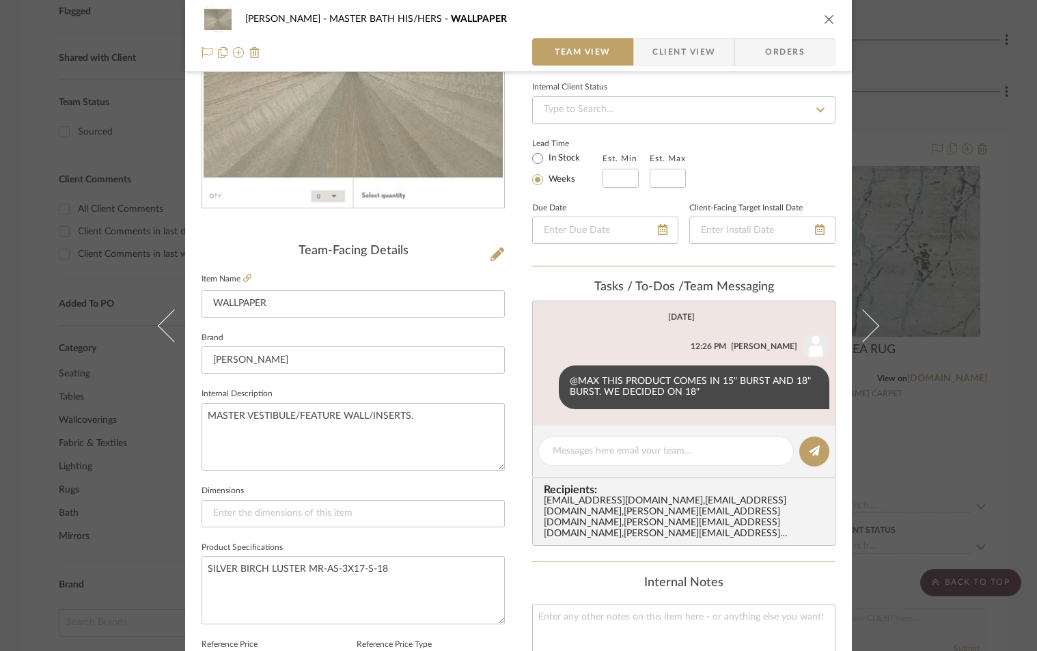
click at [826, 17] on icon "close" at bounding box center [829, 19] width 11 height 11
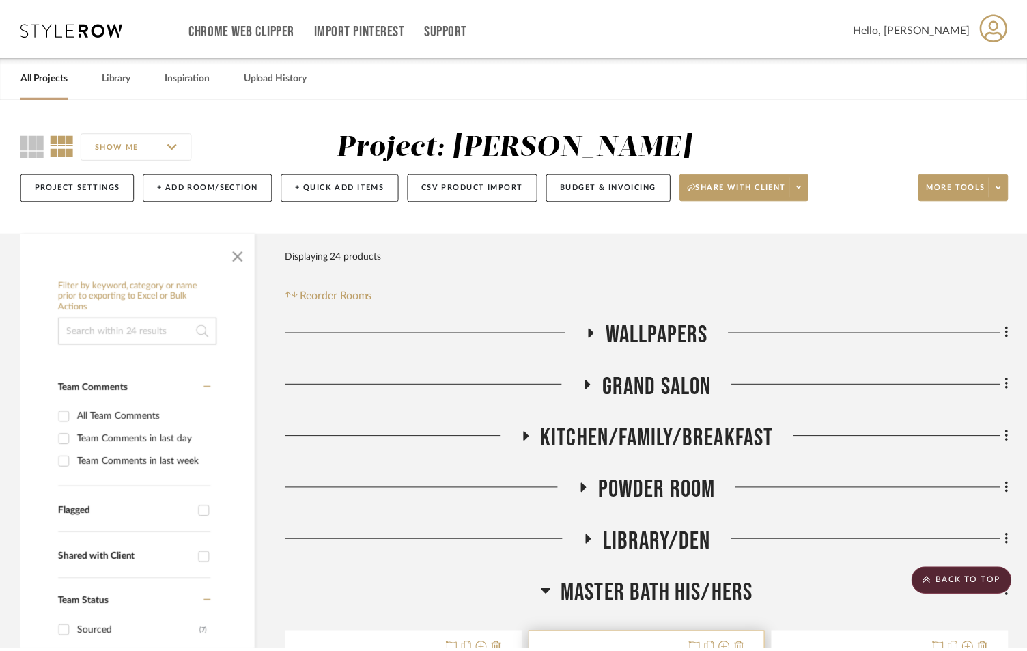
scroll to position [501, 0]
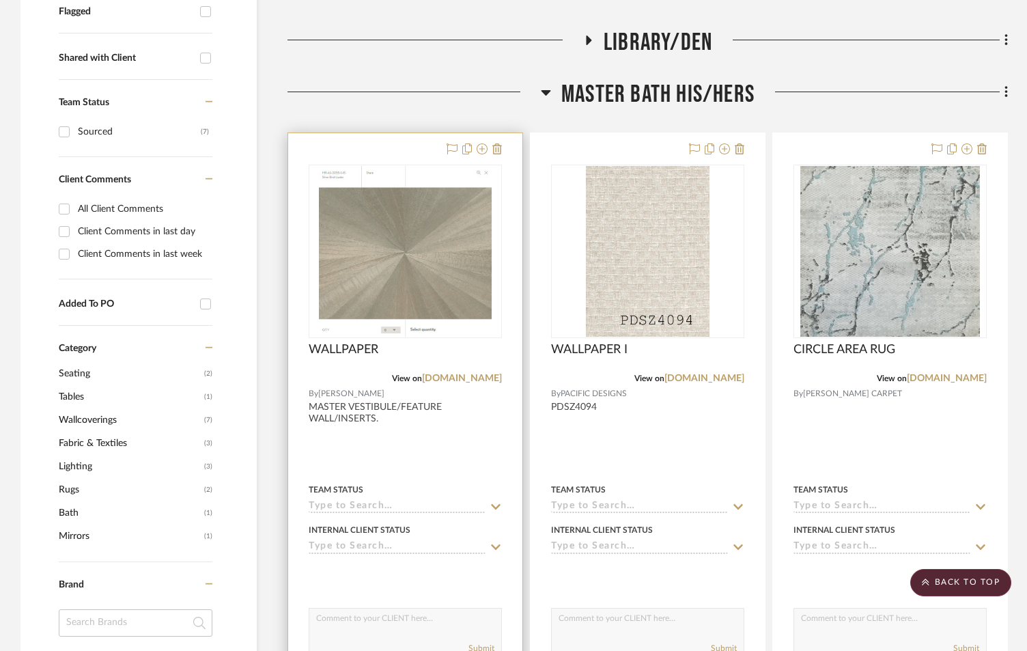
click at [411, 502] on input at bounding box center [397, 507] width 177 height 13
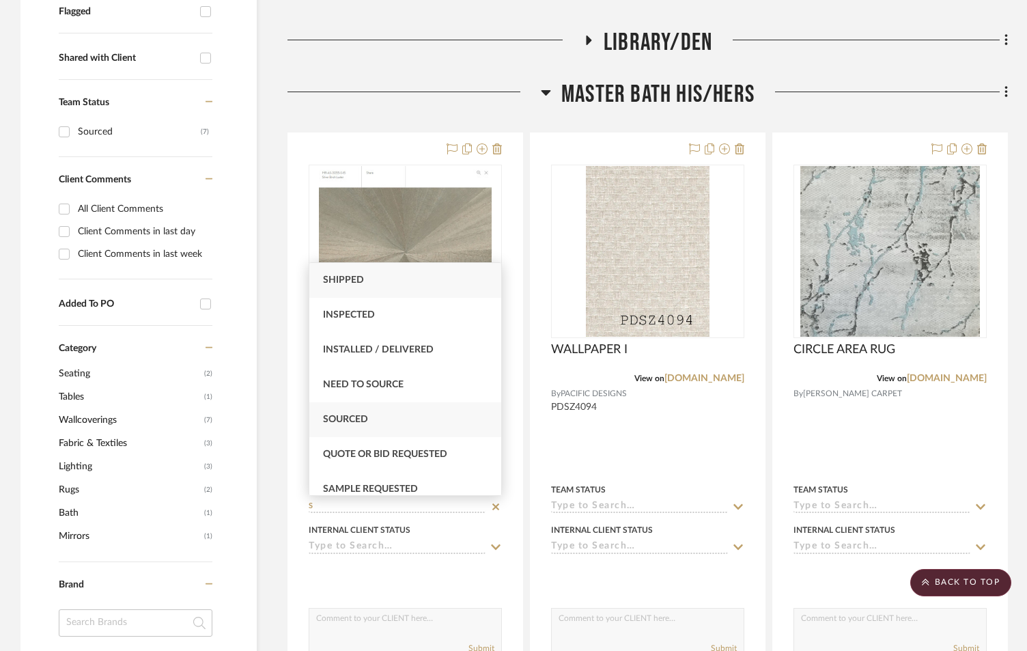
type input "S"
drag, startPoint x: 367, startPoint y: 420, endPoint x: 626, endPoint y: 488, distance: 268.2
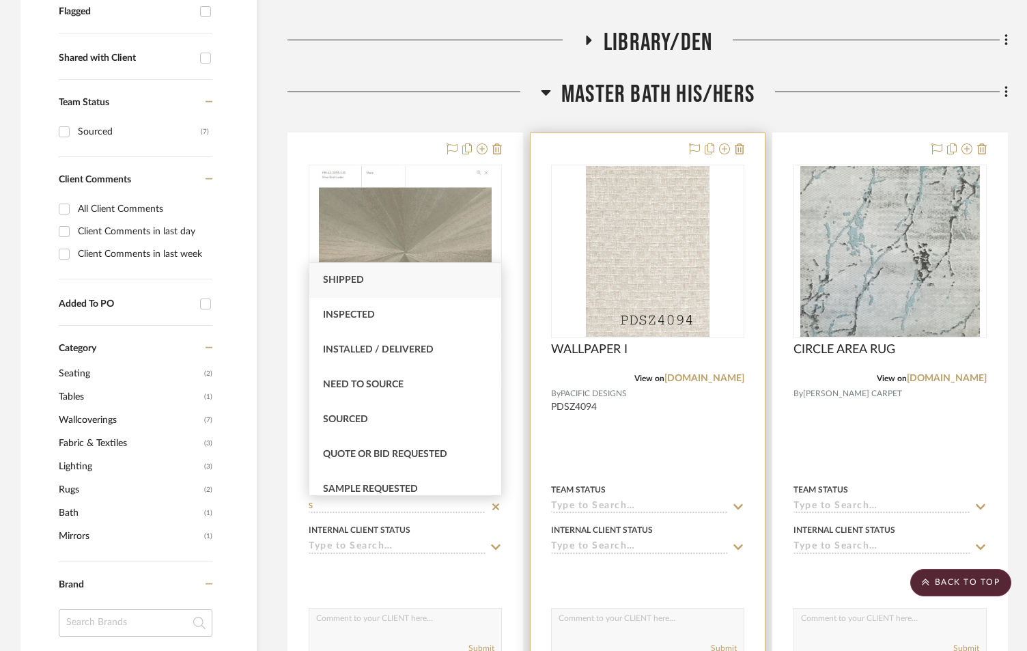
click at [367, 420] on span "Sourced" at bounding box center [345, 420] width 45 height 10
type input "[DATE]"
type input "Sourced"
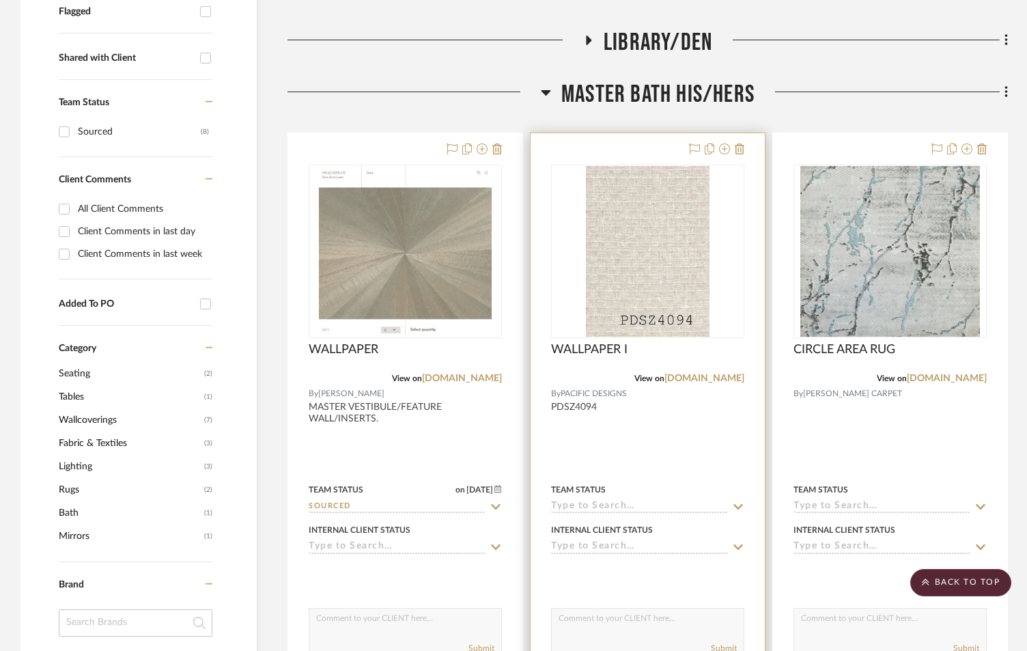
click at [610, 508] on input at bounding box center [639, 507] width 177 height 13
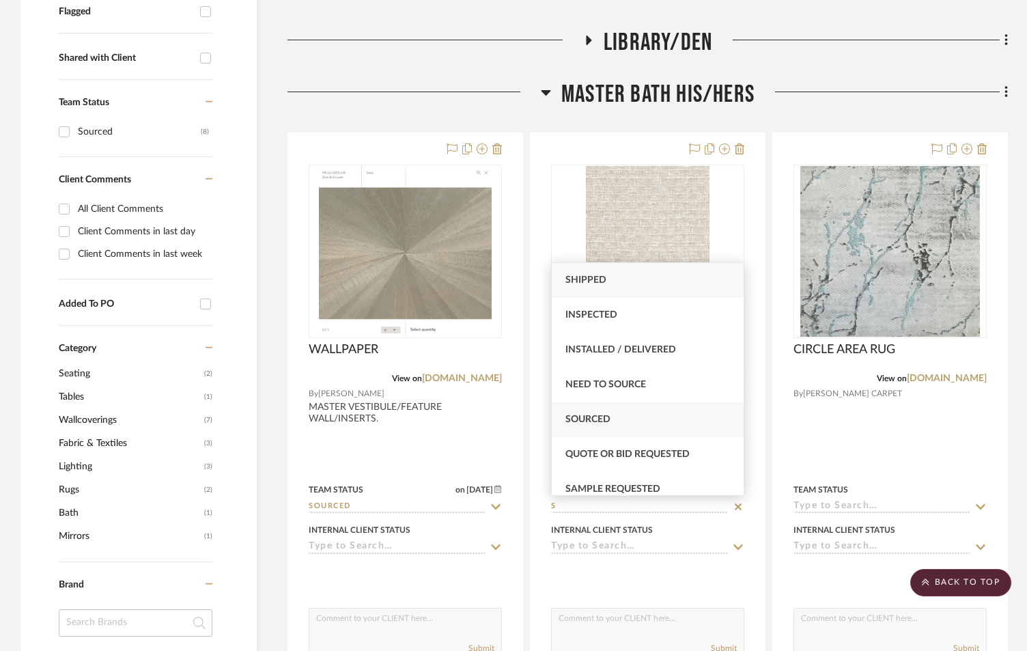
type input "S"
click at [614, 421] on div "Sourced" at bounding box center [648, 419] width 192 height 35
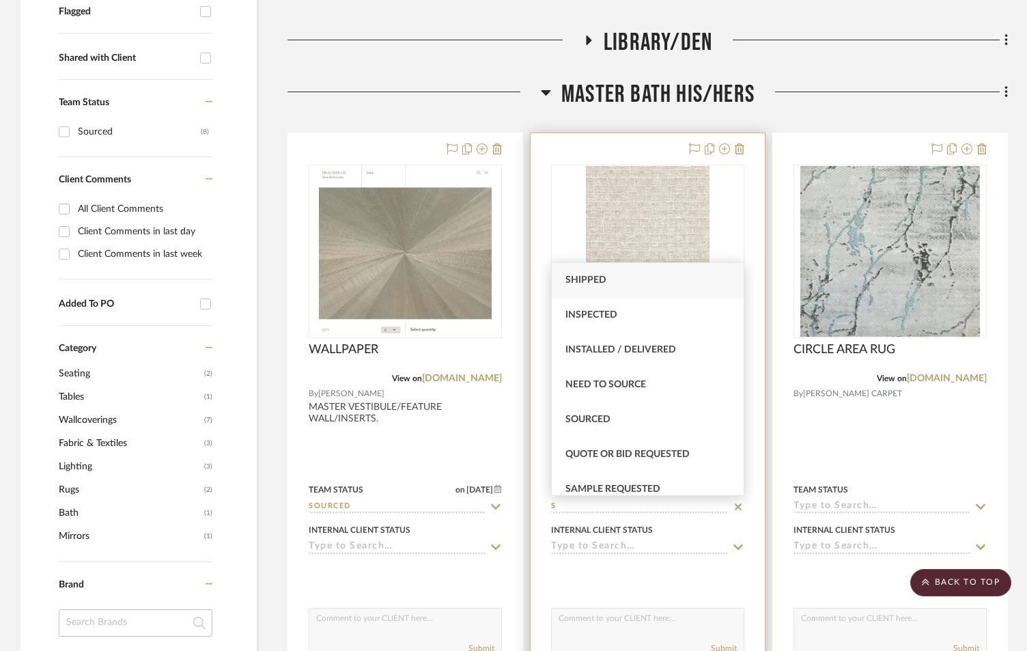
type input "[DATE]"
type input "Sourced"
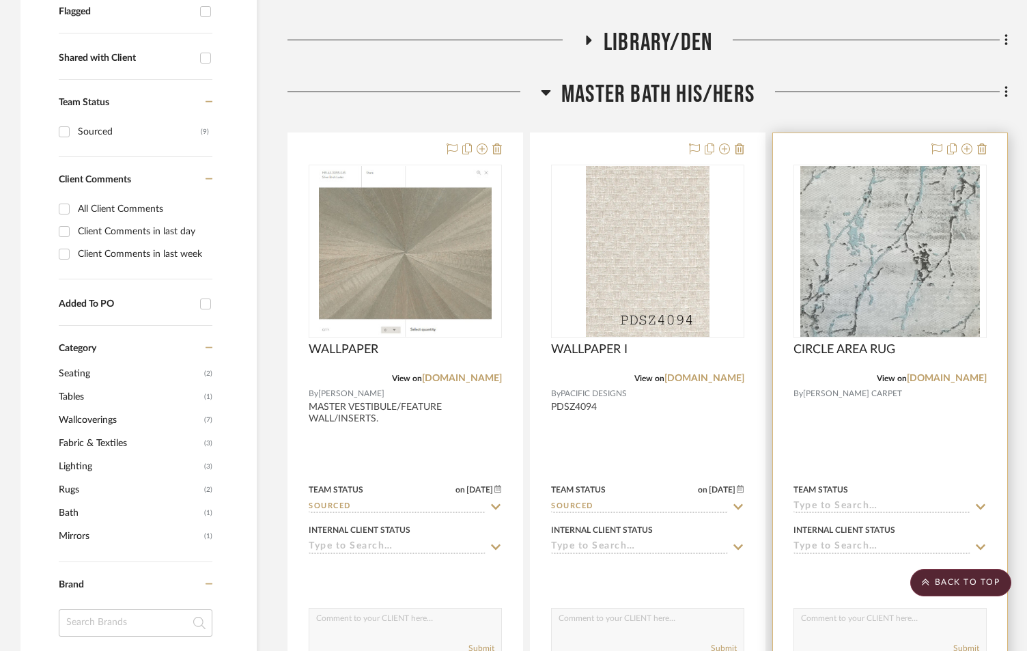
click at [839, 510] on input at bounding box center [882, 507] width 177 height 13
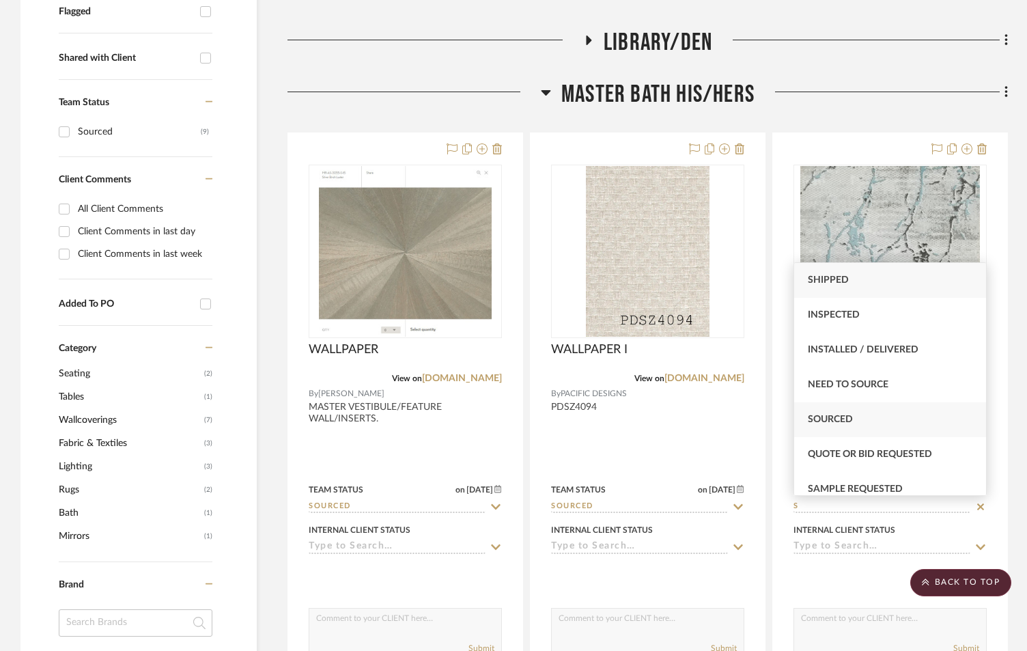
type input "S"
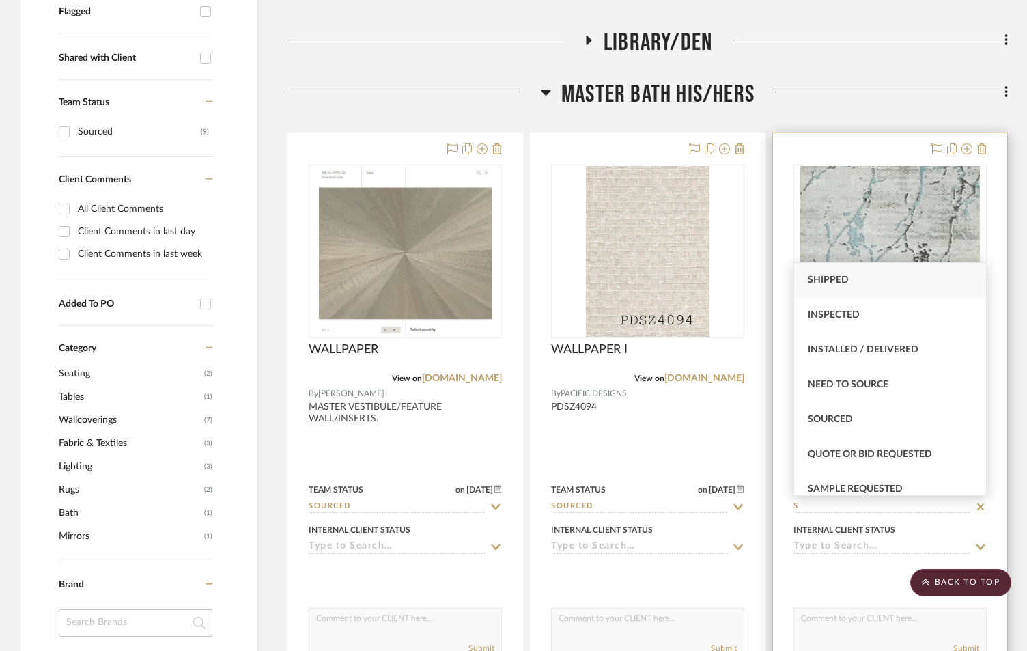
click at [835, 410] on div "Sourced" at bounding box center [890, 419] width 192 height 35
type input "[DATE]"
type input "Sourced"
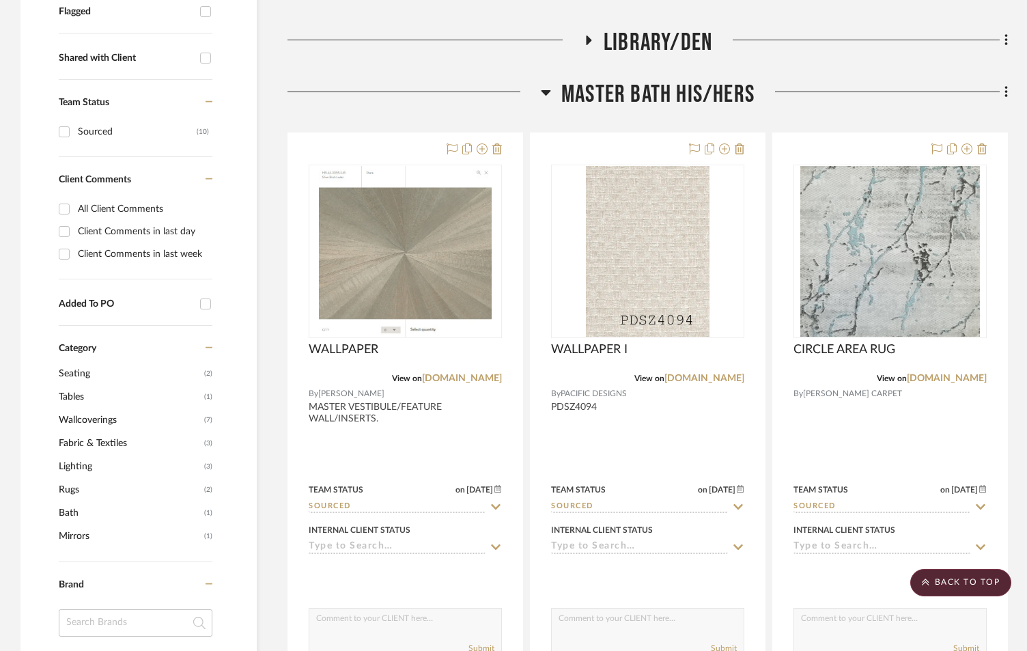
click at [1006, 92] on icon at bounding box center [1006, 93] width 3 height 12
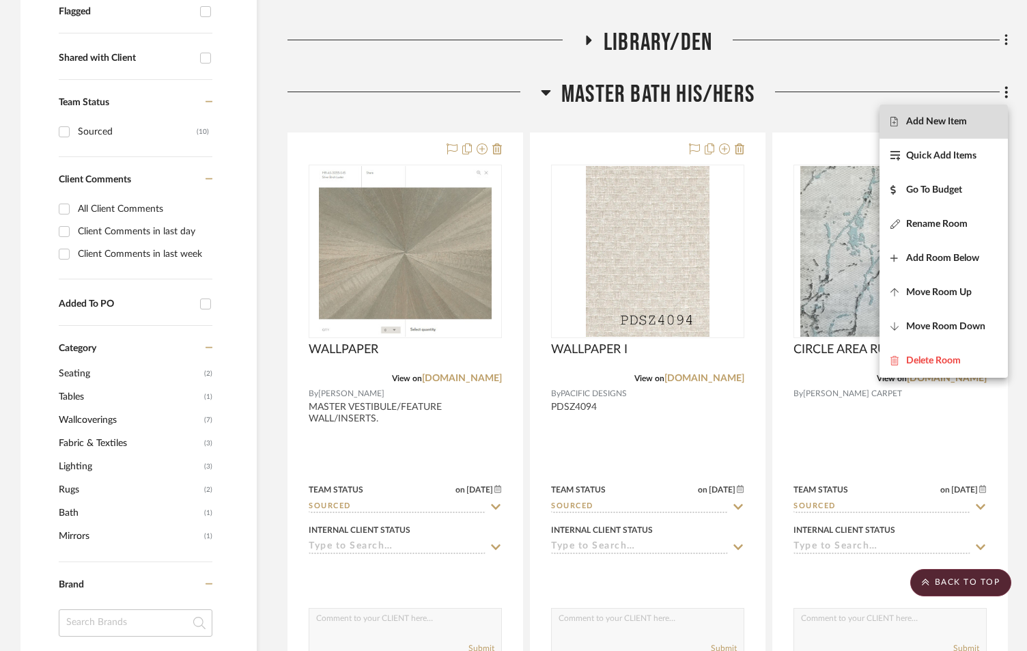
click at [919, 128] on button "Add New Item" at bounding box center [944, 121] width 128 height 34
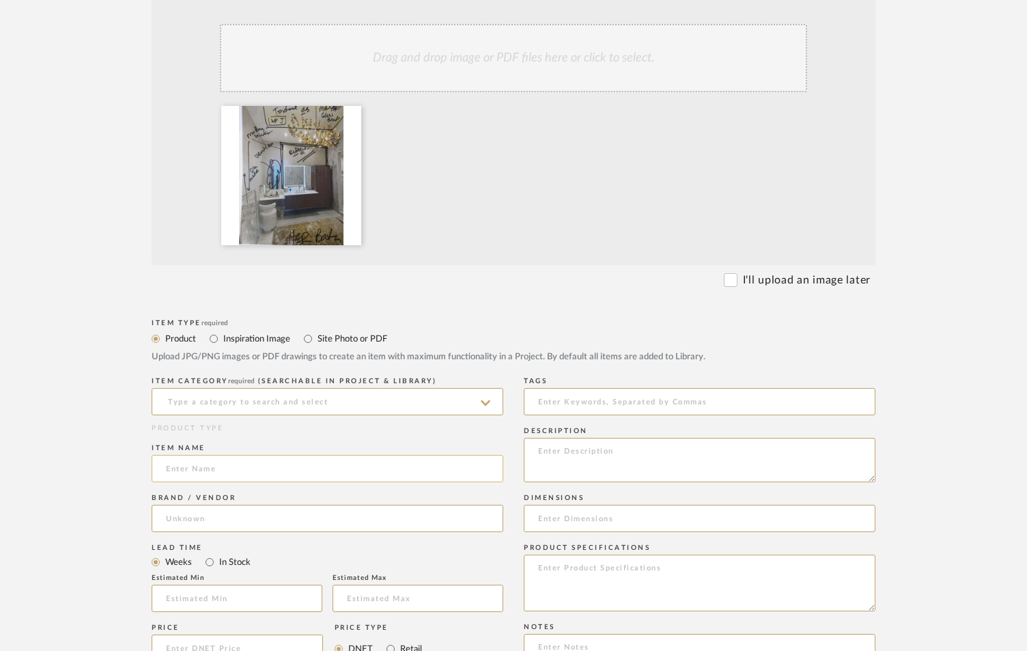
scroll to position [319, 0]
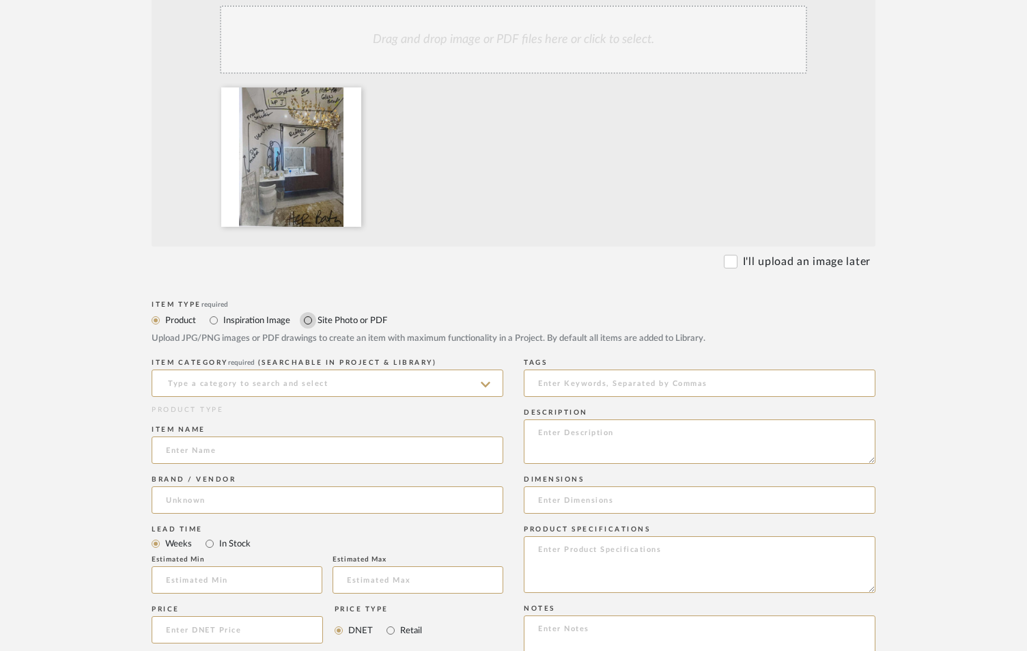
click at [309, 322] on input "Site Photo or PDF" at bounding box center [308, 320] width 16 height 16
radio input "true"
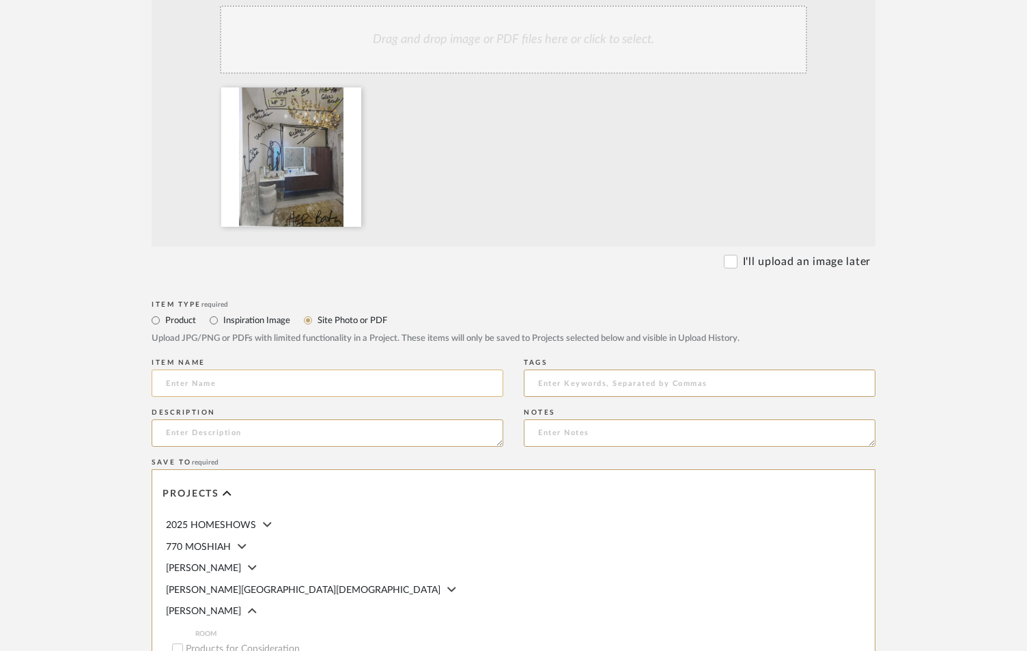
drag, startPoint x: 305, startPoint y: 376, endPoint x: 304, endPoint y: 382, distance: 6.9
click at [305, 381] on input at bounding box center [328, 382] width 352 height 27
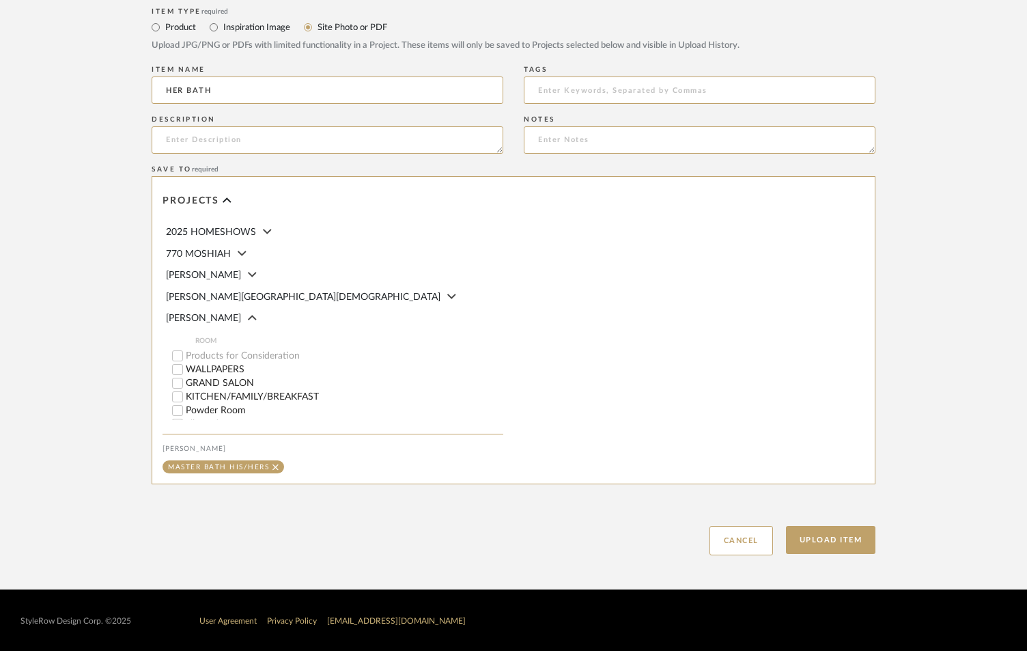
scroll to position [613, 0]
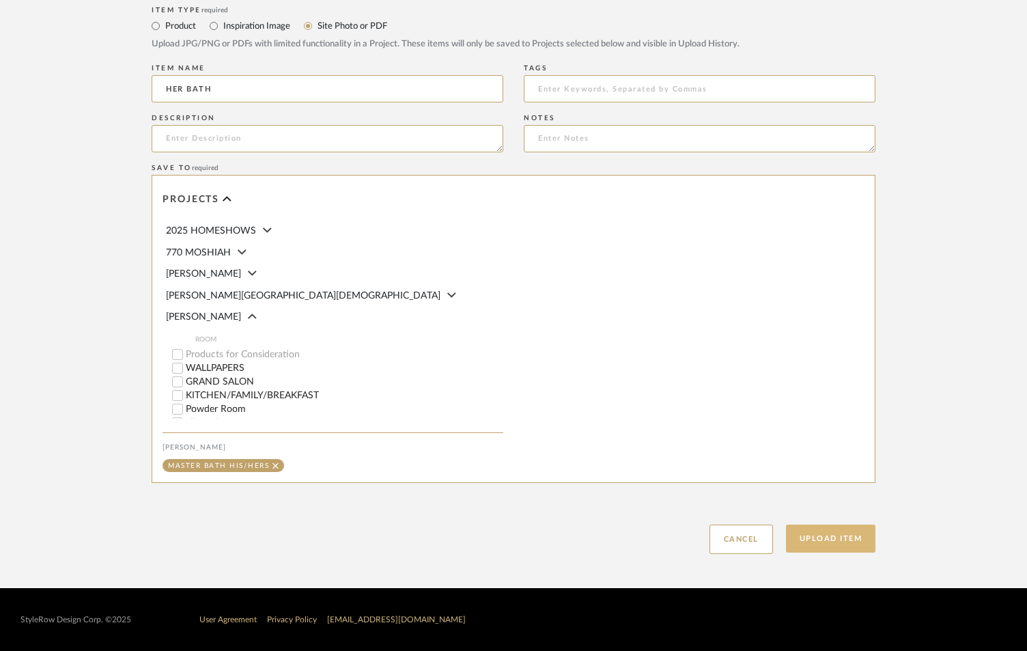
type input "HER BATH"
click at [846, 535] on button "Upload Item" at bounding box center [831, 539] width 90 height 28
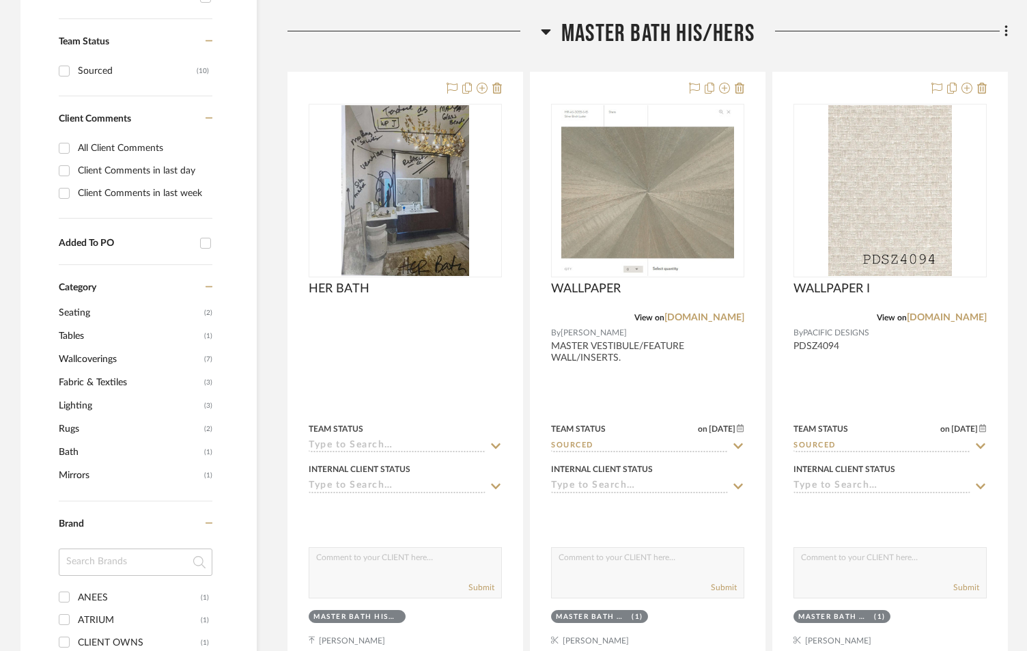
scroll to position [581, 0]
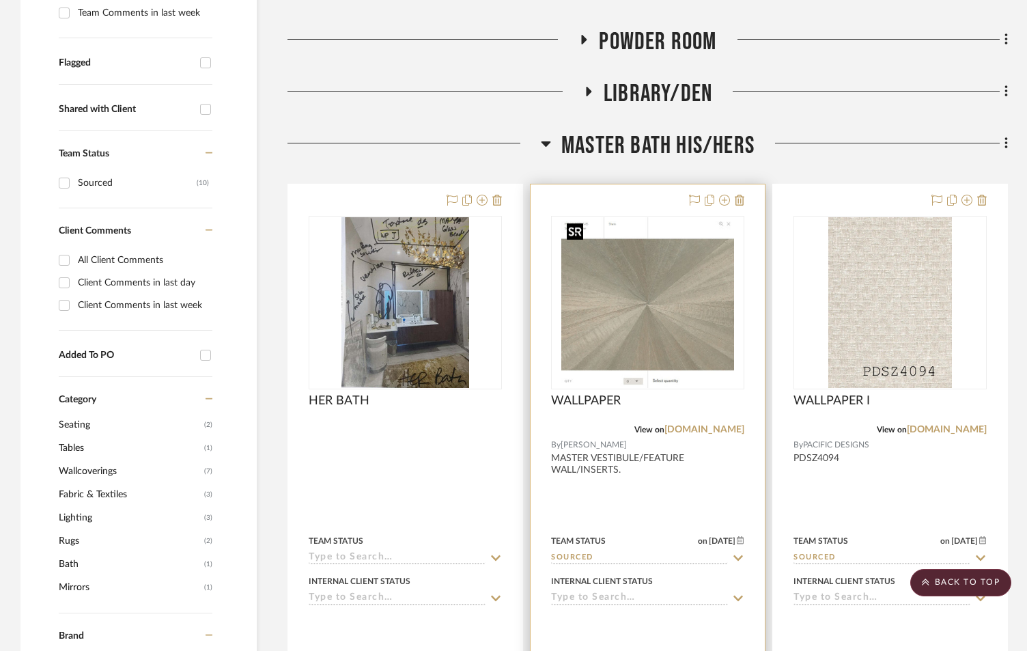
scroll to position [501, 0]
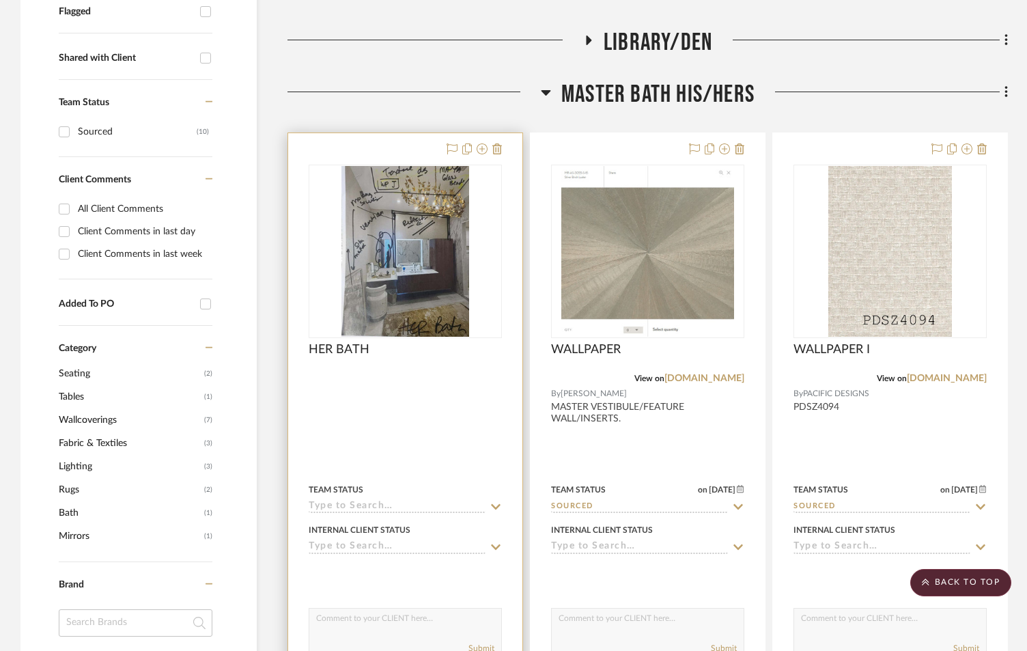
click at [404, 503] on input at bounding box center [397, 507] width 177 height 13
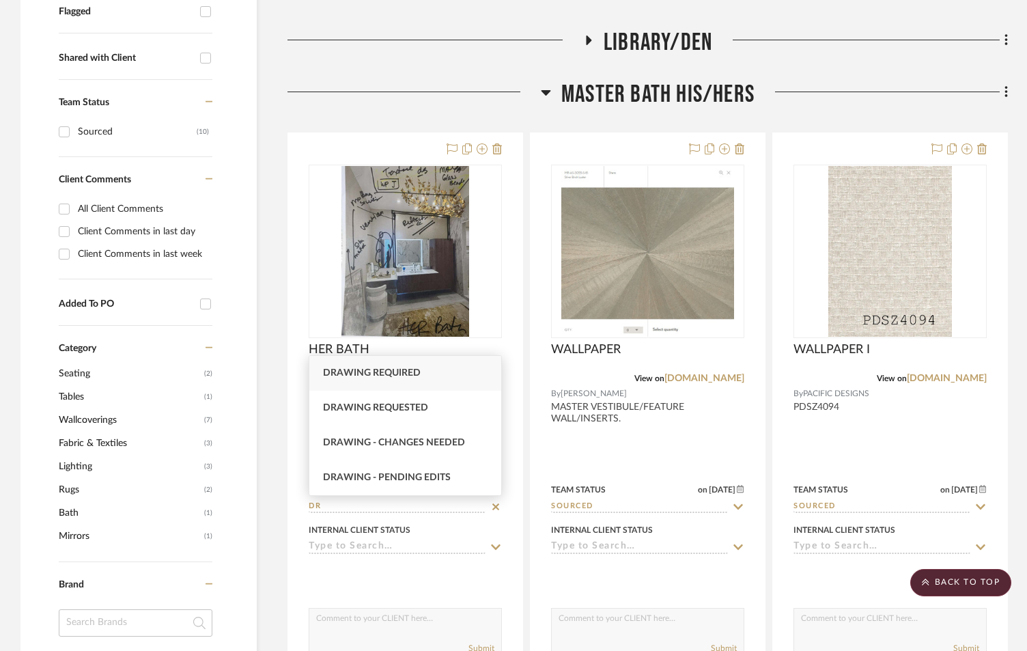
type input "DR"
click at [404, 368] on span "Drawing required" at bounding box center [372, 373] width 98 height 10
type input "[DATE]"
type input "Drawing required"
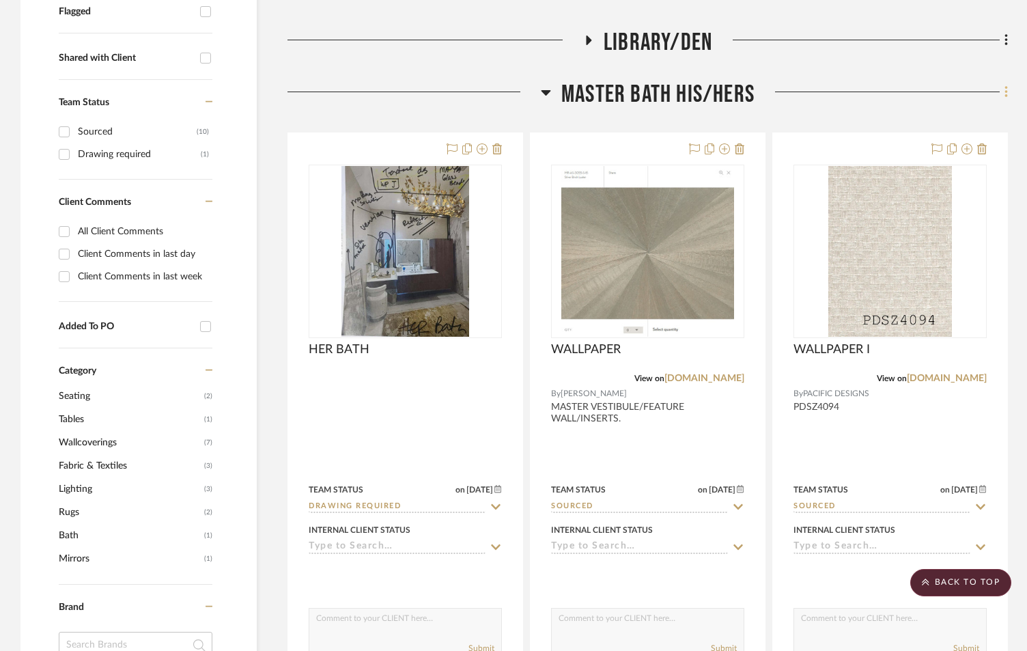
click at [1005, 92] on icon at bounding box center [1007, 92] width 4 height 15
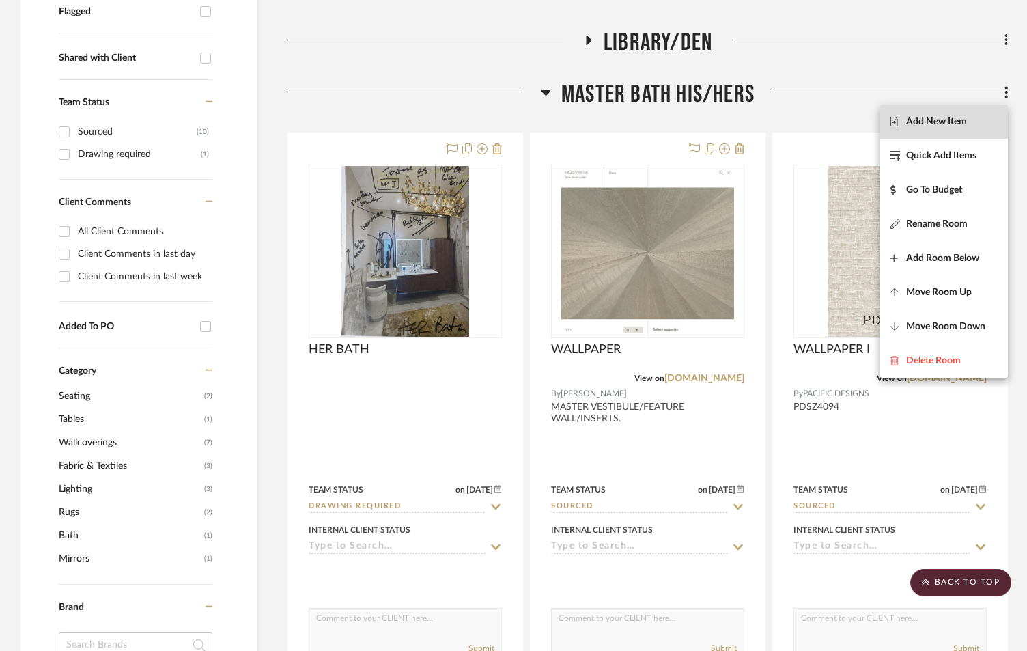
drag, startPoint x: 942, startPoint y: 118, endPoint x: 670, endPoint y: 214, distance: 288.8
click at [942, 118] on span "Add New Item" at bounding box center [936, 122] width 61 height 12
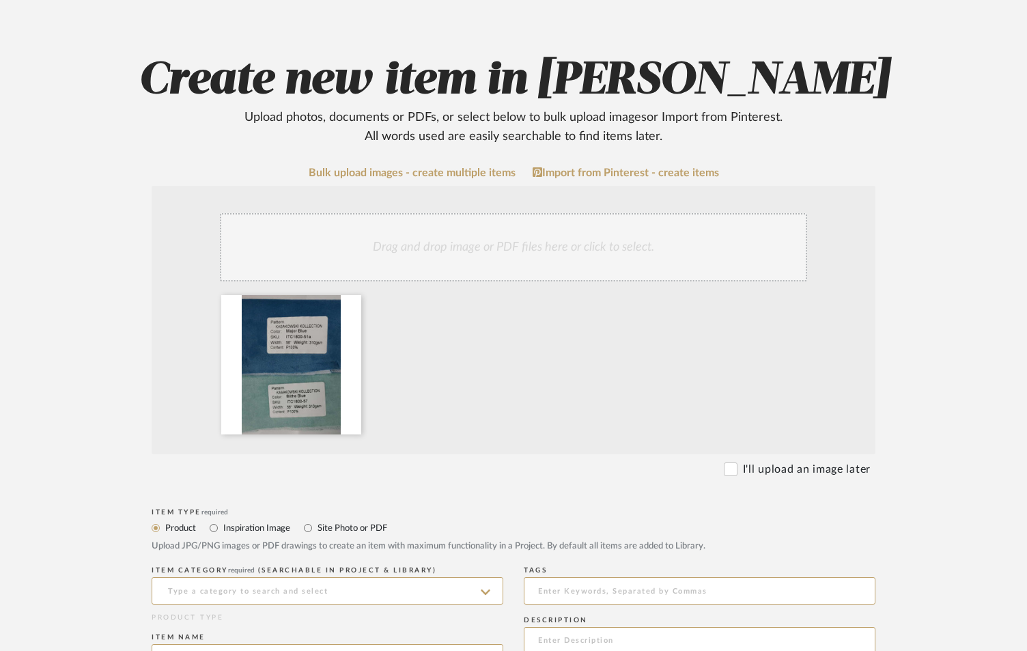
scroll to position [273, 0]
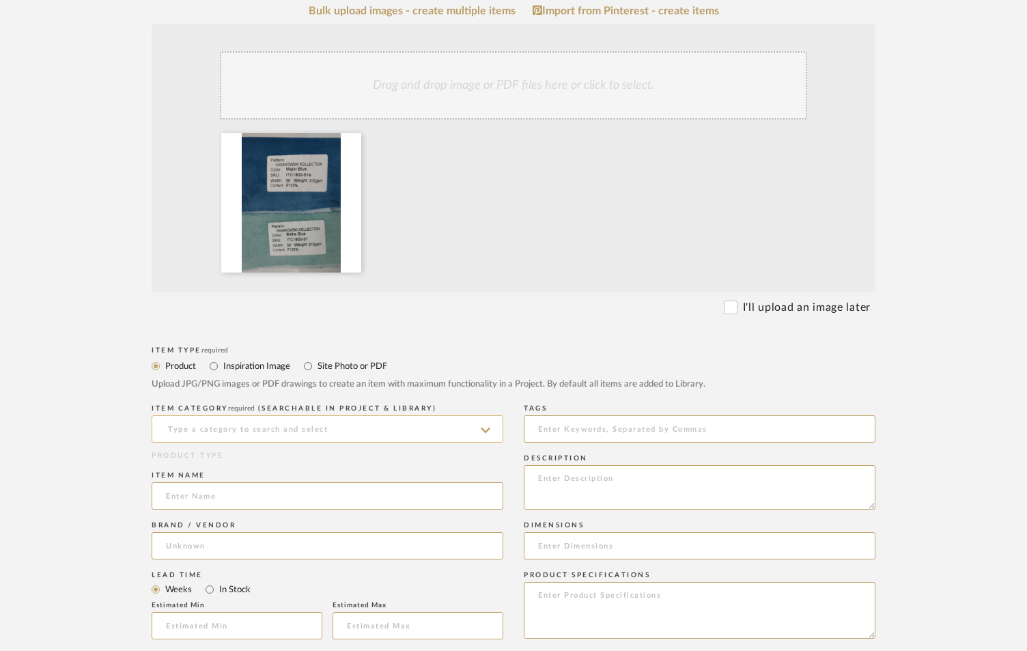
click at [214, 423] on input at bounding box center [328, 428] width 352 height 27
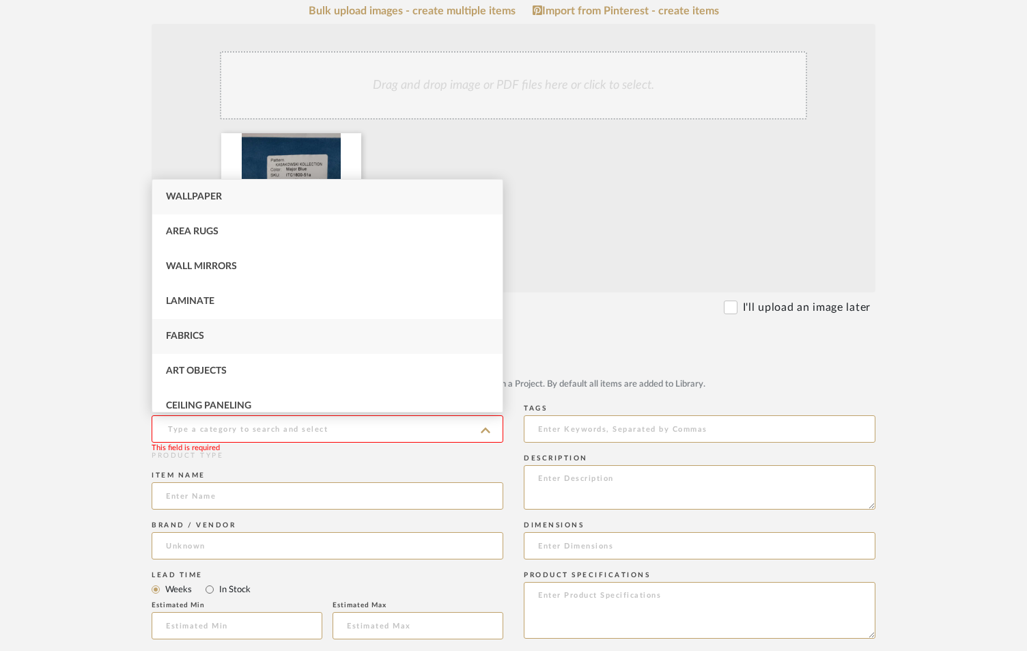
click at [262, 339] on div "Fabrics" at bounding box center [327, 336] width 350 height 35
type input "Fabrics"
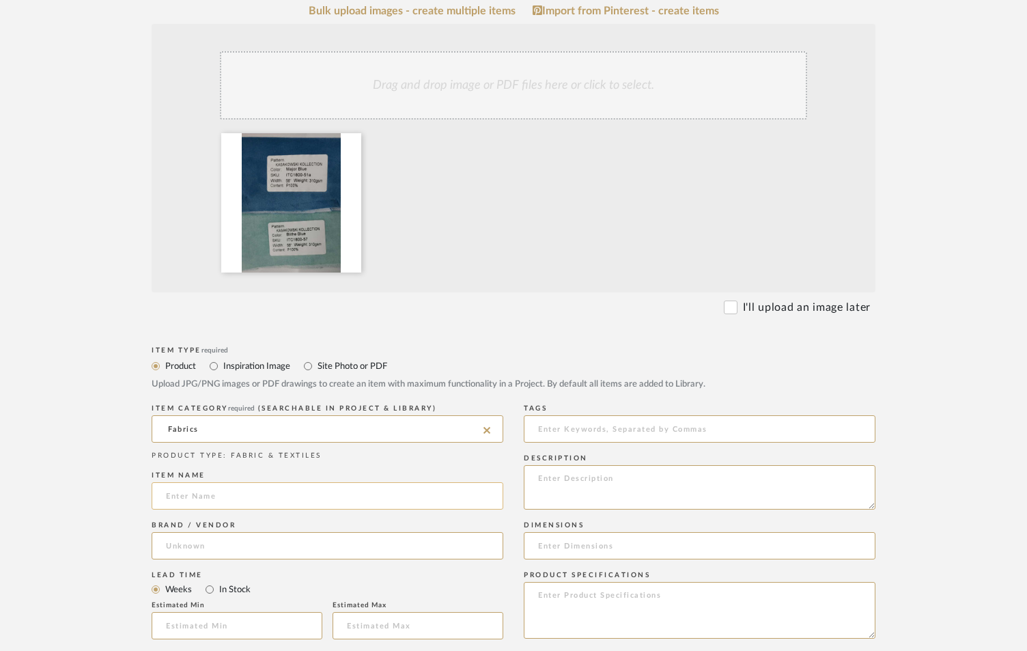
click at [251, 494] on input at bounding box center [328, 495] width 352 height 27
type input "DOUBLE SIDED THROW"
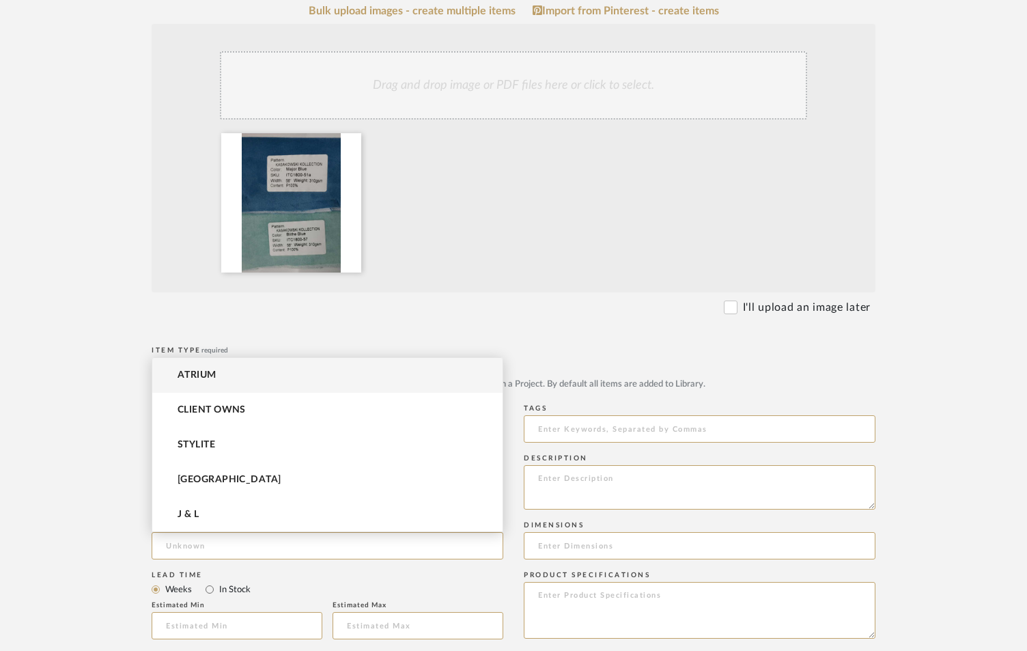
drag, startPoint x: 285, startPoint y: 542, endPoint x: 250, endPoint y: 583, distance: 54.2
click at [284, 543] on input at bounding box center [328, 545] width 352 height 27
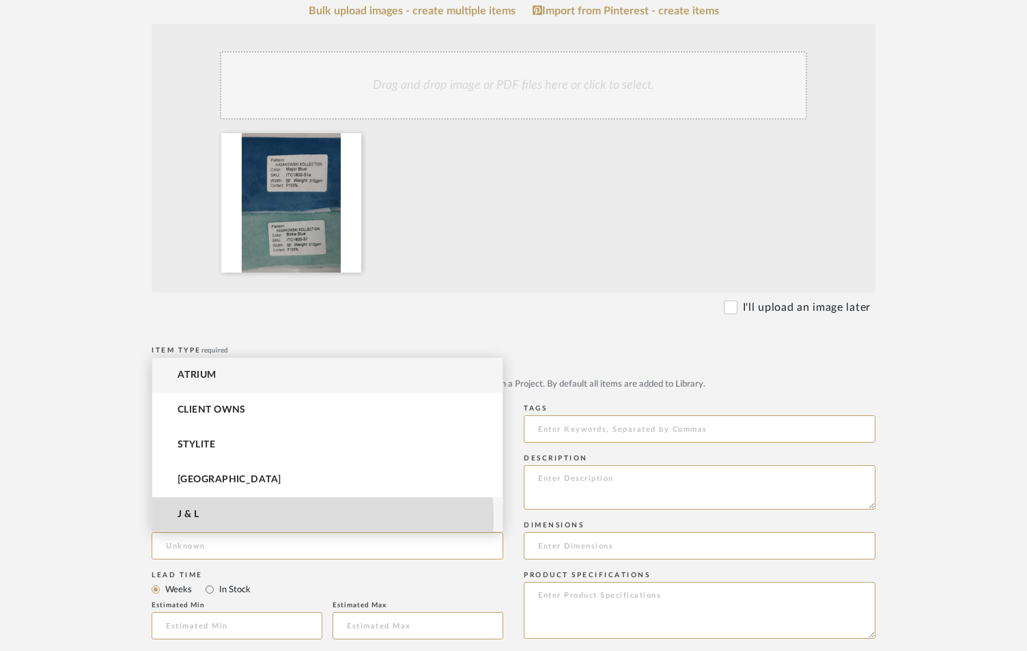
click at [207, 520] on mat-option "J & L" at bounding box center [327, 514] width 350 height 35
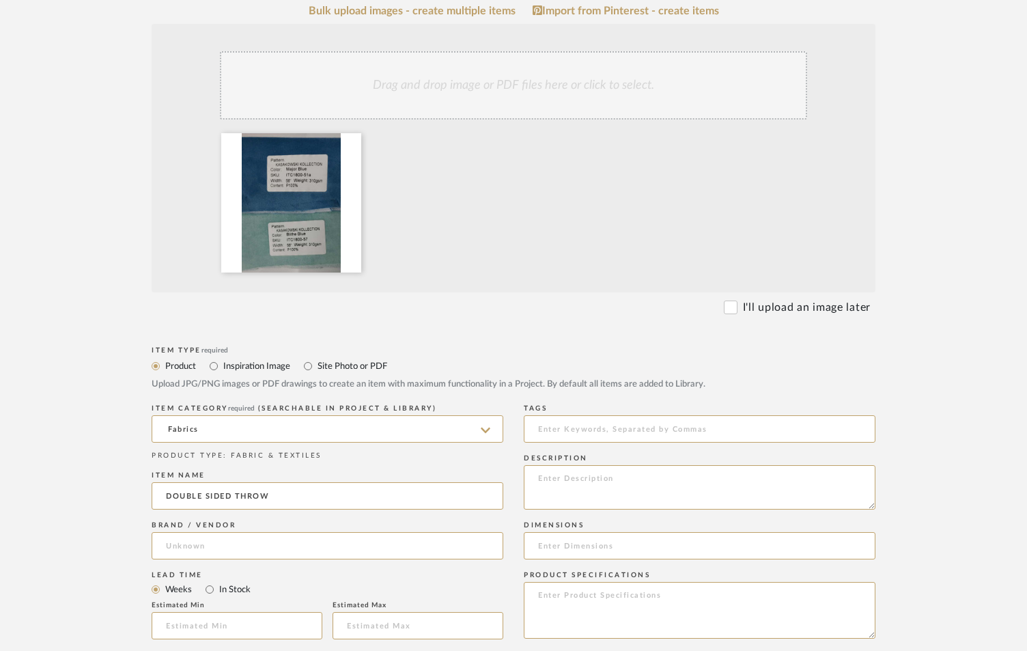
type input "J & L"
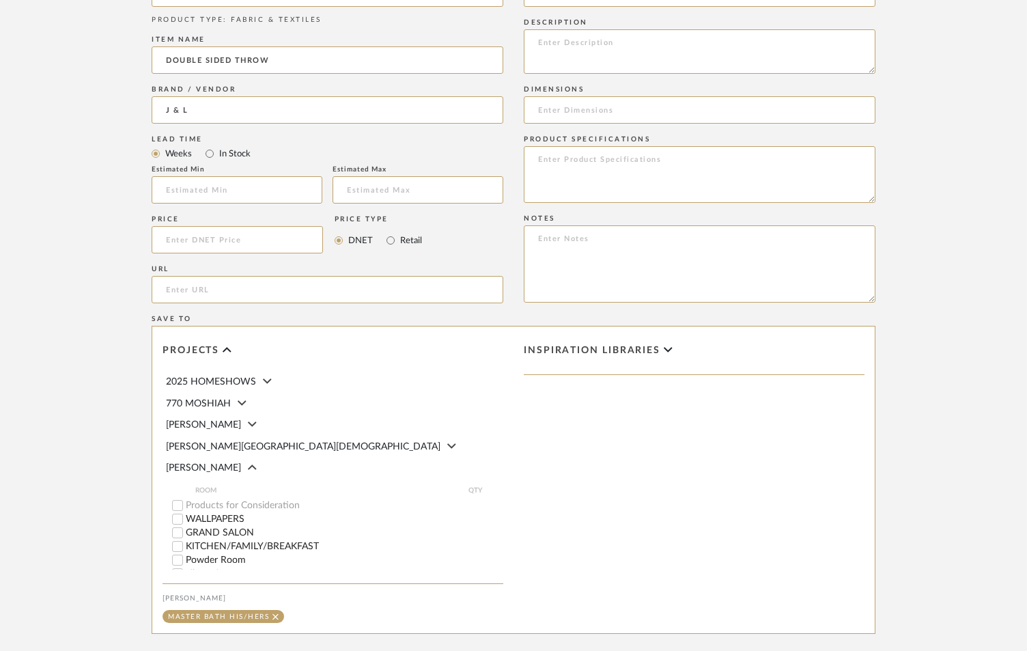
scroll to position [860, 0]
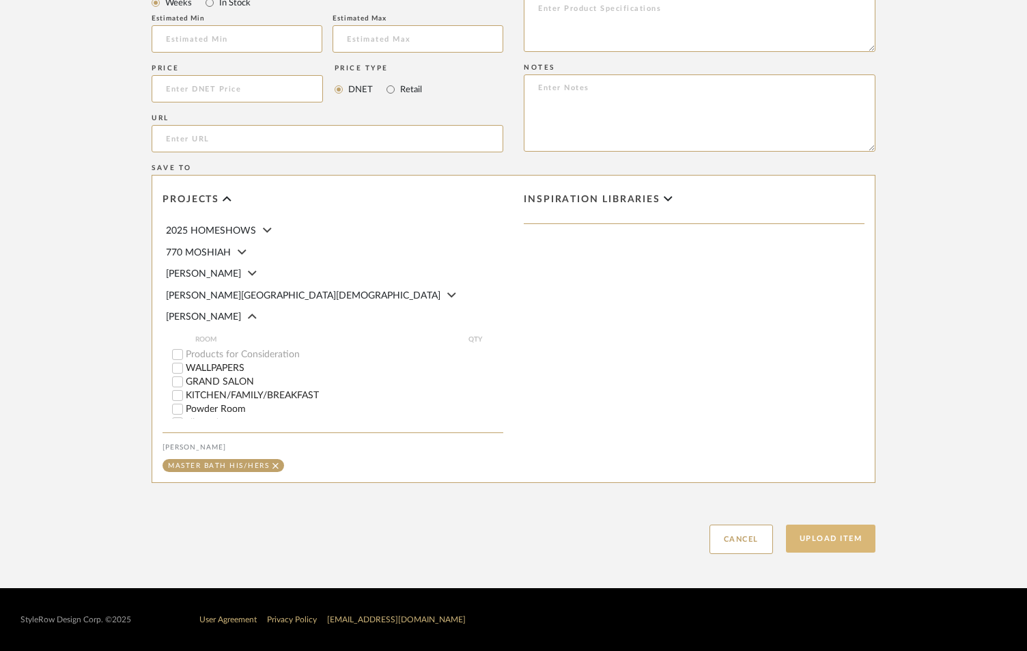
click at [824, 531] on button "Upload Item" at bounding box center [831, 539] width 90 height 28
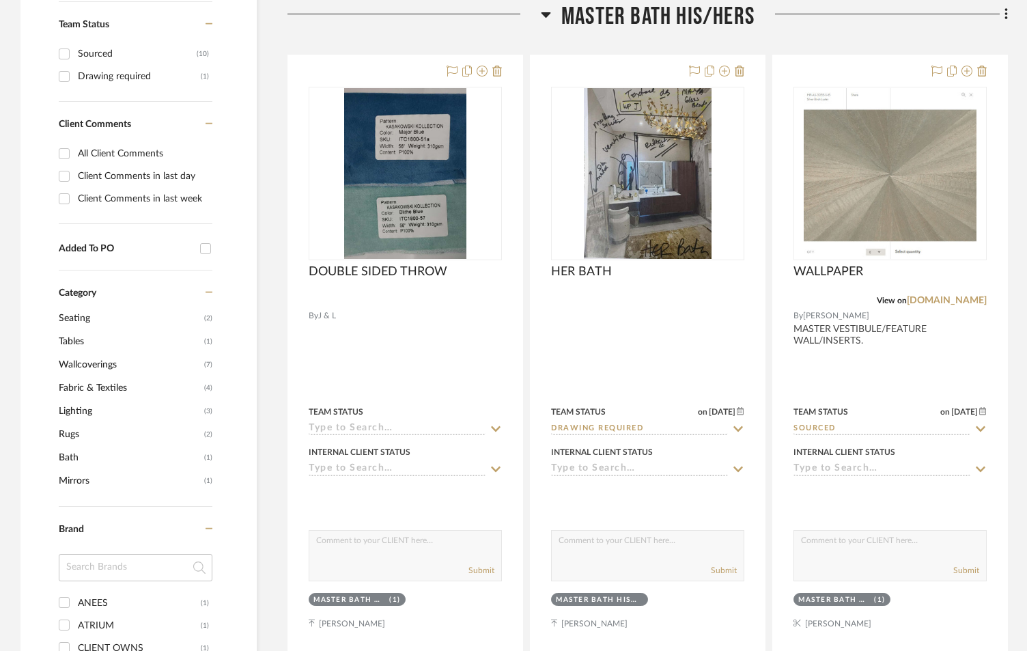
scroll to position [581, 0]
